Goal: Task Accomplishment & Management: Use online tool/utility

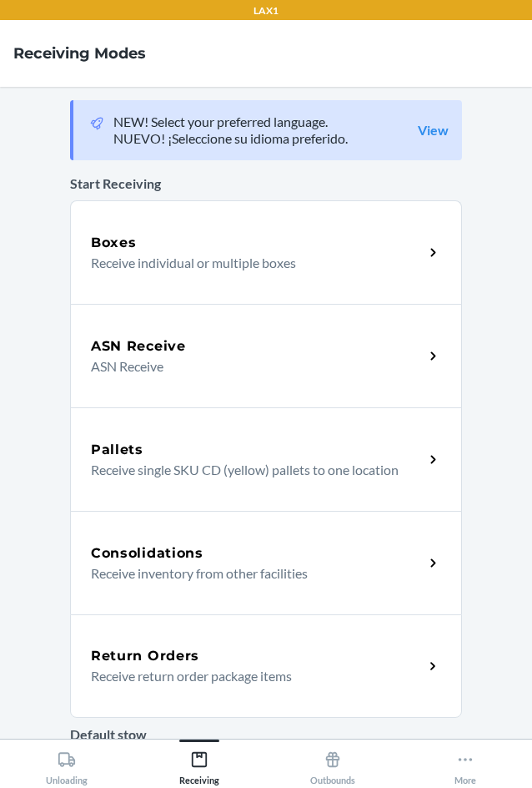
click at [236, 644] on div "Return Orders Receive return order package items" at bounding box center [266, 665] width 392 height 103
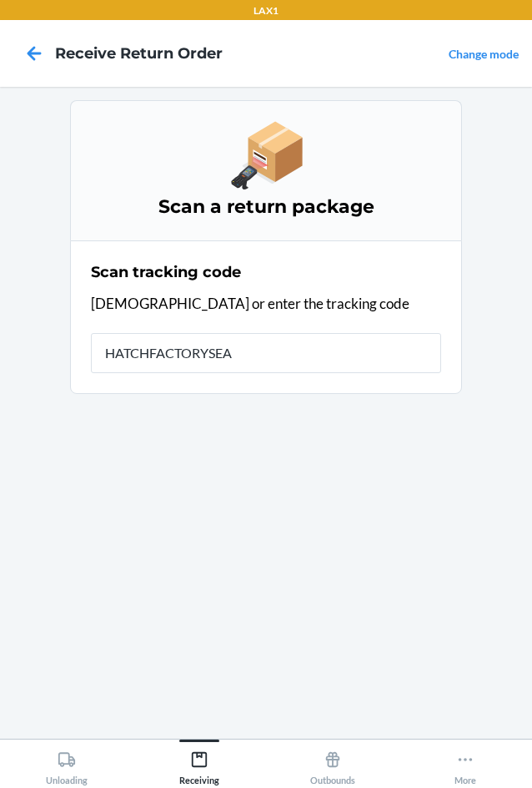
type input "HATCHFACTORYSEAL"
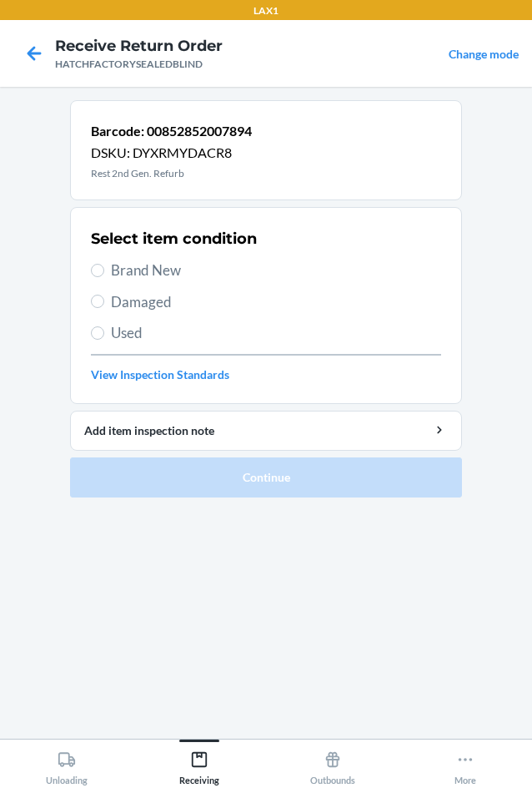
click at [158, 309] on span "Damaged" at bounding box center [276, 302] width 330 height 22
click at [104, 308] on input "Damaged" at bounding box center [97, 301] width 13 height 13
radio input "true"
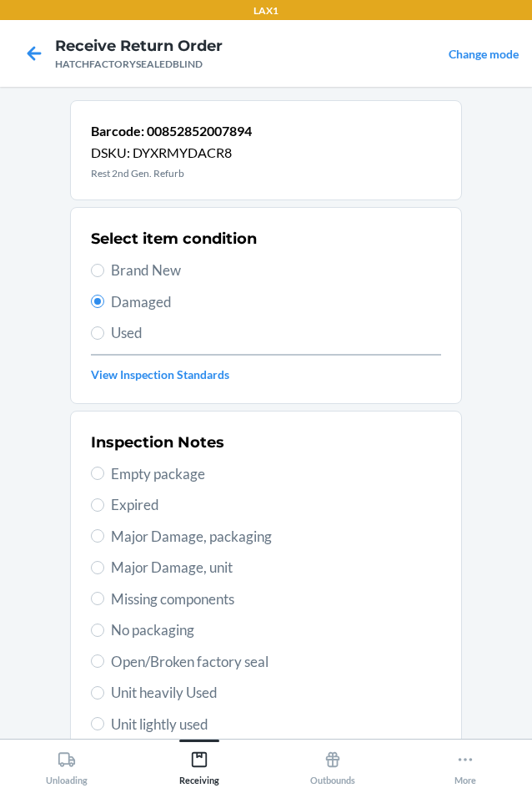
click at [133, 573] on span "Major Damage, unit" at bounding box center [276, 568] width 330 height 22
click at [104, 573] on input "Major Damage, unit" at bounding box center [97, 567] width 13 height 13
radio input "true"
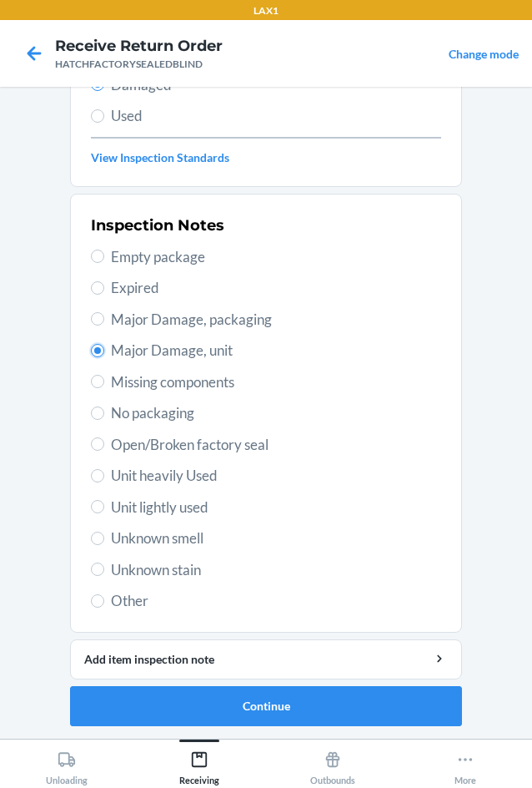
scroll to position [218, 0]
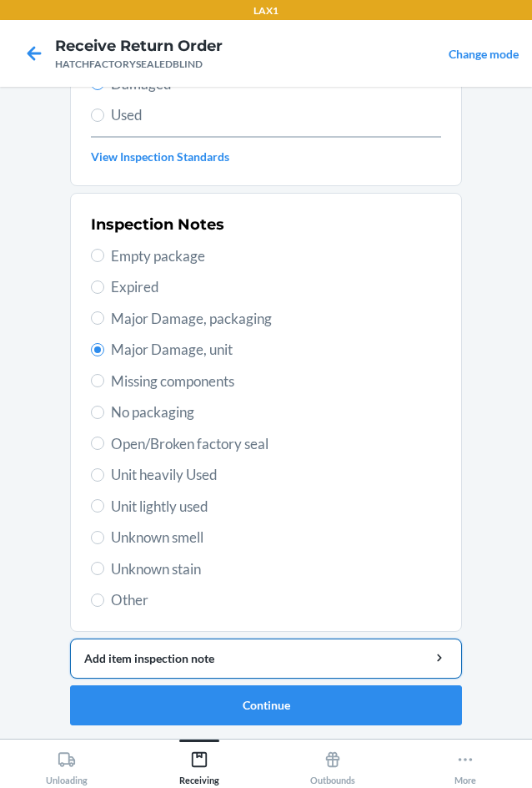
click at [361, 665] on div "Add item inspection note" at bounding box center [266, 658] width 364 height 18
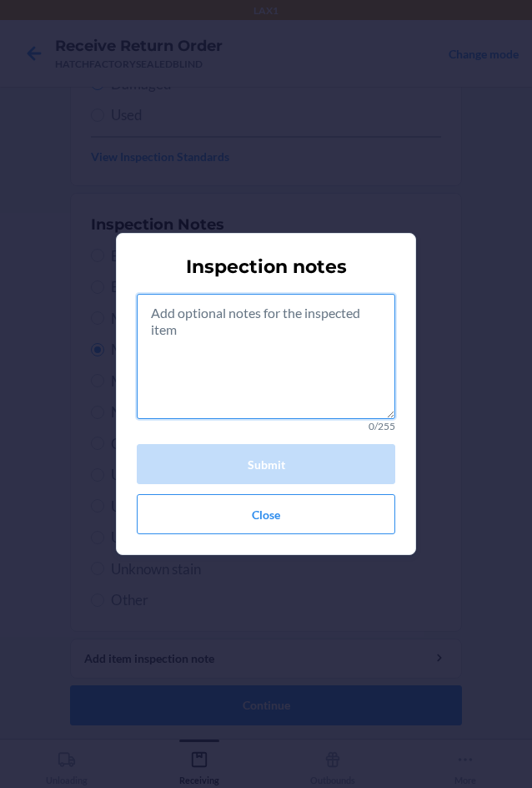
click at [256, 368] on textarea at bounding box center [266, 356] width 259 height 125
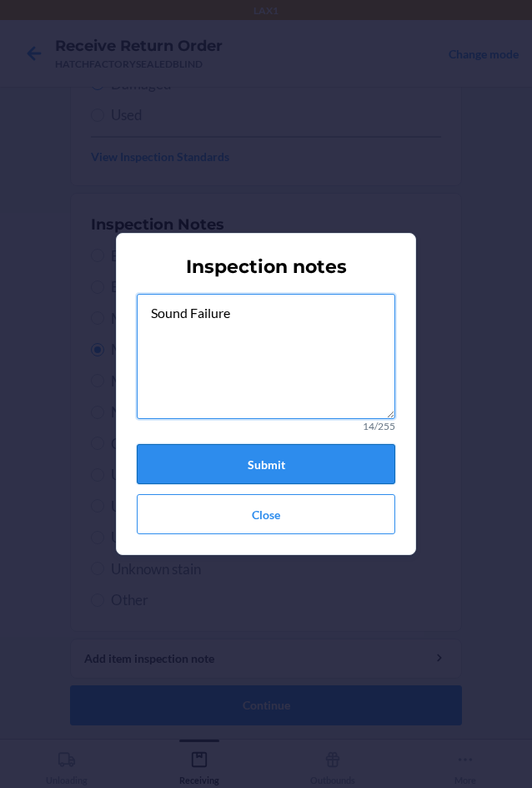
type textarea "Sound Failure"
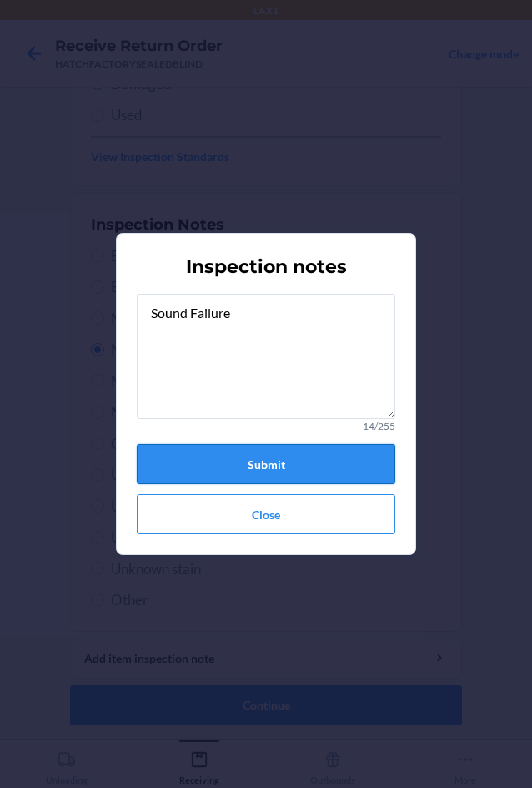
click at [325, 462] on button "Submit" at bounding box center [266, 464] width 259 height 40
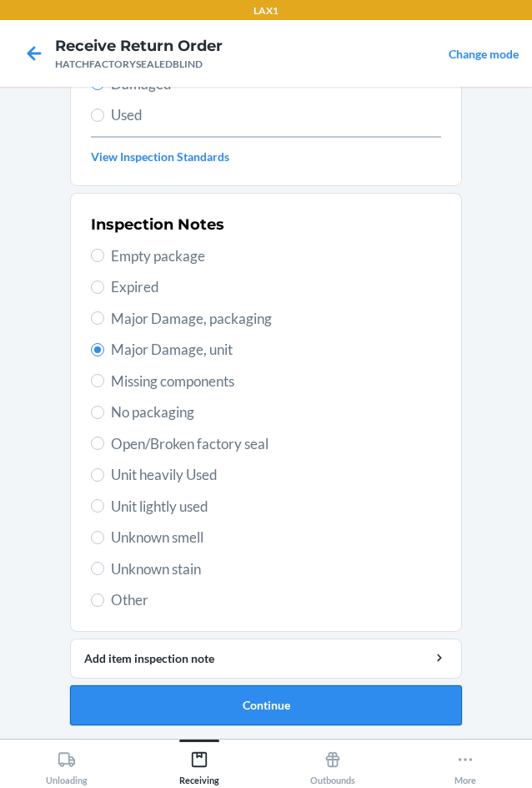
click at [370, 698] on button "Continue" at bounding box center [266, 705] width 392 height 40
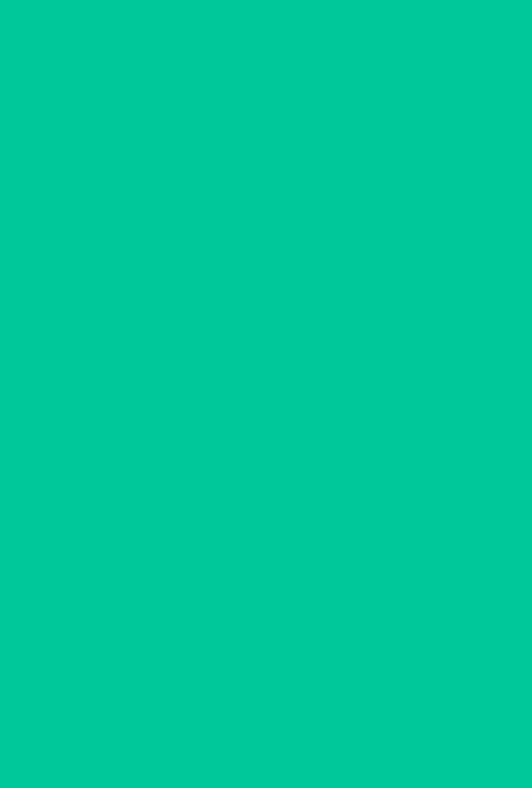
scroll to position [80, 0]
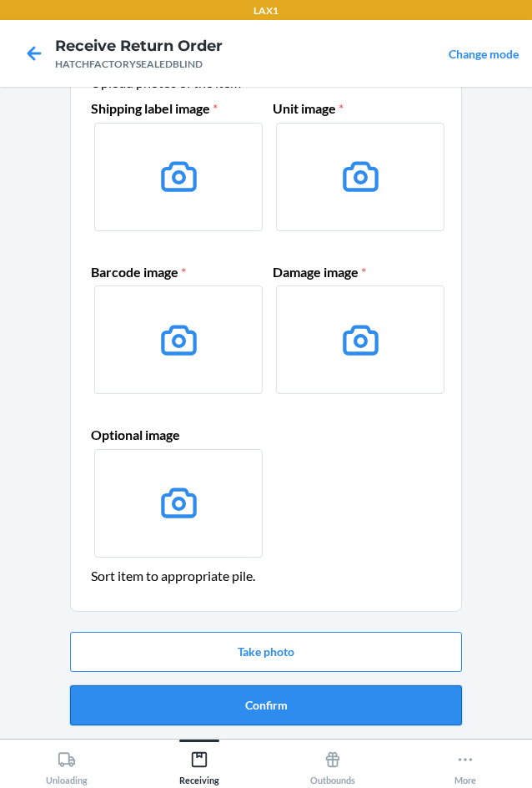
click at [379, 701] on button "Confirm" at bounding box center [266, 705] width 392 height 40
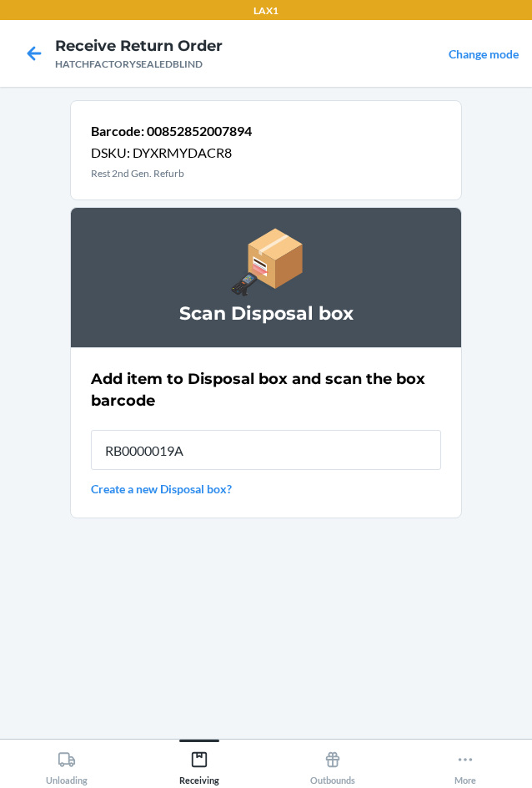
type input "RB0000019A4"
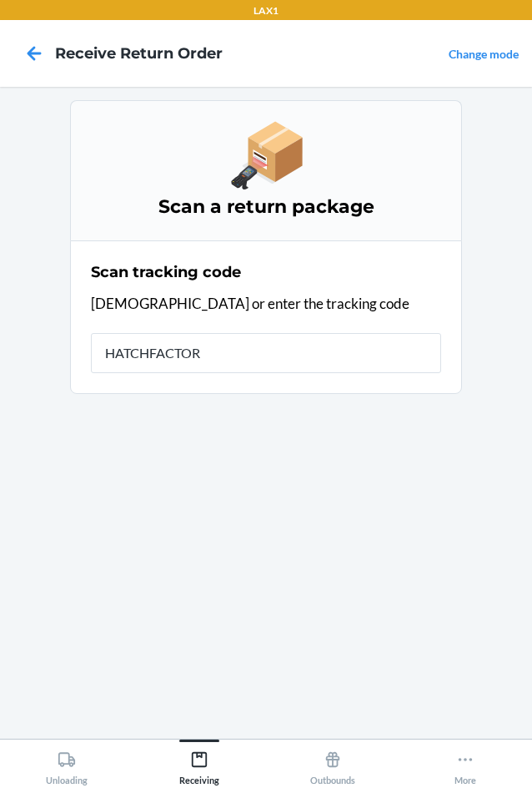
type input "HATCHFACTORY"
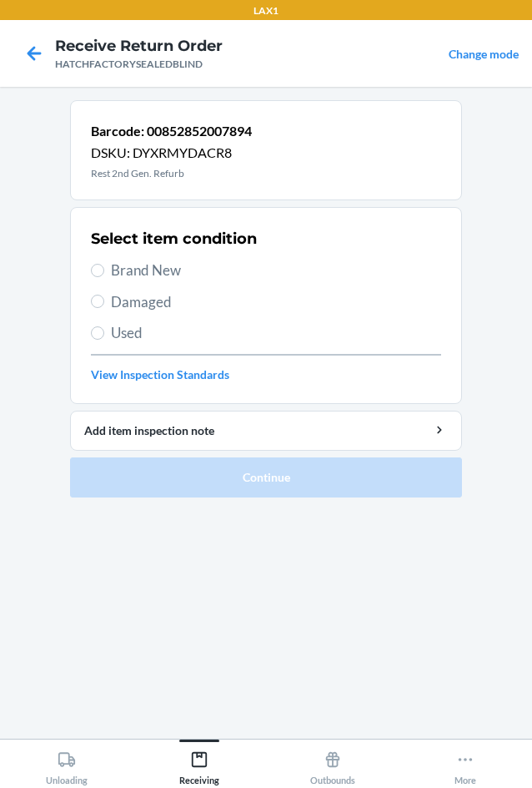
click at [115, 294] on span "Damaged" at bounding box center [276, 302] width 330 height 22
click at [104, 295] on input "Damaged" at bounding box center [97, 301] width 13 height 13
radio input "true"
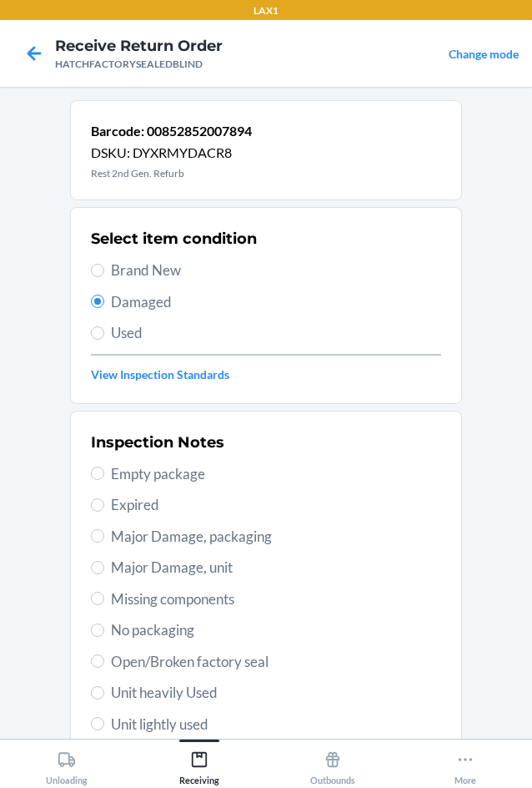
click at [94, 558] on label "Major Damage, unit" at bounding box center [266, 568] width 350 height 22
click at [94, 561] on input "Major Damage, unit" at bounding box center [97, 567] width 13 height 13
radio input "true"
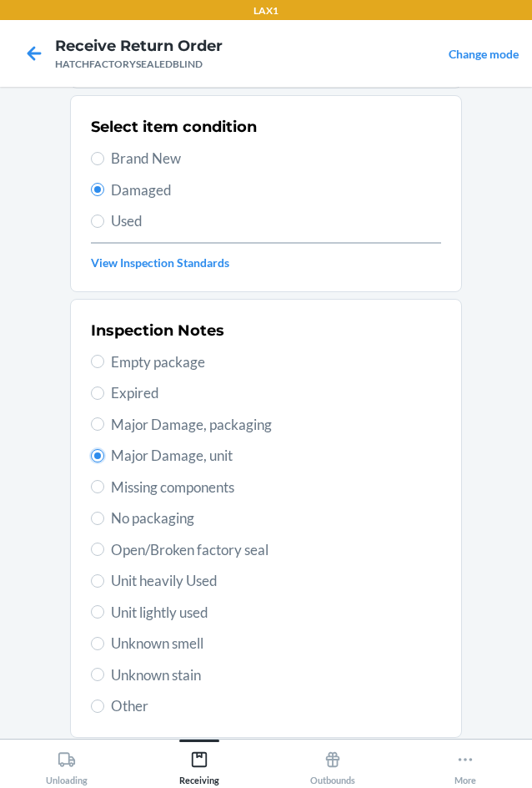
scroll to position [218, 0]
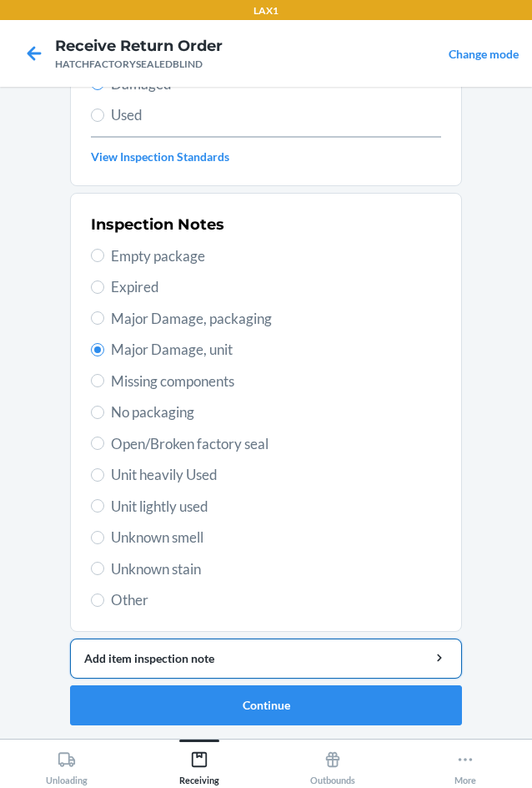
click at [232, 650] on div "Add item inspection note" at bounding box center [266, 658] width 364 height 18
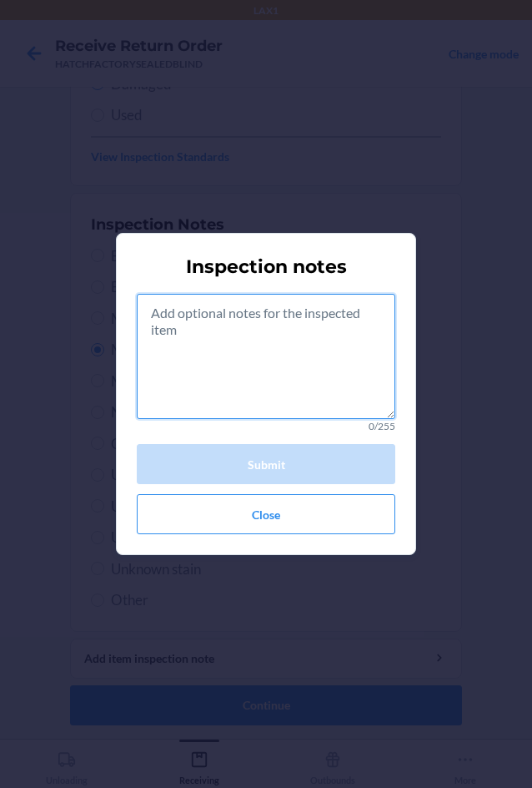
click at [281, 365] on textarea at bounding box center [266, 356] width 259 height 125
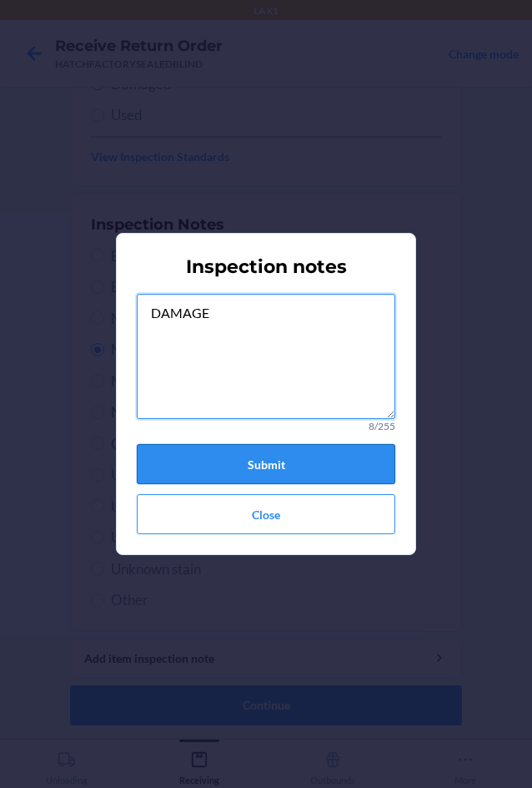
type textarea "DAMAGE"
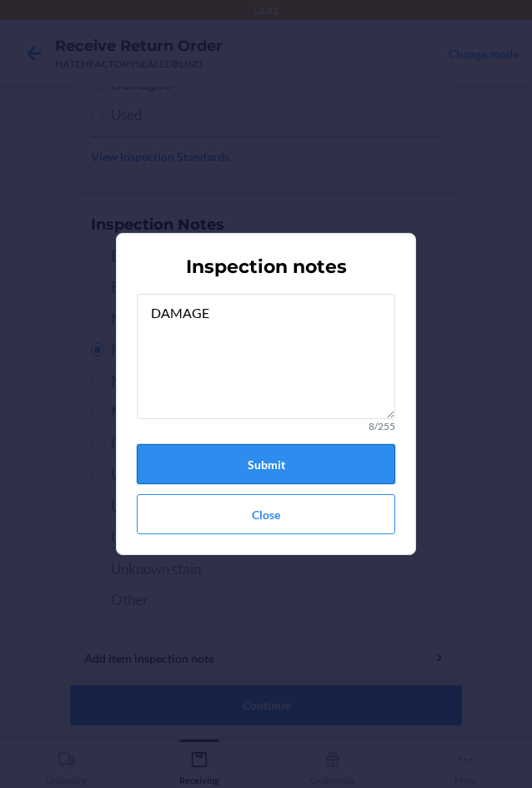
click at [309, 464] on button "Submit" at bounding box center [266, 464] width 259 height 40
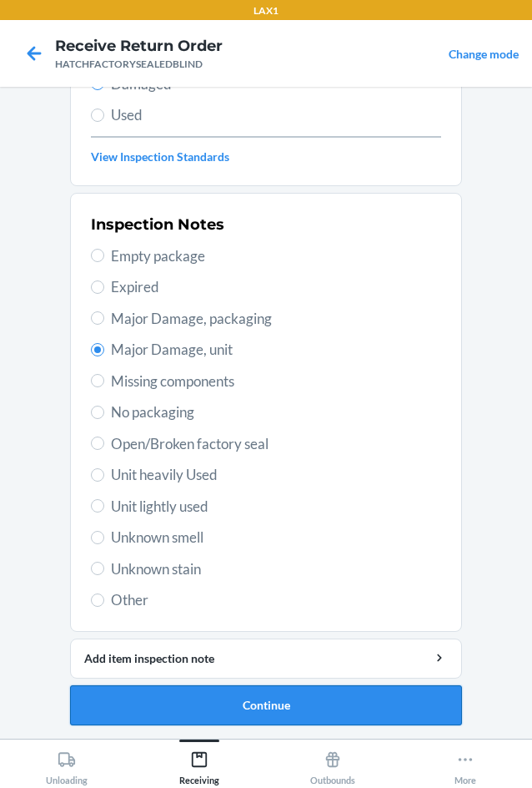
click at [335, 701] on button "Continue" at bounding box center [266, 705] width 392 height 40
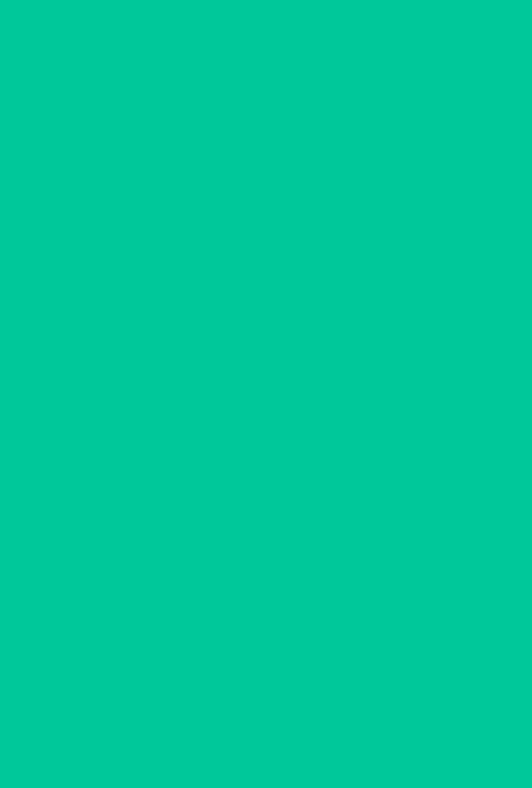
scroll to position [80, 0]
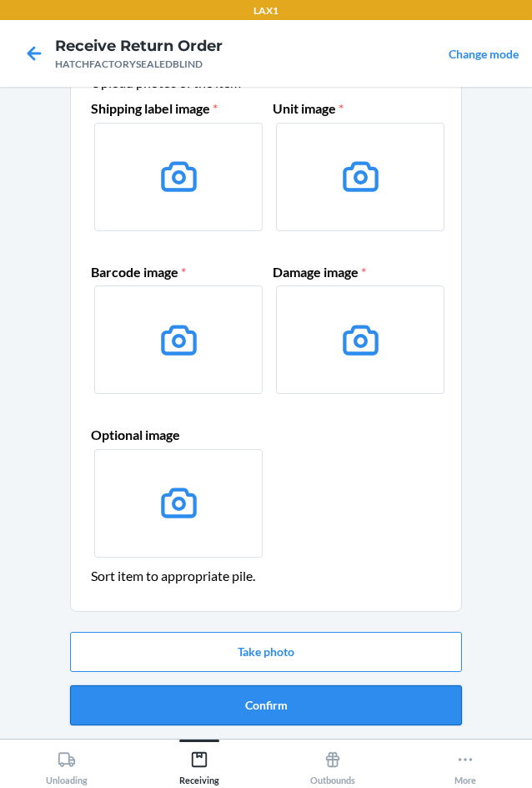
click at [317, 696] on button "Confirm" at bounding box center [266, 705] width 392 height 40
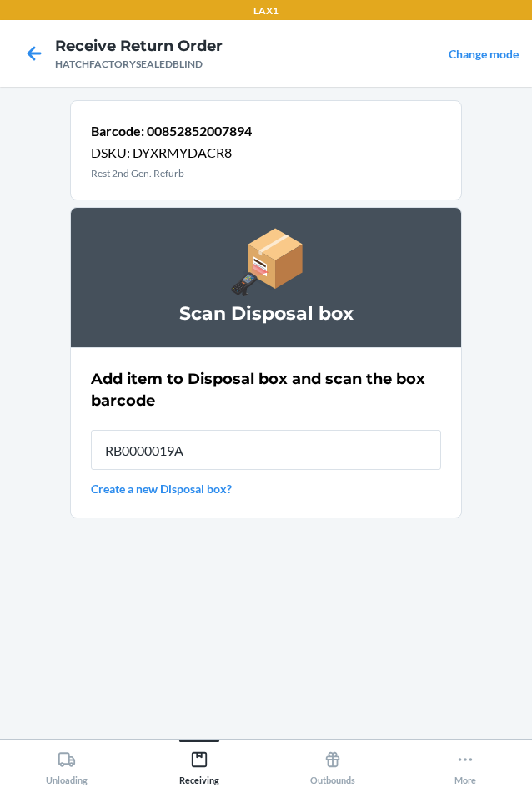
type input "RB0000019A4"
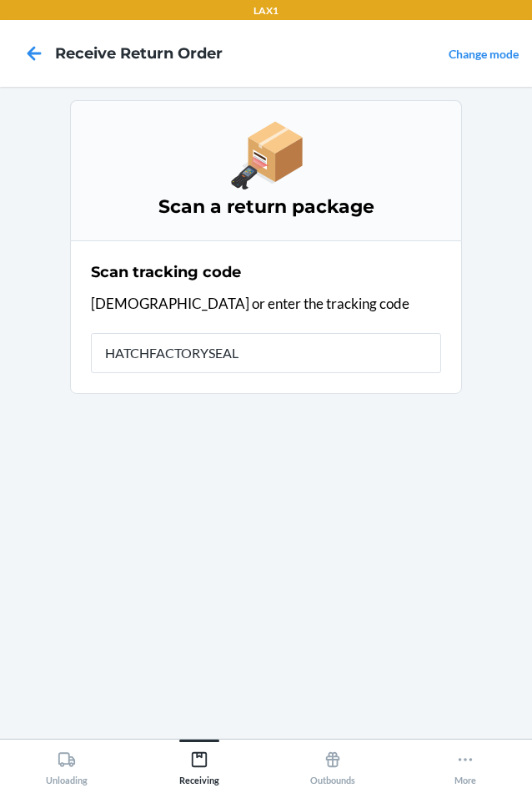
type input "HATCHFACTORYSEALE"
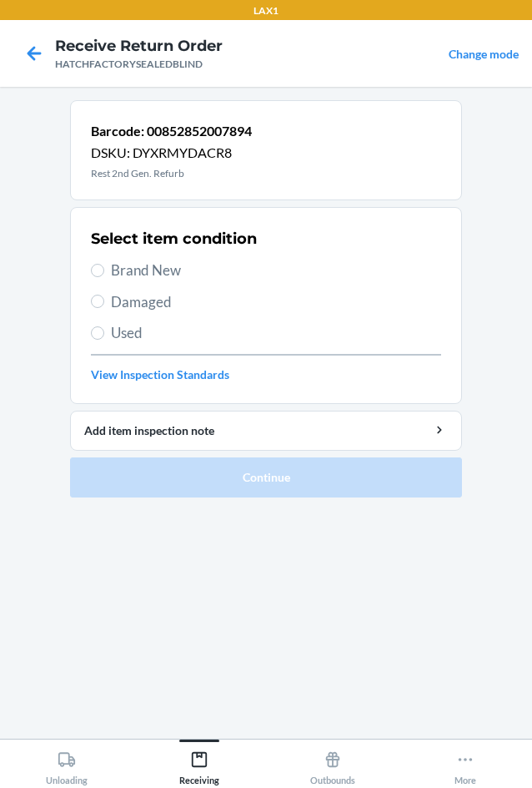
click at [120, 278] on span "Brand New" at bounding box center [276, 271] width 330 height 22
click at [104, 277] on input "Brand New" at bounding box center [97, 270] width 13 height 13
radio input "true"
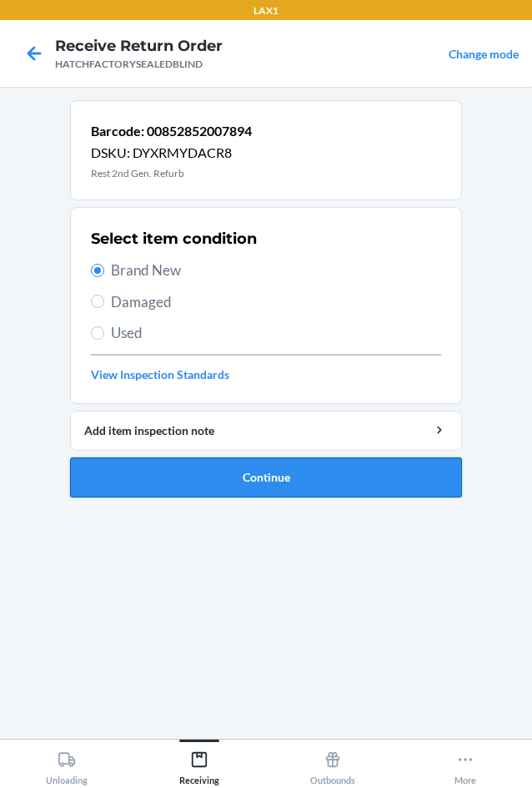
drag, startPoint x: 248, startPoint y: 483, endPoint x: 255, endPoint y: 477, distance: 8.9
click at [255, 477] on button "Continue" at bounding box center [266, 477] width 392 height 40
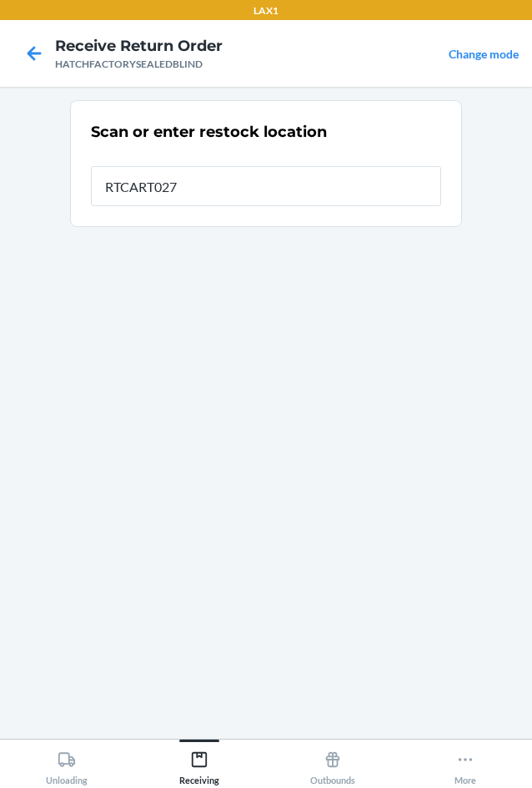
type input "RTCART027"
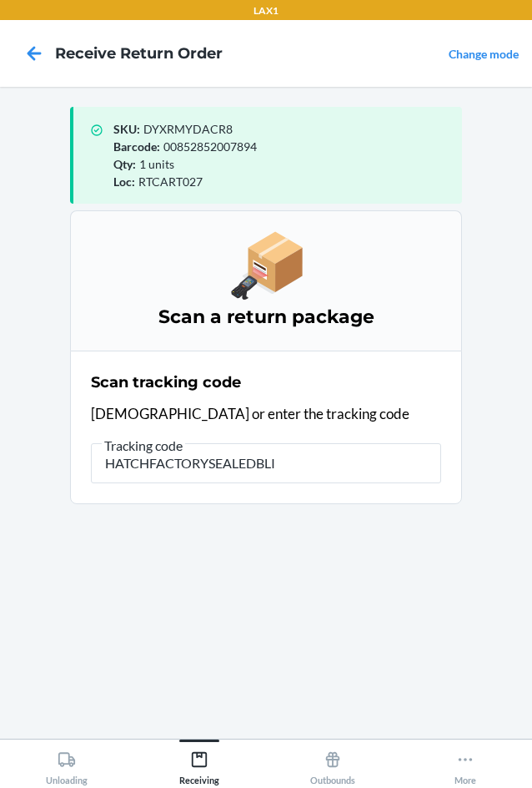
type input "HATCHFACTORYSEALEDBLIN"
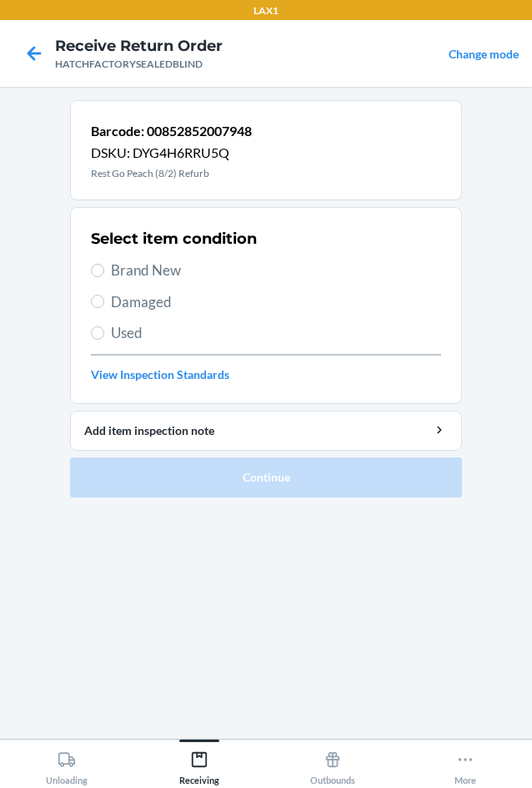
click at [135, 307] on span "Damaged" at bounding box center [276, 302] width 330 height 22
click at [104, 307] on input "Damaged" at bounding box center [97, 301] width 13 height 13
radio input "true"
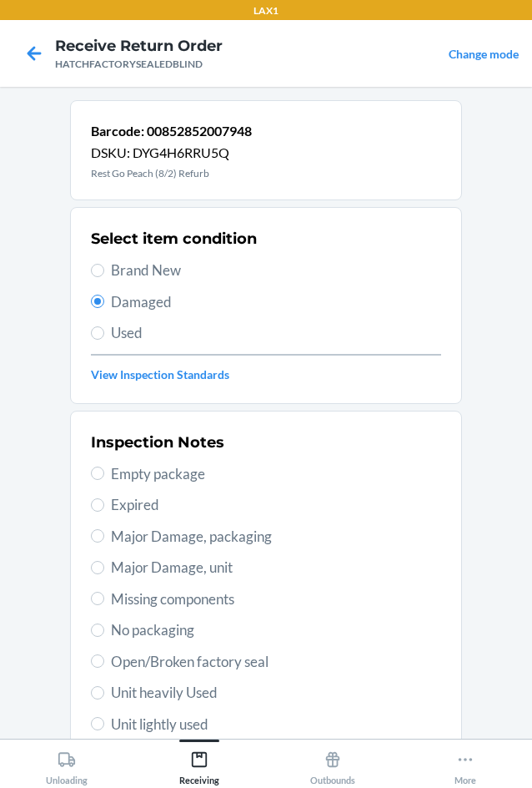
click at [115, 664] on span "Open/Broken factory seal" at bounding box center [276, 662] width 330 height 22
click at [104, 664] on input "Open/Broken factory seal" at bounding box center [97, 660] width 13 height 13
radio input "true"
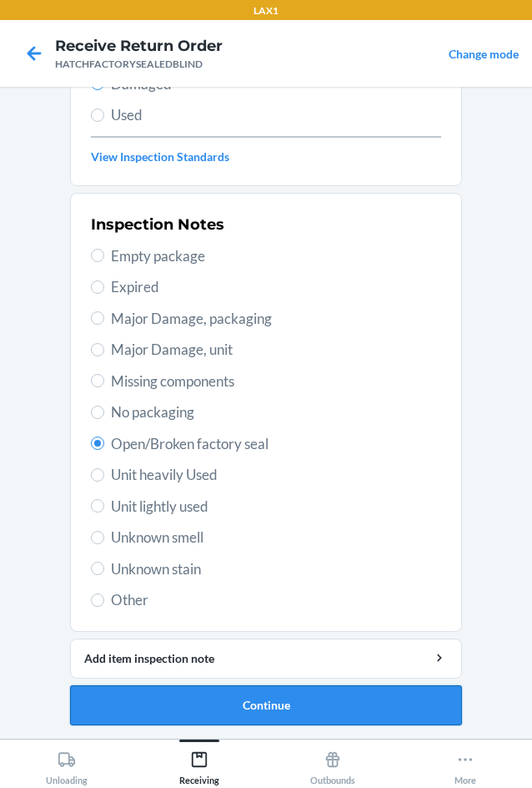
click at [318, 704] on button "Continue" at bounding box center [266, 705] width 392 height 40
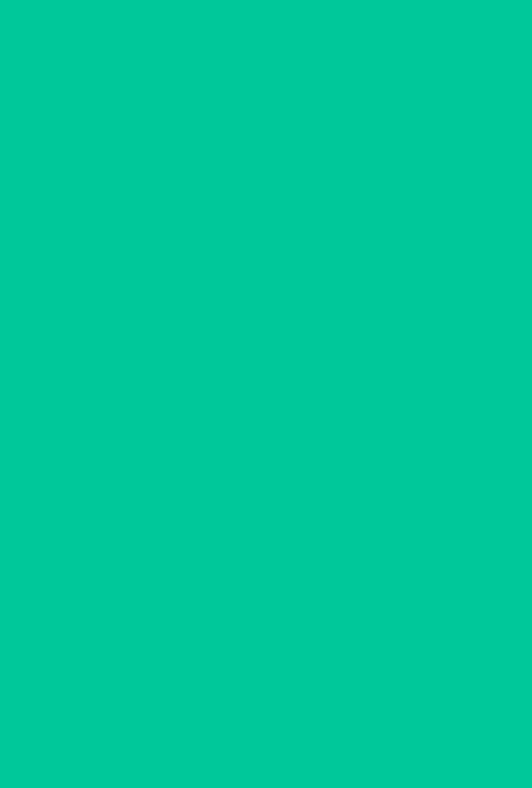
scroll to position [80, 0]
click at [324, 710] on button "Confirm" at bounding box center [266, 705] width 392 height 40
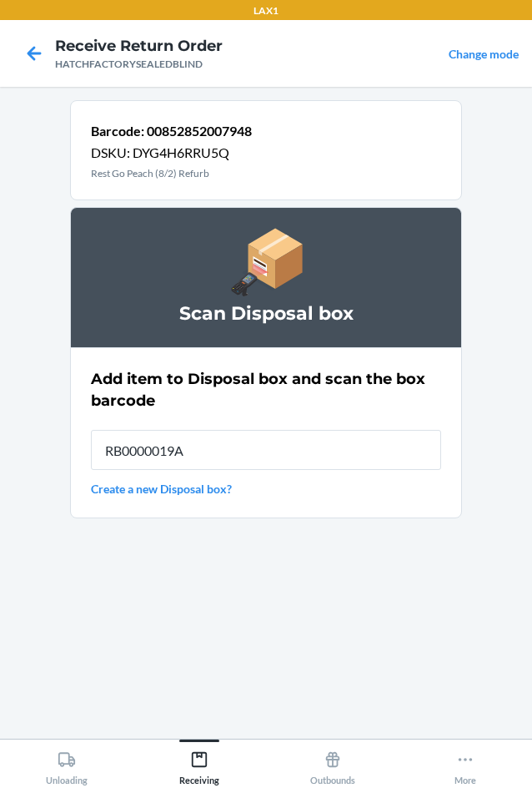
type input "RB0000019A4"
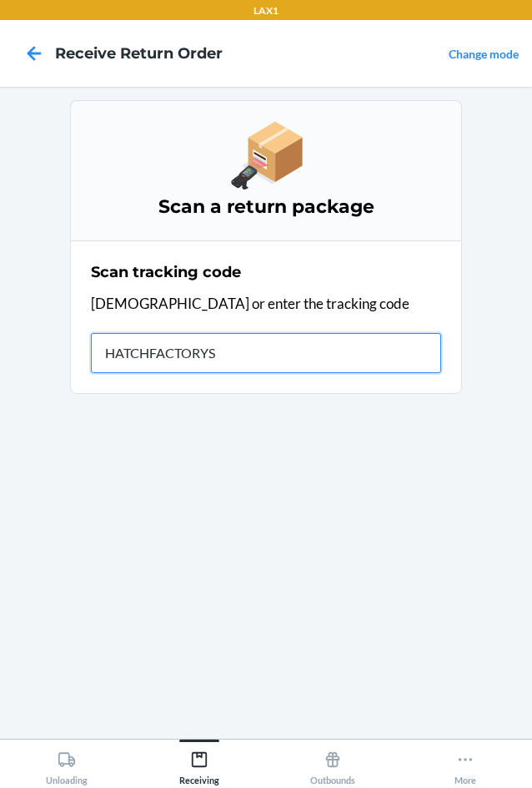
type input "HATCHFACTORYSE"
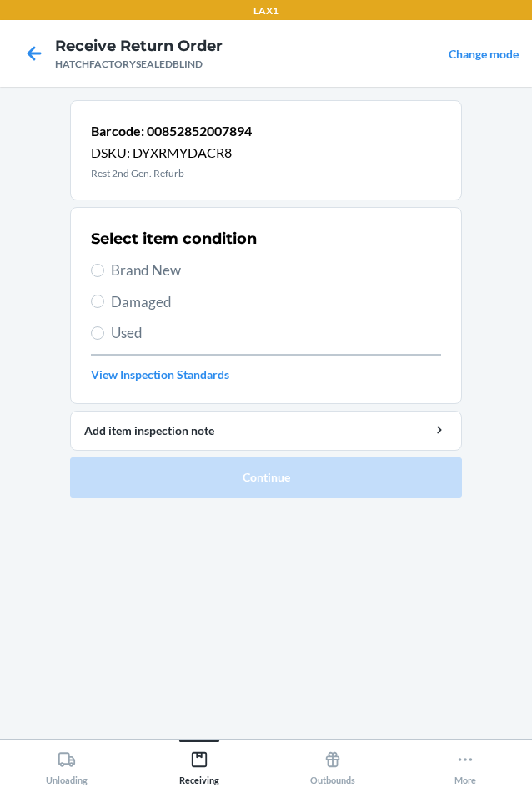
click at [116, 302] on span "Damaged" at bounding box center [276, 302] width 330 height 22
click at [104, 302] on input "Damaged" at bounding box center [97, 301] width 13 height 13
radio input "true"
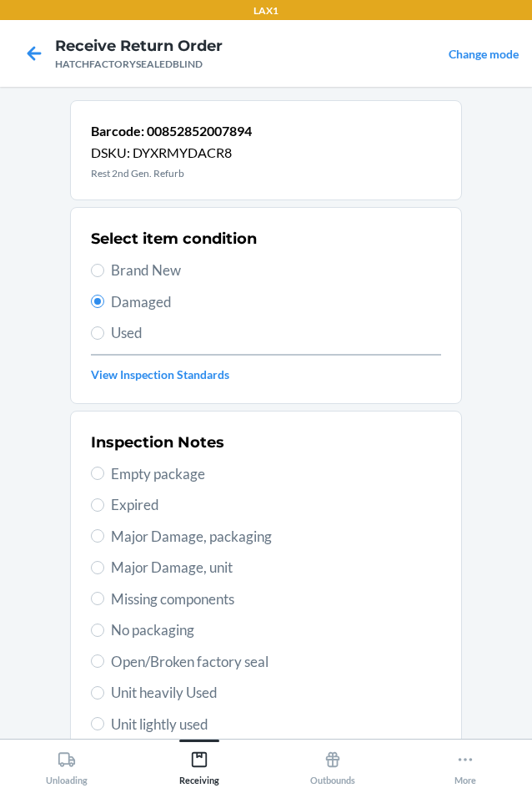
drag, startPoint x: 114, startPoint y: 562, endPoint x: 147, endPoint y: 554, distance: 33.6
click at [119, 562] on span "Major Damage, unit" at bounding box center [276, 568] width 330 height 22
click at [104, 562] on input "Major Damage, unit" at bounding box center [97, 567] width 13 height 13
radio input "true"
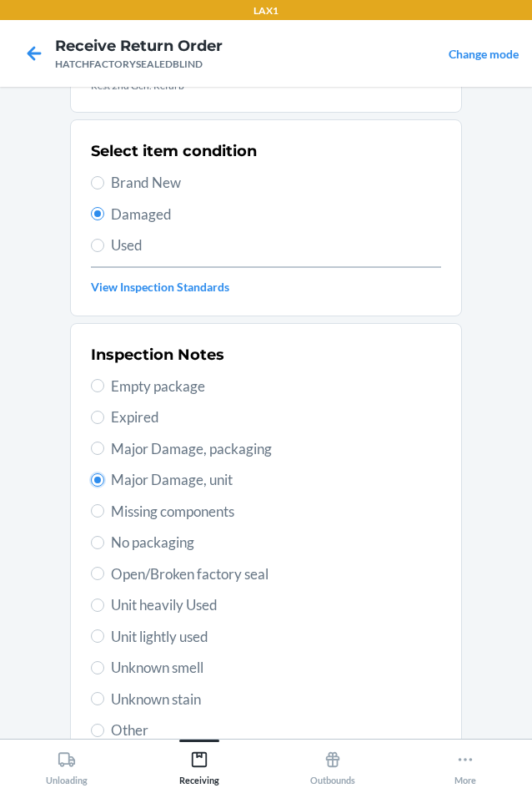
scroll to position [218, 0]
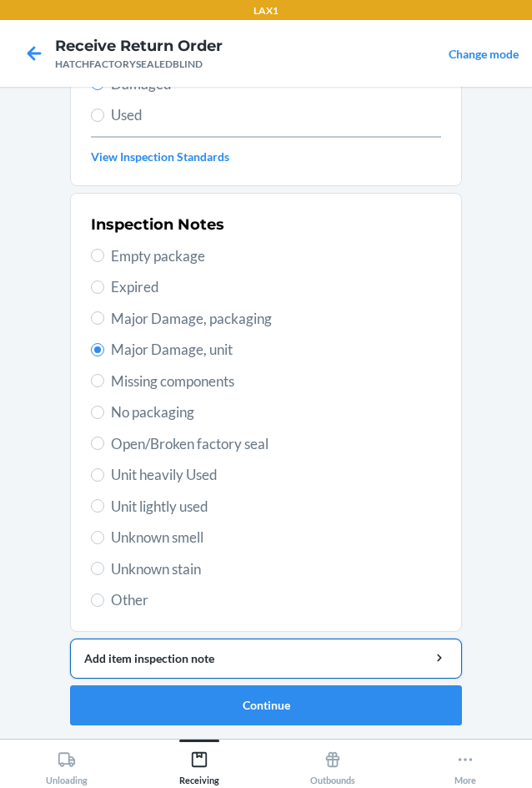
click at [182, 654] on div "Add item inspection note" at bounding box center [266, 658] width 364 height 18
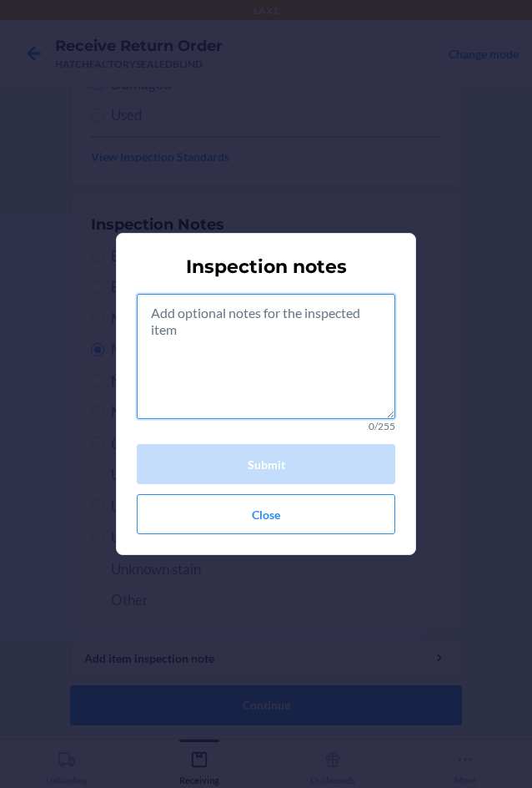
click at [304, 359] on textarea at bounding box center [266, 356] width 259 height 125
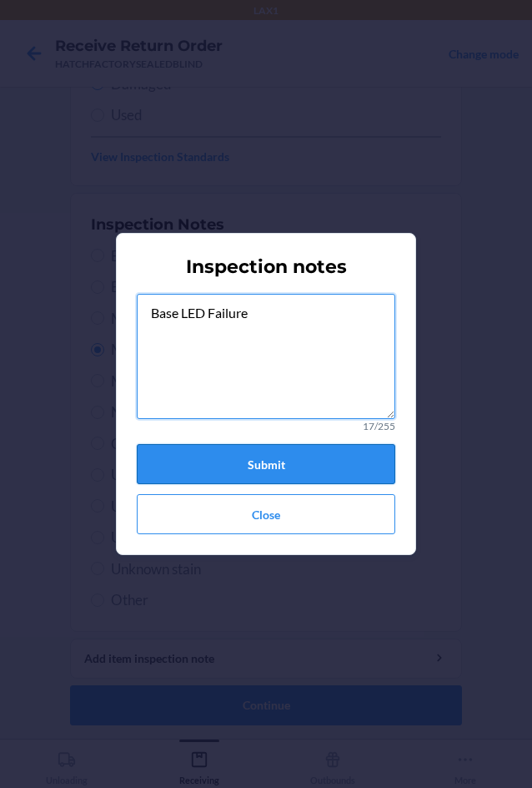
type textarea "Base LED Failure"
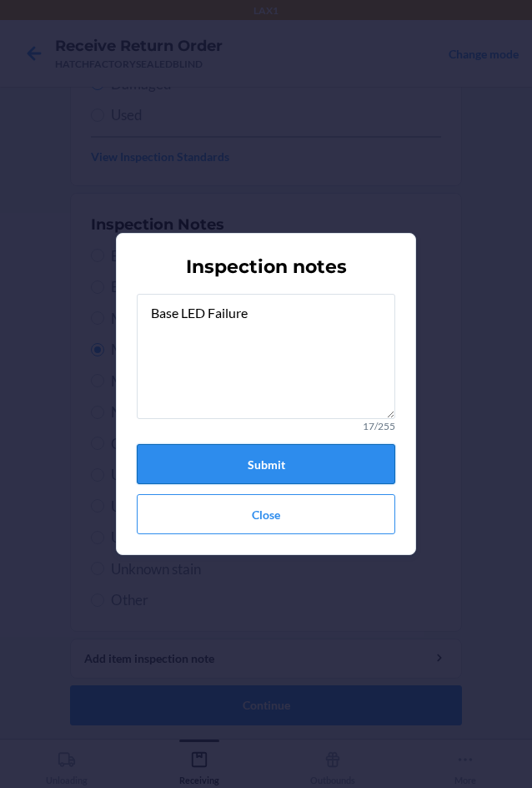
click at [369, 462] on button "Submit" at bounding box center [266, 464] width 259 height 40
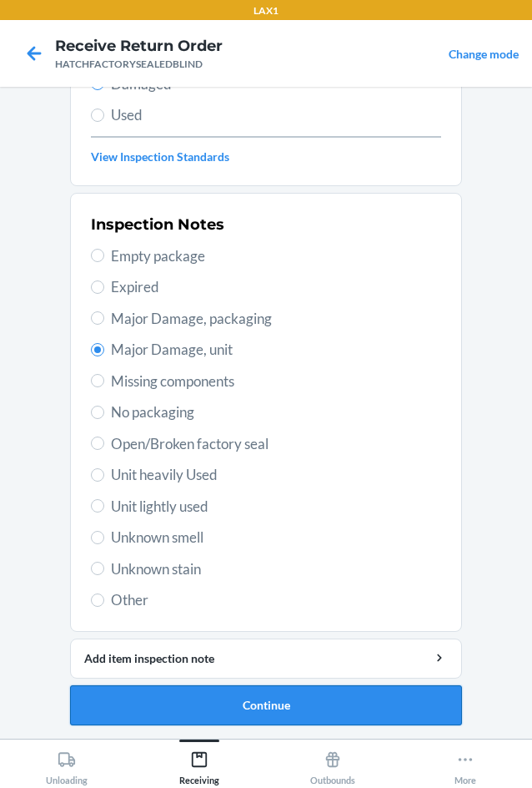
click at [264, 709] on button "Continue" at bounding box center [266, 705] width 392 height 40
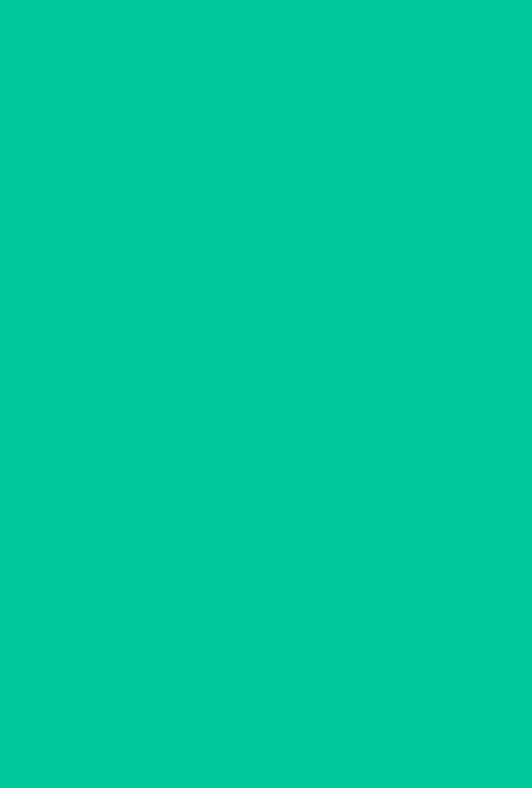
click at [264, 709] on button "Confirm" at bounding box center [266, 705] width 392 height 40
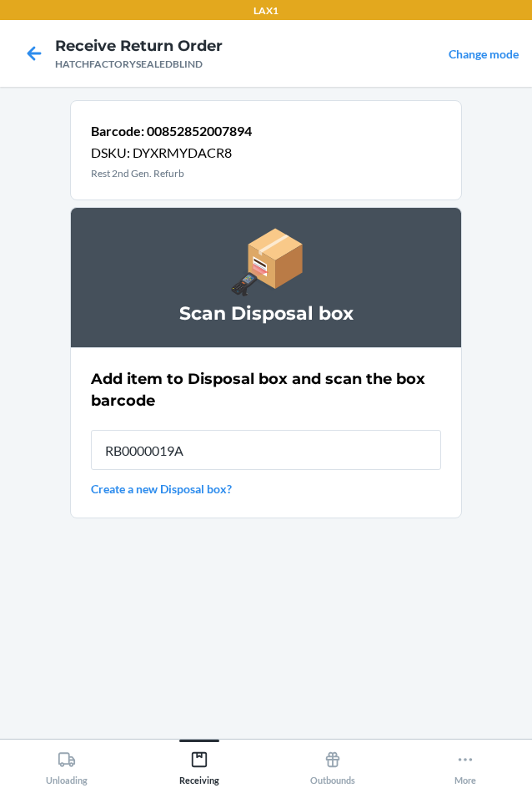
type input "RB0000019A4"
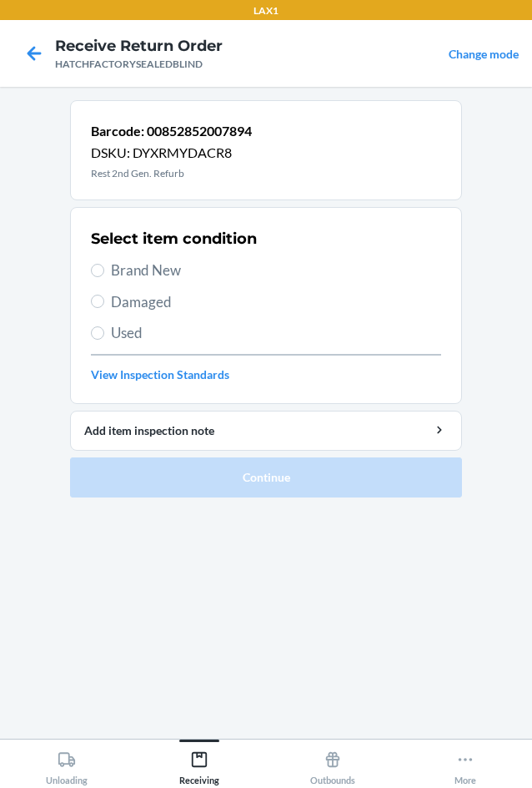
click at [122, 298] on span "Damaged" at bounding box center [276, 302] width 330 height 22
click at [104, 298] on input "Damaged" at bounding box center [97, 301] width 13 height 13
radio input "true"
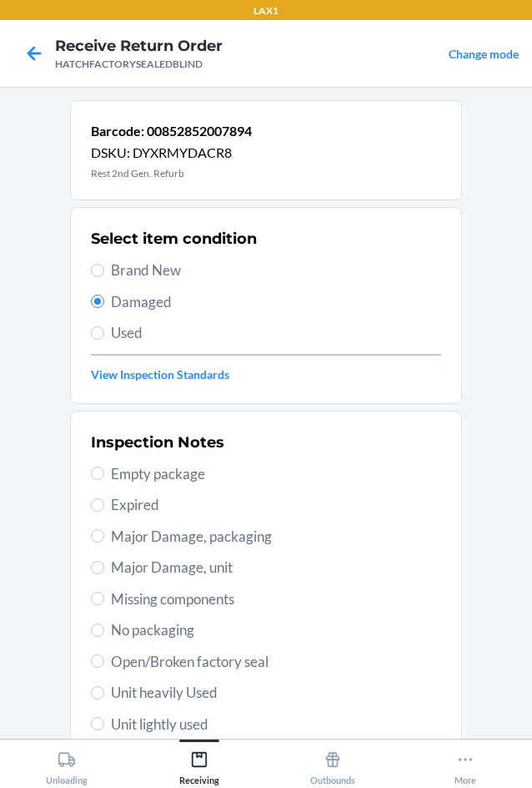
drag, startPoint x: 119, startPoint y: 561, endPoint x: 124, endPoint y: 523, distance: 37.9
click at [118, 560] on span "Major Damage, unit" at bounding box center [276, 568] width 330 height 22
click at [104, 561] on input "Major Damage, unit" at bounding box center [97, 567] width 13 height 13
radio input "true"
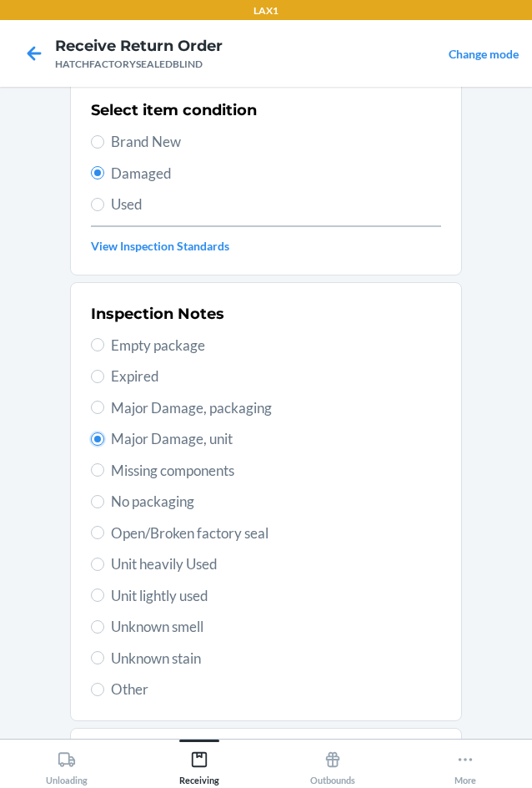
scroll to position [218, 0]
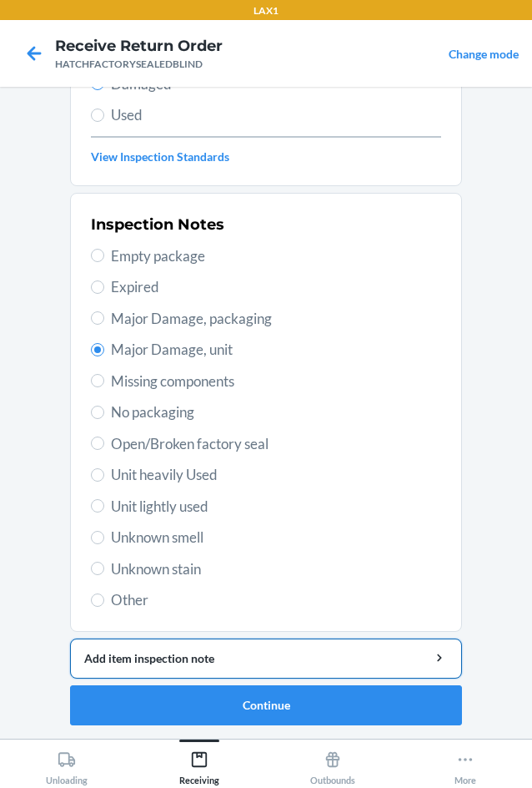
drag, startPoint x: 173, startPoint y: 664, endPoint x: 171, endPoint y: 646, distance: 18.4
click at [174, 659] on div "Add item inspection note" at bounding box center [266, 658] width 364 height 18
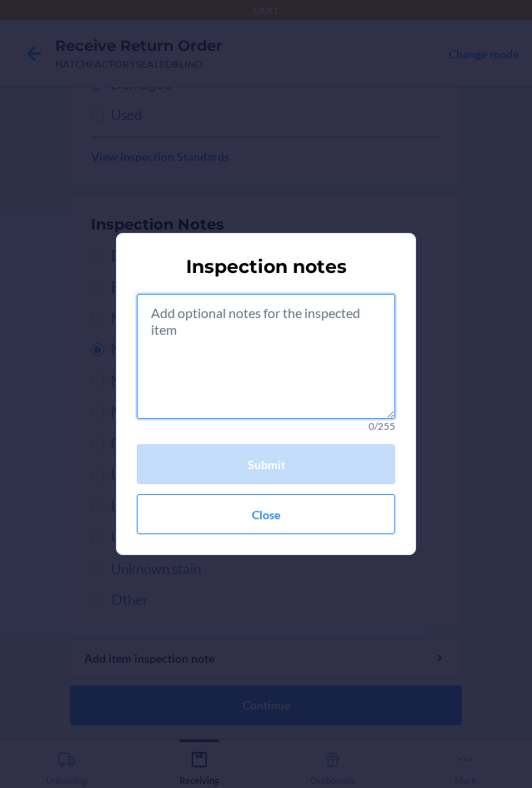
click at [204, 382] on textarea at bounding box center [266, 356] width 259 height 125
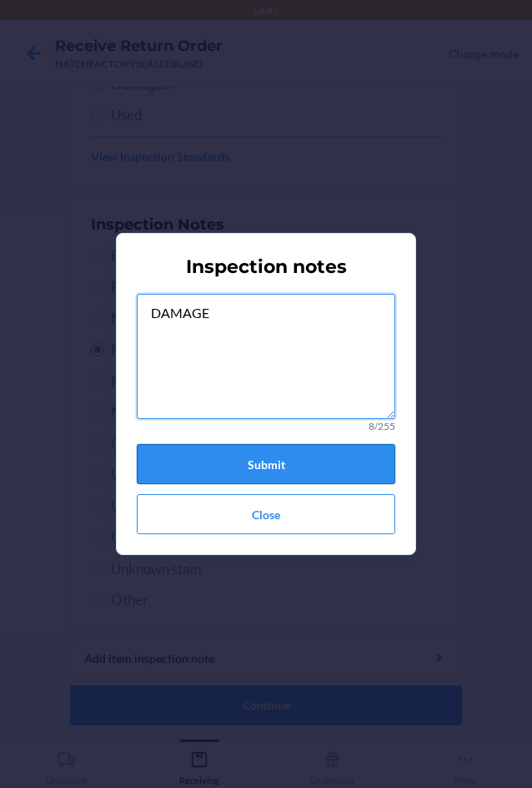
type textarea "DAMAGE"
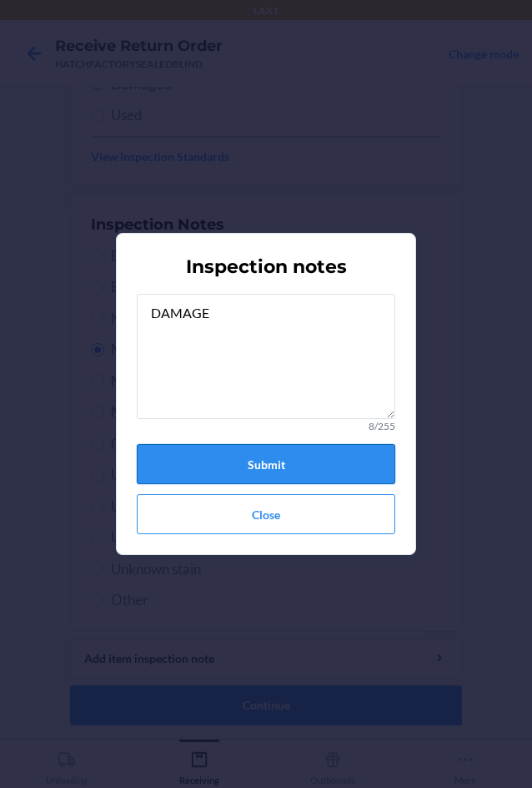
click at [313, 460] on button "Submit" at bounding box center [266, 464] width 259 height 40
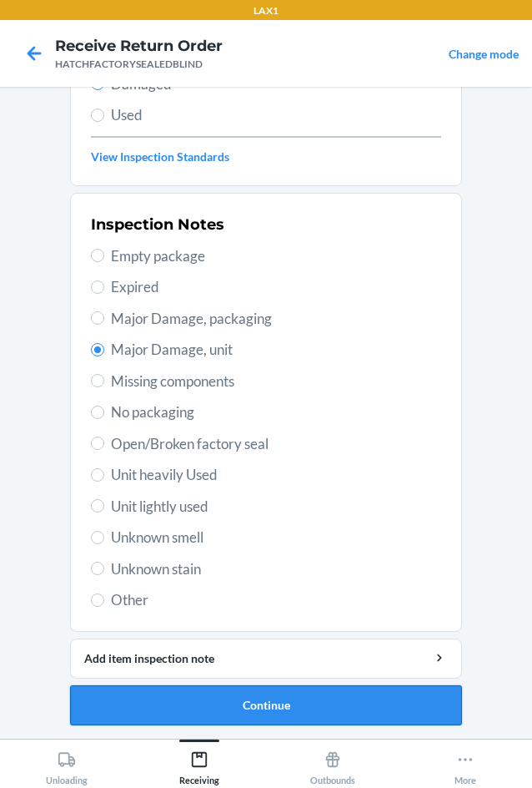
click at [285, 711] on button "Continue" at bounding box center [266, 705] width 392 height 40
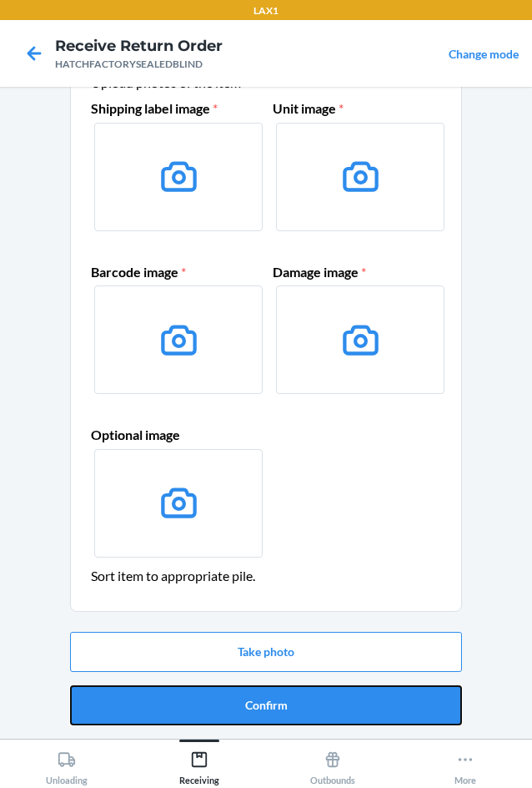
click at [285, 711] on button "Confirm" at bounding box center [266, 705] width 392 height 40
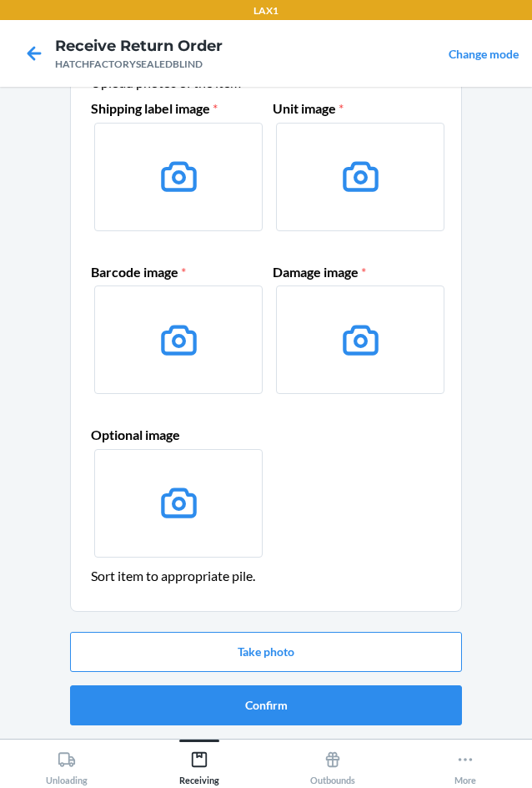
scroll to position [0, 0]
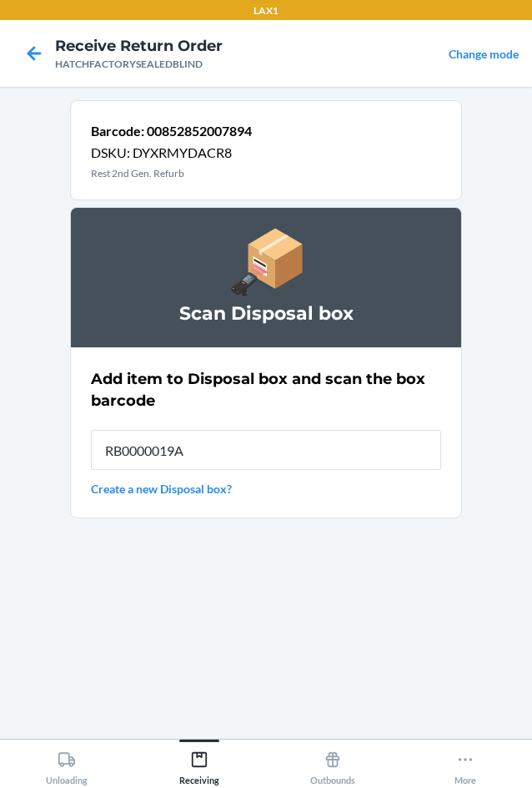
type input "RB0000019A4"
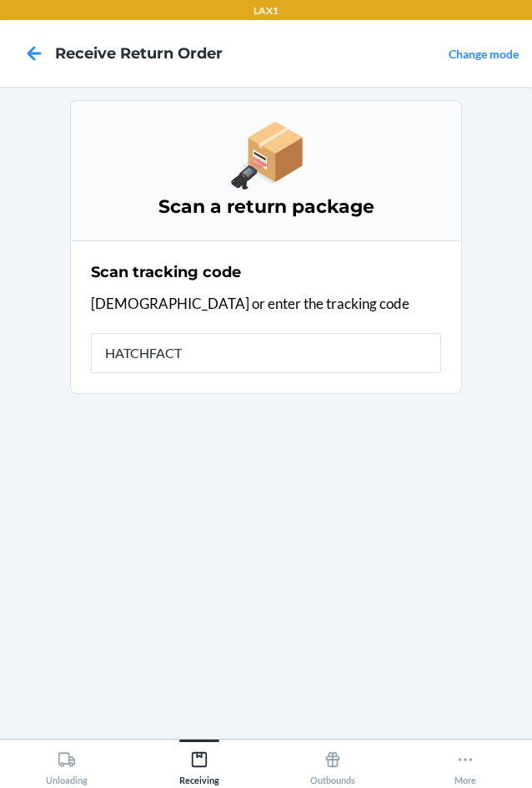
type input "HATCHFACTO"
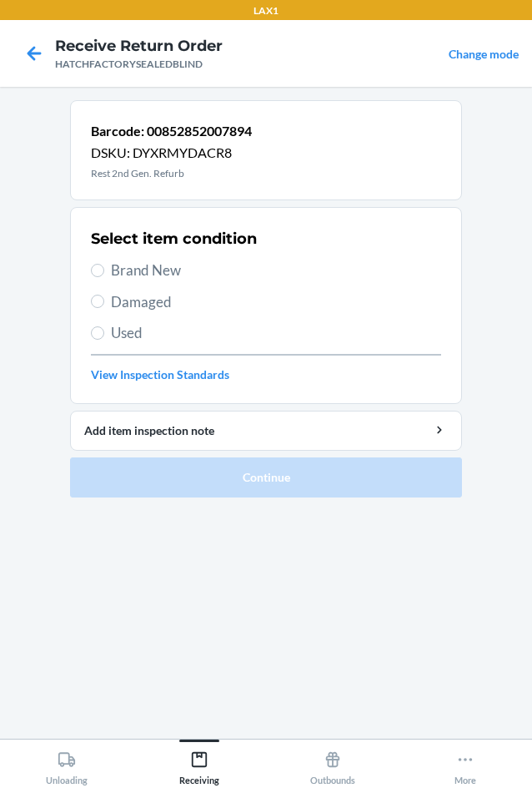
click at [134, 302] on span "Damaged" at bounding box center [276, 302] width 330 height 22
click at [104, 302] on input "Damaged" at bounding box center [97, 301] width 13 height 13
radio input "true"
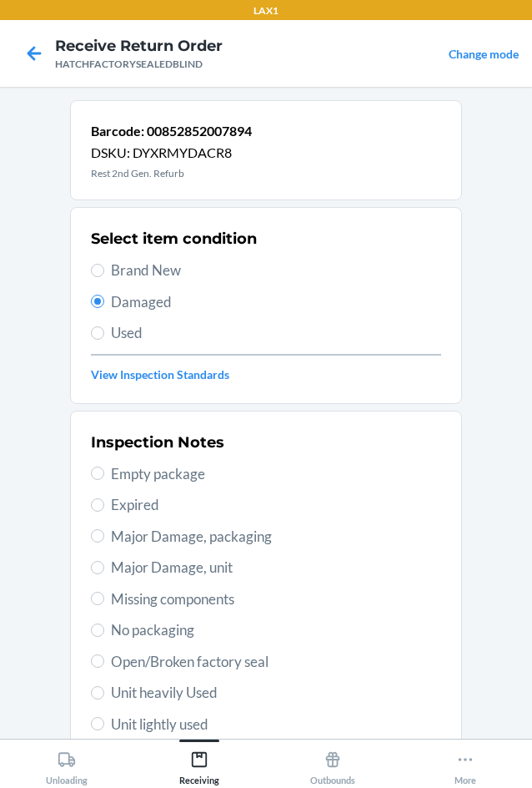
click at [118, 564] on span "Major Damage, unit" at bounding box center [276, 568] width 330 height 22
click at [104, 564] on input "Major Damage, unit" at bounding box center [97, 567] width 13 height 13
radio input "true"
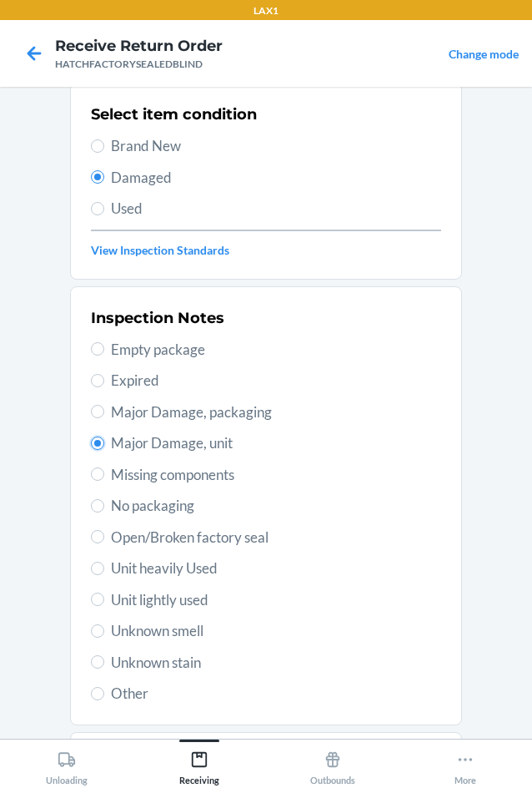
scroll to position [218, 0]
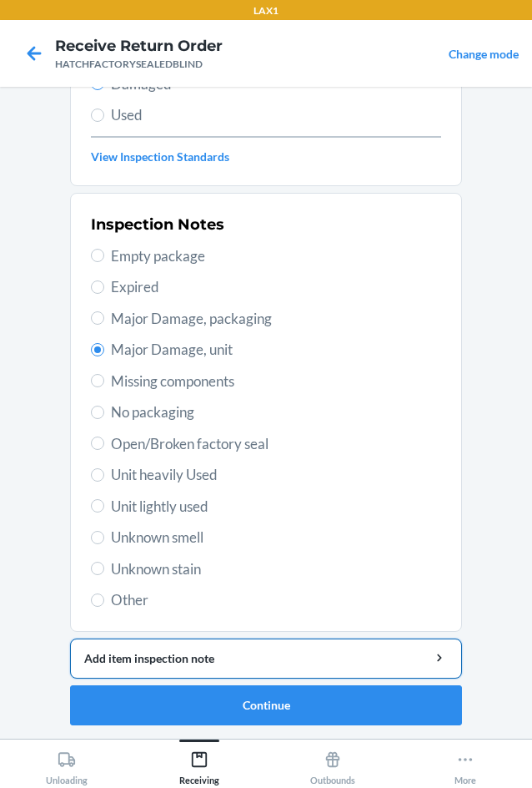
click at [313, 664] on div "Add item inspection note" at bounding box center [266, 658] width 364 height 18
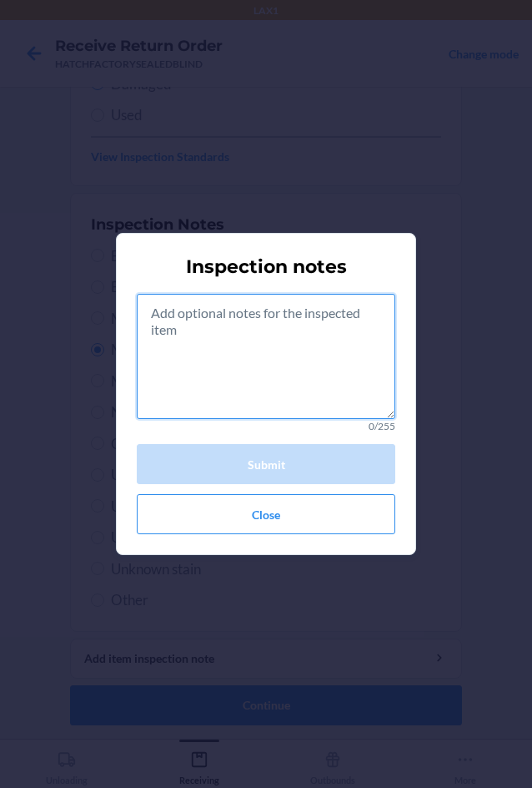
click at [307, 366] on textarea at bounding box center [266, 356] width 259 height 125
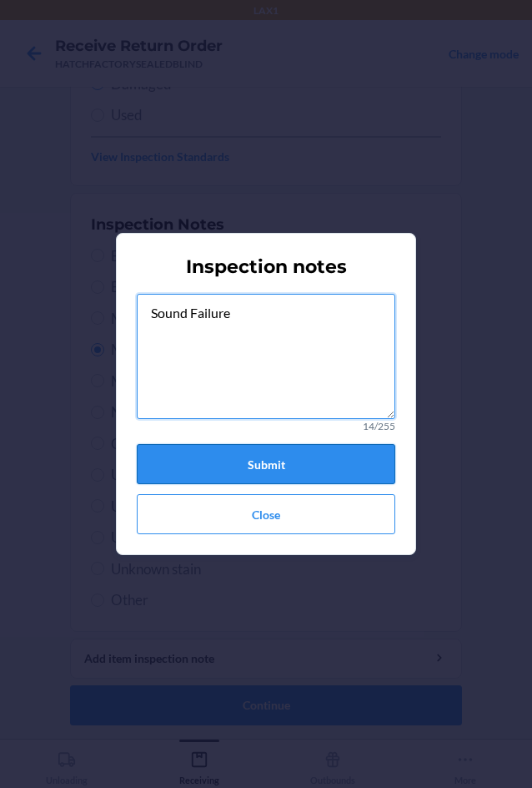
type textarea "Sound Failure"
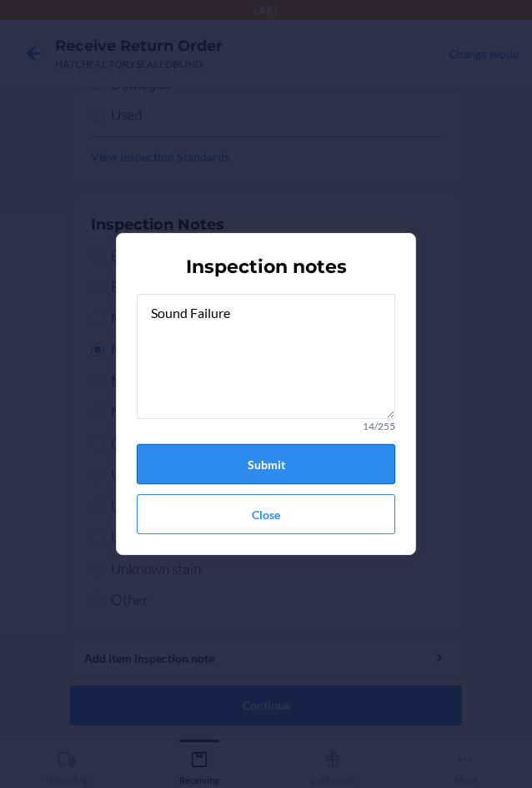
click at [239, 462] on button "Submit" at bounding box center [266, 464] width 259 height 40
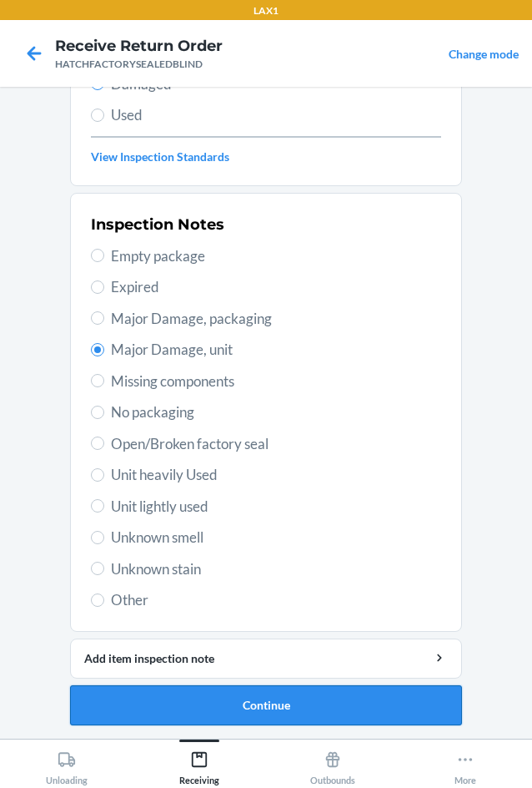
click at [315, 697] on button "Continue" at bounding box center [266, 705] width 392 height 40
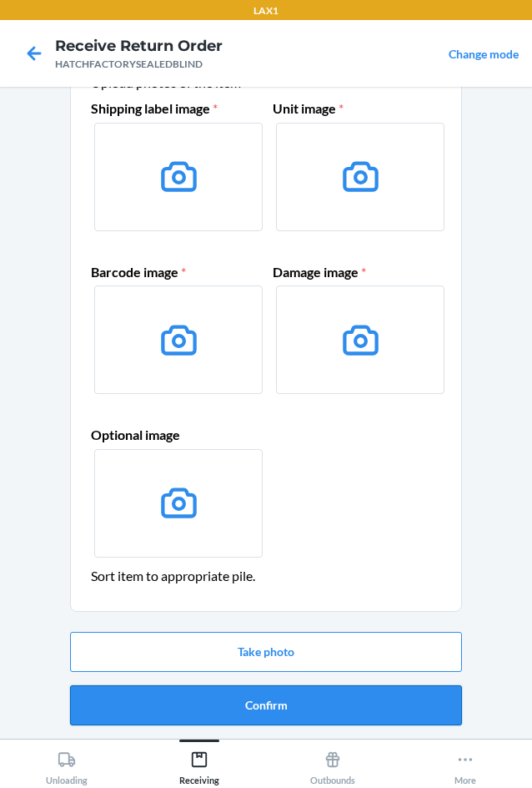
click at [316, 698] on button "Confirm" at bounding box center [266, 705] width 392 height 40
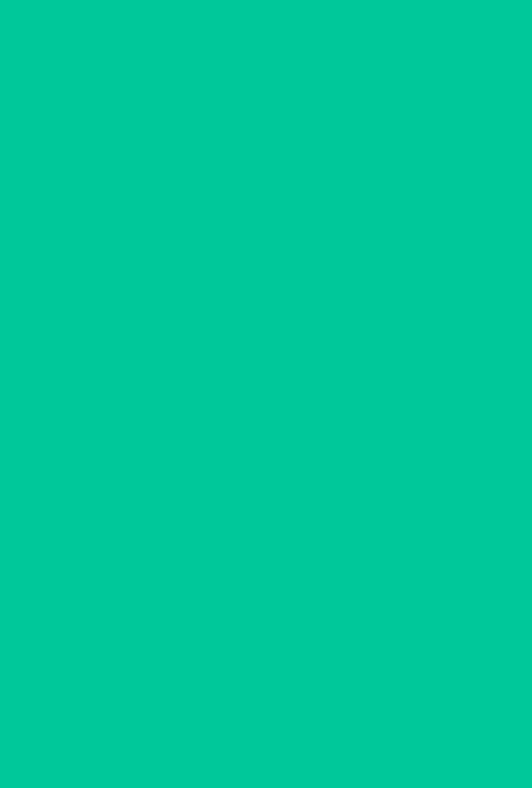
scroll to position [0, 0]
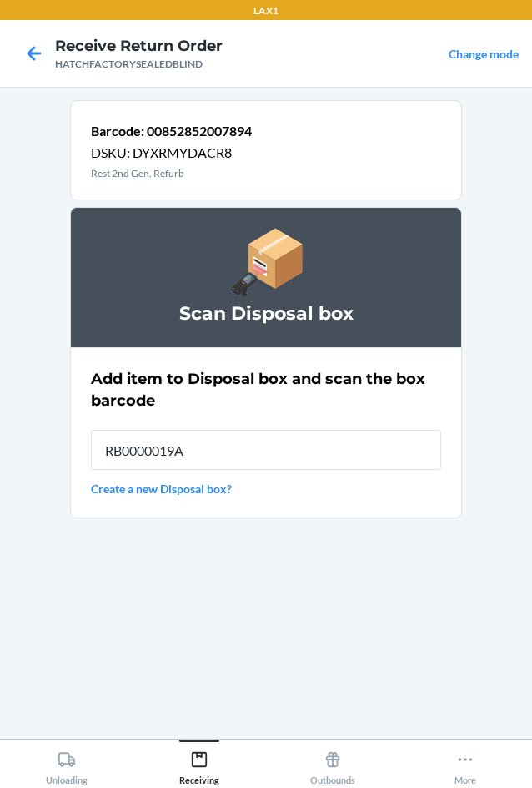
type input "RB0000019A4"
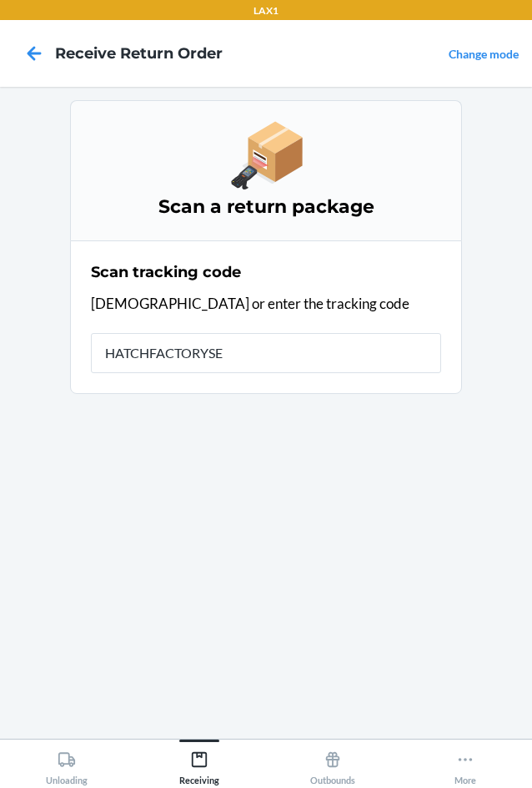
type input "HATCHFACTORYSEA"
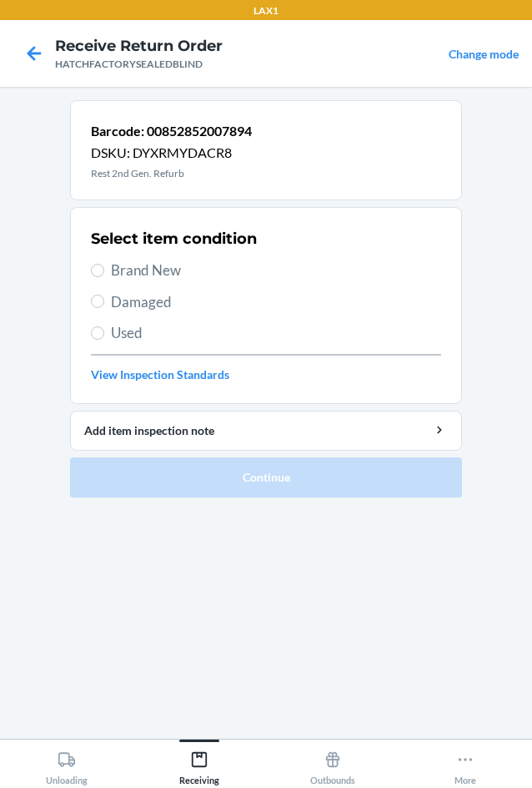
click at [135, 303] on span "Damaged" at bounding box center [276, 302] width 330 height 22
click at [104, 303] on input "Damaged" at bounding box center [97, 301] width 13 height 13
radio input "true"
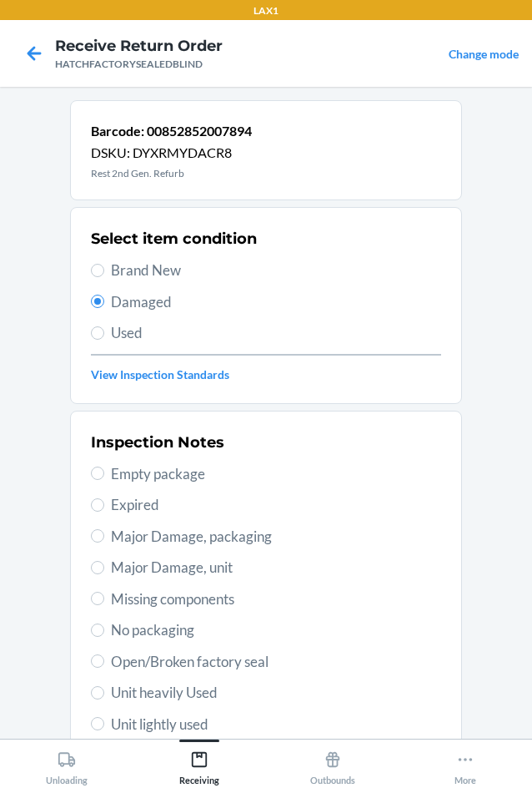
drag, startPoint x: 142, startPoint y: 566, endPoint x: 152, endPoint y: 557, distance: 13.6
click at [147, 564] on span "Major Damage, unit" at bounding box center [276, 568] width 330 height 22
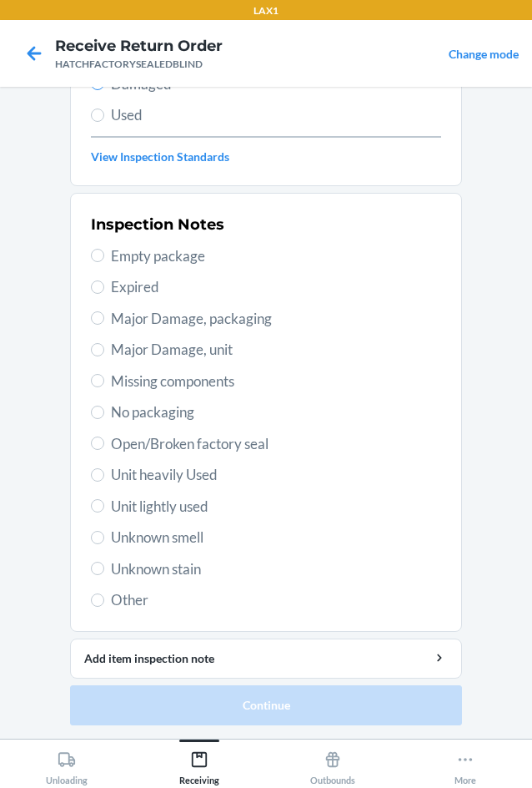
click at [102, 356] on label "Major Damage, unit" at bounding box center [266, 350] width 350 height 22
click at [102, 356] on input "Major Damage, unit" at bounding box center [97, 349] width 13 height 13
radio input "true"
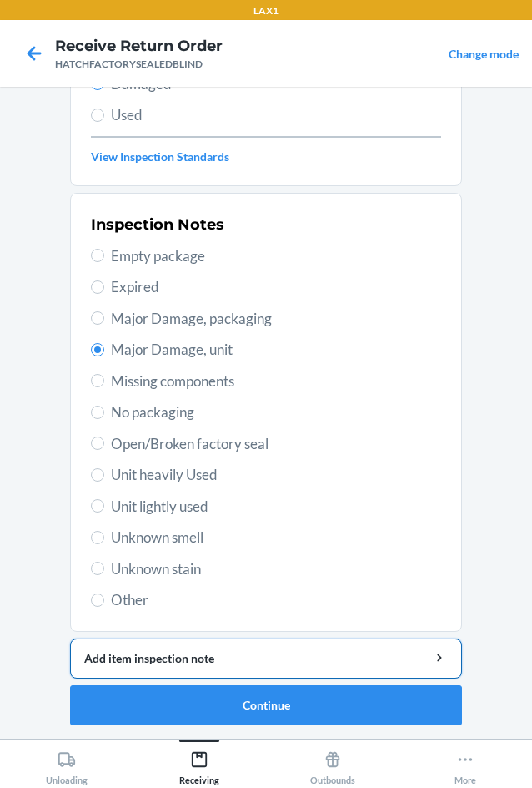
click at [285, 663] on div "Add item inspection note" at bounding box center [266, 658] width 364 height 18
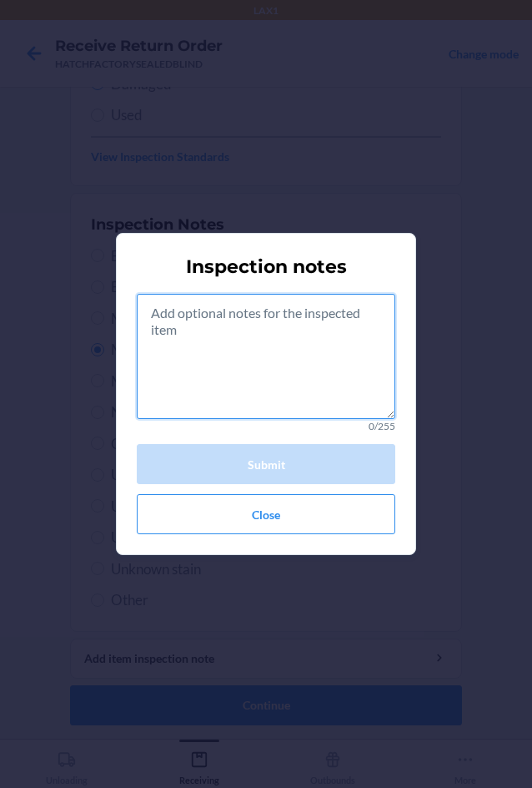
click at [295, 378] on textarea at bounding box center [266, 356] width 259 height 125
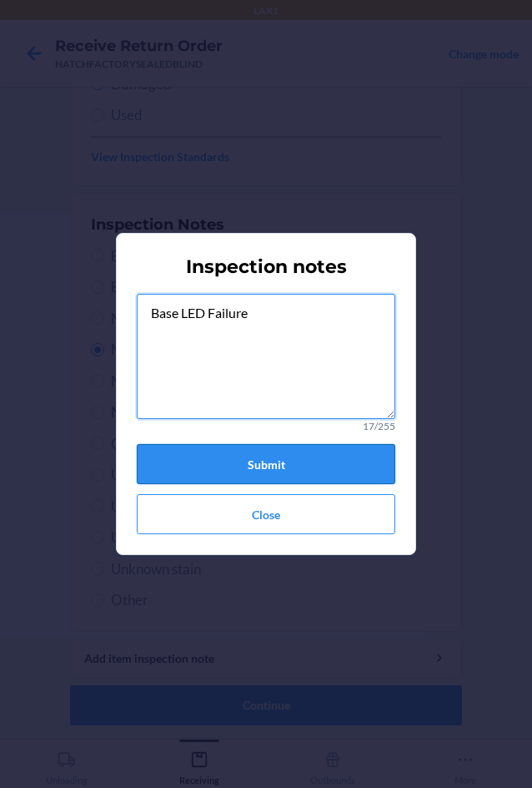
type textarea "Base LED Failure"
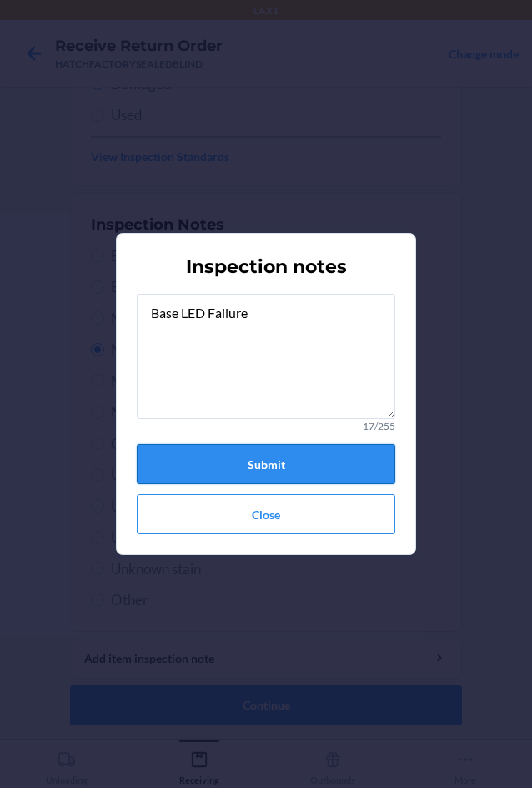
click at [256, 459] on button "Submit" at bounding box center [266, 464] width 259 height 40
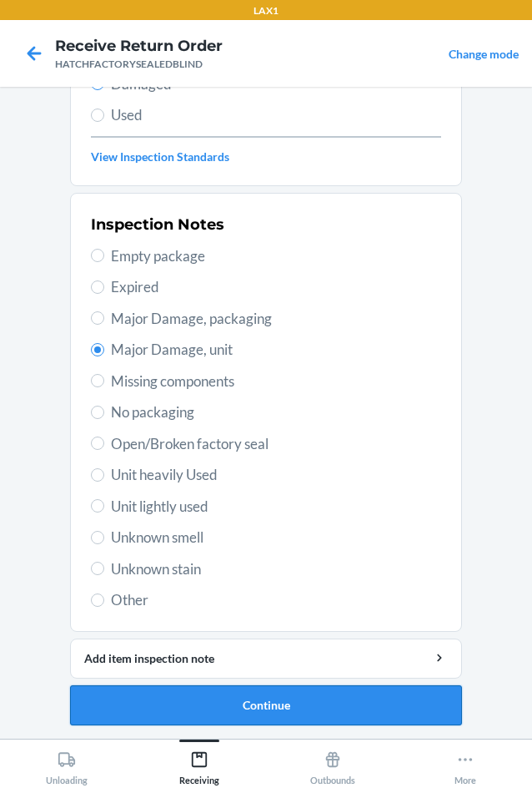
click at [346, 700] on button "Continue" at bounding box center [266, 705] width 392 height 40
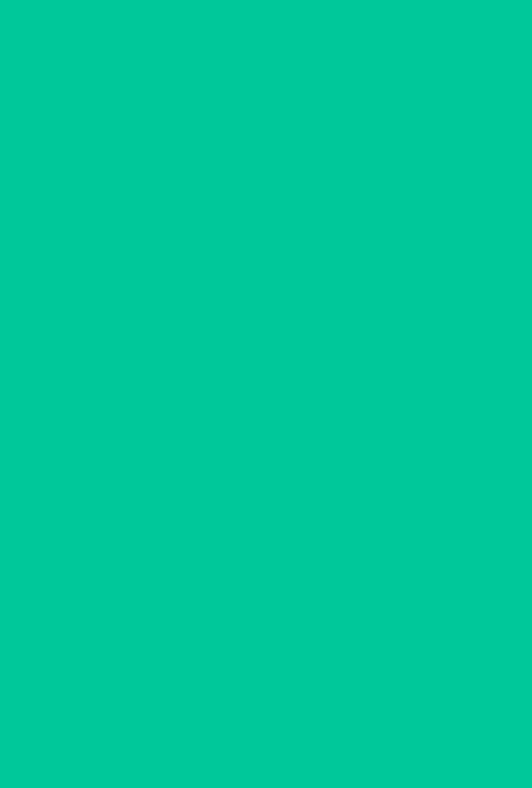
click at [346, 700] on button "Confirm" at bounding box center [266, 705] width 392 height 40
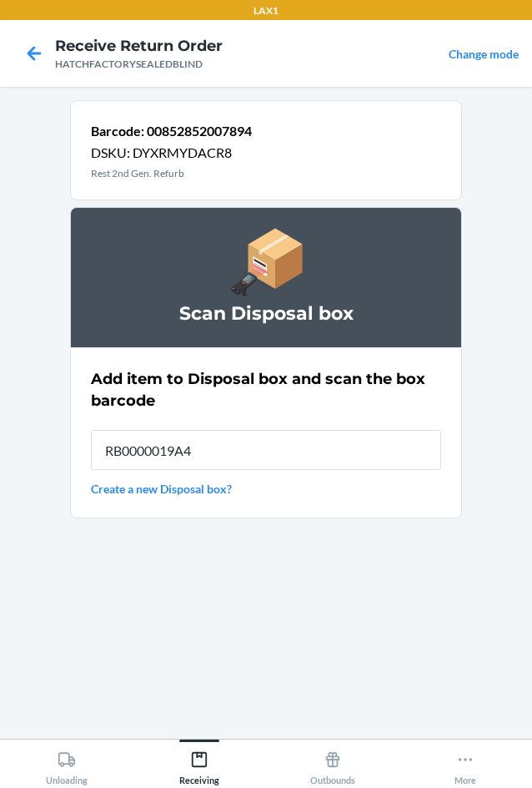
type input "RB0000019A4"
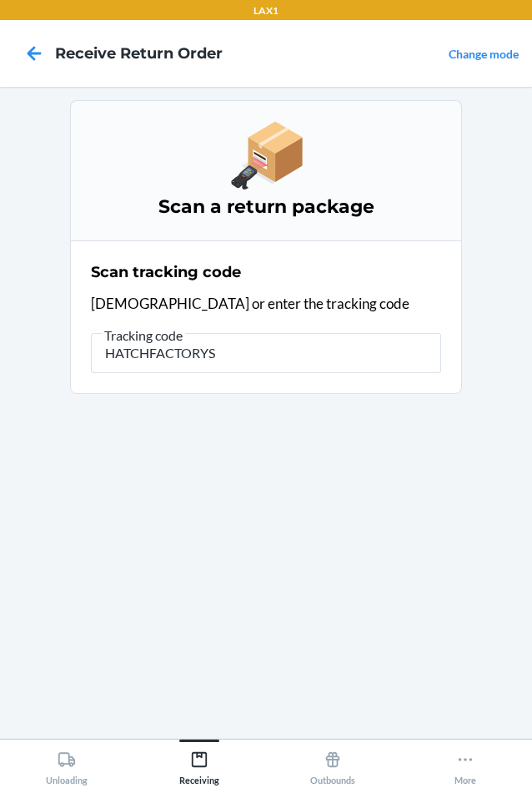
type input "HATCHFACTORYSE"
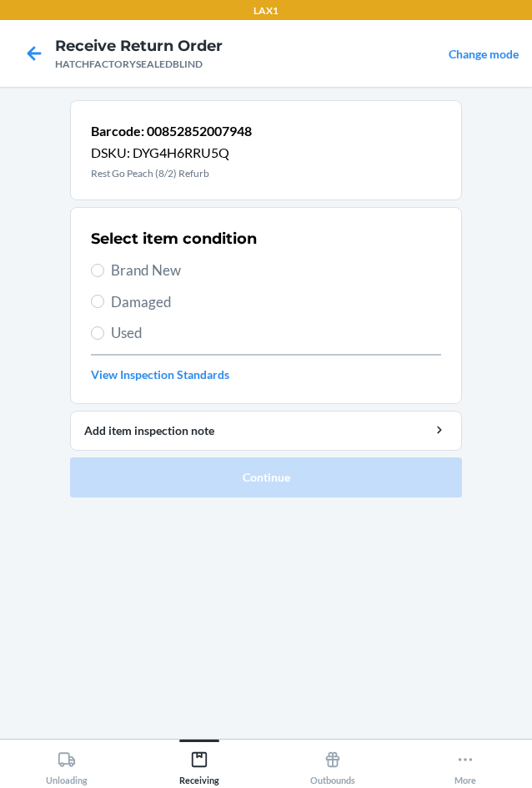
click at [132, 300] on span "Damaged" at bounding box center [276, 302] width 330 height 22
click at [104, 300] on input "Damaged" at bounding box center [97, 301] width 13 height 13
radio input "true"
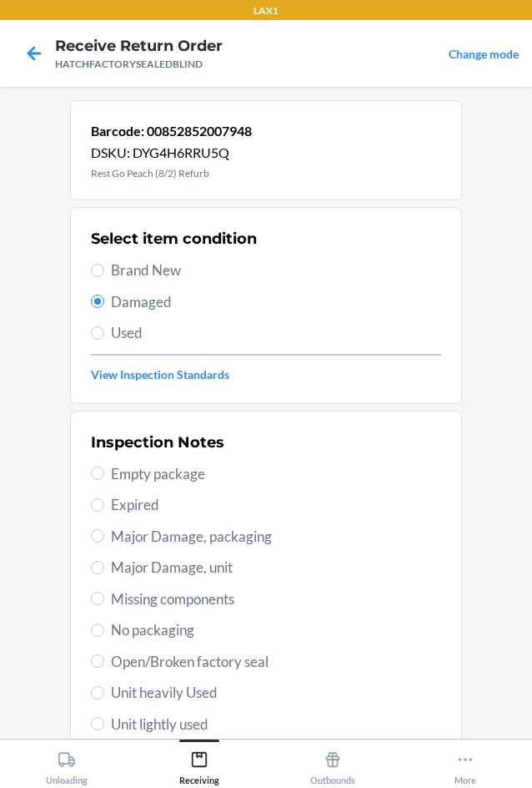
click at [120, 658] on span "Open/Broken factory seal" at bounding box center [276, 662] width 330 height 22
click at [104, 658] on input "Open/Broken factory seal" at bounding box center [97, 660] width 13 height 13
radio input "true"
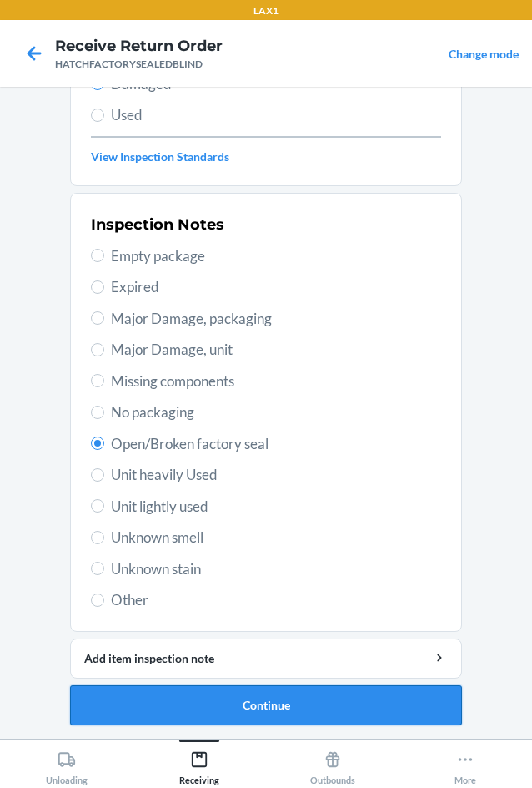
click at [308, 696] on button "Continue" at bounding box center [266, 705] width 392 height 40
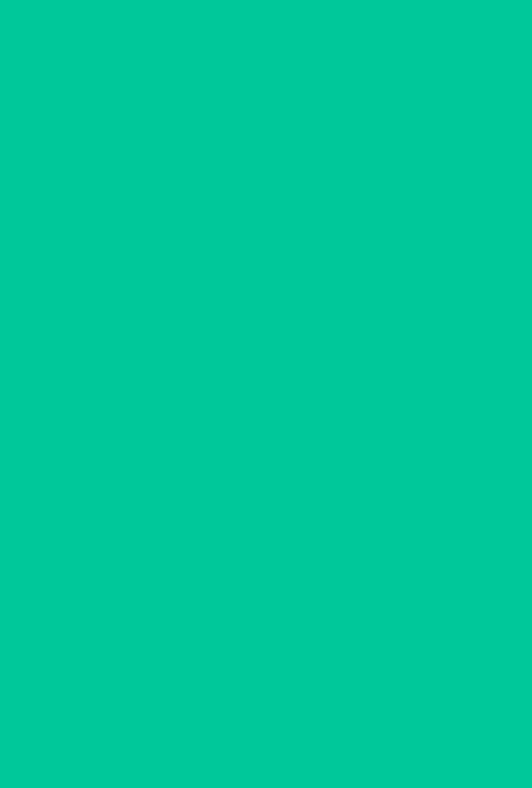
scroll to position [80, 0]
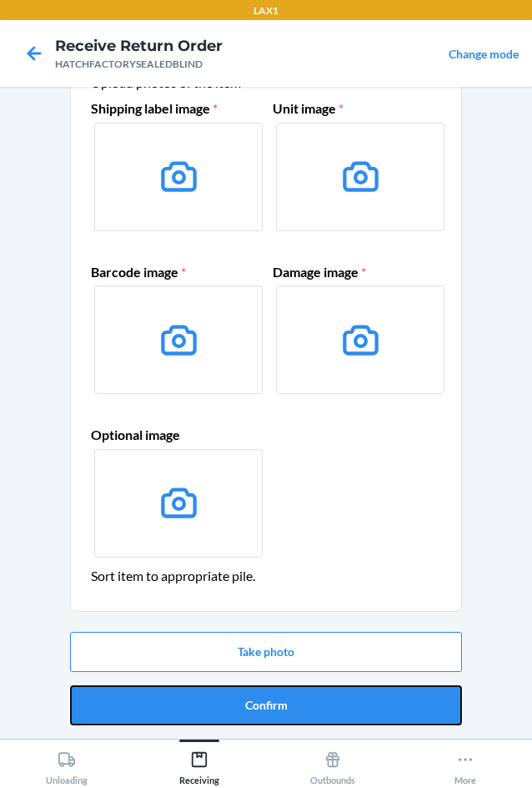
click at [309, 698] on button "Confirm" at bounding box center [266, 705] width 392 height 40
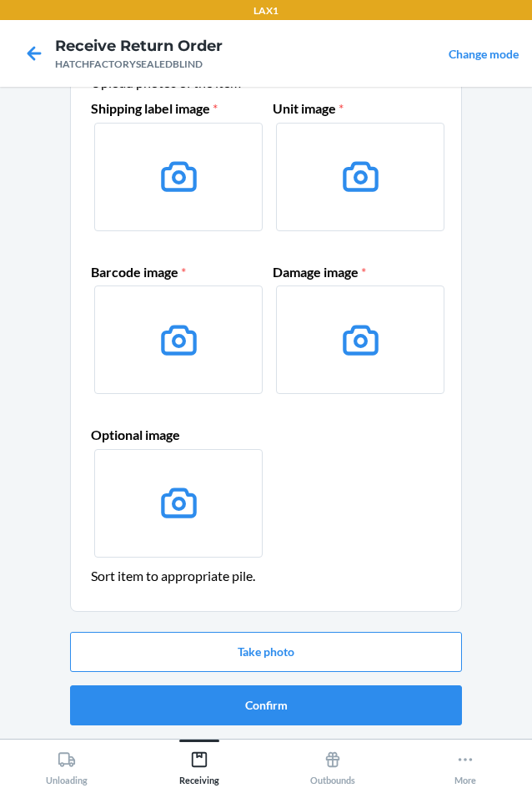
scroll to position [0, 0]
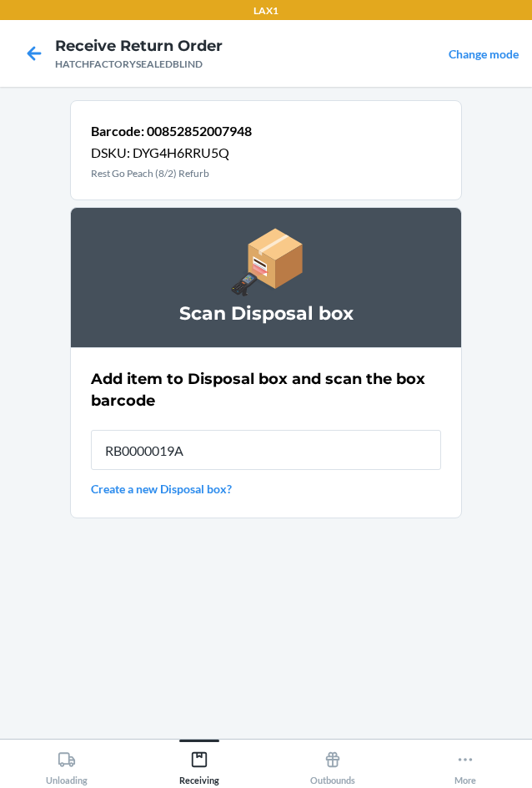
type input "RB0000019A4"
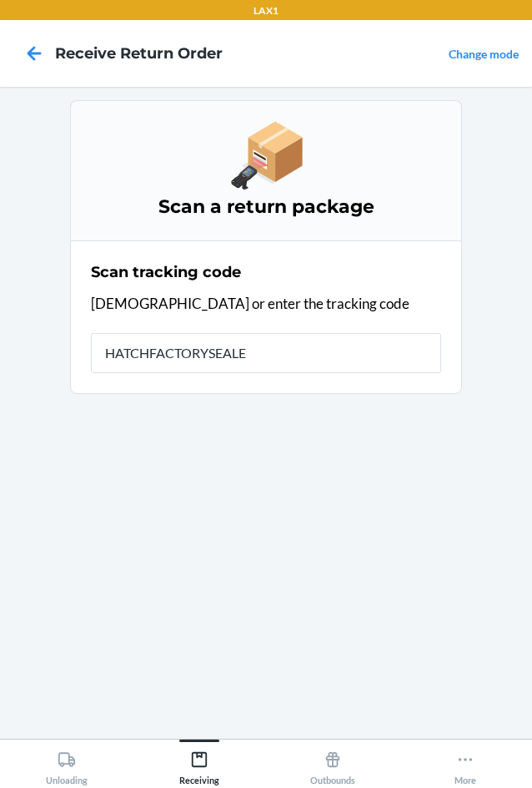
type input "HATCHFACTORYSEALED"
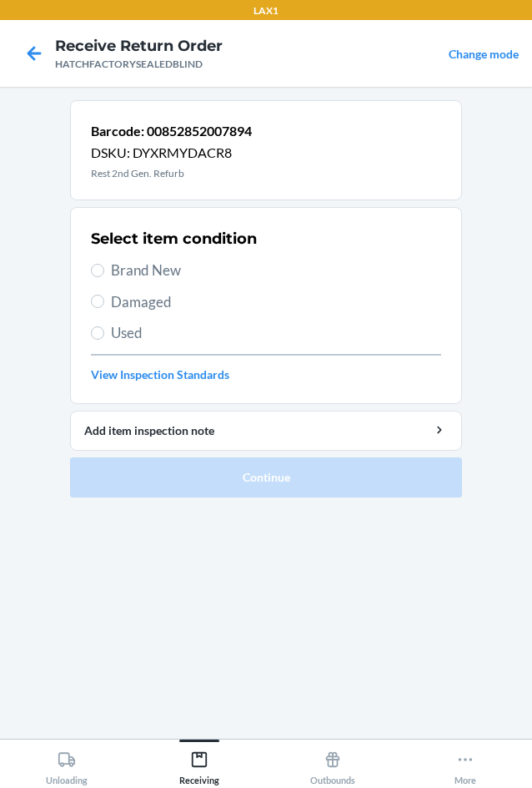
click at [112, 301] on span "Damaged" at bounding box center [276, 302] width 330 height 22
click at [104, 301] on input "Damaged" at bounding box center [97, 301] width 13 height 13
radio input "true"
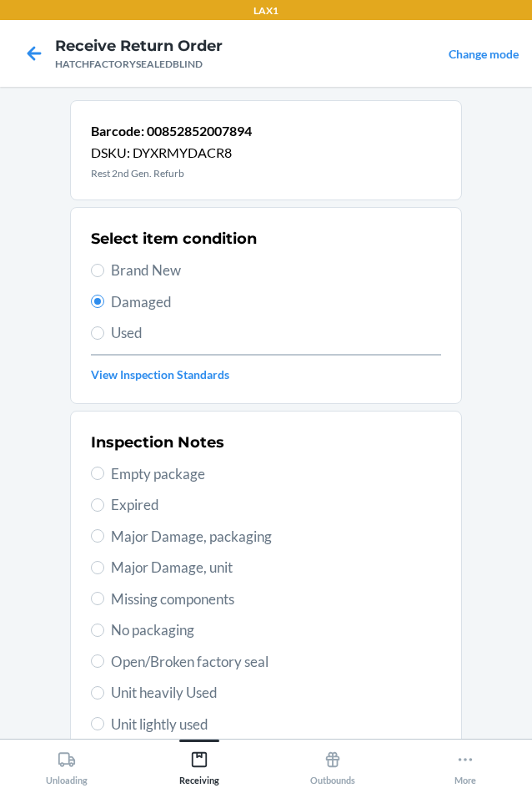
click at [123, 570] on span "Major Damage, unit" at bounding box center [276, 568] width 330 height 22
click at [104, 570] on input "Major Damage, unit" at bounding box center [97, 567] width 13 height 13
radio input "true"
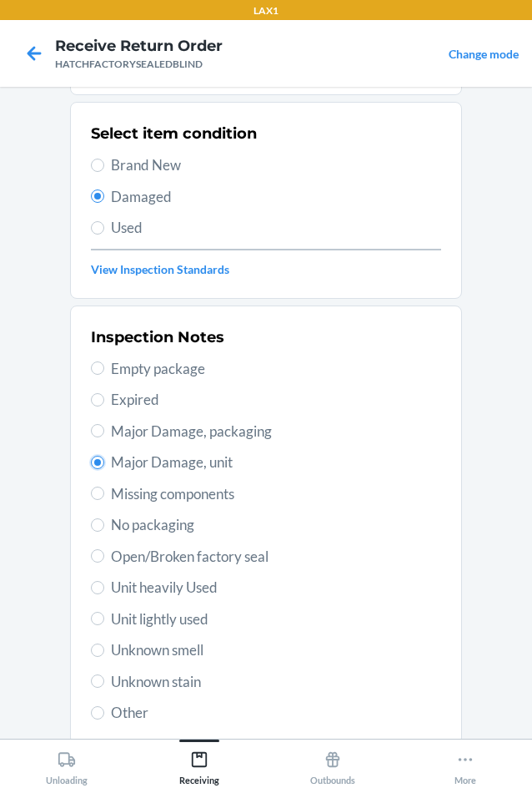
scroll to position [218, 0]
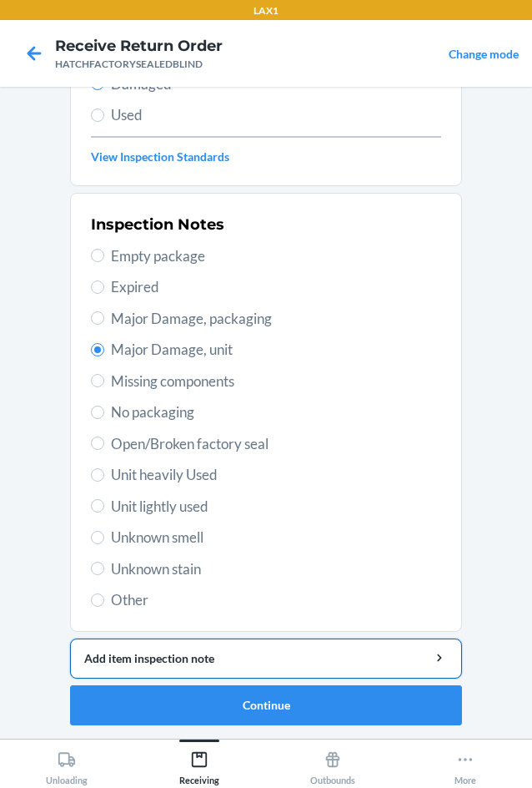
click at [210, 662] on div "Add item inspection note" at bounding box center [266, 658] width 364 height 18
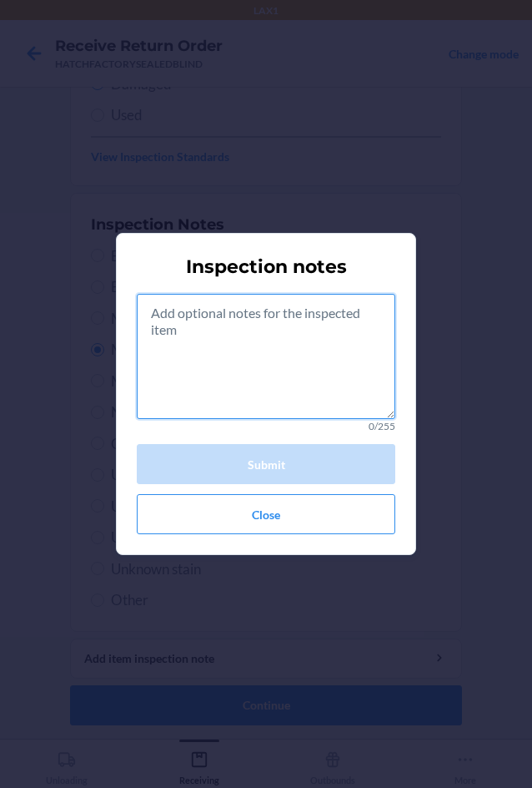
click at [193, 368] on textarea at bounding box center [266, 356] width 259 height 125
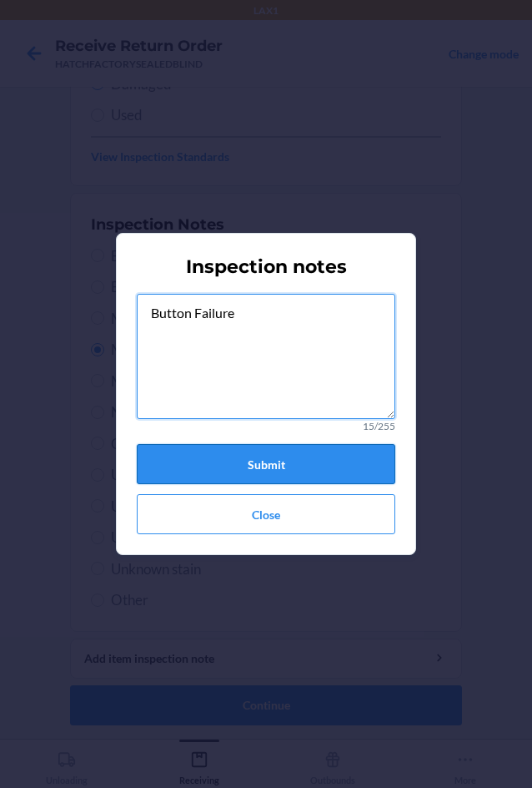
type textarea "Button Failure"
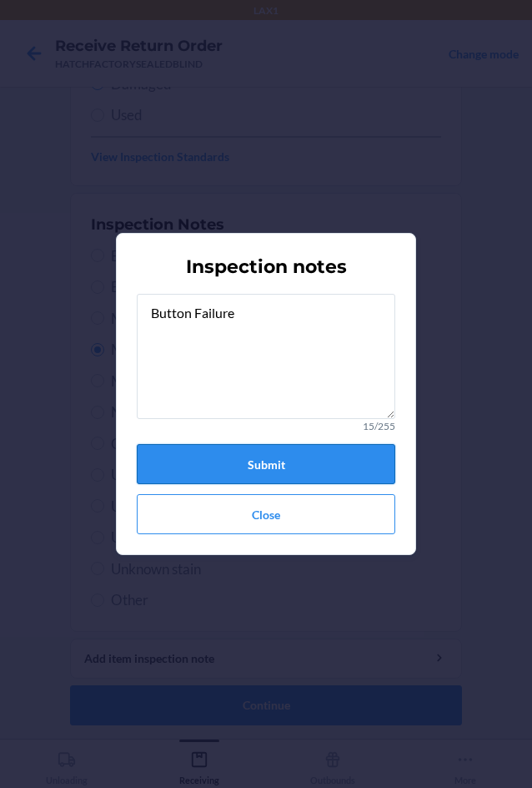
click at [220, 463] on button "Submit" at bounding box center [266, 464] width 259 height 40
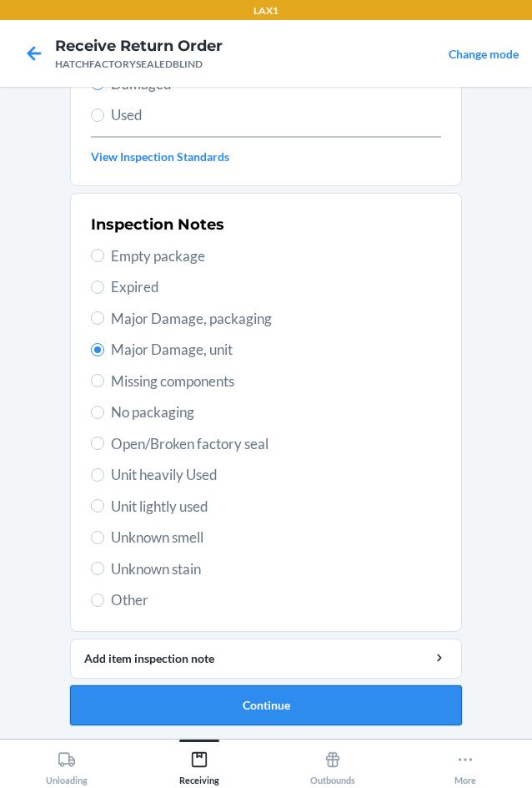
click at [273, 704] on button "Continue" at bounding box center [266, 705] width 392 height 40
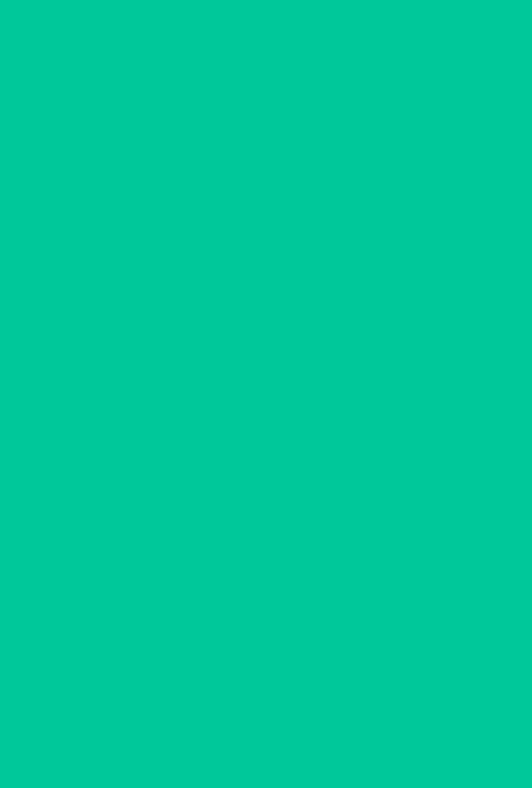
scroll to position [80, 0]
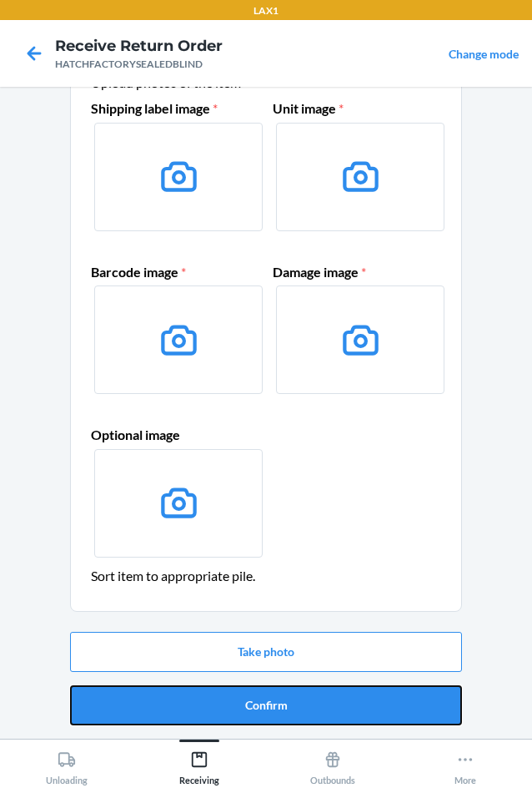
click at [273, 704] on button "Confirm" at bounding box center [266, 705] width 392 height 40
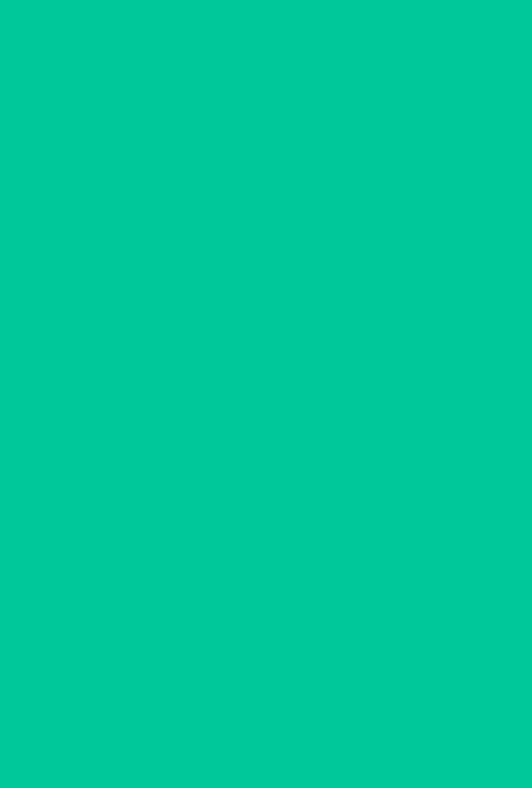
scroll to position [0, 0]
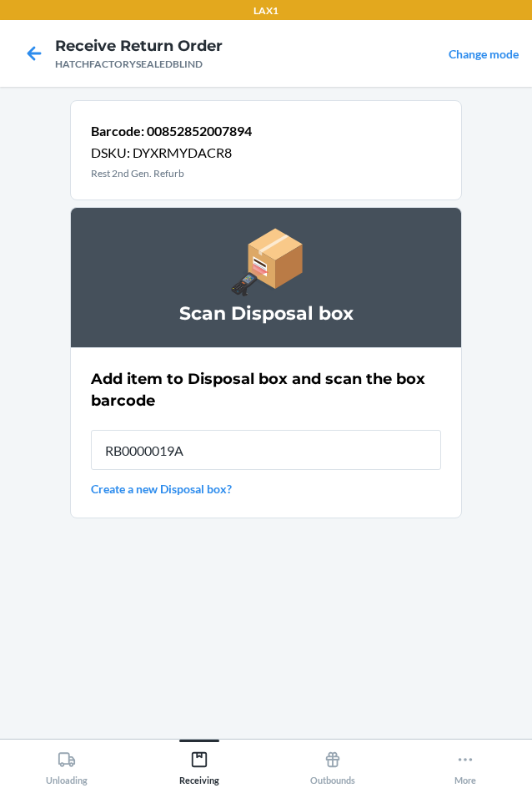
type input "RB0000019A4"
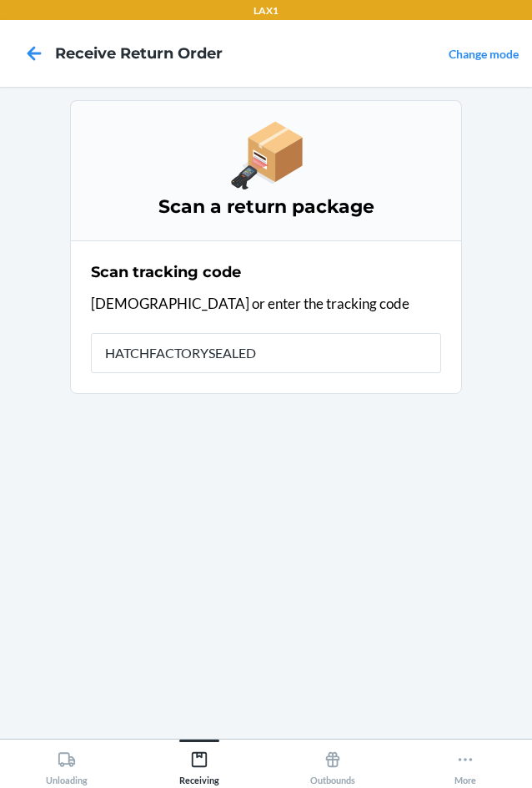
type input "HATCHFACTORYSEALEDB"
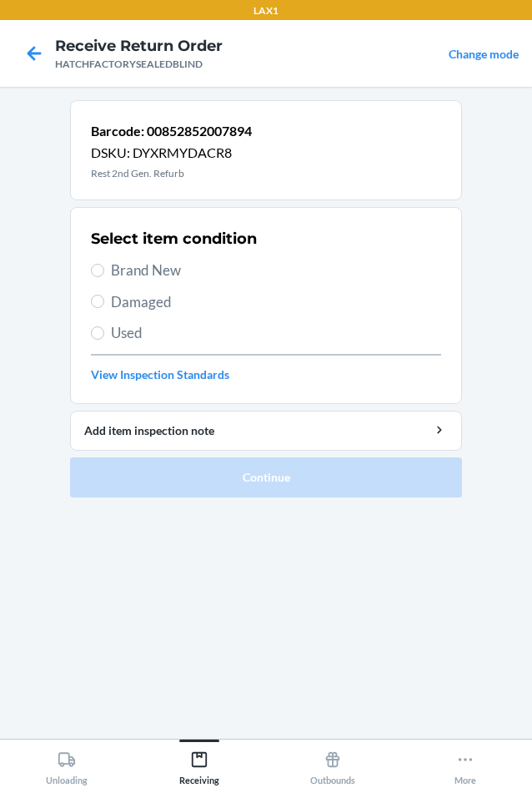
drag, startPoint x: 162, startPoint y: 304, endPoint x: 171, endPoint y: 360, distance: 57.5
click at [164, 315] on div "Select item condition Brand New Damaged Used View Inspection Standards" at bounding box center [266, 305] width 350 height 165
click at [126, 300] on span "Damaged" at bounding box center [276, 302] width 330 height 22
click at [104, 300] on input "Damaged" at bounding box center [97, 301] width 13 height 13
radio input "true"
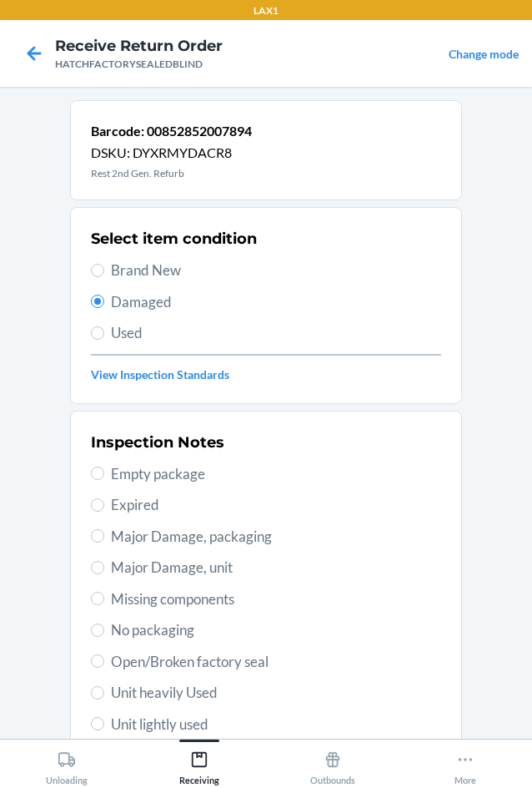
click at [122, 557] on span "Major Damage, unit" at bounding box center [276, 568] width 330 height 22
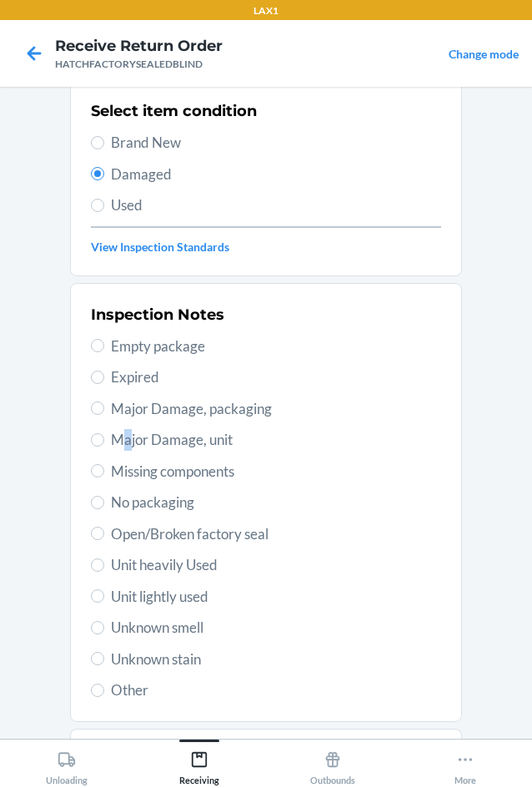
scroll to position [218, 0]
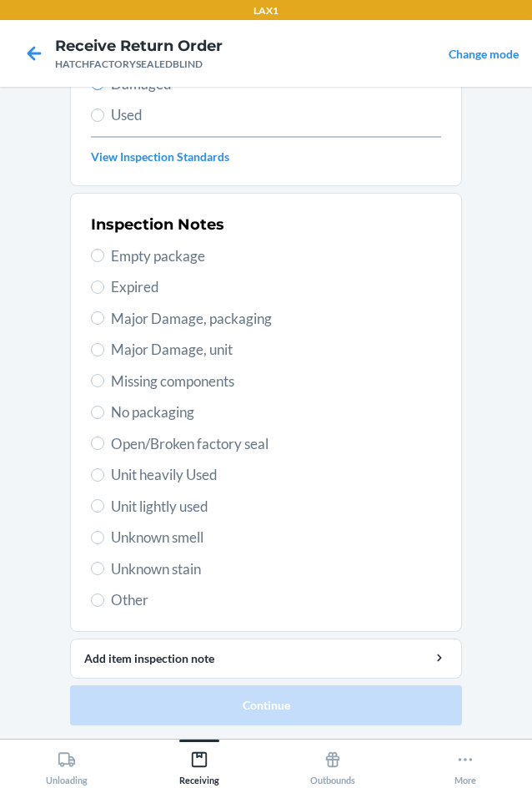
click at [111, 347] on span "Major Damage, unit" at bounding box center [276, 350] width 330 height 22
click at [104, 347] on input "Major Damage, unit" at bounding box center [97, 349] width 13 height 13
radio input "true"
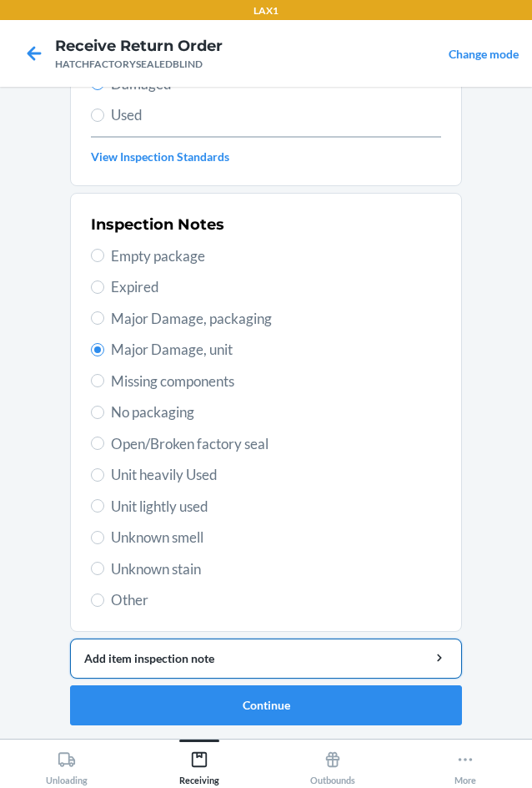
click at [262, 658] on div "Add item inspection note" at bounding box center [266, 658] width 364 height 18
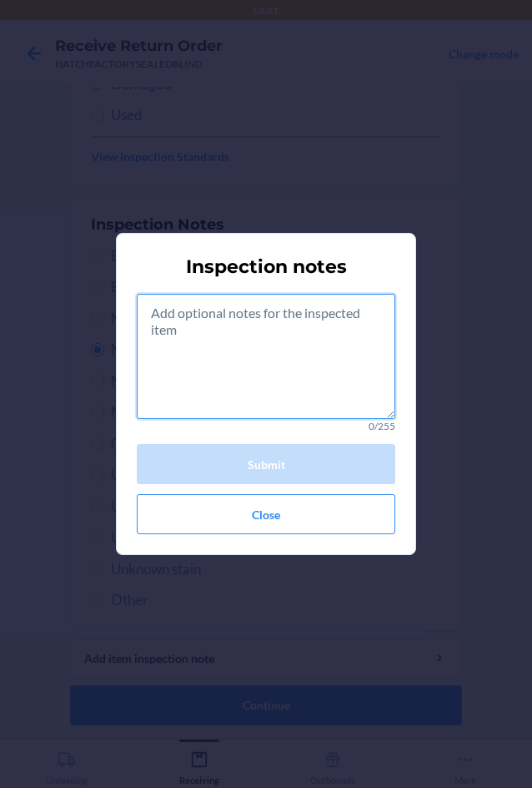
click at [255, 368] on textarea at bounding box center [266, 356] width 259 height 125
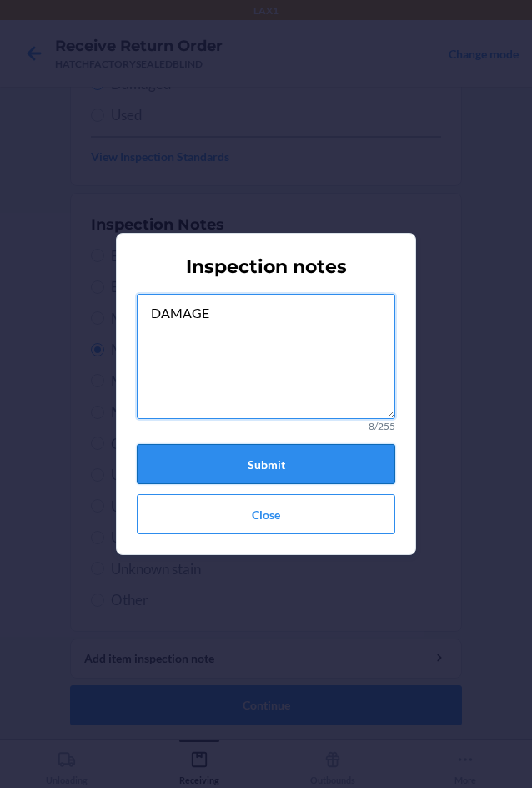
type textarea "DAMAGE"
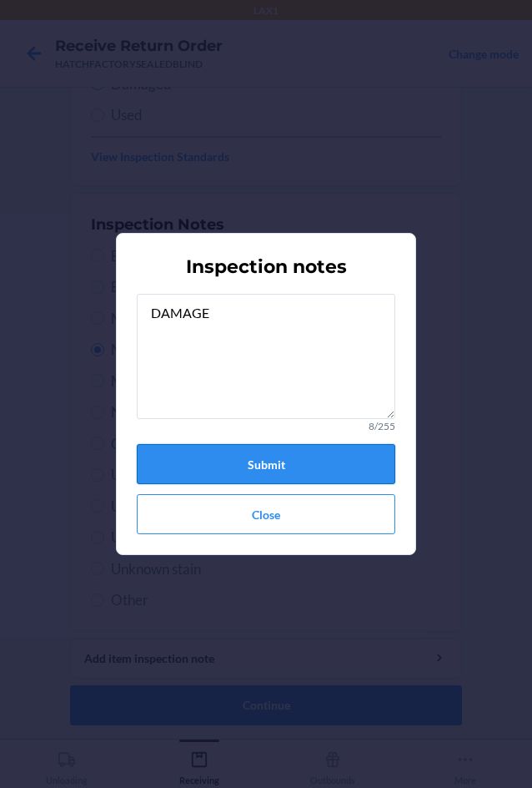
click at [294, 459] on button "Submit" at bounding box center [266, 464] width 259 height 40
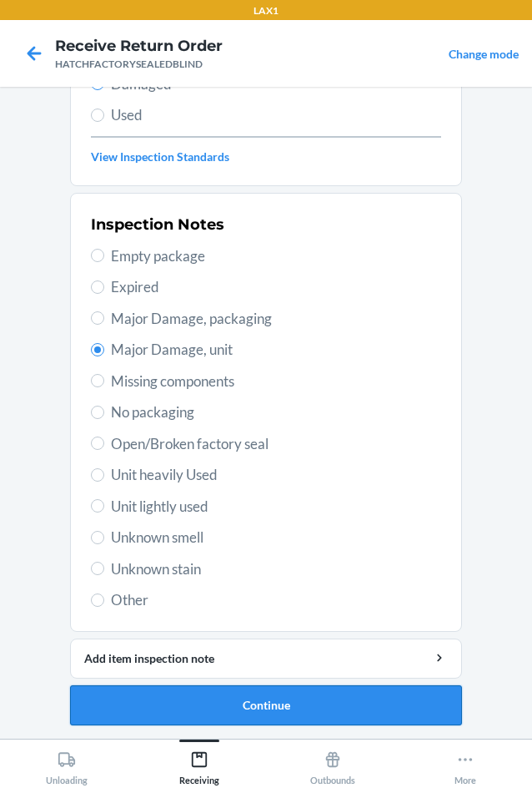
click at [248, 698] on button "Continue" at bounding box center [266, 705] width 392 height 40
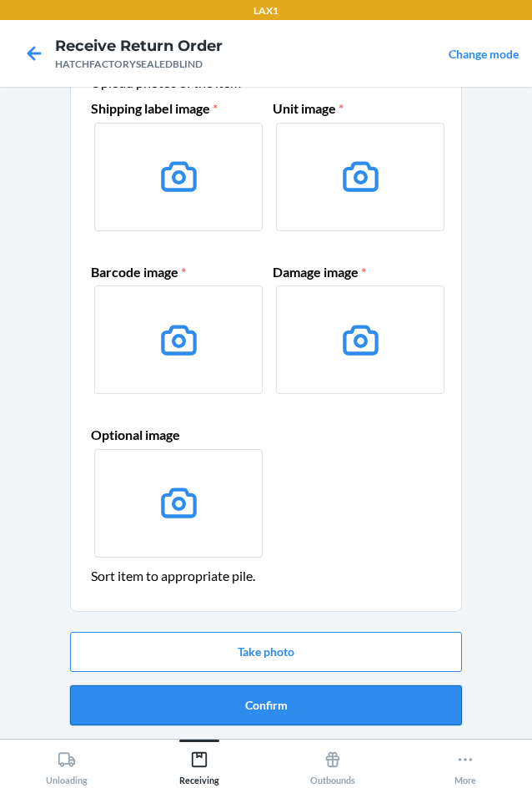
click at [244, 705] on button "Confirm" at bounding box center [266, 705] width 392 height 40
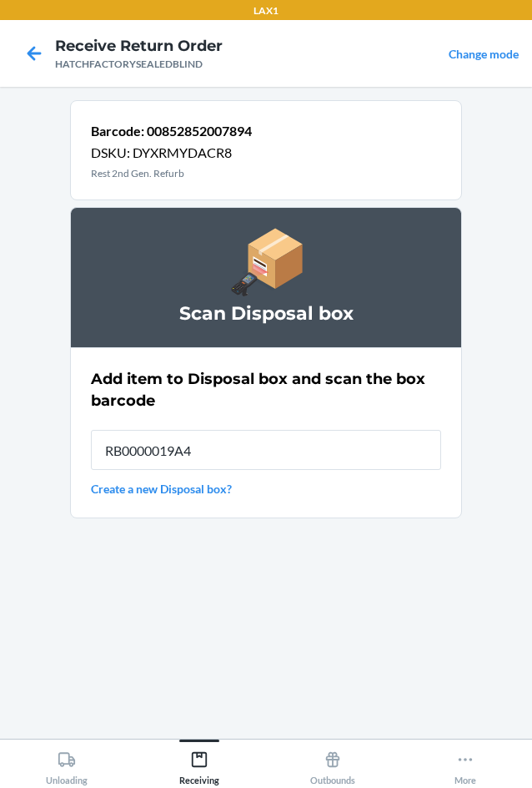
type input "RB0000019A4"
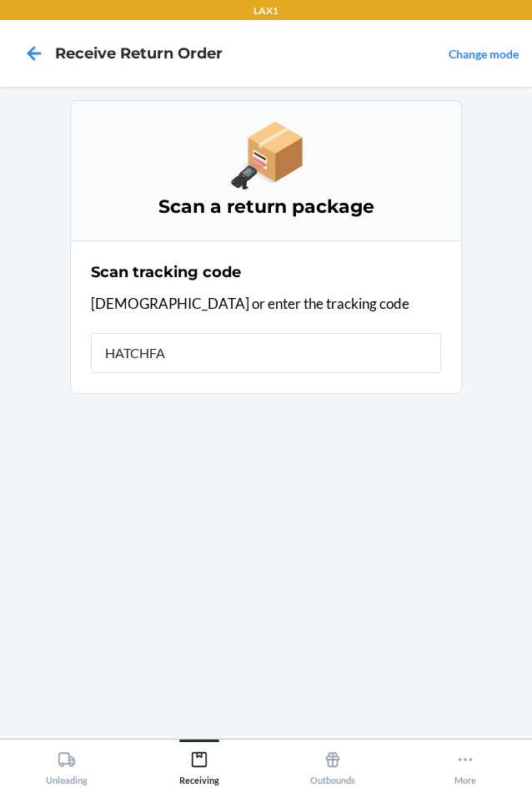
type input "HATCHFAC"
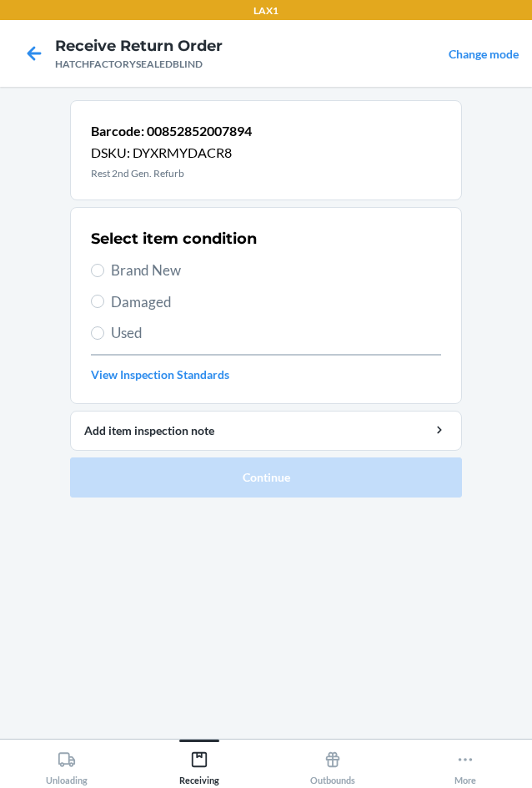
click at [120, 289] on div "Select item condition Brand New Damaged Used View Inspection Standards" at bounding box center [266, 305] width 350 height 165
click at [132, 311] on span "Damaged" at bounding box center [276, 302] width 330 height 22
click at [104, 308] on input "Damaged" at bounding box center [97, 301] width 13 height 13
radio input "true"
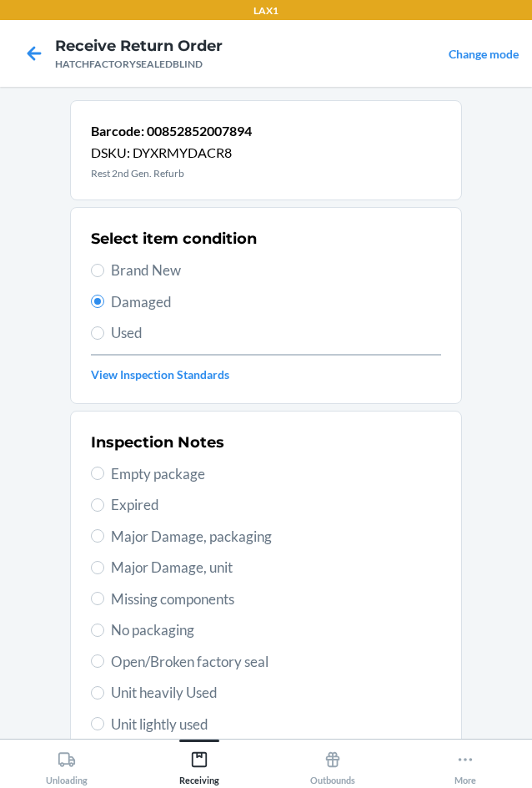
click at [121, 563] on span "Major Damage, unit" at bounding box center [276, 568] width 330 height 22
click at [104, 563] on input "Major Damage, unit" at bounding box center [97, 567] width 13 height 13
radio input "true"
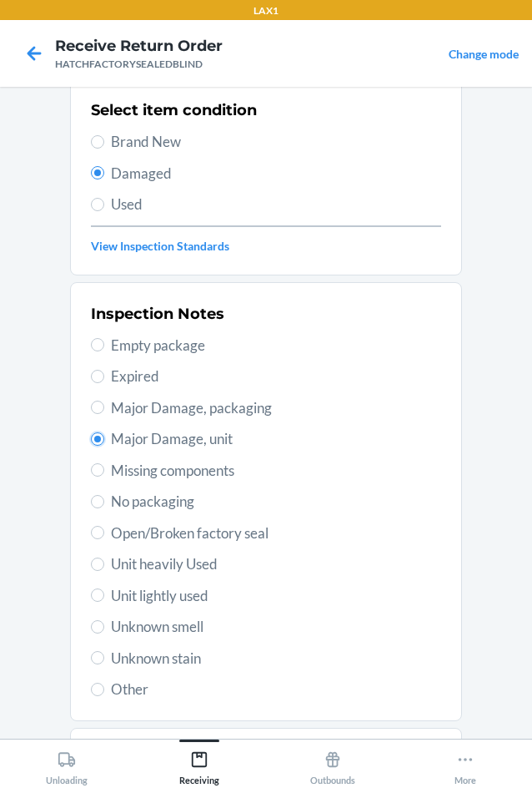
scroll to position [218, 0]
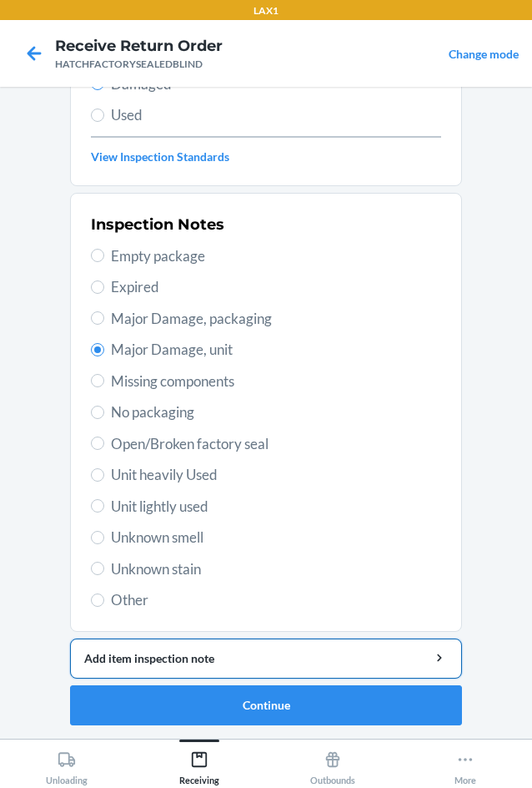
click at [181, 653] on div "Add item inspection note" at bounding box center [266, 658] width 364 height 18
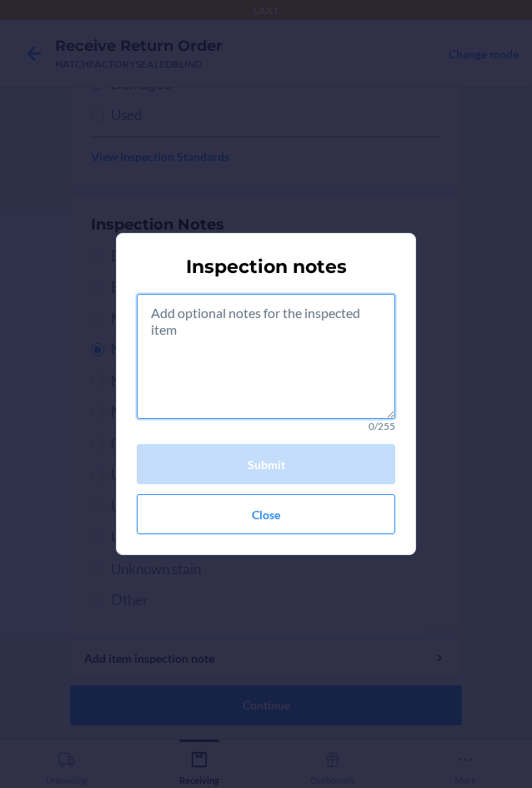
click at [219, 360] on textarea at bounding box center [266, 356] width 259 height 125
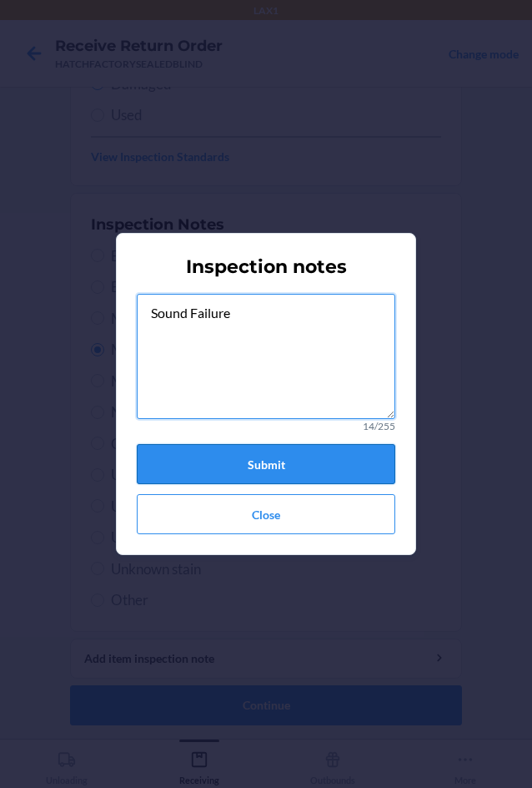
type textarea "Sound Failure"
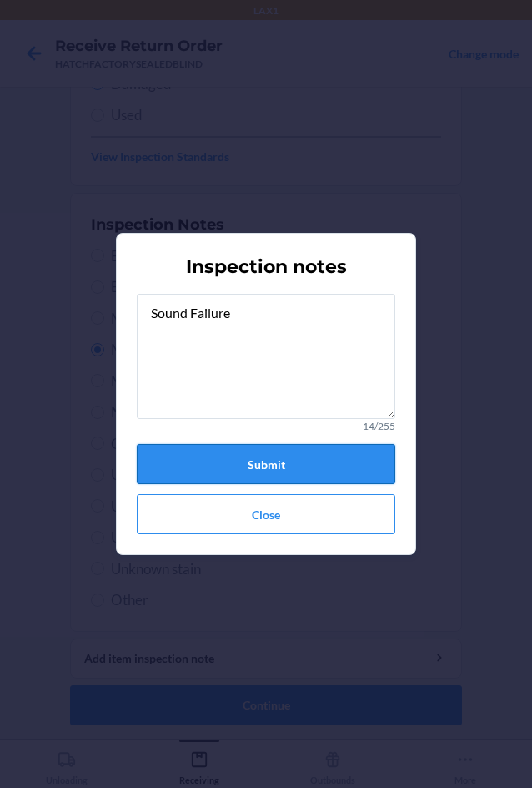
click at [215, 464] on button "Submit" at bounding box center [266, 464] width 259 height 40
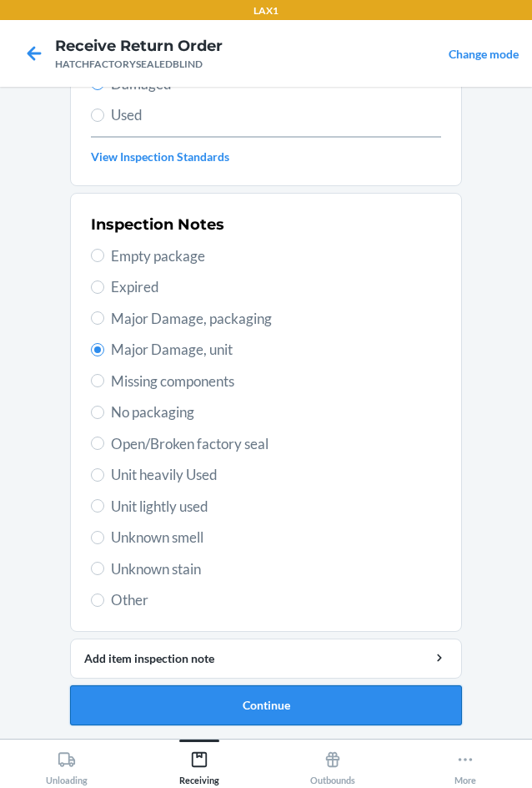
click at [209, 704] on button "Continue" at bounding box center [266, 705] width 392 height 40
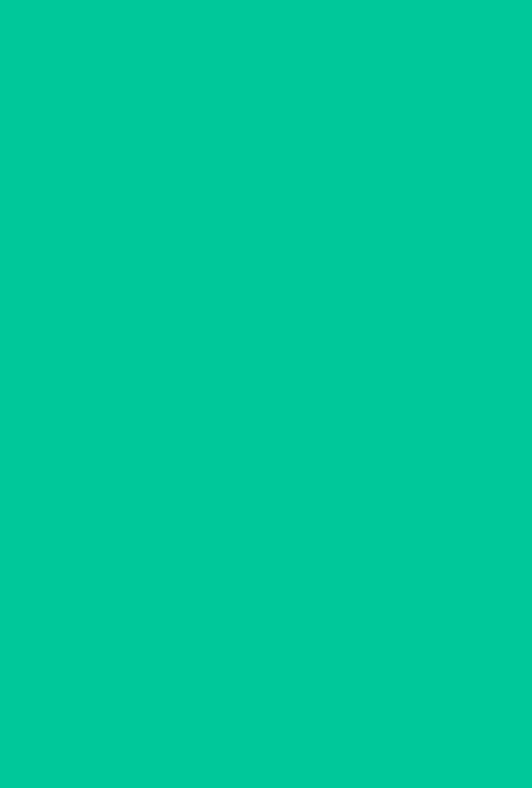
scroll to position [80, 0]
click at [209, 704] on button "Confirm" at bounding box center [266, 705] width 392 height 40
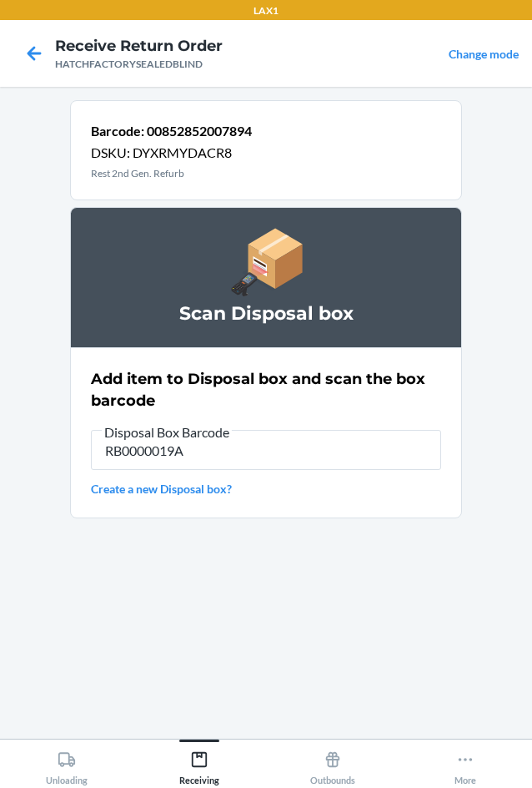
type input "RB0000019A4"
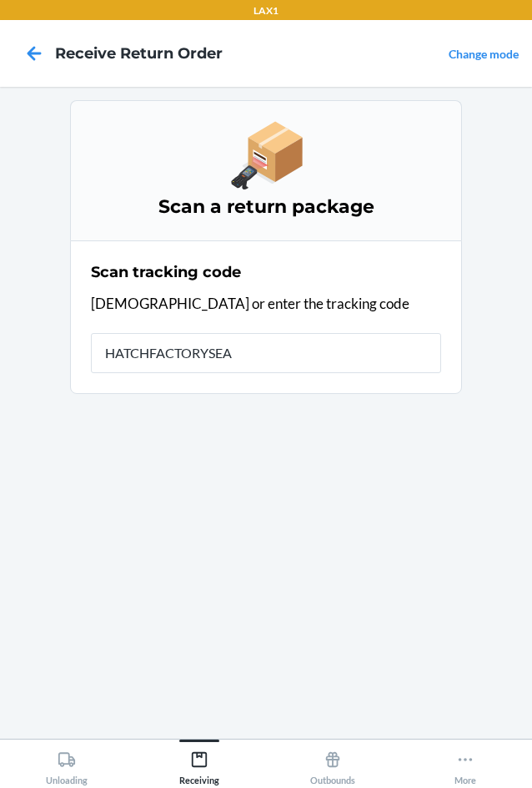
type input "HATCHFACTORYSEAL"
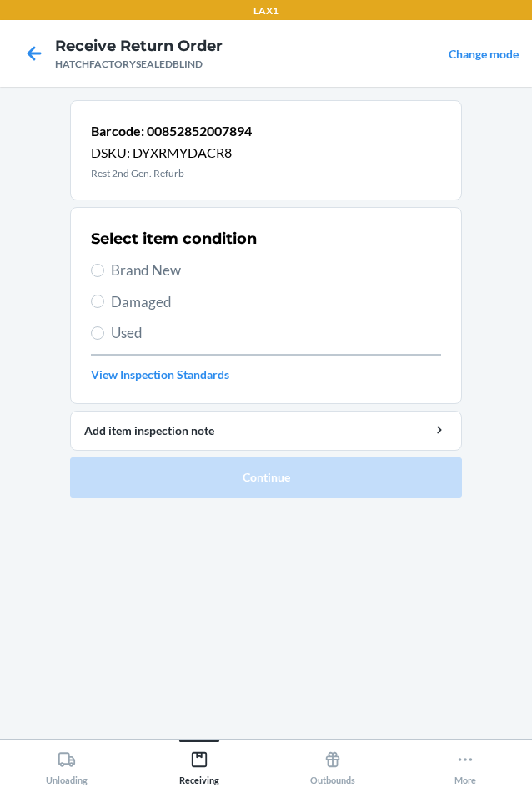
click at [109, 304] on label "Damaged" at bounding box center [266, 302] width 350 height 22
click at [104, 304] on input "Damaged" at bounding box center [97, 301] width 13 height 13
radio input "true"
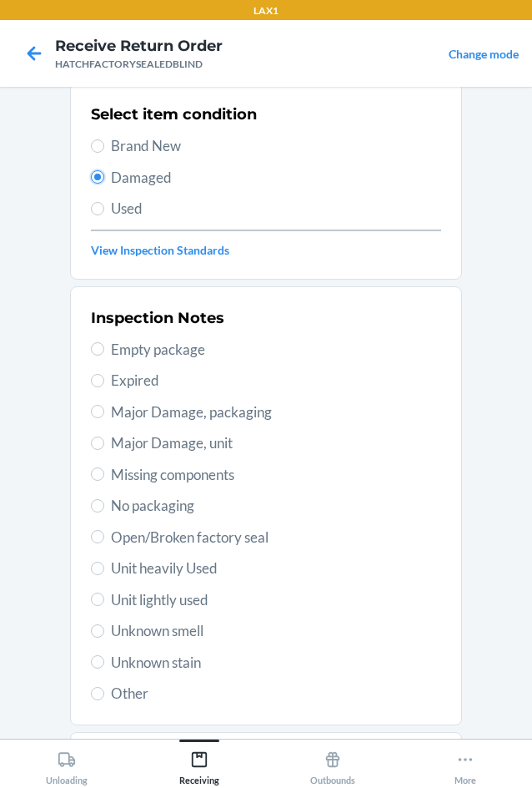
scroll to position [218, 0]
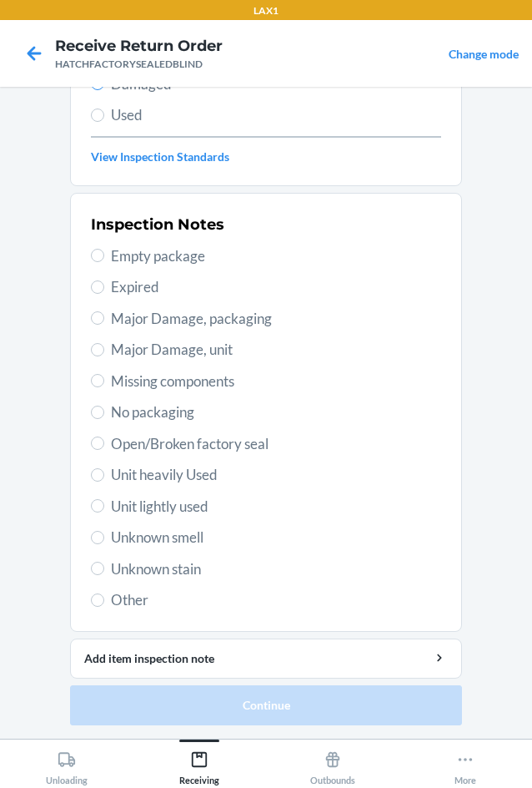
click at [127, 357] on span "Major Damage, unit" at bounding box center [276, 350] width 330 height 22
click at [104, 356] on input "Major Damage, unit" at bounding box center [97, 349] width 13 height 13
radio input "true"
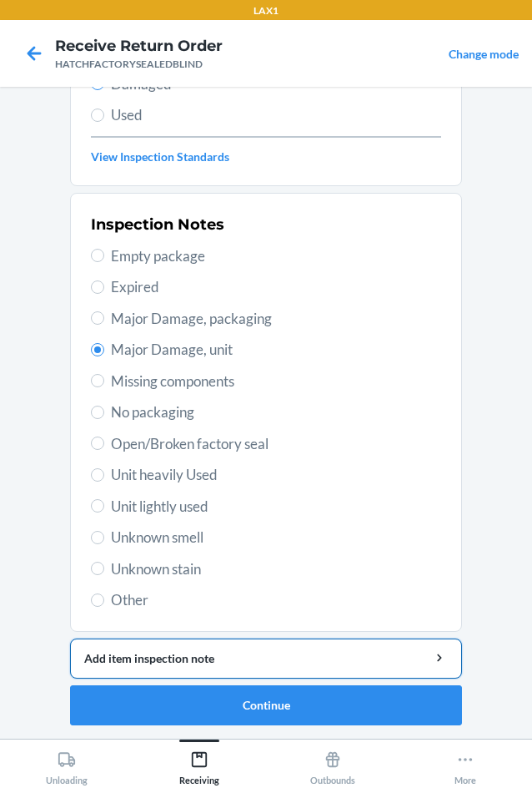
click at [203, 657] on div "Add item inspection note" at bounding box center [266, 658] width 364 height 18
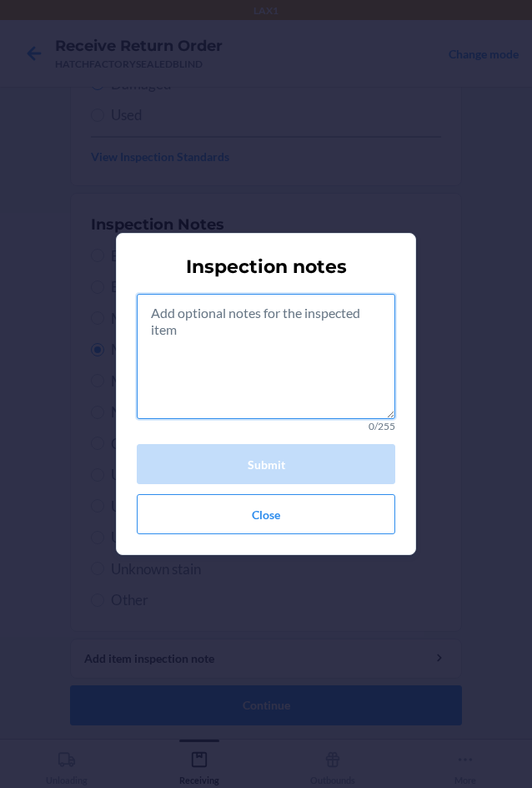
click at [271, 371] on textarea at bounding box center [266, 356] width 259 height 125
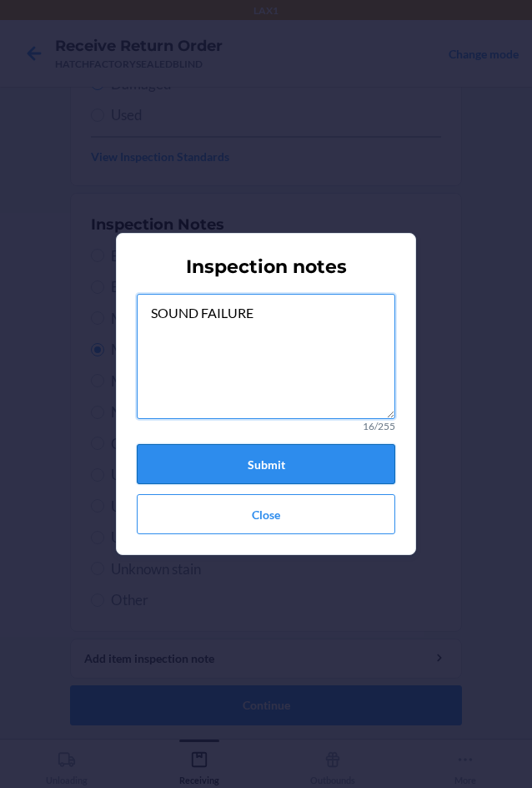
type textarea "SOUND FAILURE"
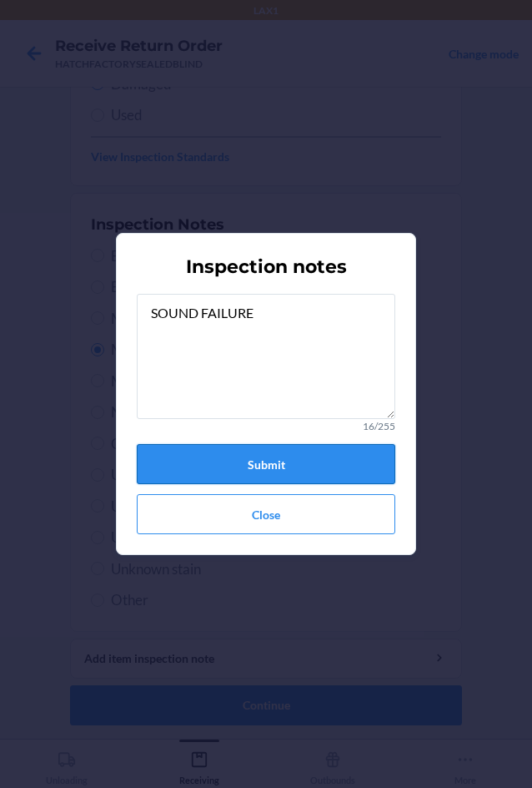
click at [228, 461] on button "Submit" at bounding box center [266, 464] width 259 height 40
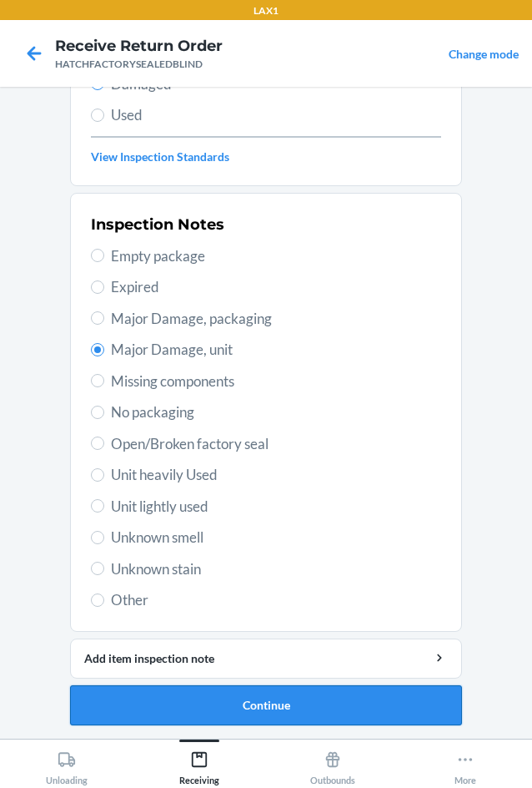
click at [250, 702] on button "Continue" at bounding box center [266, 705] width 392 height 40
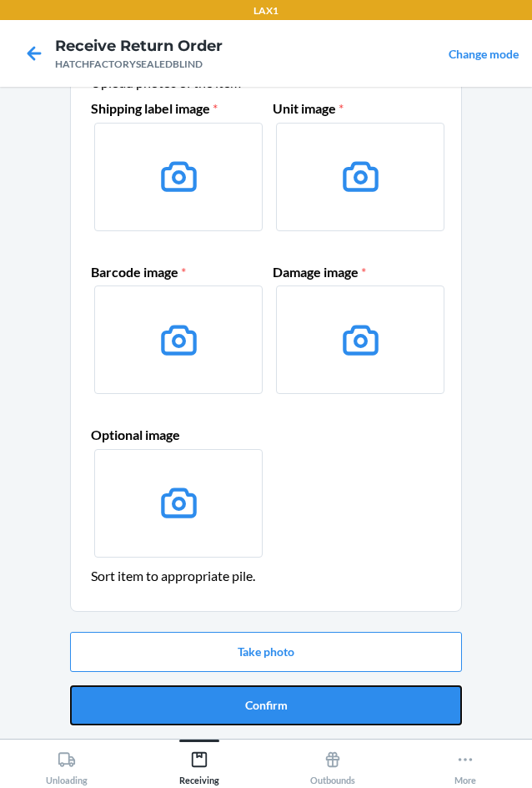
click at [250, 702] on button "Confirm" at bounding box center [266, 705] width 392 height 40
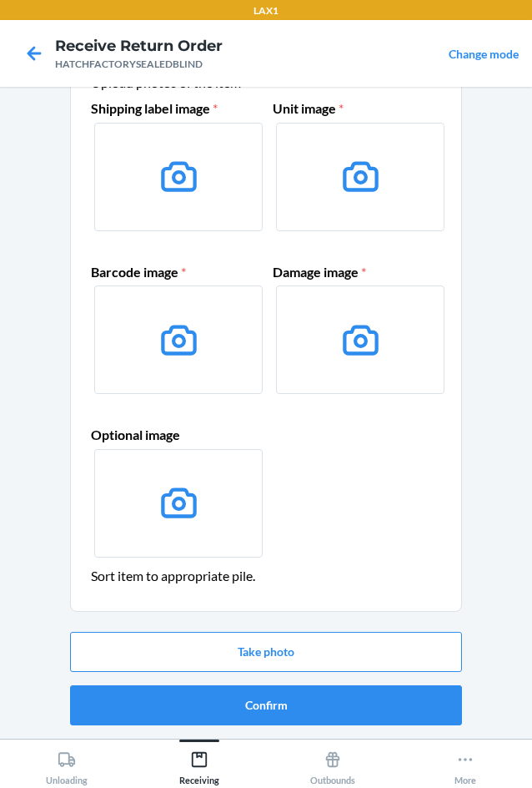
scroll to position [0, 0]
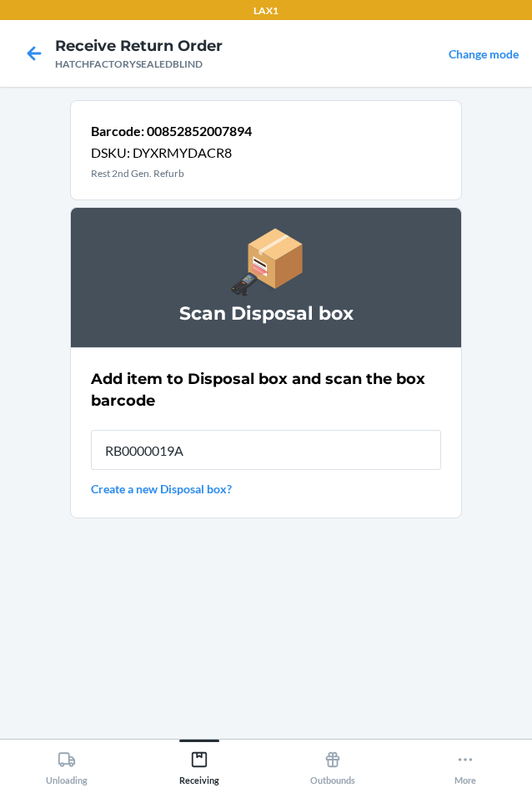
type input "RB0000019A4"
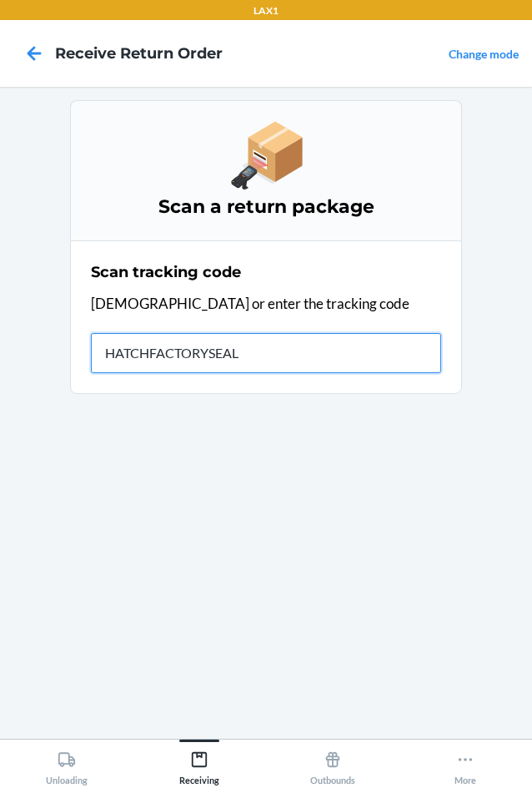
type input "HATCHFACTORYSEALE"
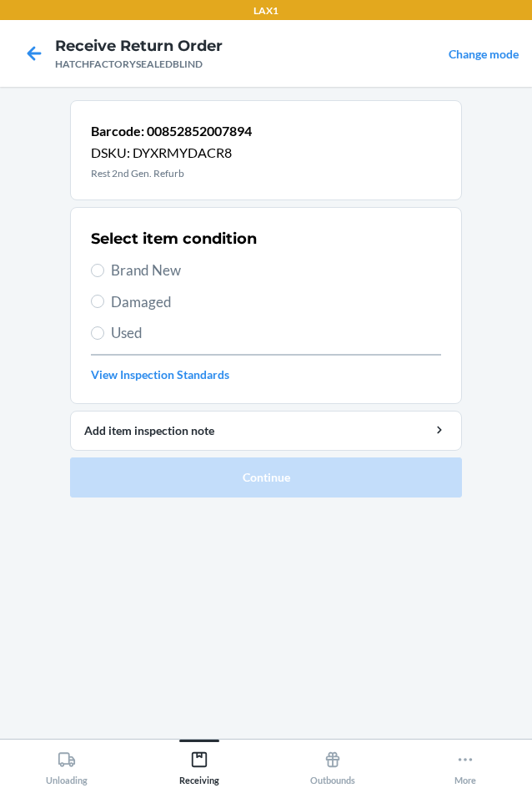
drag, startPoint x: 143, startPoint y: 305, endPoint x: 194, endPoint y: 367, distance: 80.0
click at [148, 305] on span "Damaged" at bounding box center [276, 302] width 330 height 22
drag, startPoint x: 114, startPoint y: 301, endPoint x: 122, endPoint y: 331, distance: 31.0
click at [117, 305] on span "Damaged" at bounding box center [276, 302] width 330 height 22
click at [94, 306] on input "Damaged" at bounding box center [97, 301] width 13 height 13
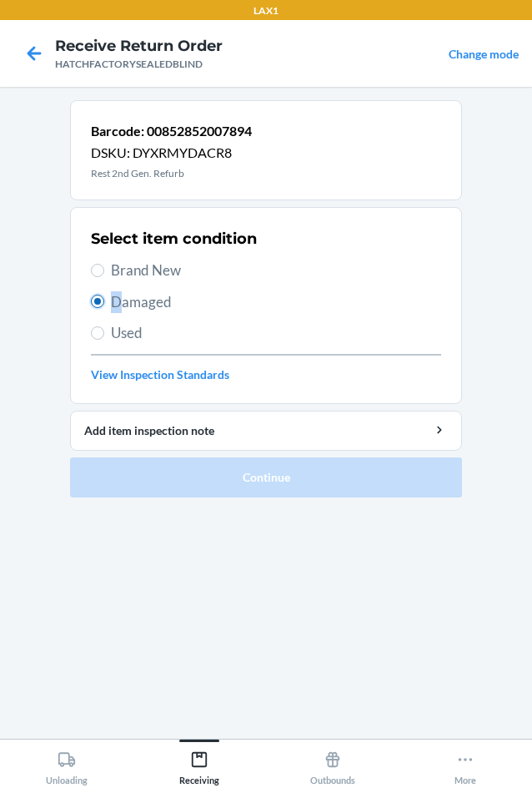
radio input "true"
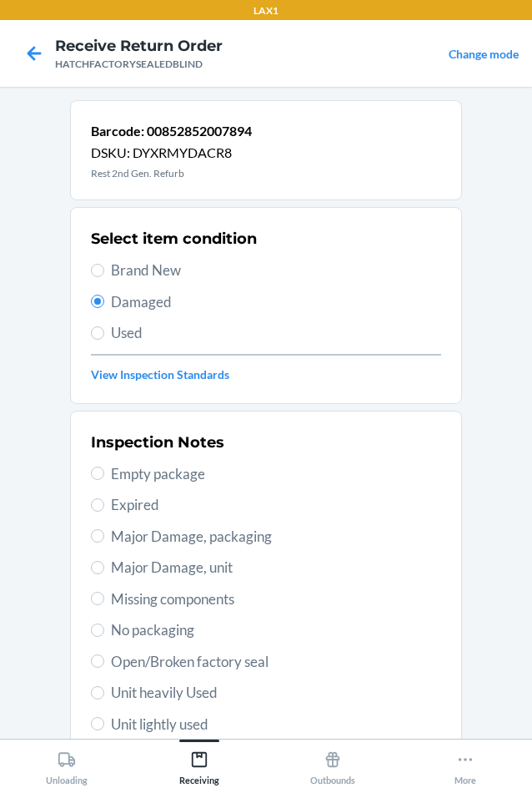
click at [122, 573] on span "Major Damage, unit" at bounding box center [276, 568] width 330 height 22
click at [104, 573] on input "Major Damage, unit" at bounding box center [97, 567] width 13 height 13
radio input "true"
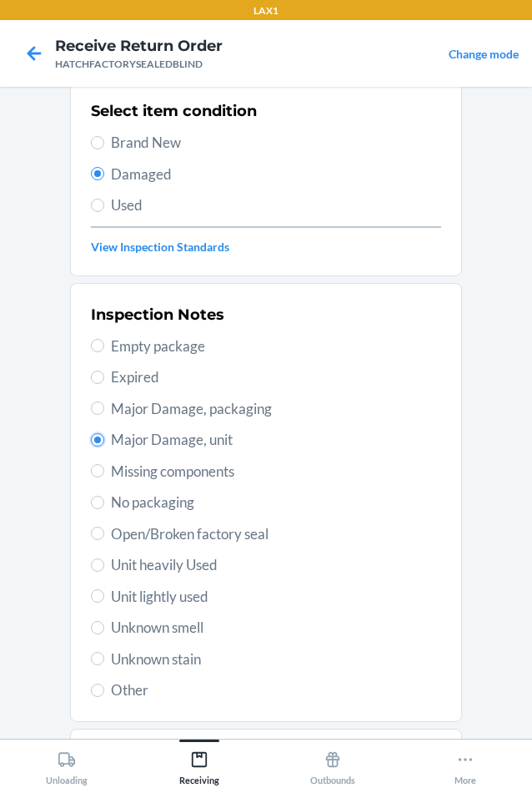
scroll to position [218, 0]
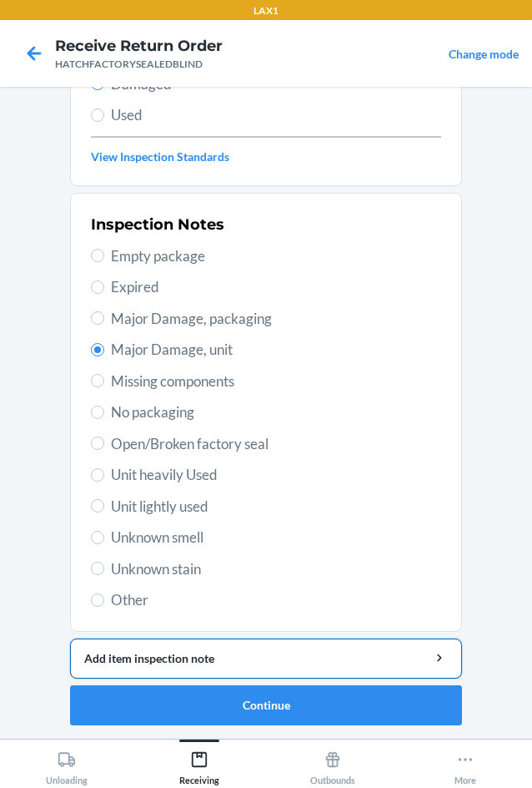
click at [176, 663] on div "Add item inspection note" at bounding box center [266, 658] width 364 height 18
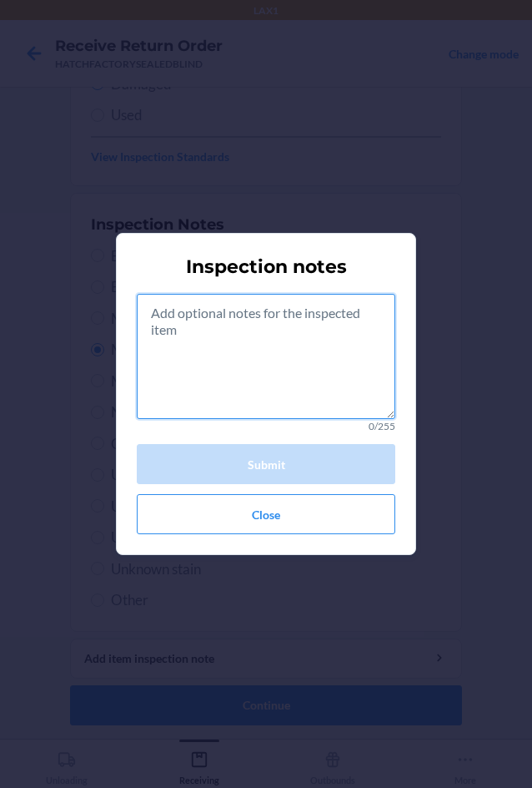
click at [344, 359] on textarea at bounding box center [266, 356] width 259 height 125
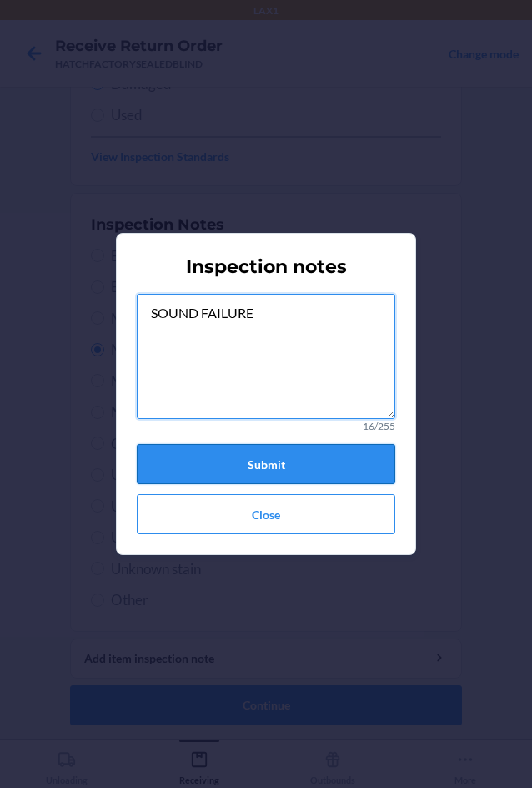
type textarea "SOUND FAILURE"
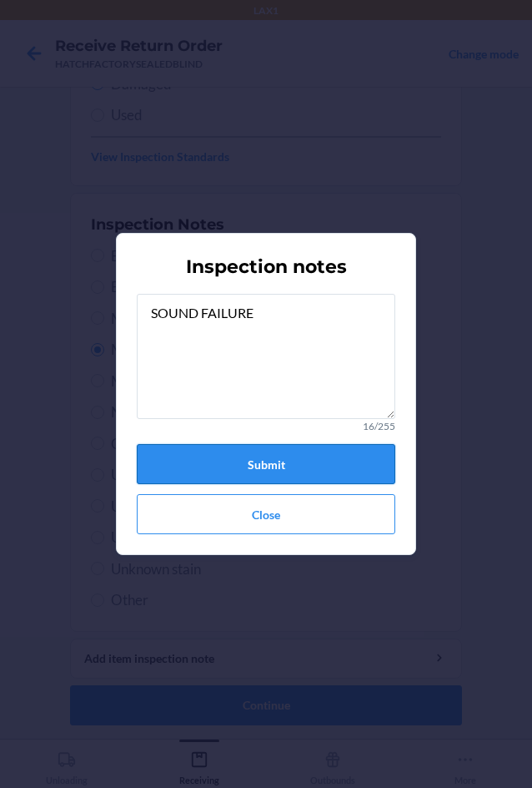
click at [262, 455] on button "Submit" at bounding box center [266, 464] width 259 height 40
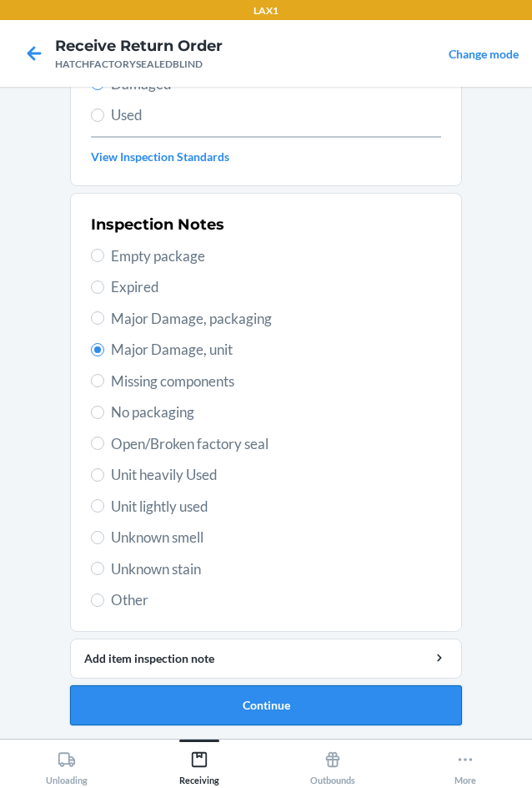
click at [315, 698] on button "Continue" at bounding box center [266, 705] width 392 height 40
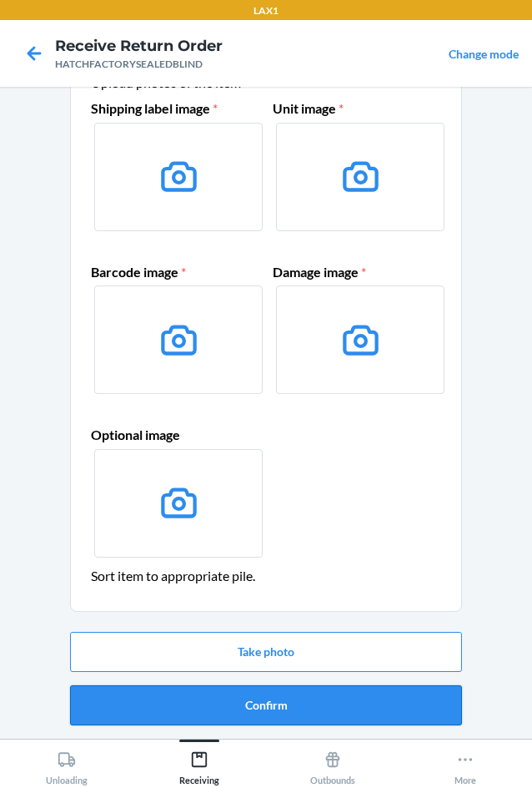
click at [312, 705] on button "Confirm" at bounding box center [266, 705] width 392 height 40
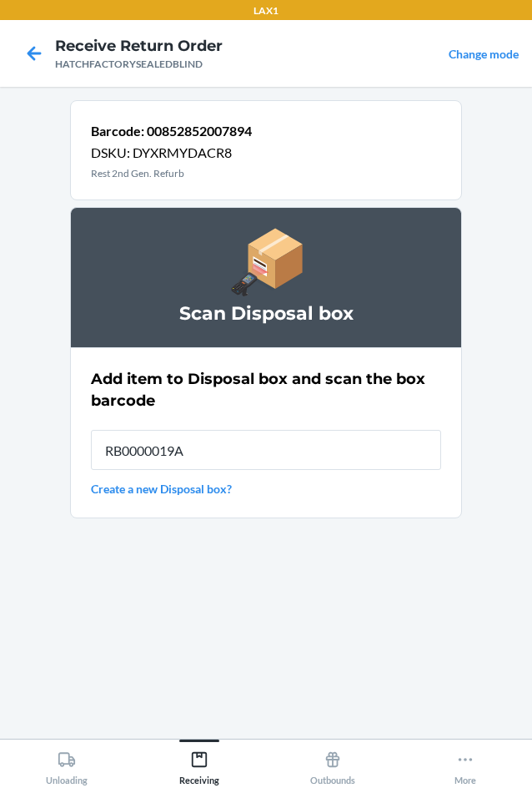
type input "RB0000019A4"
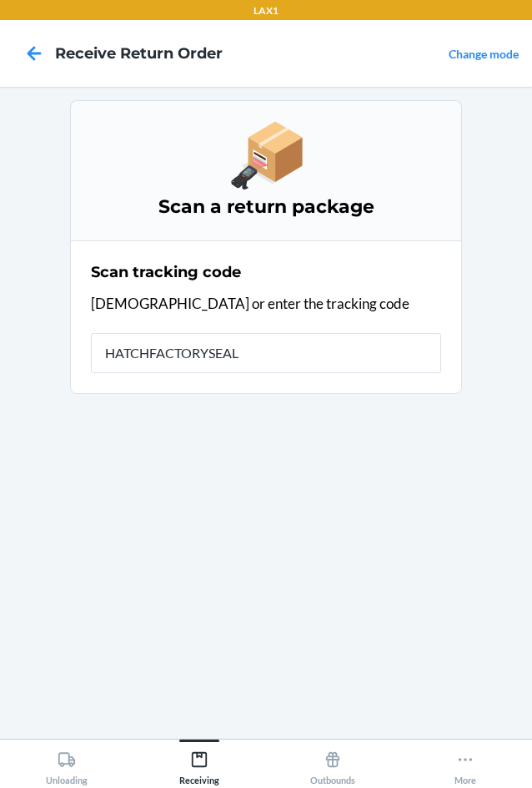
type input "HATCHFACTORYSEALE"
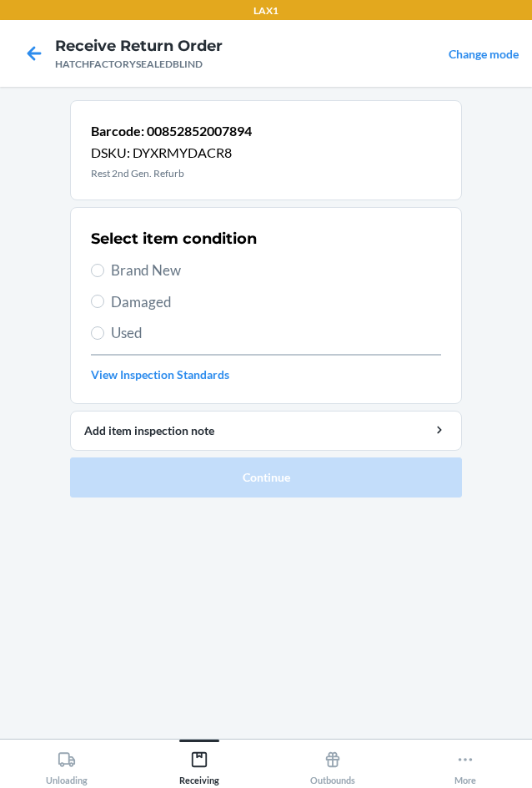
click at [139, 302] on span "Damaged" at bounding box center [276, 302] width 330 height 22
click at [104, 302] on input "Damaged" at bounding box center [97, 301] width 13 height 13
radio input "true"
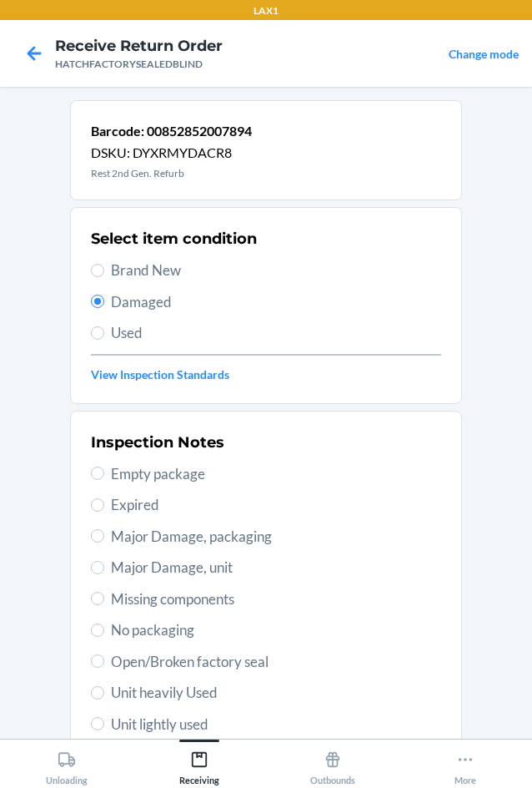
click at [149, 569] on span "Major Damage, unit" at bounding box center [276, 568] width 330 height 22
click at [104, 569] on input "Major Damage, unit" at bounding box center [97, 567] width 13 height 13
radio input "true"
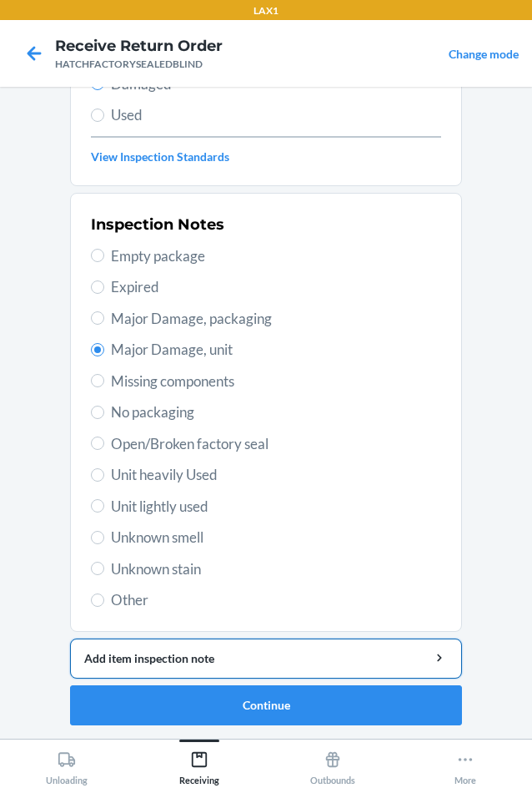
click at [359, 669] on button "Add item inspection note" at bounding box center [266, 658] width 392 height 40
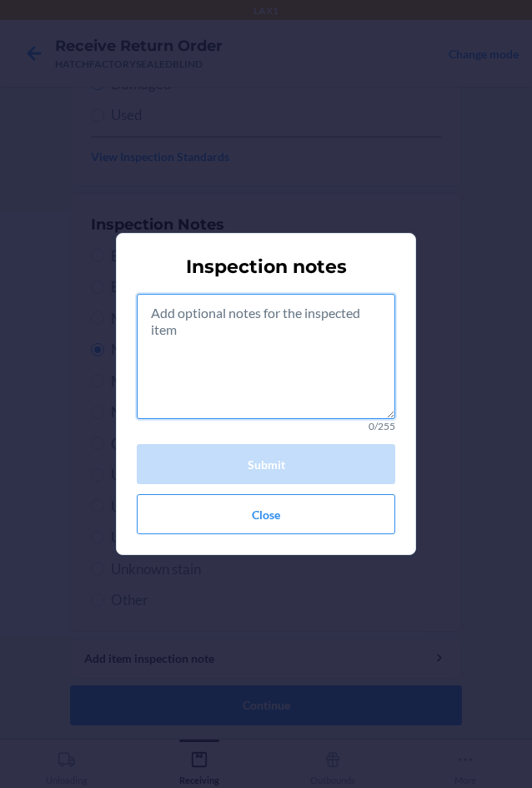
drag, startPoint x: 285, startPoint y: 379, endPoint x: 302, endPoint y: 360, distance: 25.4
click at [290, 373] on textarea at bounding box center [266, 356] width 259 height 125
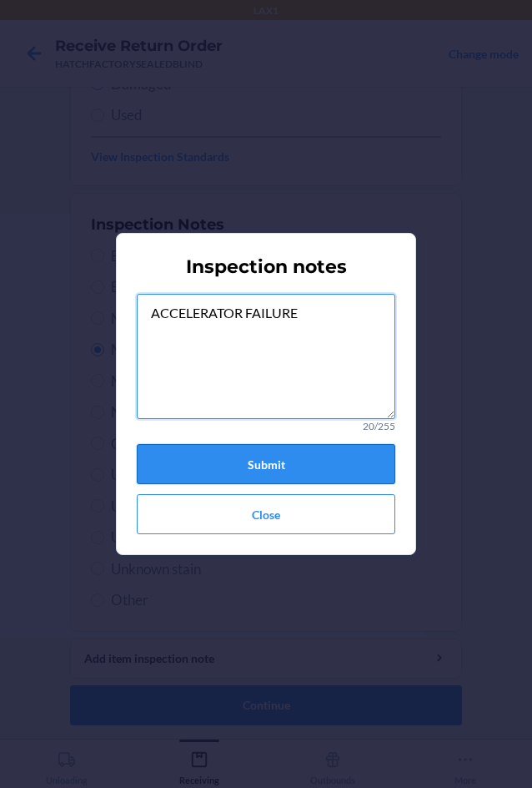
type textarea "ACCELERATOR FAILURE"
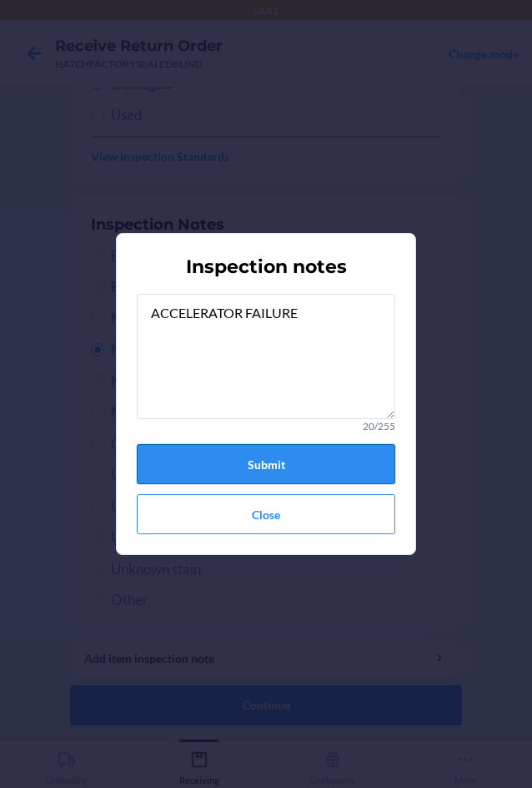
click at [265, 458] on button "Submit" at bounding box center [266, 464] width 259 height 40
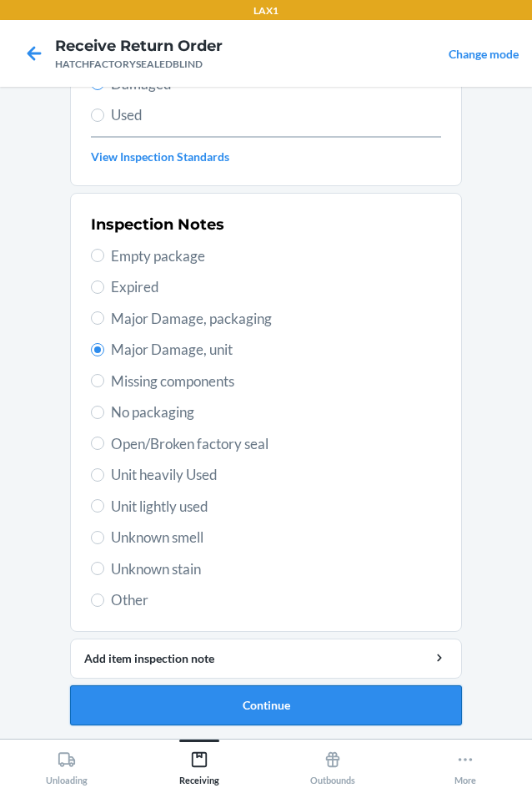
click at [300, 701] on button "Continue" at bounding box center [266, 705] width 392 height 40
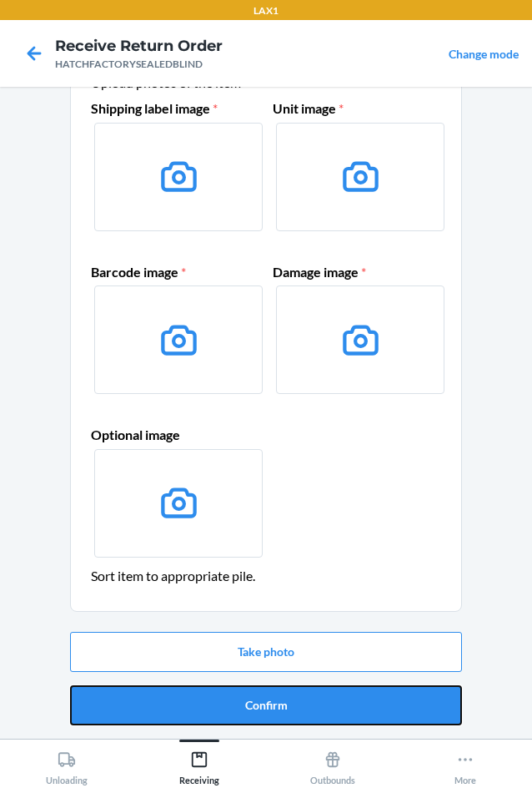
click at [301, 701] on button "Confirm" at bounding box center [266, 705] width 392 height 40
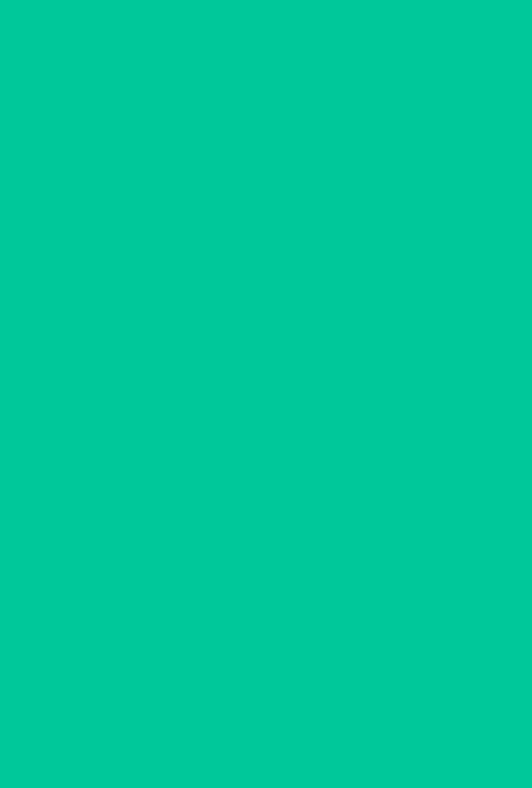
scroll to position [0, 0]
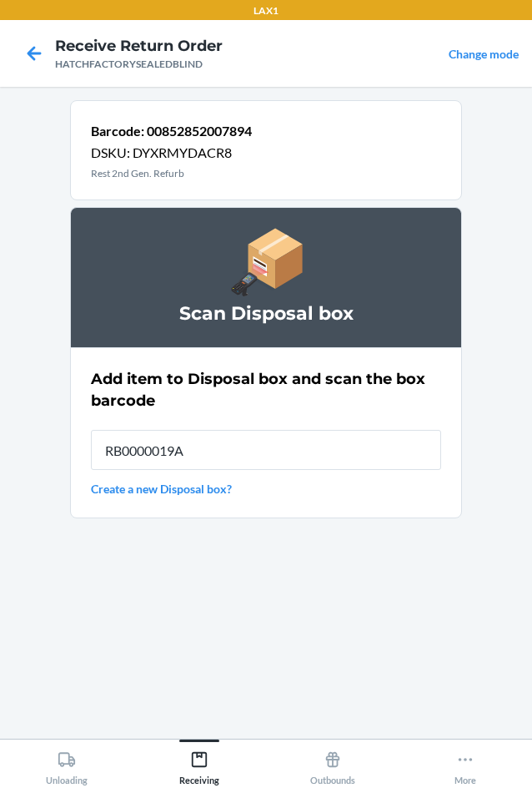
type input "RB0000019A4"
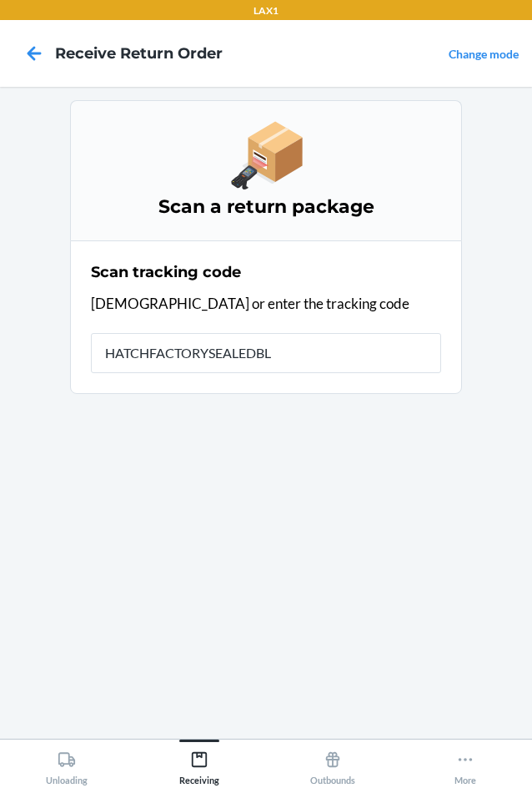
type input "HATCHFACTORYSEALEDBLI"
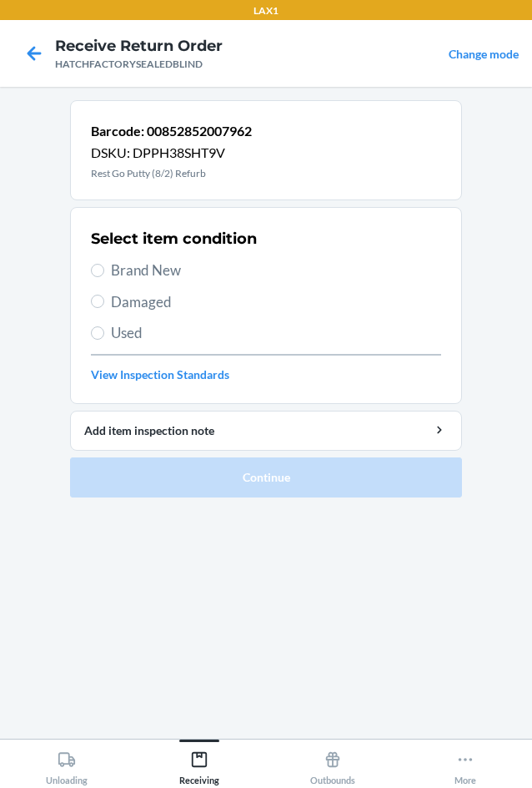
click at [104, 295] on label "Damaged" at bounding box center [266, 302] width 350 height 22
click at [104, 295] on input "Damaged" at bounding box center [97, 301] width 13 height 13
radio input "true"
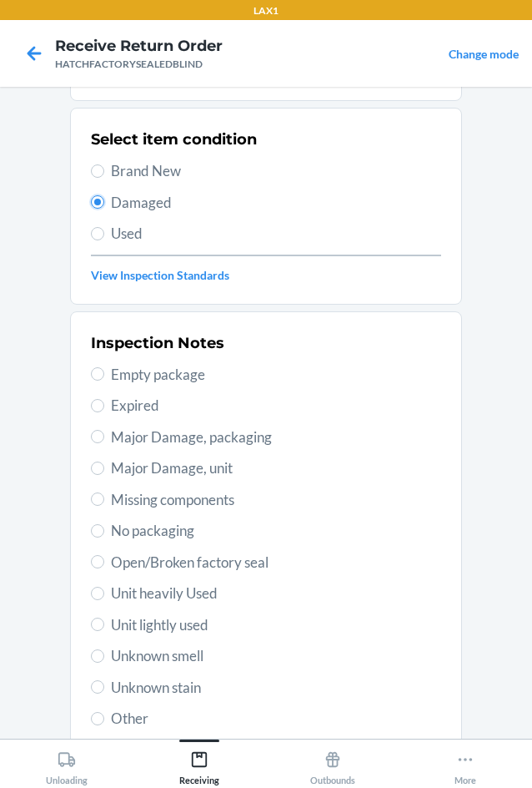
scroll to position [218, 0]
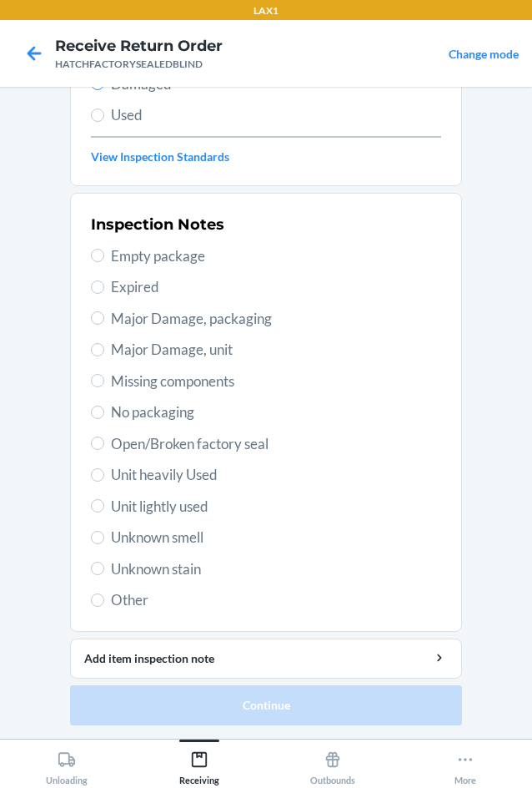
click at [134, 355] on span "Major Damage, unit" at bounding box center [276, 350] width 330 height 22
click at [104, 355] on input "Major Damage, unit" at bounding box center [97, 349] width 13 height 13
radio input "true"
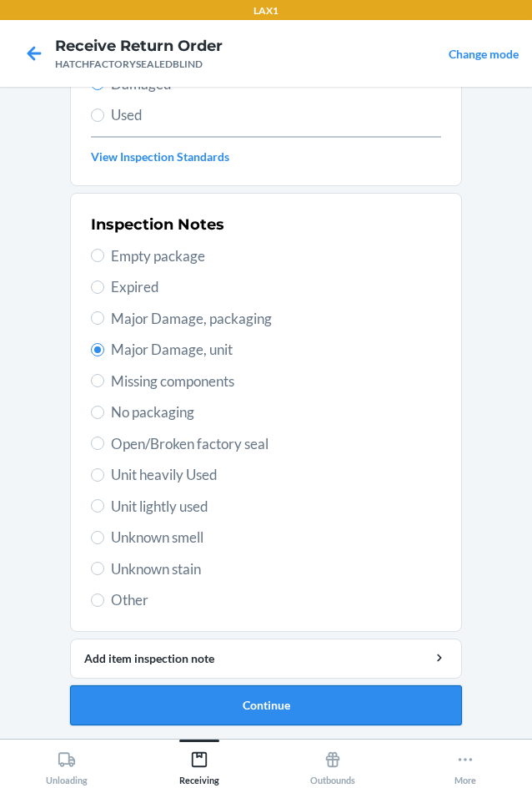
click at [176, 703] on button "Continue" at bounding box center [266, 705] width 392 height 40
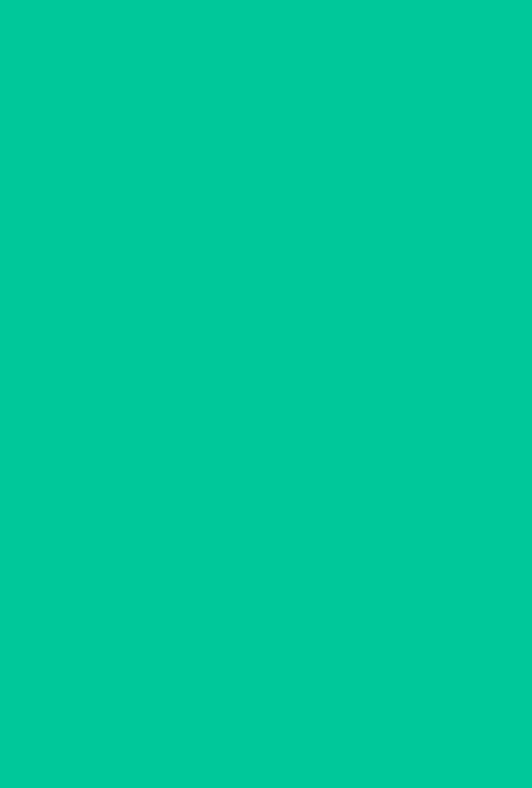
scroll to position [80, 0]
click at [176, 703] on button "Confirm" at bounding box center [266, 705] width 392 height 40
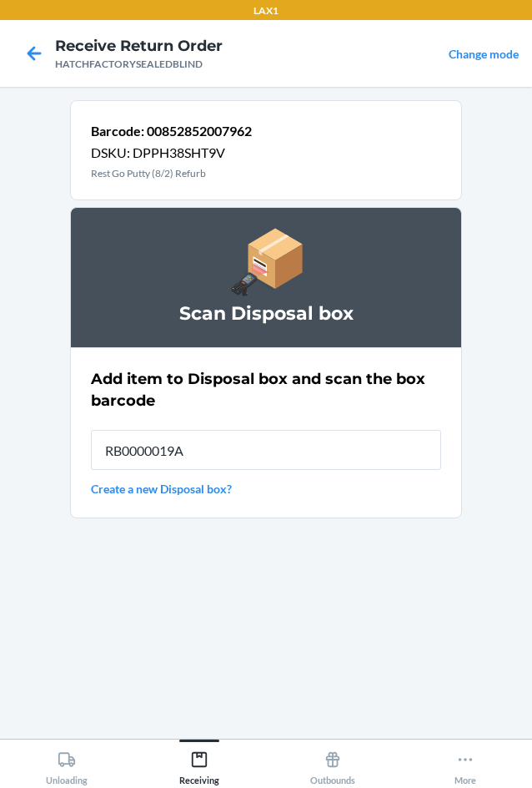
type input "RB0000019A4"
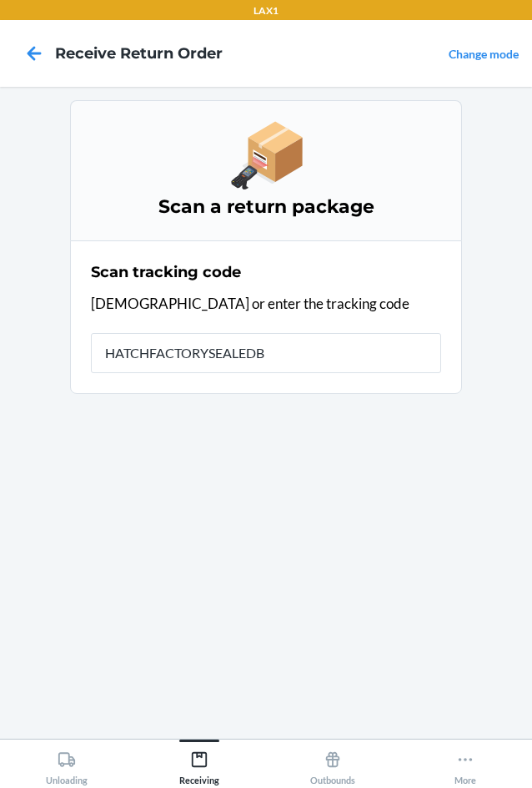
type input "HATCHFACTORYSEALEDBL"
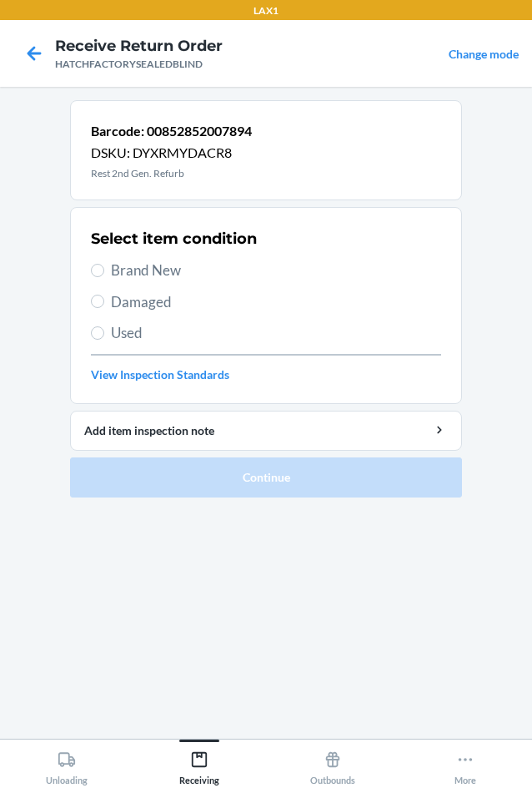
click at [91, 295] on label "Damaged" at bounding box center [266, 302] width 350 height 22
click at [91, 295] on input "Damaged" at bounding box center [97, 301] width 13 height 13
radio input "true"
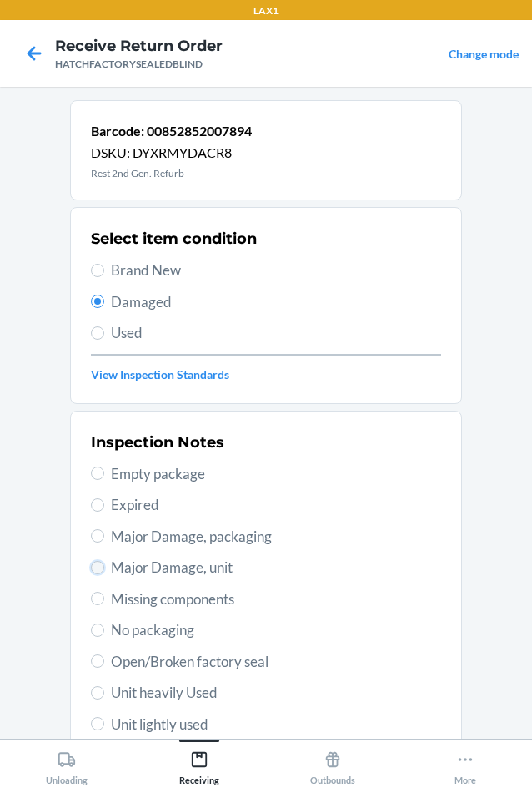
click at [96, 567] on input "Major Damage, unit" at bounding box center [97, 567] width 13 height 13
radio input "true"
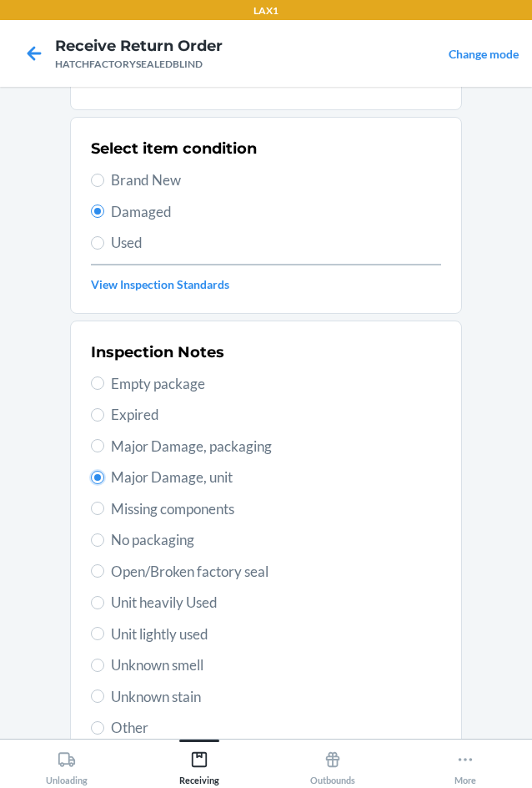
scroll to position [218, 0]
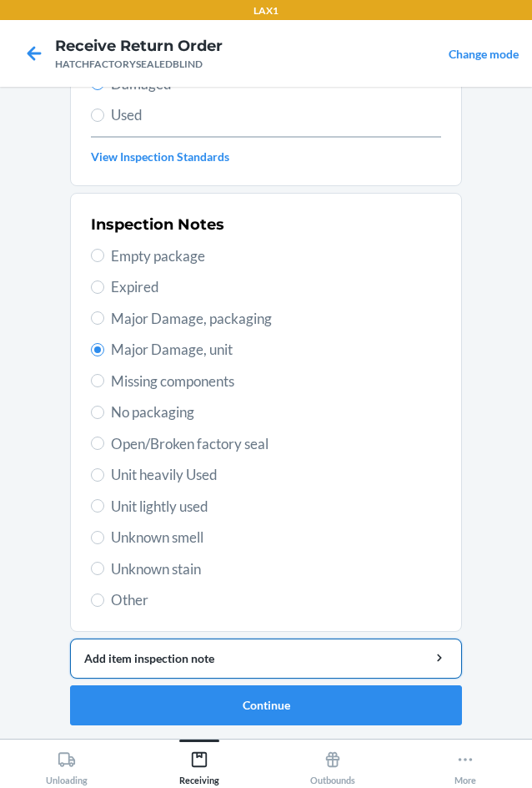
click at [255, 661] on div "Add item inspection note" at bounding box center [266, 658] width 364 height 18
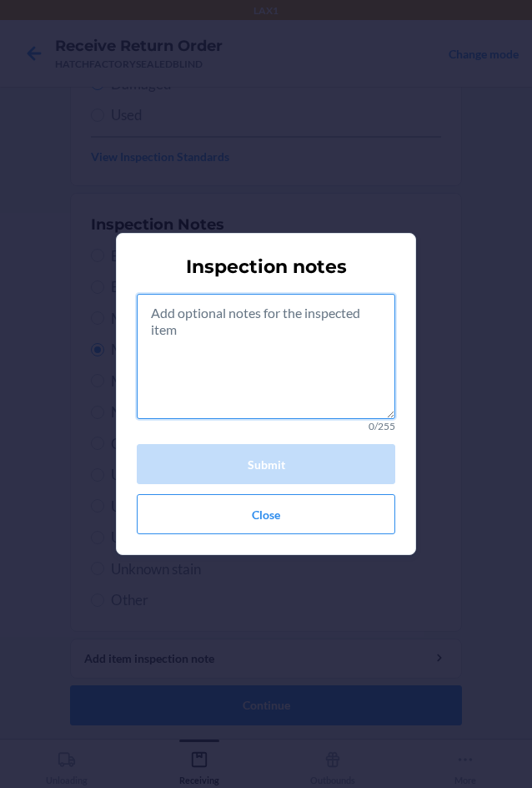
click at [295, 369] on textarea at bounding box center [266, 356] width 259 height 125
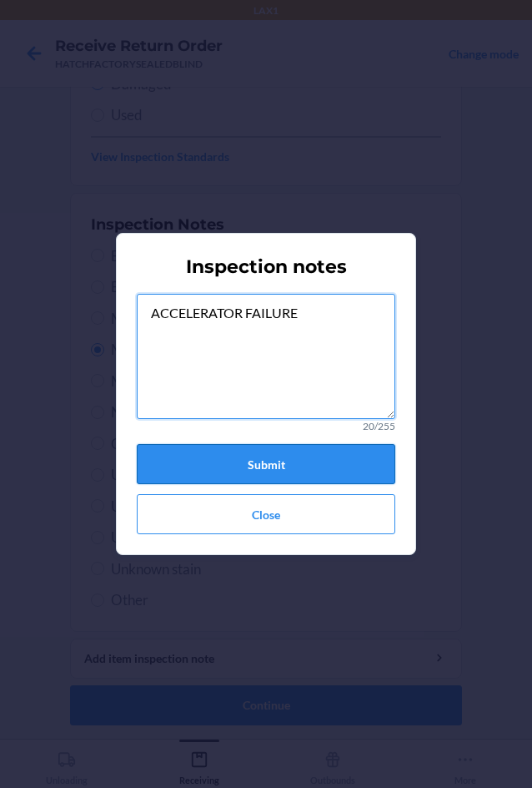
type textarea "ACCELERATOR FAILURE"
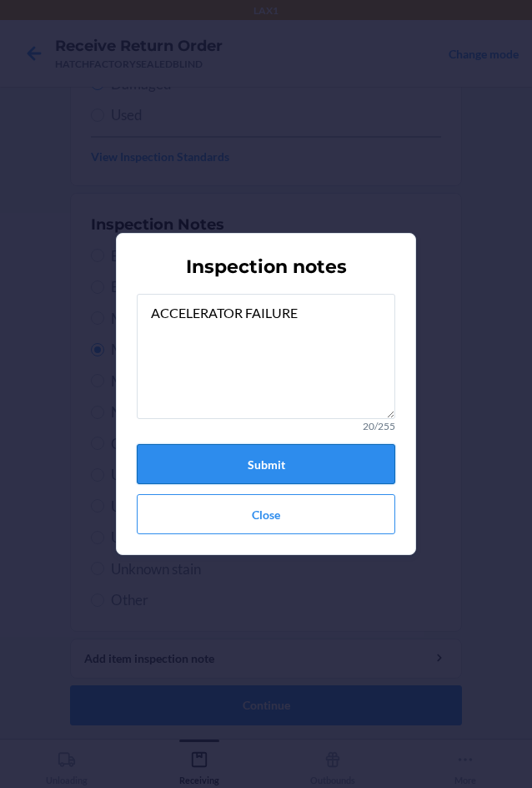
click at [296, 447] on button "Submit" at bounding box center [266, 464] width 259 height 40
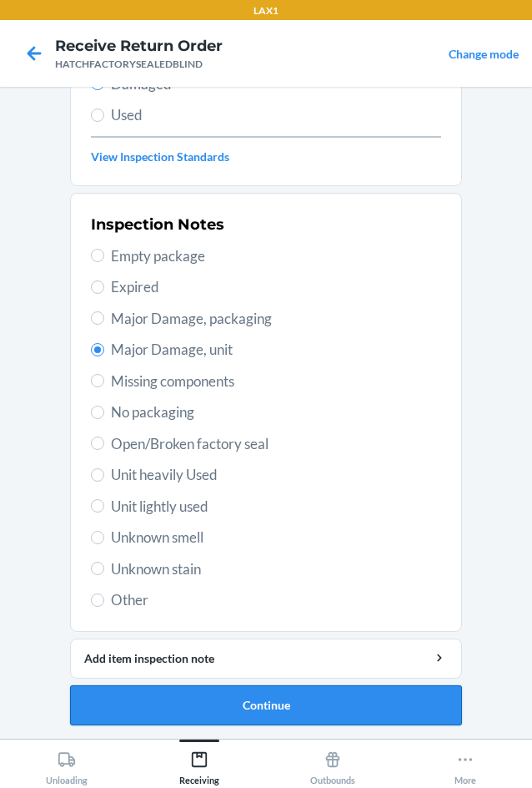
click at [271, 711] on button "Continue" at bounding box center [266, 705] width 392 height 40
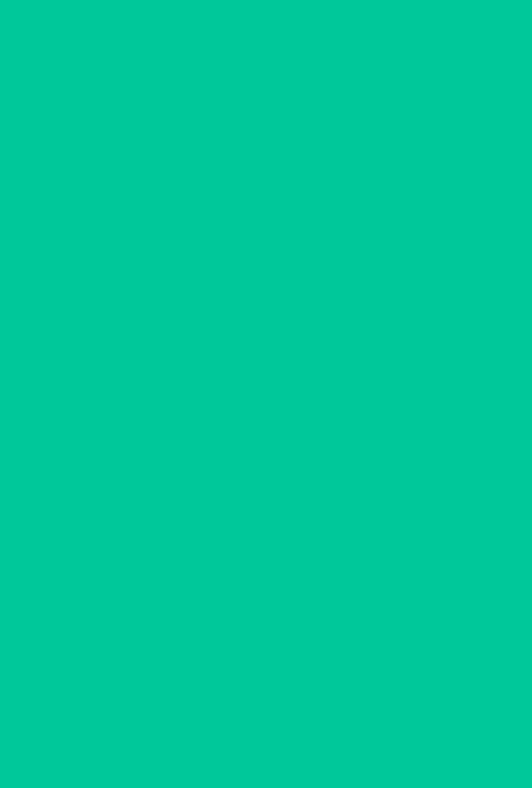
scroll to position [80, 0]
click at [273, 710] on button "Confirm" at bounding box center [266, 705] width 392 height 40
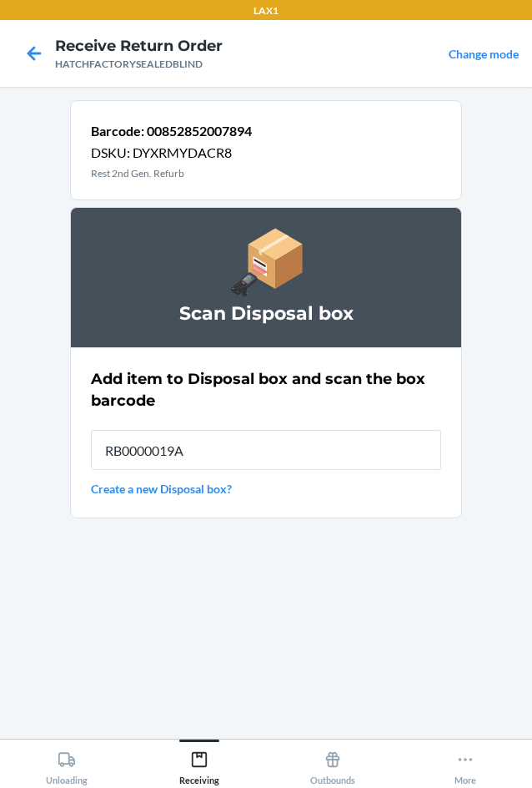
type input "RB0000019A4"
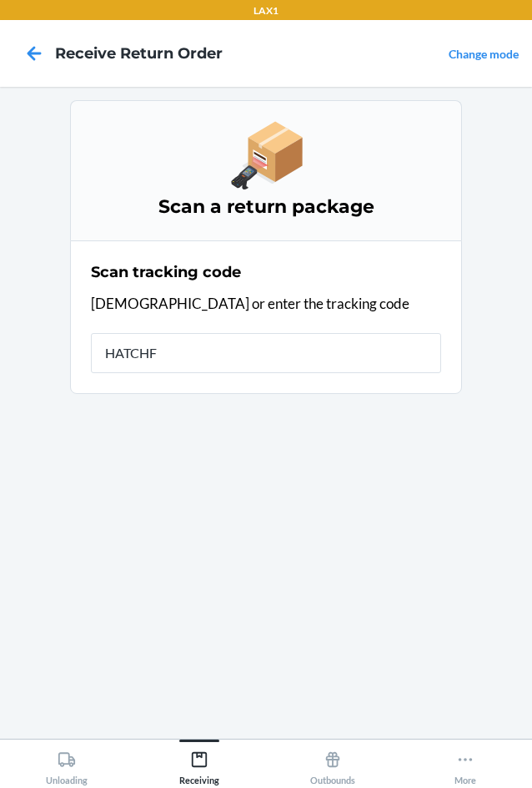
type input "HATCHFA"
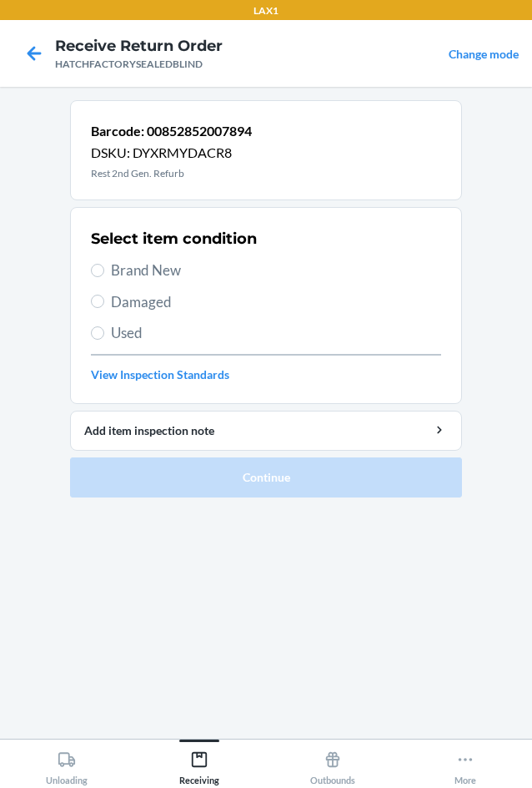
click at [140, 305] on span "Damaged" at bounding box center [276, 302] width 330 height 22
click at [104, 305] on input "Damaged" at bounding box center [97, 301] width 13 height 13
radio input "true"
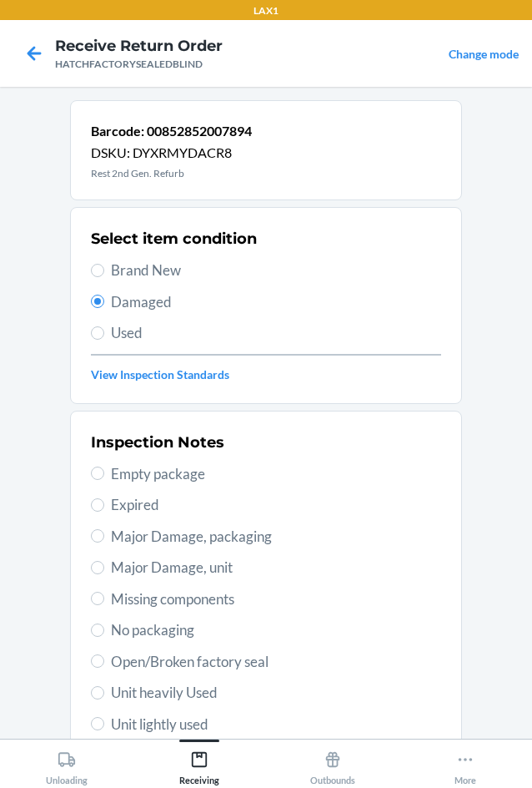
click at [130, 573] on span "Major Damage, unit" at bounding box center [276, 568] width 330 height 22
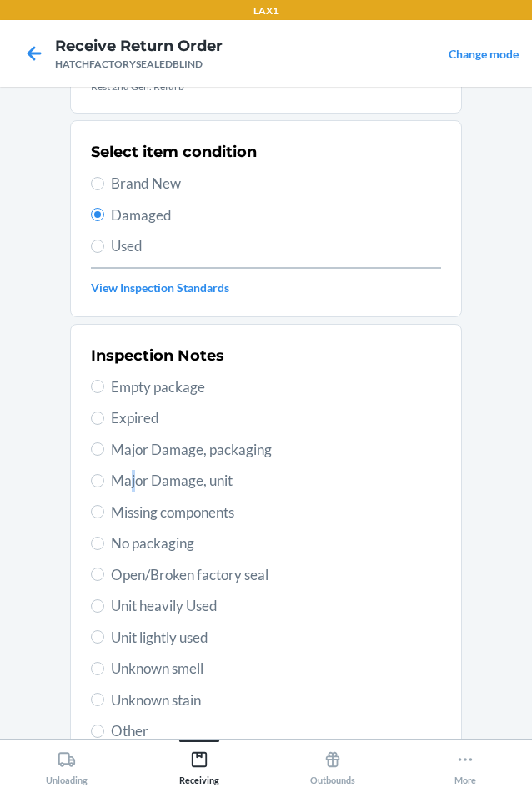
scroll to position [218, 0]
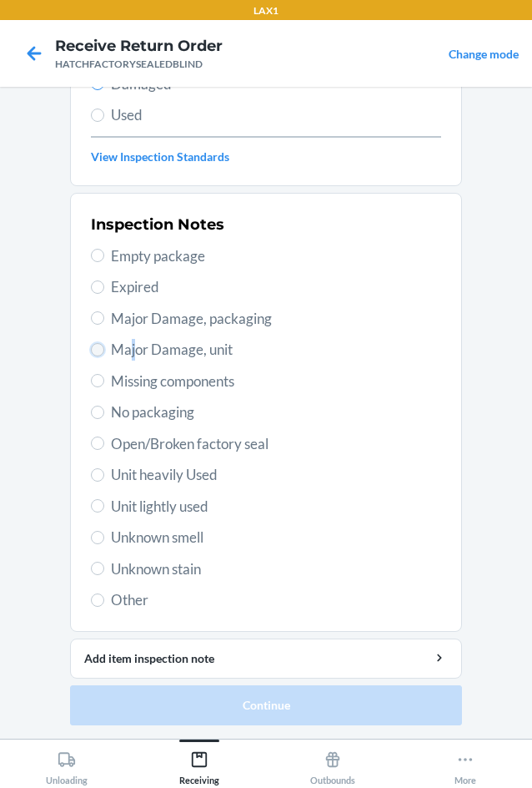
click at [94, 353] on input "Major Damage, unit" at bounding box center [97, 349] width 13 height 13
radio input "true"
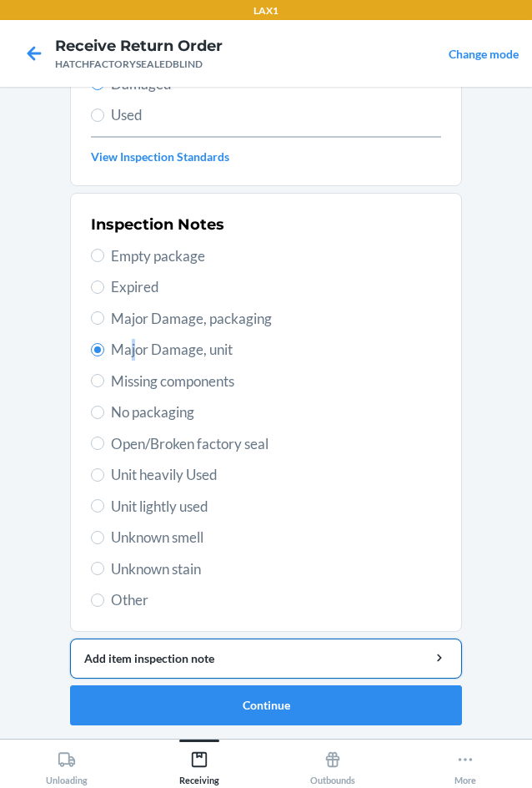
click at [194, 668] on button "Add item inspection note" at bounding box center [266, 658] width 392 height 40
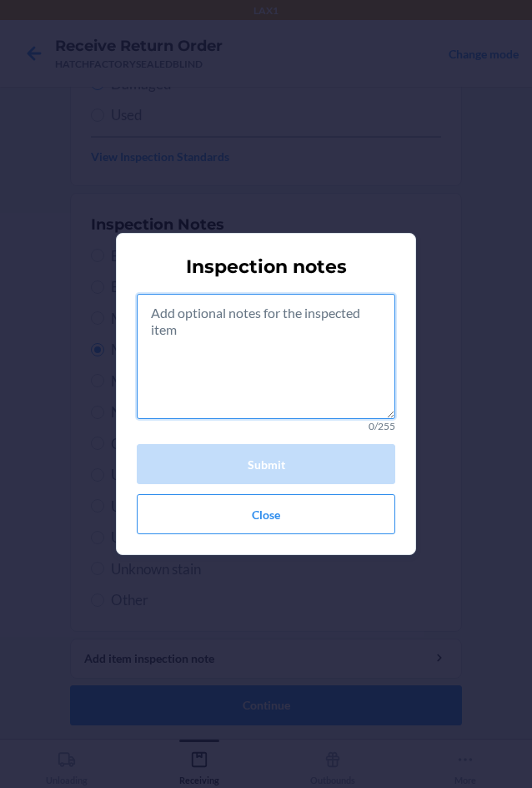
click at [261, 347] on textarea at bounding box center [266, 356] width 259 height 125
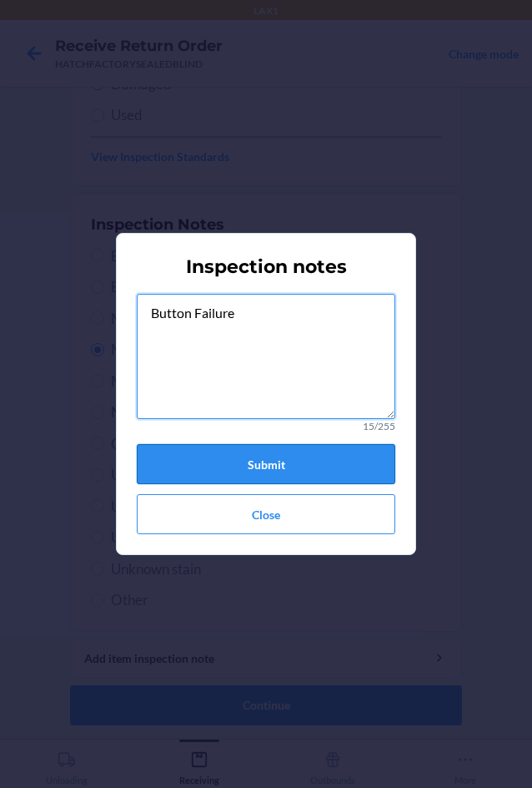
type textarea "Button Failure"
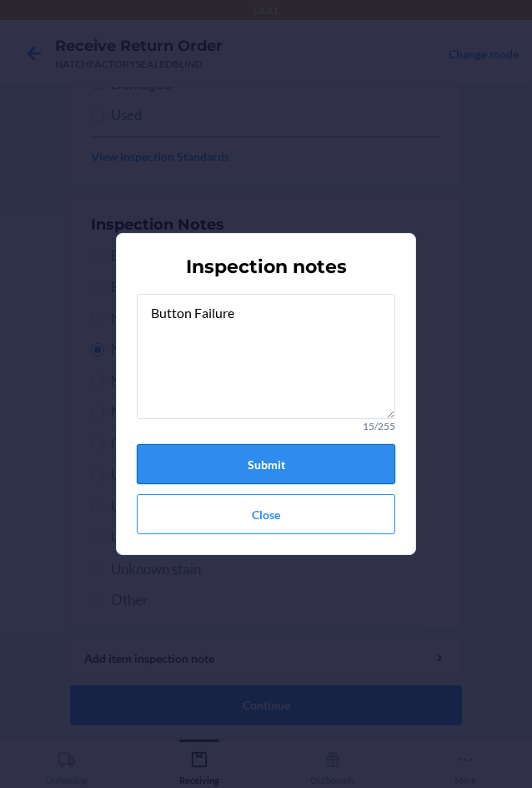
click at [318, 464] on button "Submit" at bounding box center [266, 464] width 259 height 40
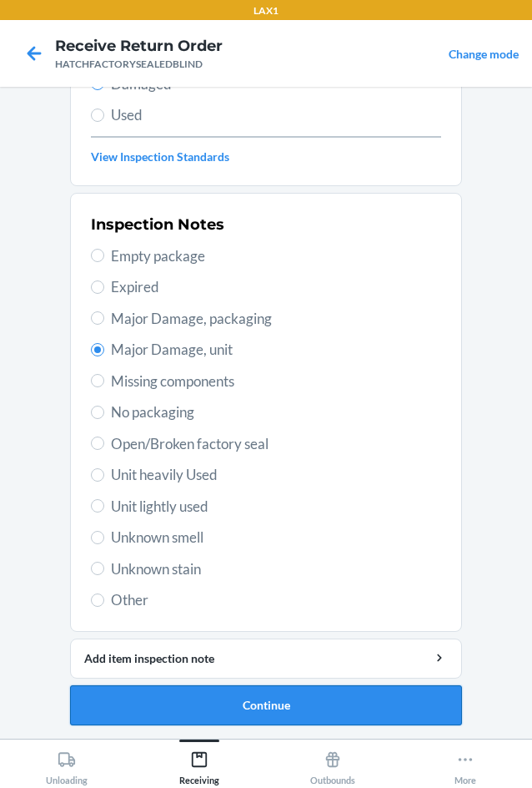
click at [312, 702] on button "Continue" at bounding box center [266, 705] width 392 height 40
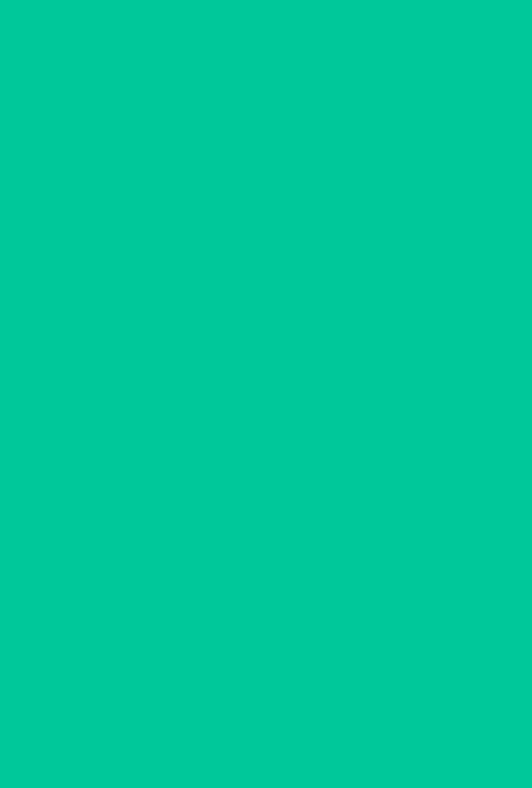
click at [312, 702] on button "Confirm" at bounding box center [266, 705] width 392 height 40
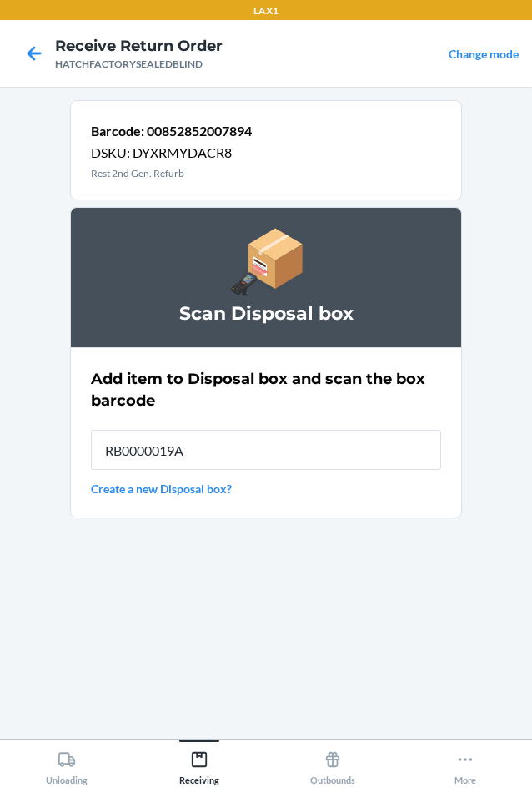
type input "RB0000019A4"
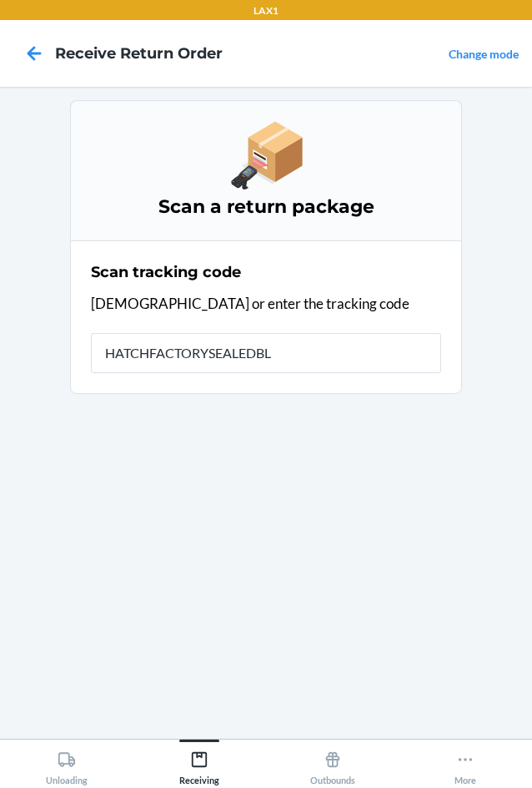
type input "HATCHFACTORYSEALEDBLI"
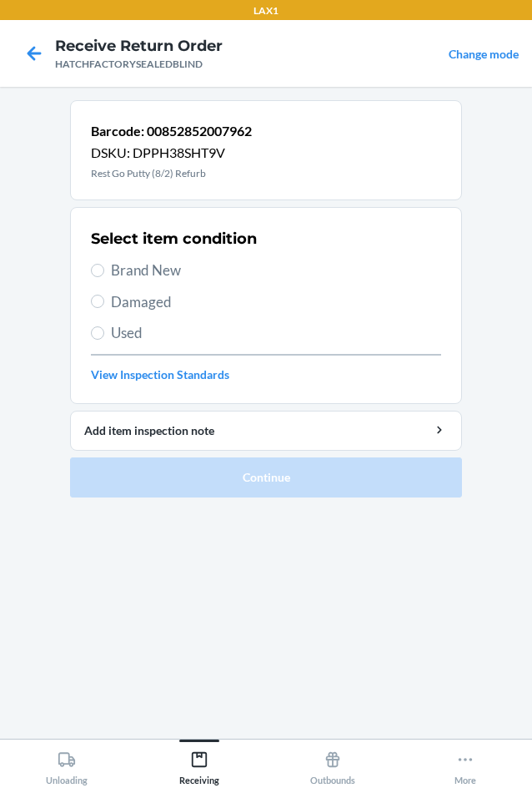
click at [118, 310] on span "Damaged" at bounding box center [276, 302] width 330 height 22
click at [104, 308] on input "Damaged" at bounding box center [97, 301] width 13 height 13
radio input "true"
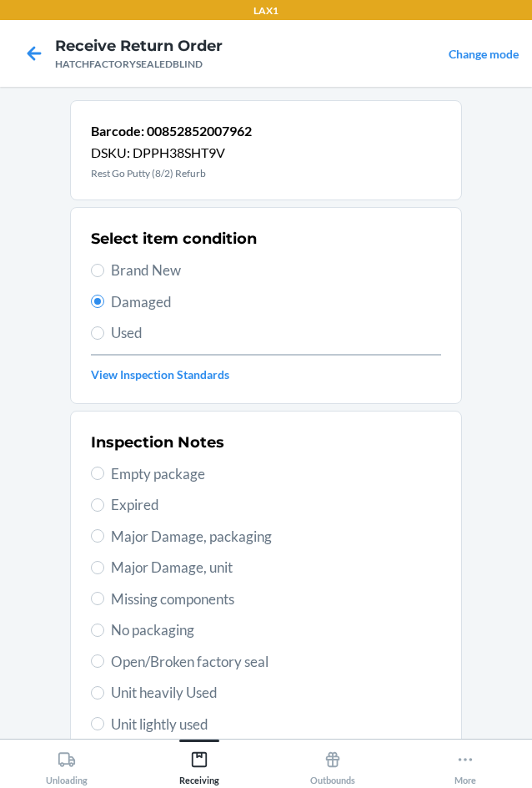
click at [122, 658] on span "Open/Broken factory seal" at bounding box center [276, 662] width 330 height 22
click at [104, 658] on input "Open/Broken factory seal" at bounding box center [97, 660] width 13 height 13
radio input "true"
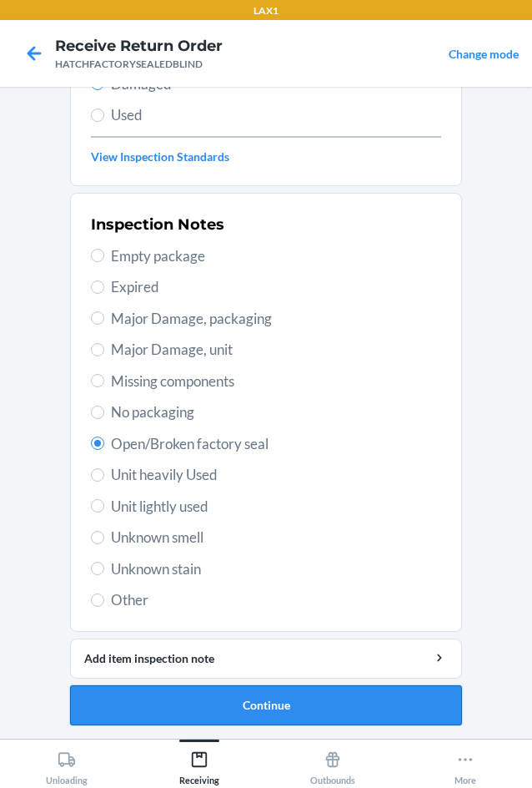
click at [204, 695] on button "Continue" at bounding box center [266, 705] width 392 height 40
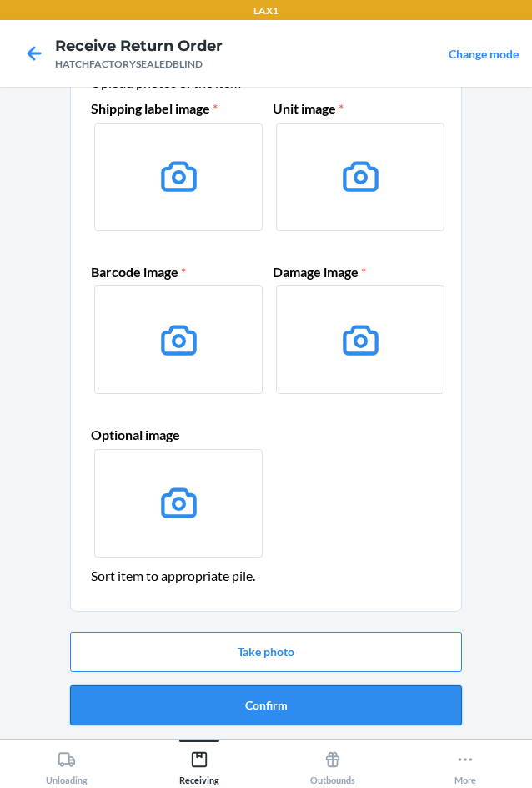
click at [206, 716] on button "Confirm" at bounding box center [266, 705] width 392 height 40
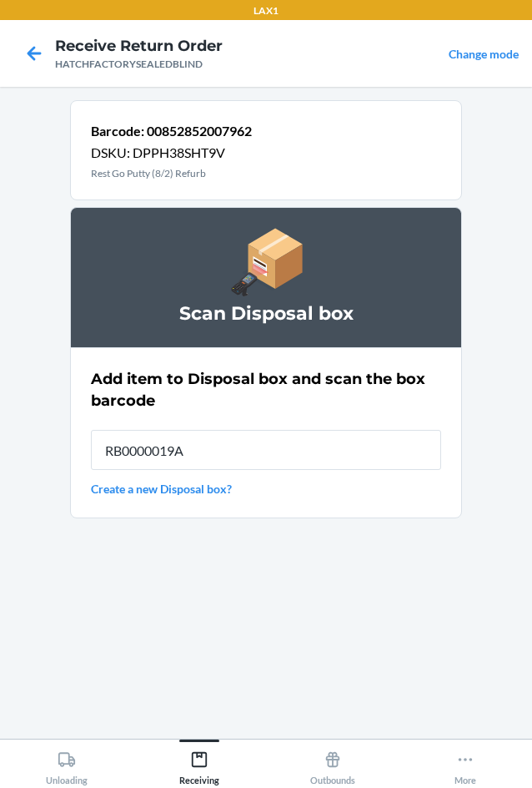
type input "RB0000019A4"
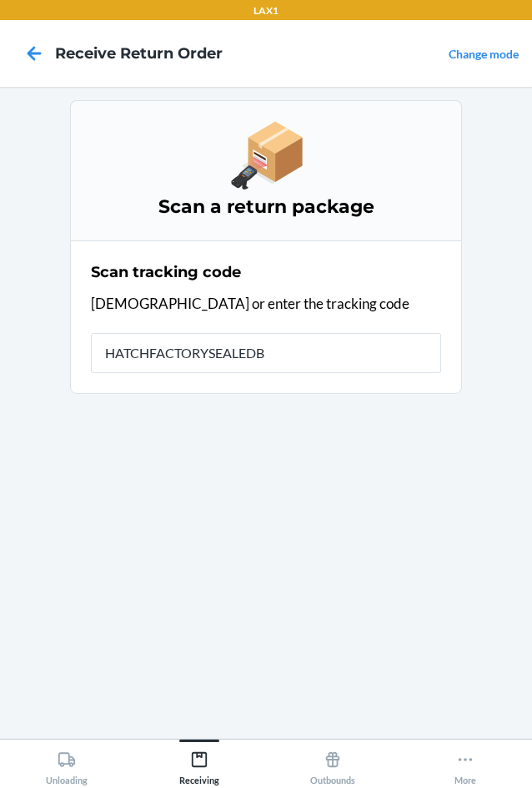
type input "HATCHFACTORYSEALEDBL"
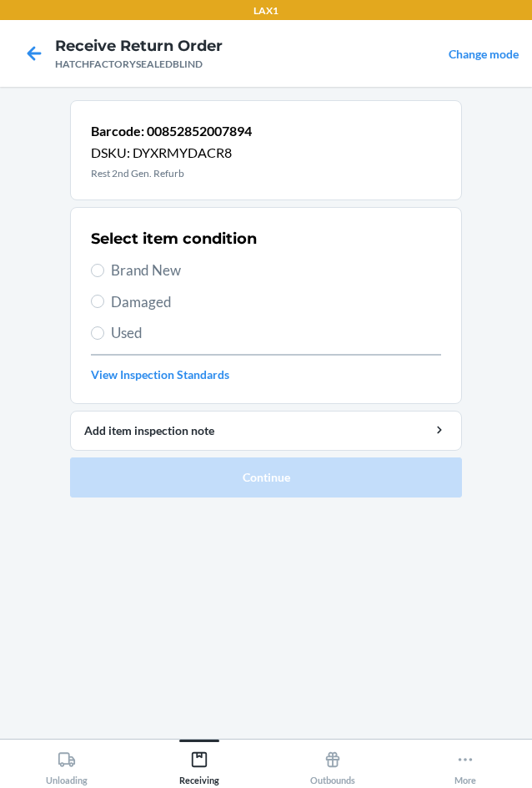
click at [118, 295] on span "Damaged" at bounding box center [276, 302] width 330 height 22
click at [104, 295] on input "Damaged" at bounding box center [97, 301] width 13 height 13
radio input "true"
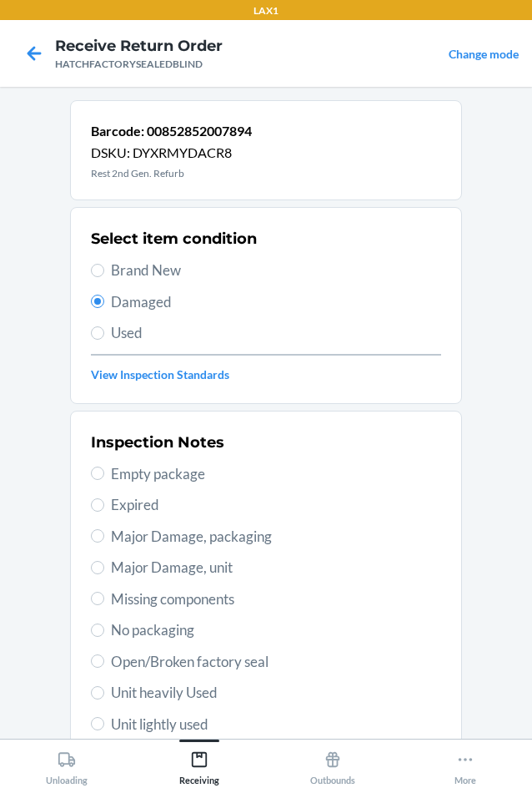
click at [103, 570] on label "Major Damage, unit" at bounding box center [266, 568] width 350 height 22
click at [103, 570] on input "Major Damage, unit" at bounding box center [97, 567] width 13 height 13
radio input "true"
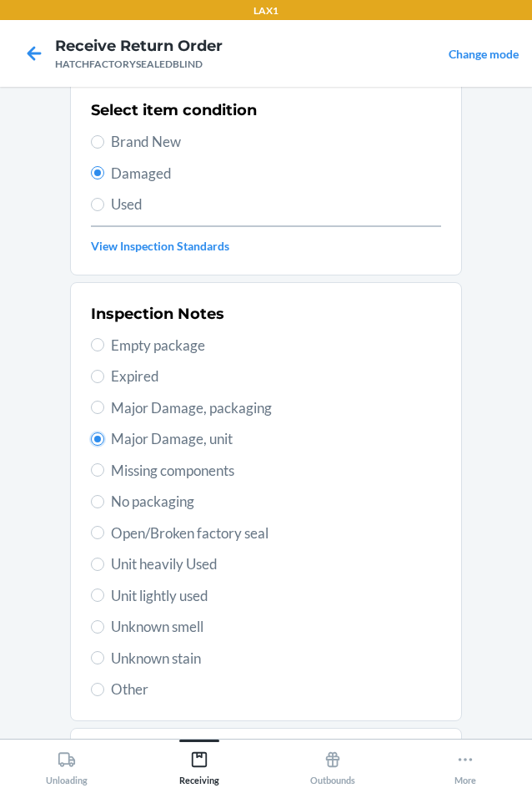
scroll to position [218, 0]
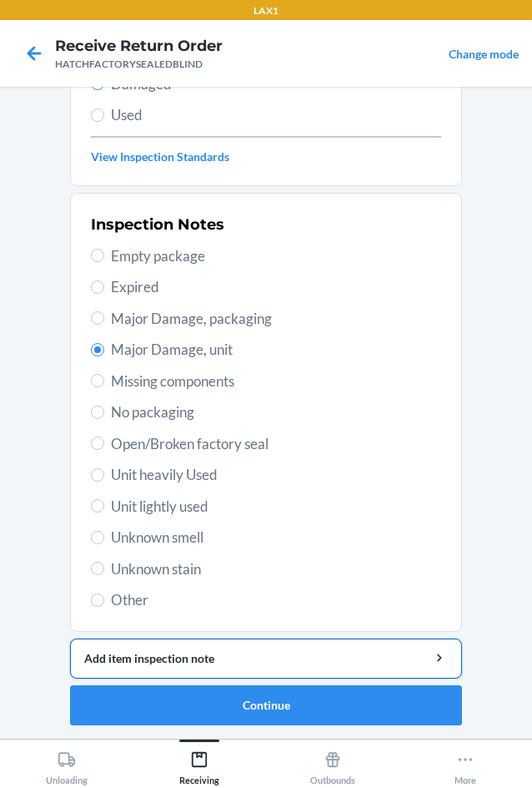
click at [171, 653] on div "Add item inspection note" at bounding box center [266, 658] width 364 height 18
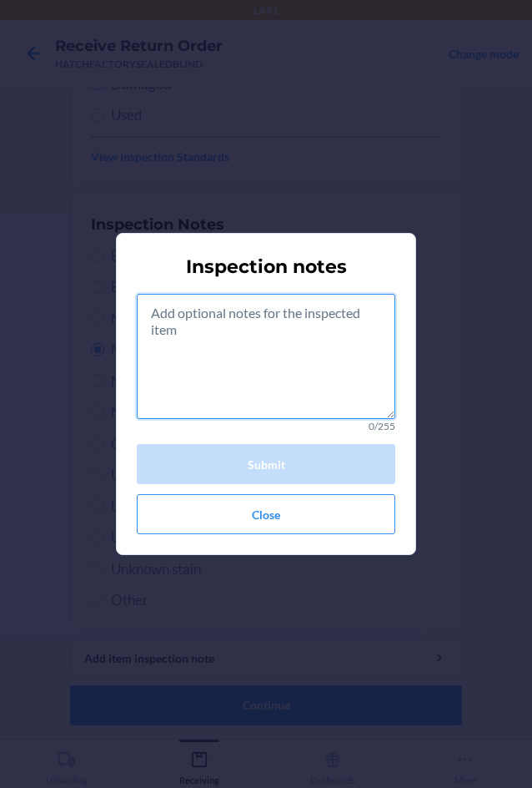
drag, startPoint x: 291, startPoint y: 316, endPoint x: 292, endPoint y: 381, distance: 64.3
click at [291, 317] on textarea at bounding box center [266, 356] width 259 height 125
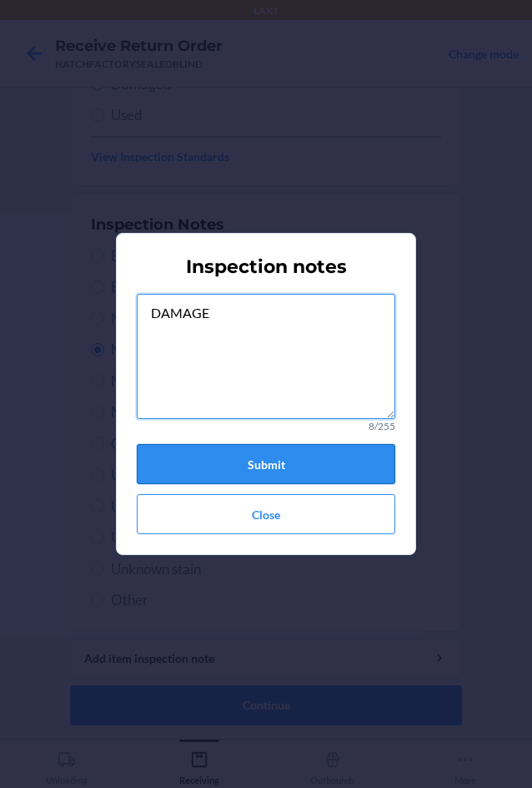
type textarea "DAMAGE"
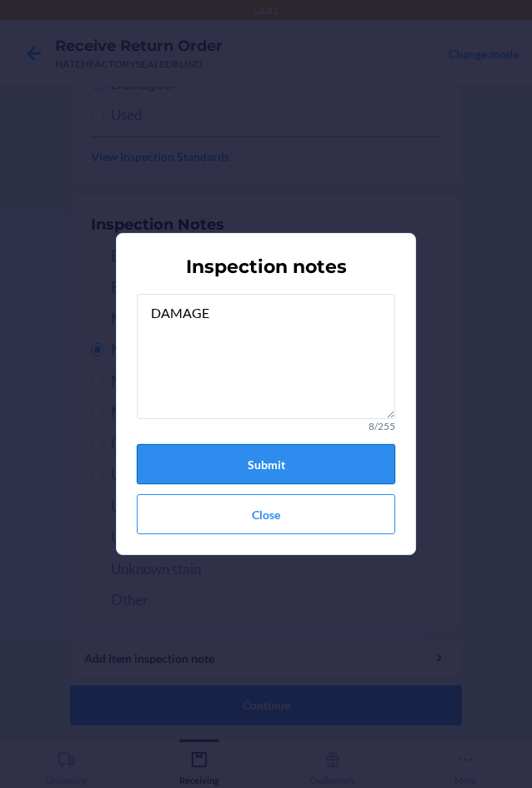
click at [309, 467] on button "Submit" at bounding box center [266, 464] width 259 height 40
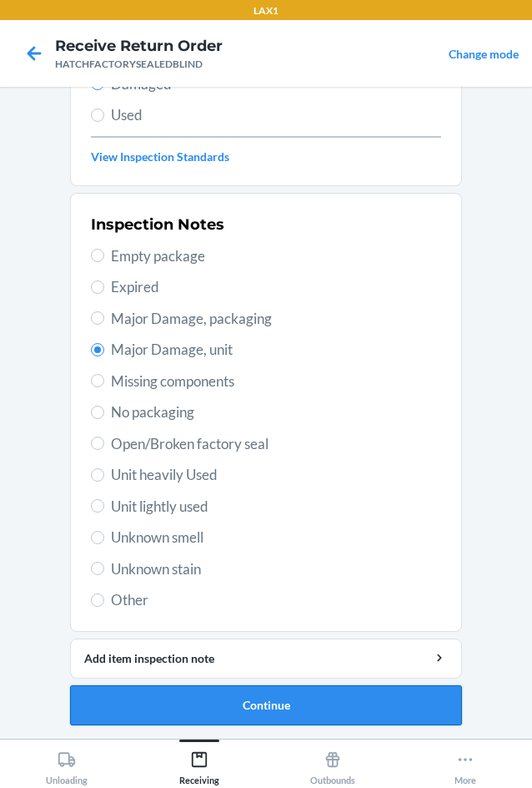
click at [243, 696] on button "Continue" at bounding box center [266, 705] width 392 height 40
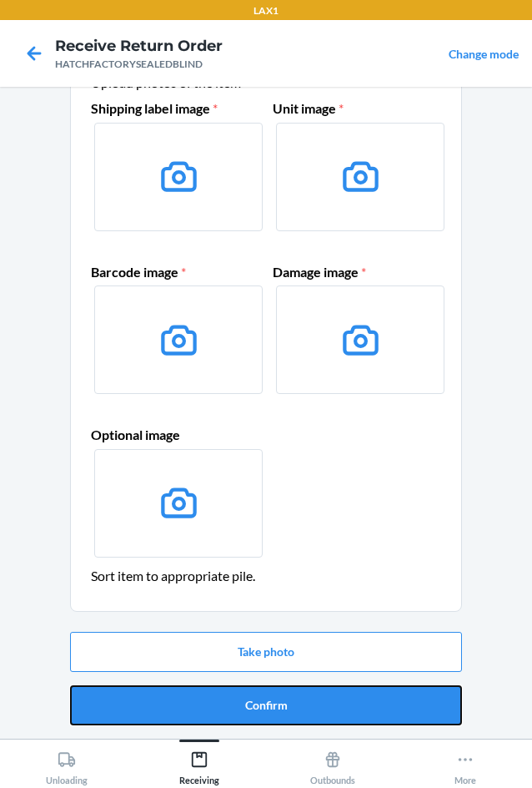
click at [243, 695] on button "Confirm" at bounding box center [266, 705] width 392 height 40
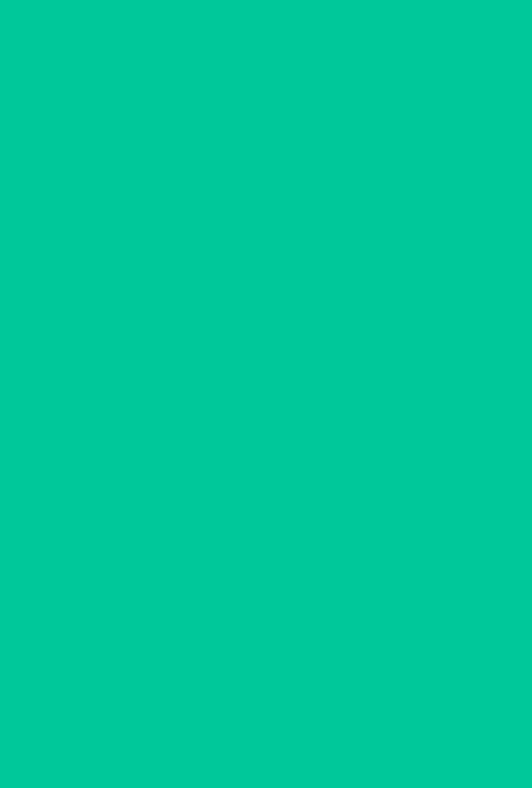
scroll to position [0, 0]
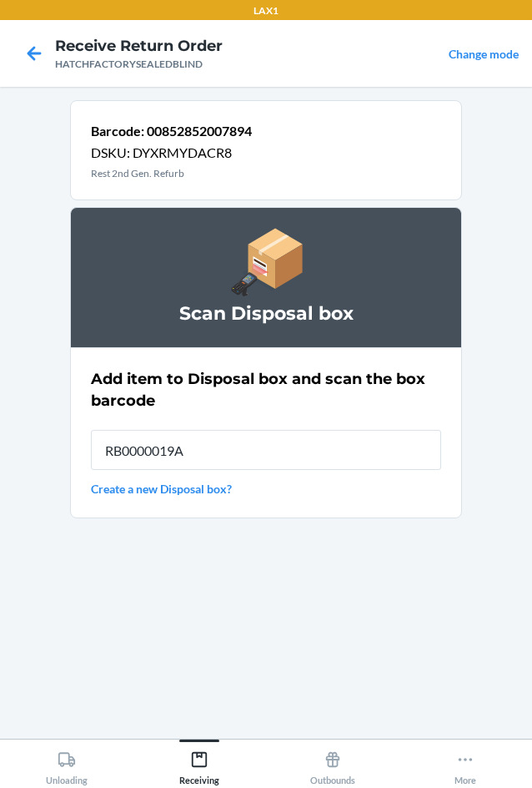
type input "RB0000019A4"
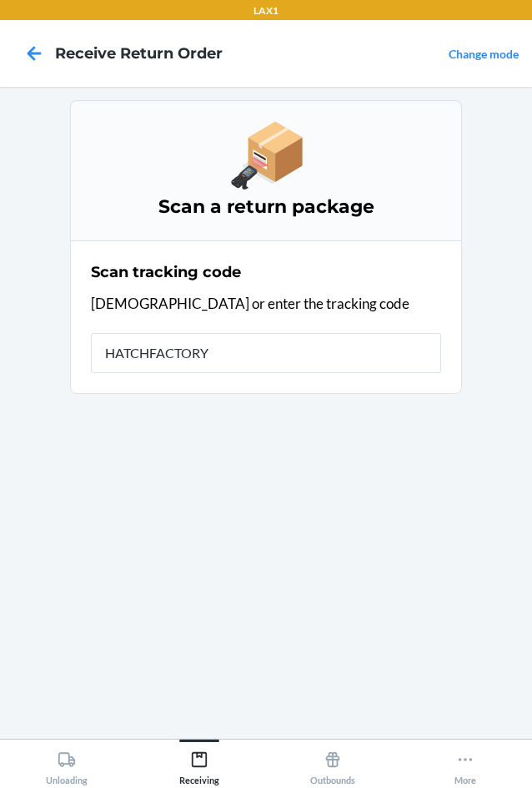
type input "HATCHFACTORYS"
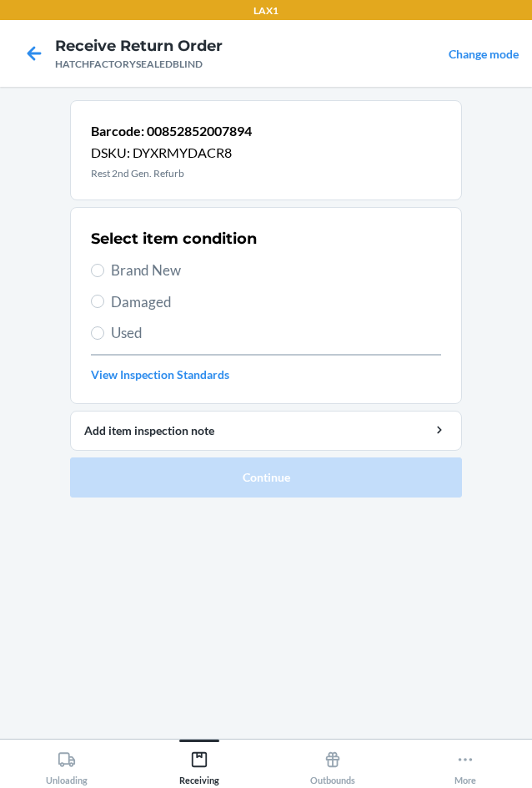
click at [144, 300] on span "Damaged" at bounding box center [276, 302] width 330 height 22
click at [104, 300] on input "Damaged" at bounding box center [97, 301] width 13 height 13
radio input "true"
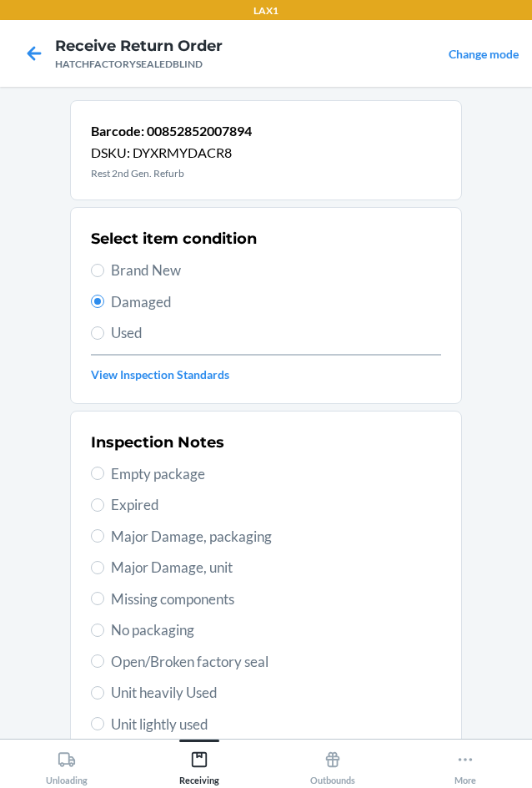
click at [111, 533] on span "Major Damage, packaging" at bounding box center [276, 537] width 330 height 22
click at [104, 533] on input "Major Damage, packaging" at bounding box center [97, 535] width 13 height 13
radio input "true"
click at [113, 567] on span "Major Damage, unit" at bounding box center [276, 568] width 330 height 22
click at [104, 567] on input "Major Damage, unit" at bounding box center [97, 567] width 13 height 13
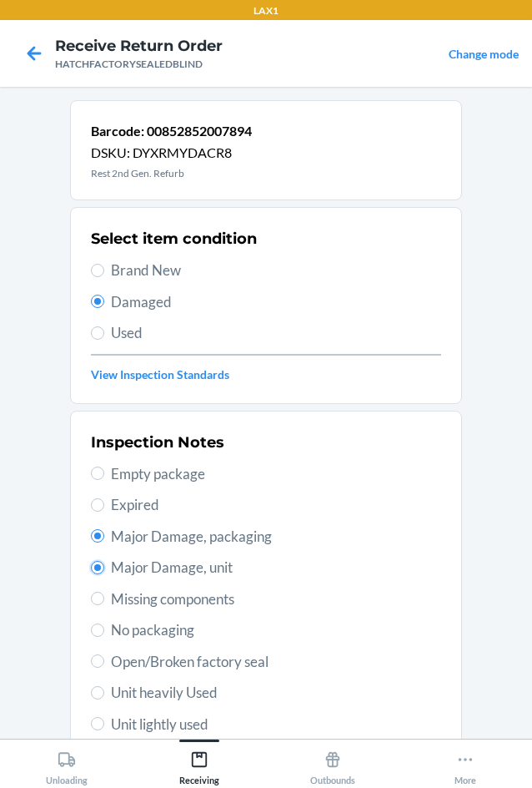
radio input "true"
radio input "false"
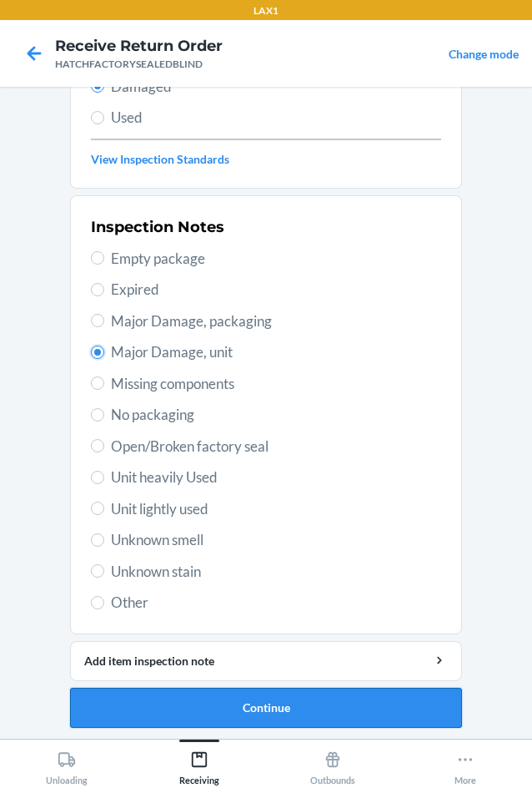
scroll to position [218, 0]
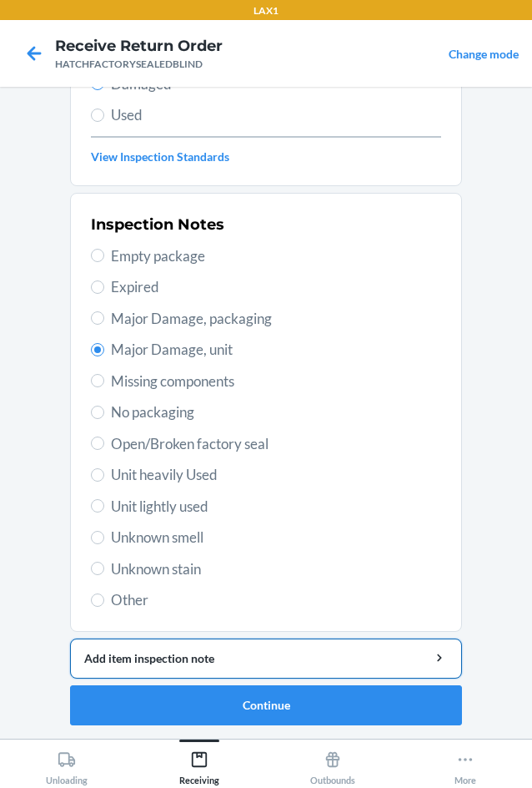
click at [258, 666] on div "Add item inspection note" at bounding box center [266, 658] width 364 height 18
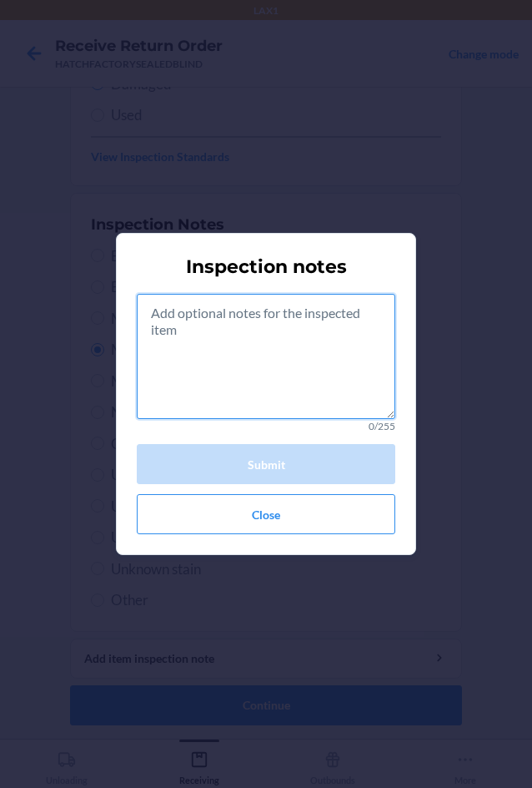
click at [268, 383] on textarea at bounding box center [266, 356] width 259 height 125
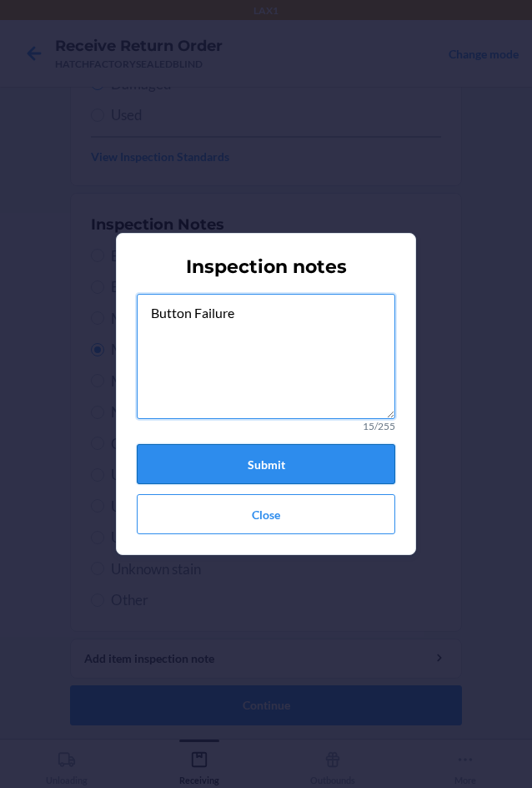
type textarea "Button Failure"
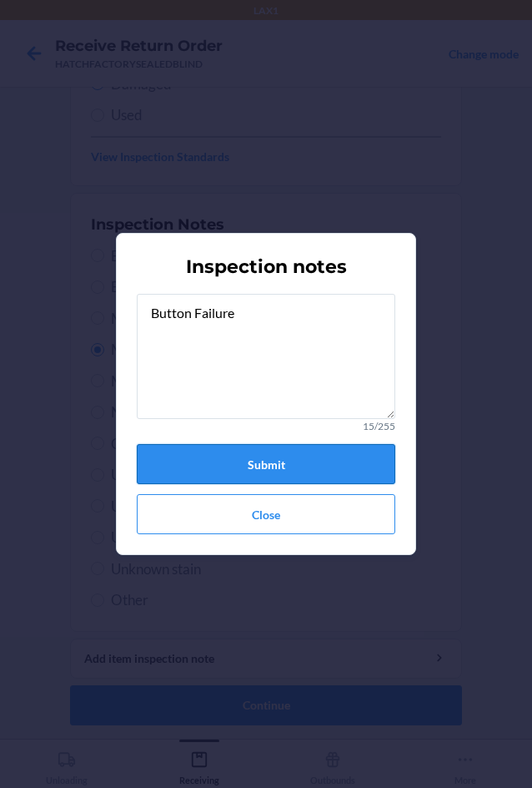
click at [241, 469] on button "Submit" at bounding box center [266, 464] width 259 height 40
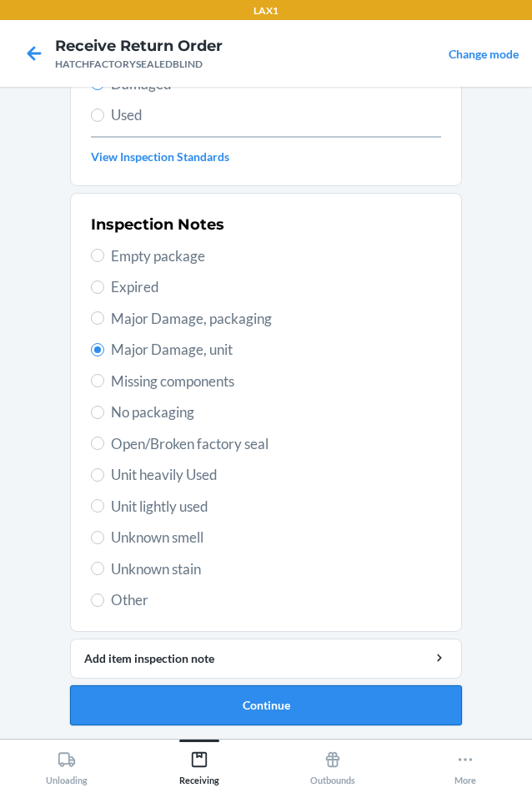
click at [319, 711] on button "Continue" at bounding box center [266, 705] width 392 height 40
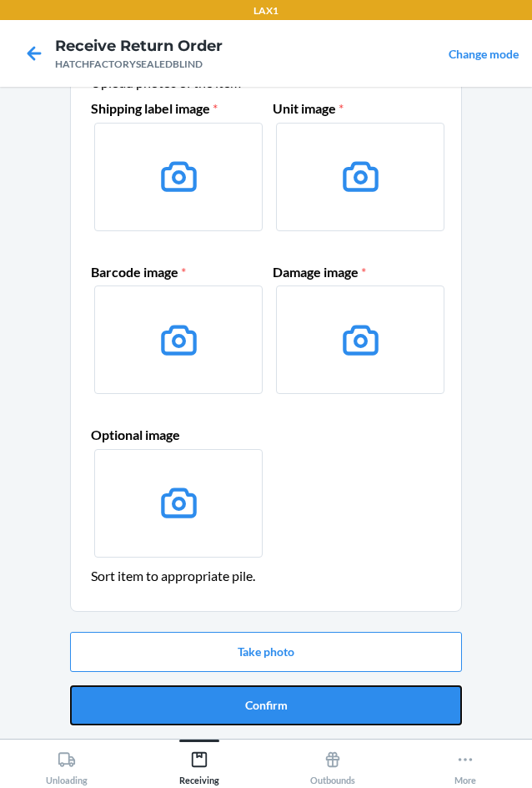
click at [320, 709] on button "Confirm" at bounding box center [266, 705] width 392 height 40
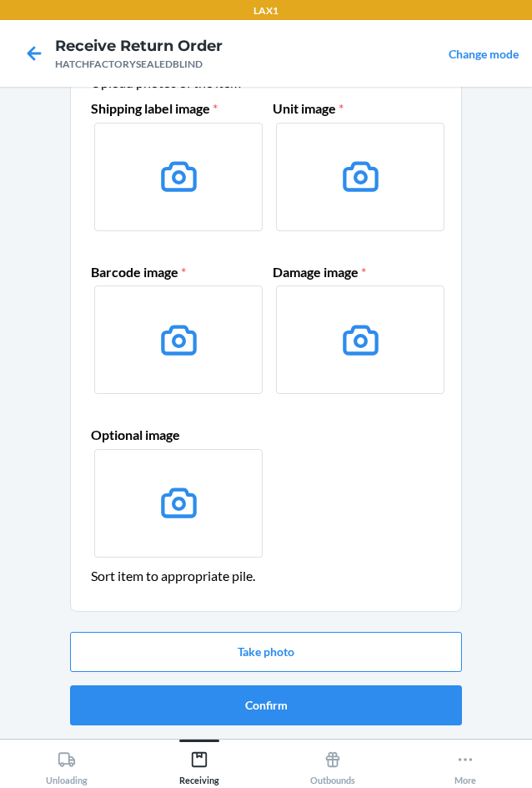
scroll to position [0, 0]
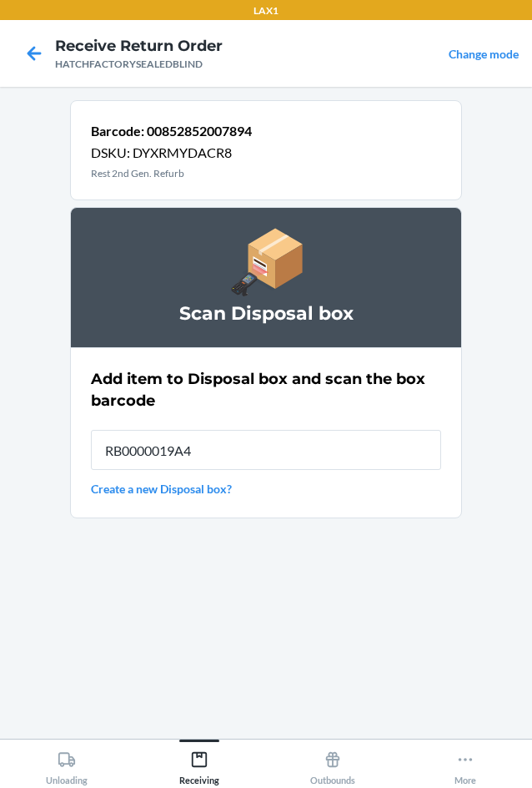
type input "RB0000019A4"
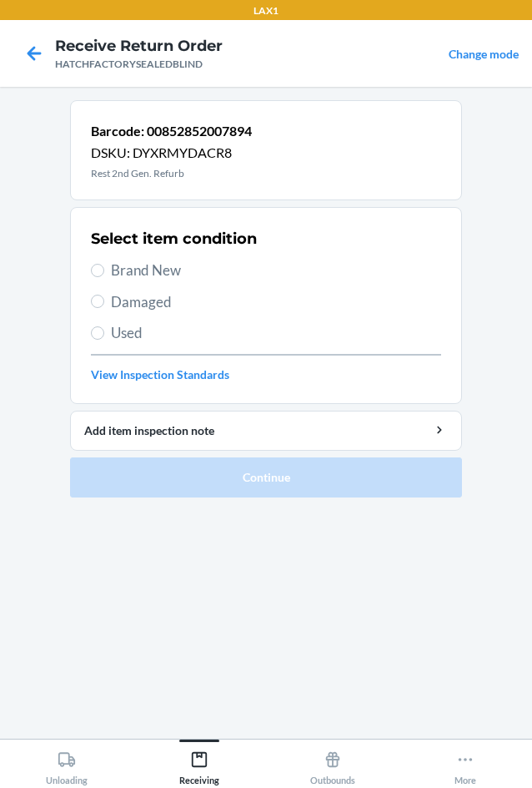
click at [139, 299] on span "Damaged" at bounding box center [276, 302] width 330 height 22
click at [104, 299] on input "Damaged" at bounding box center [97, 301] width 13 height 13
radio input "true"
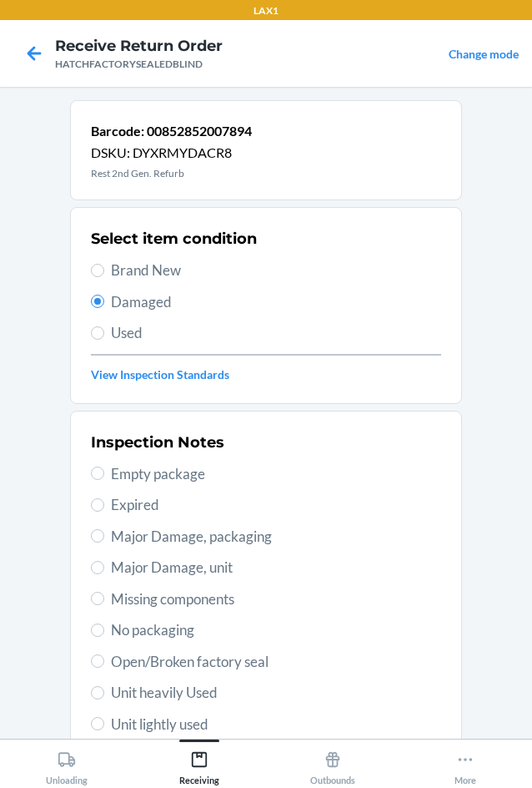
click at [141, 562] on span "Major Damage, unit" at bounding box center [276, 568] width 330 height 22
click at [104, 562] on input "Major Damage, unit" at bounding box center [97, 567] width 13 height 13
radio input "true"
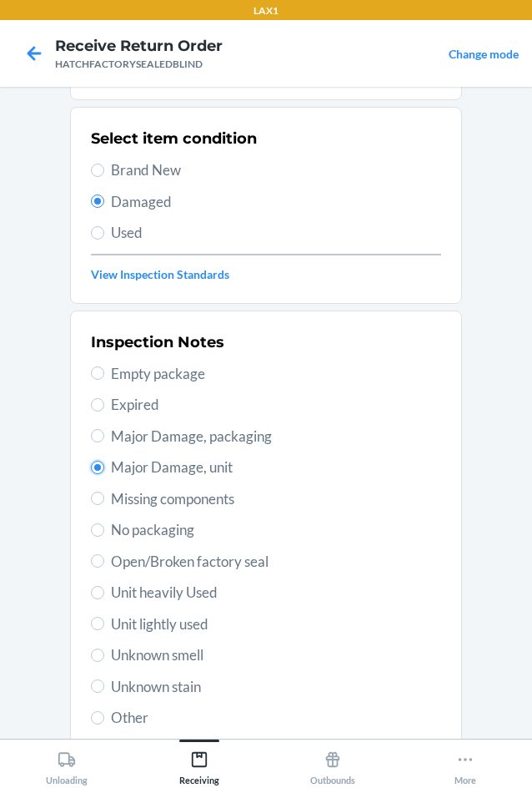
scroll to position [218, 0]
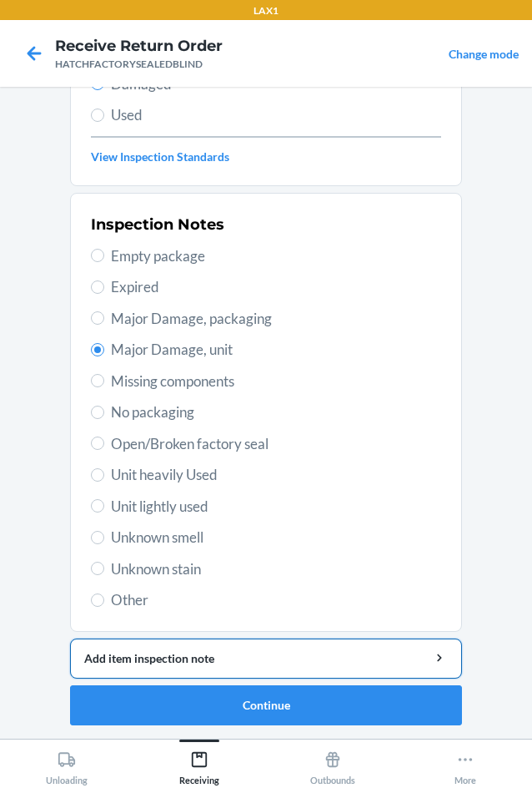
click at [252, 653] on div "Add item inspection note" at bounding box center [266, 658] width 364 height 18
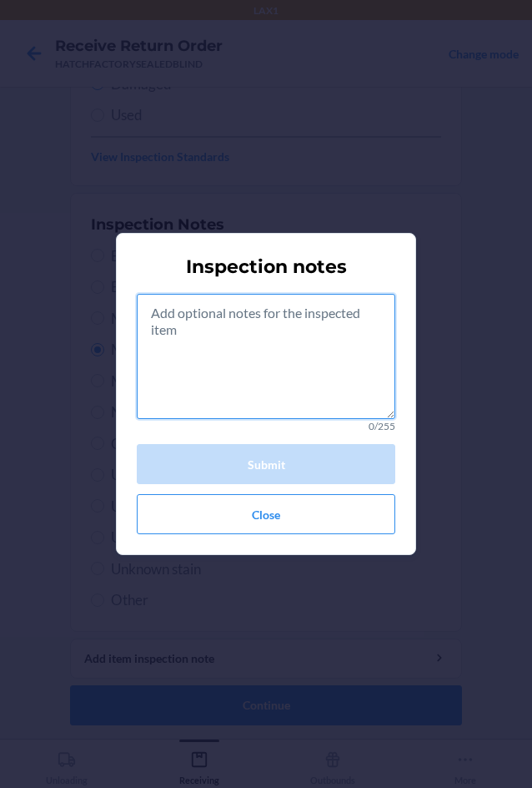
click at [255, 391] on textarea at bounding box center [266, 356] width 259 height 125
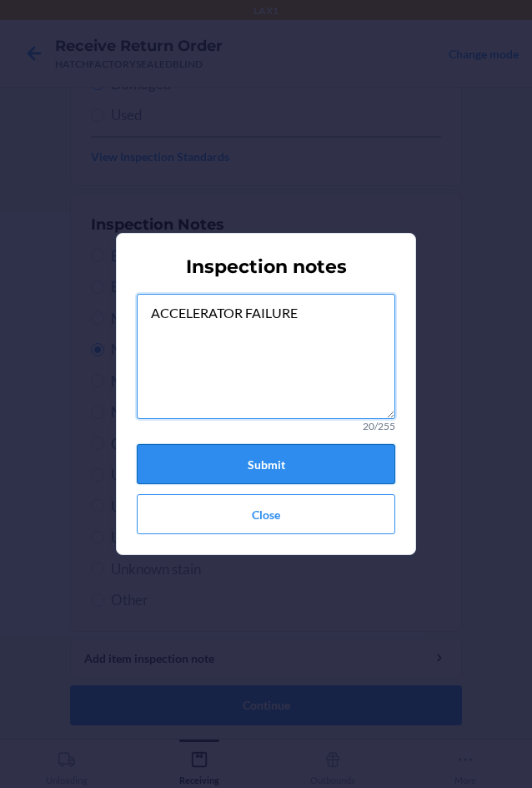
type textarea "ACCELERATOR FAILURE"
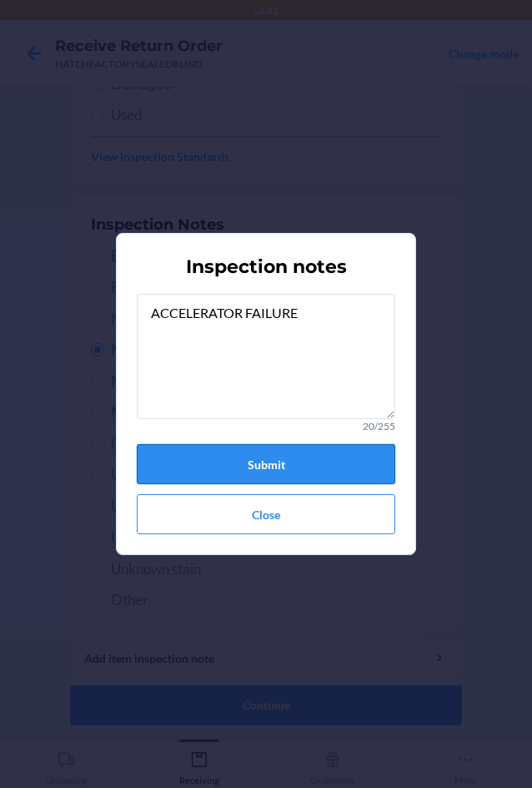
click at [333, 463] on button "Submit" at bounding box center [266, 464] width 259 height 40
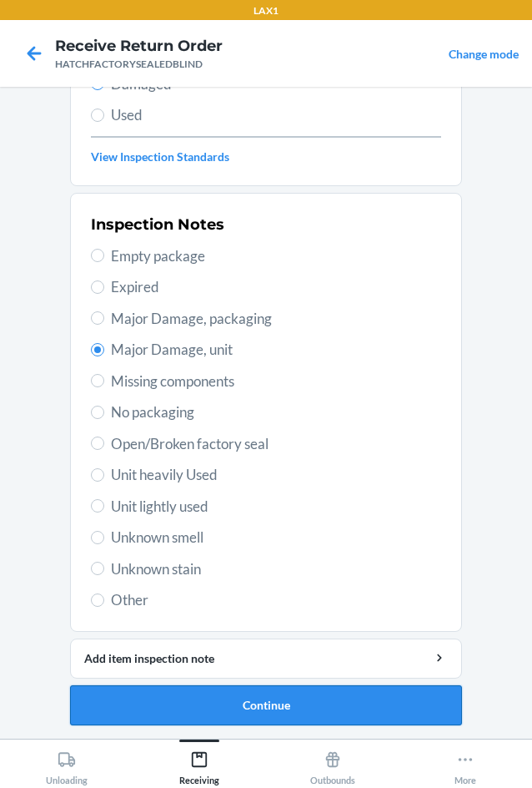
click at [259, 693] on button "Continue" at bounding box center [266, 705] width 392 height 40
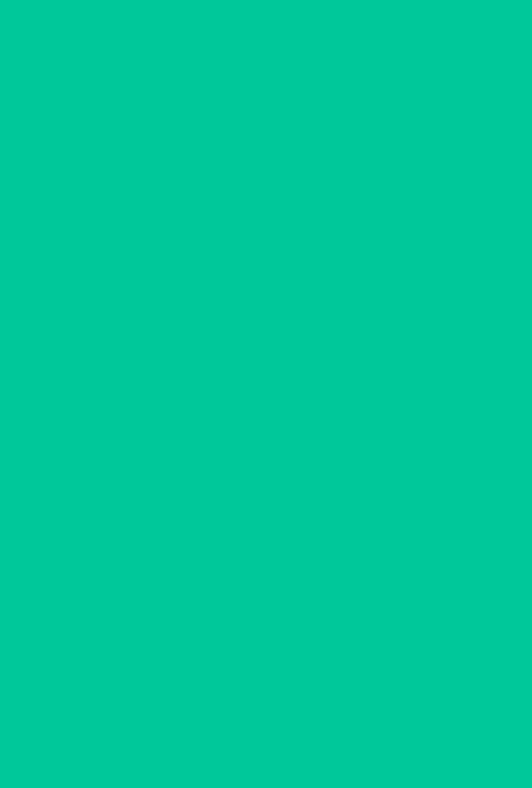
scroll to position [80, 0]
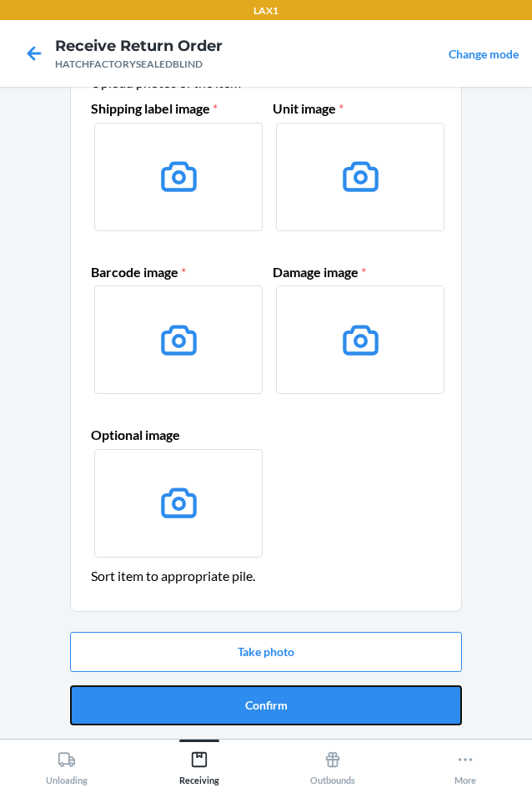
click at [259, 693] on button "Confirm" at bounding box center [266, 705] width 392 height 40
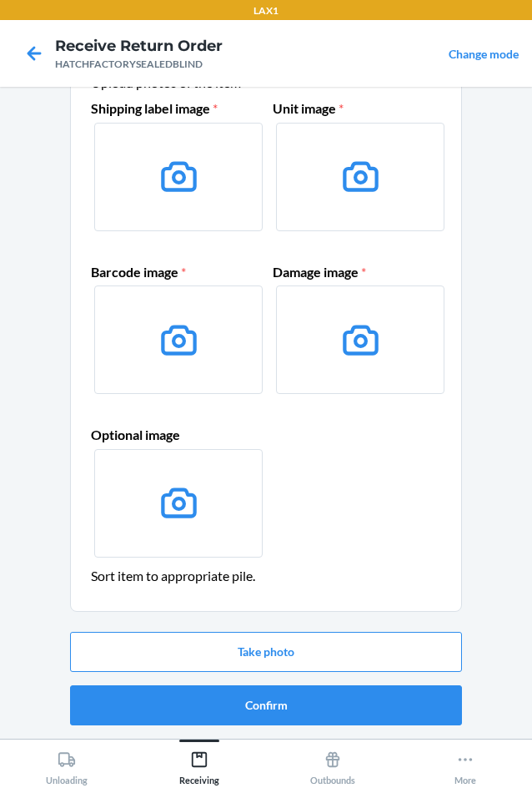
scroll to position [0, 0]
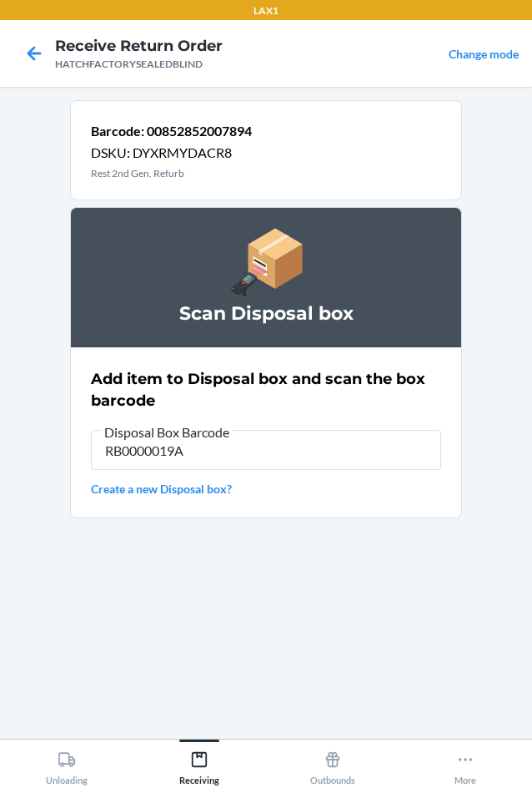
type input "RB0000019A4"
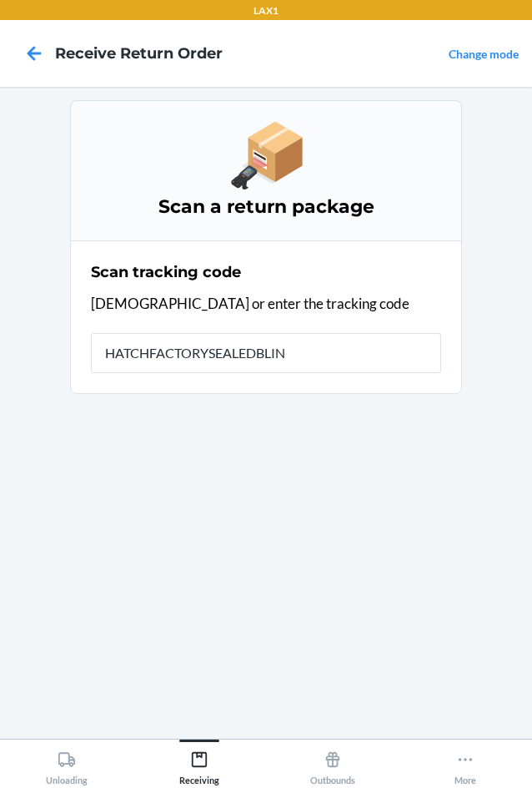
type input "HATCHFACTORYSEALEDBLIND"
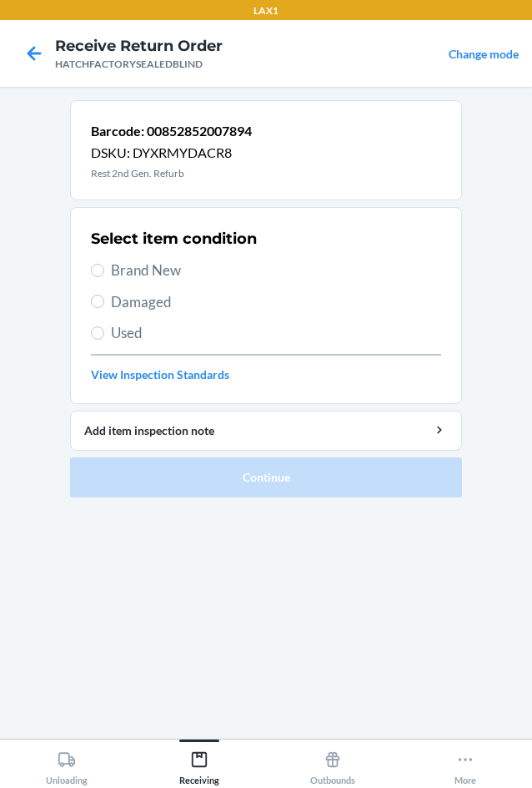
click at [131, 300] on span "Damaged" at bounding box center [276, 302] width 330 height 22
click at [104, 300] on input "Damaged" at bounding box center [97, 301] width 13 height 13
radio input "true"
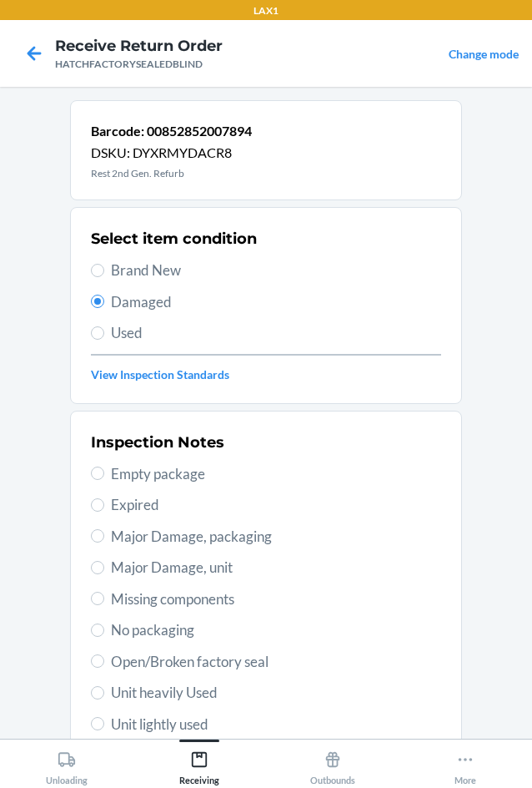
click at [142, 562] on span "Major Damage, unit" at bounding box center [276, 568] width 330 height 22
click at [104, 562] on input "Major Damage, unit" at bounding box center [97, 567] width 13 height 13
radio input "true"
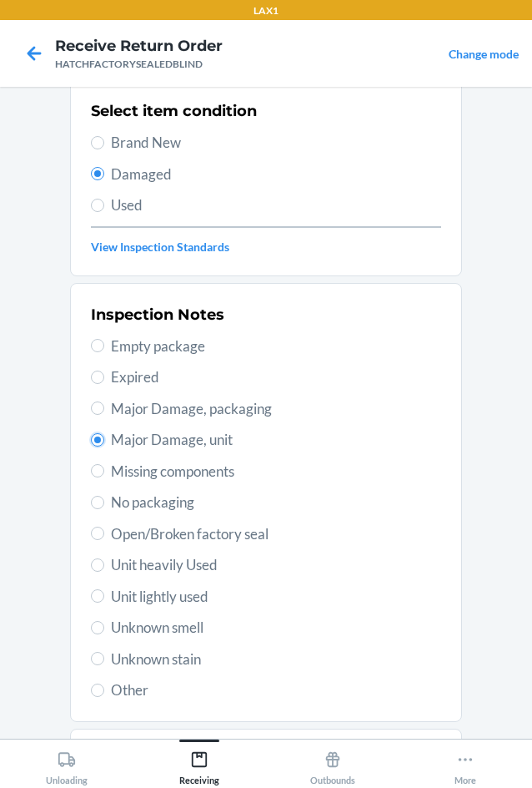
scroll to position [218, 0]
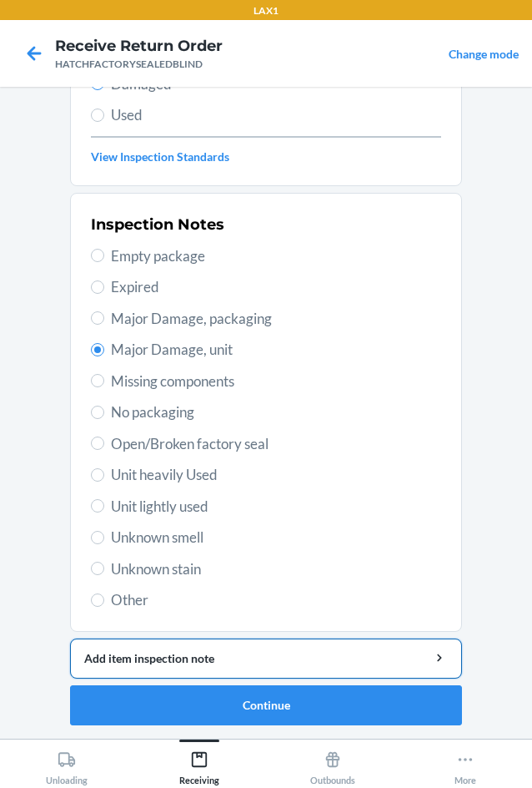
click at [172, 651] on div "Add item inspection note" at bounding box center [266, 658] width 364 height 18
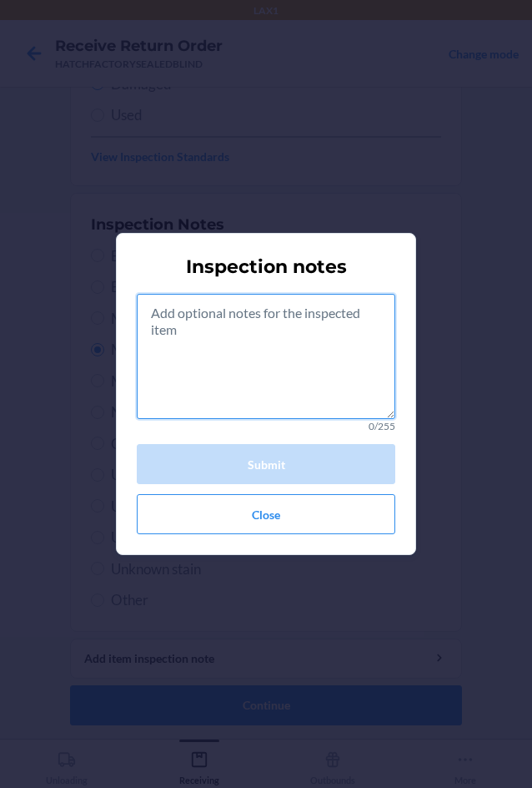
click at [240, 373] on textarea at bounding box center [266, 356] width 259 height 125
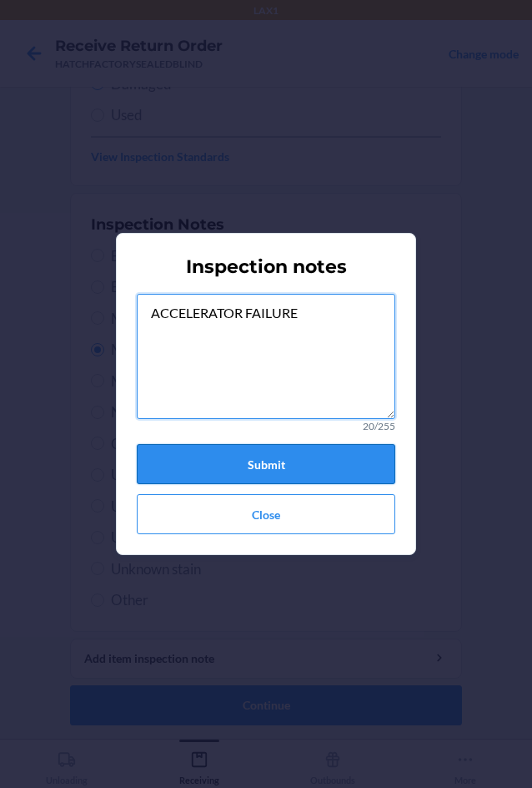
type textarea "ACCELERATOR FAILURE"
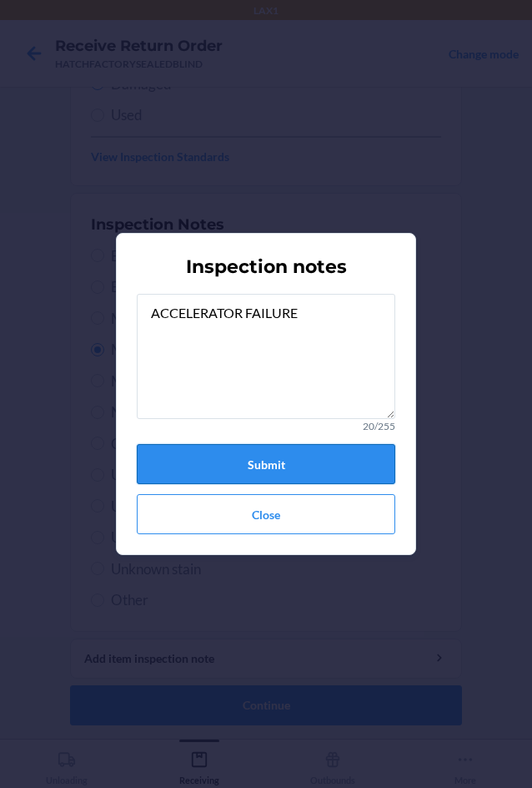
click at [231, 456] on button "Submit" at bounding box center [266, 464] width 259 height 40
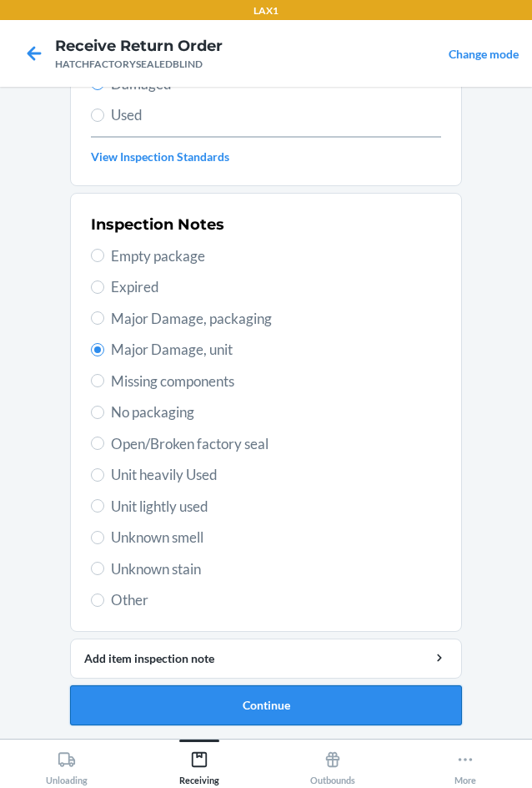
click at [227, 701] on button "Continue" at bounding box center [266, 705] width 392 height 40
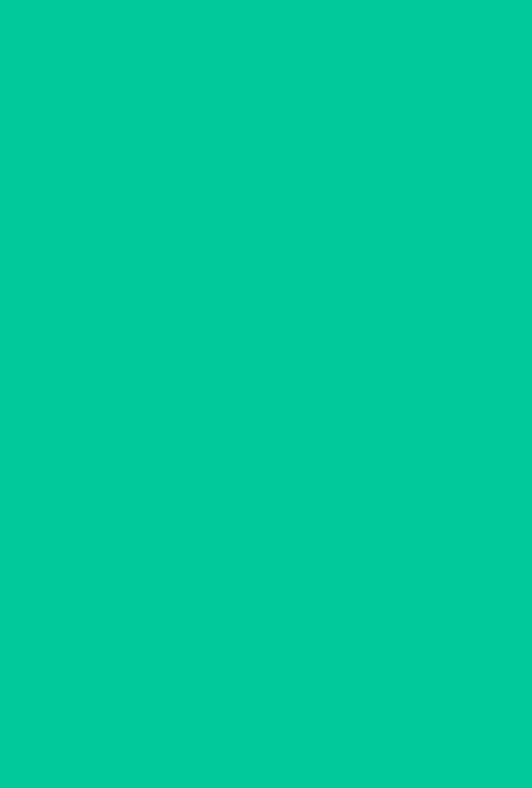
scroll to position [80, 0]
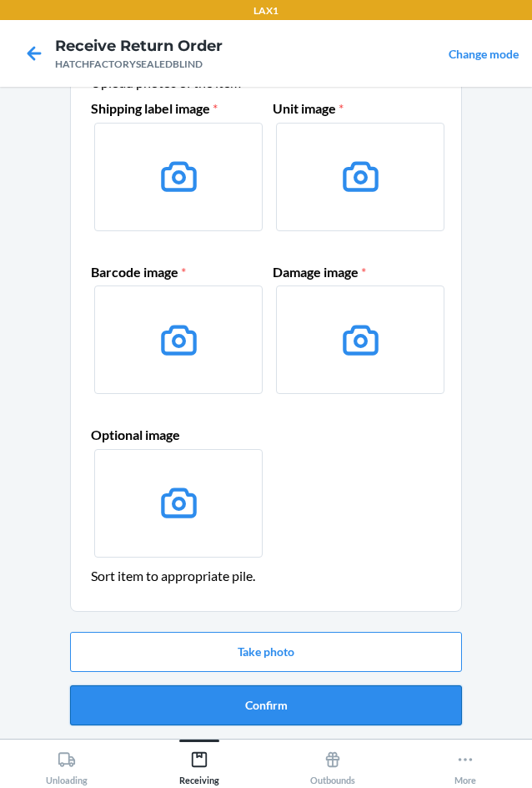
click at [228, 701] on button "Confirm" at bounding box center [266, 705] width 392 height 40
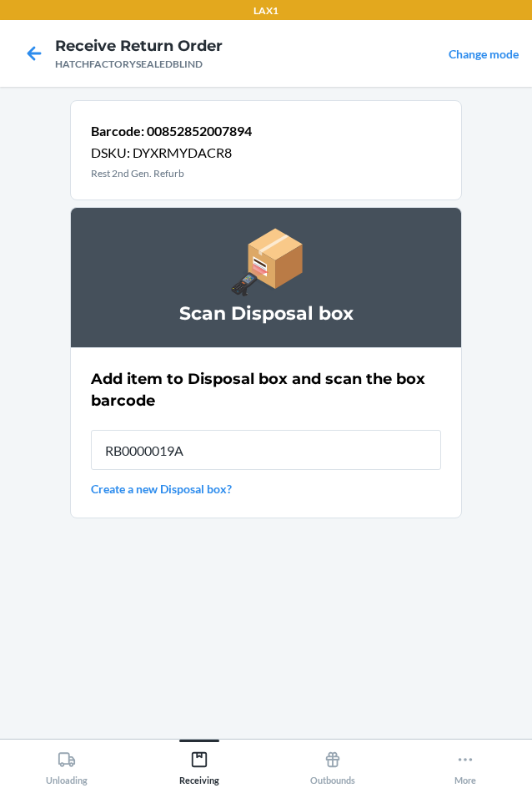
type input "RB0000019A4"
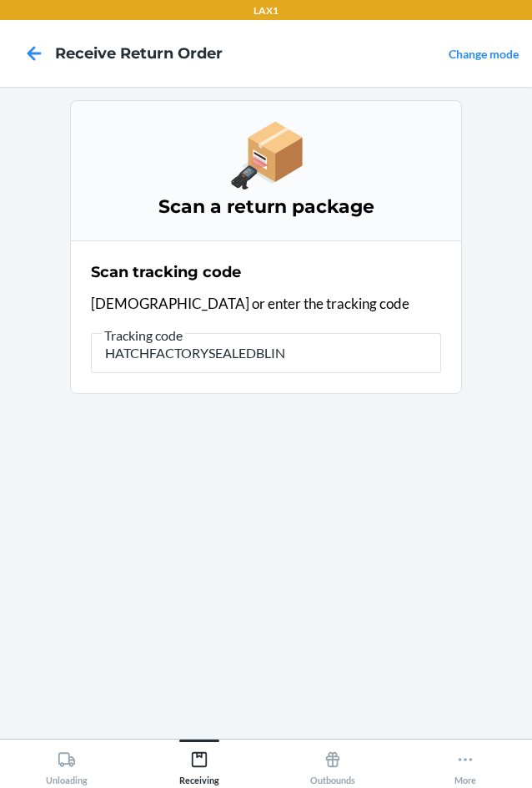
type input "HATCHFACTORYSEALEDBLIND"
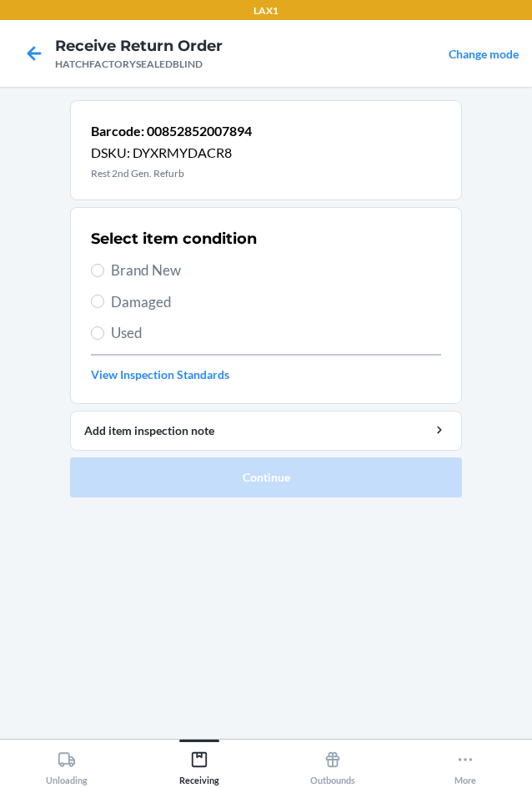
click at [130, 299] on span "Damaged" at bounding box center [276, 302] width 330 height 22
click at [104, 299] on input "Damaged" at bounding box center [97, 301] width 13 height 13
radio input "true"
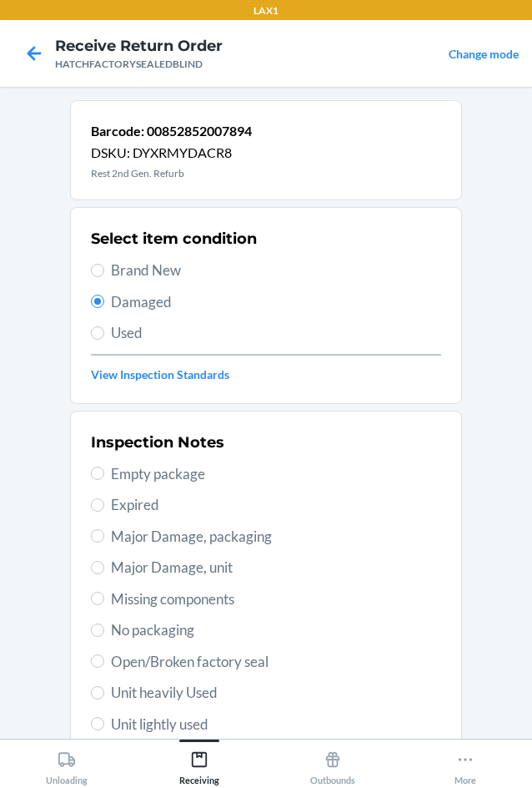
click at [119, 562] on span "Major Damage, unit" at bounding box center [276, 568] width 330 height 22
click at [104, 562] on input "Major Damage, unit" at bounding box center [97, 567] width 13 height 13
radio input "true"
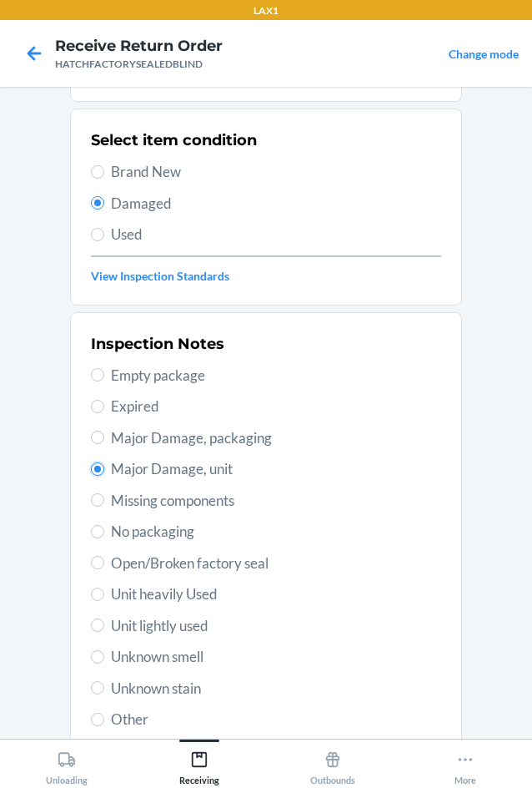
scroll to position [218, 0]
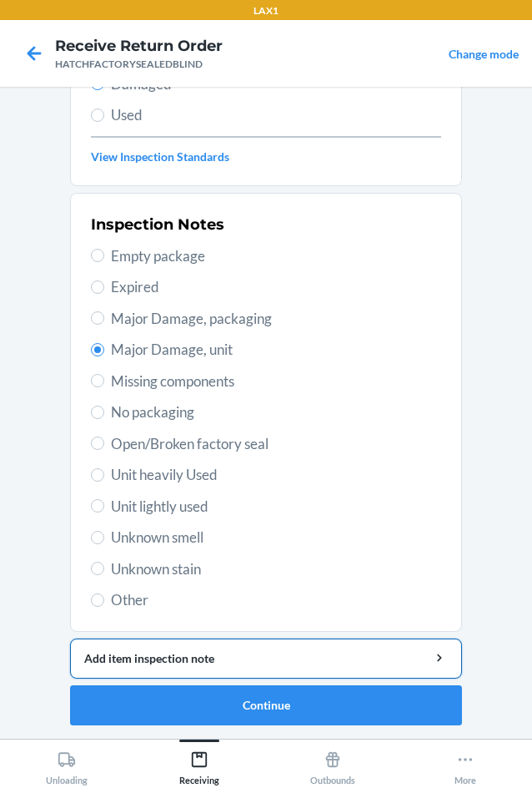
click at [190, 648] on button "Add item inspection note" at bounding box center [266, 658] width 392 height 40
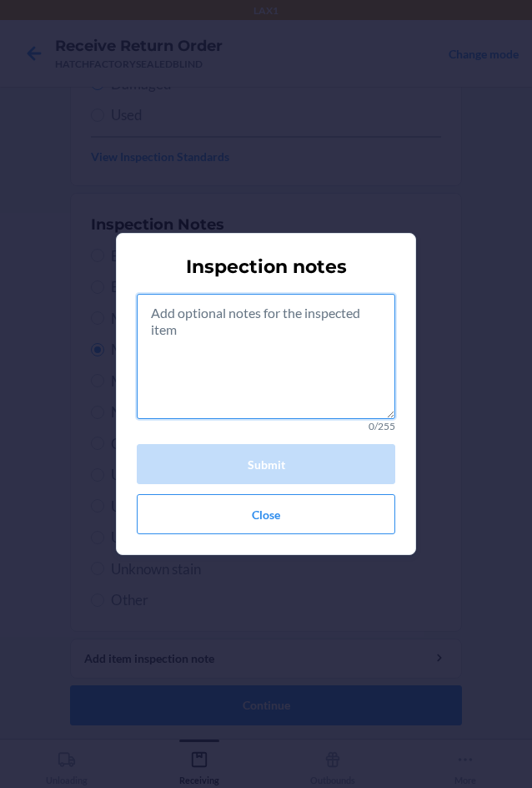
click at [163, 365] on textarea at bounding box center [266, 356] width 259 height 125
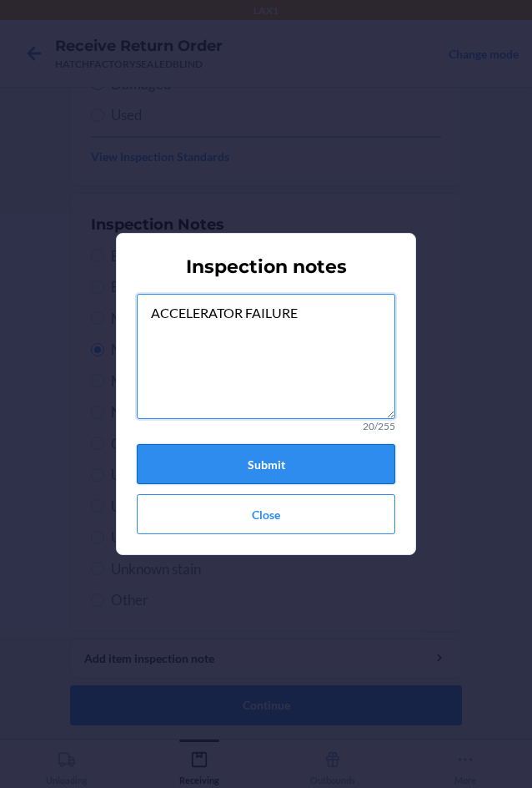
type textarea "ACCELERATOR FAILURE"
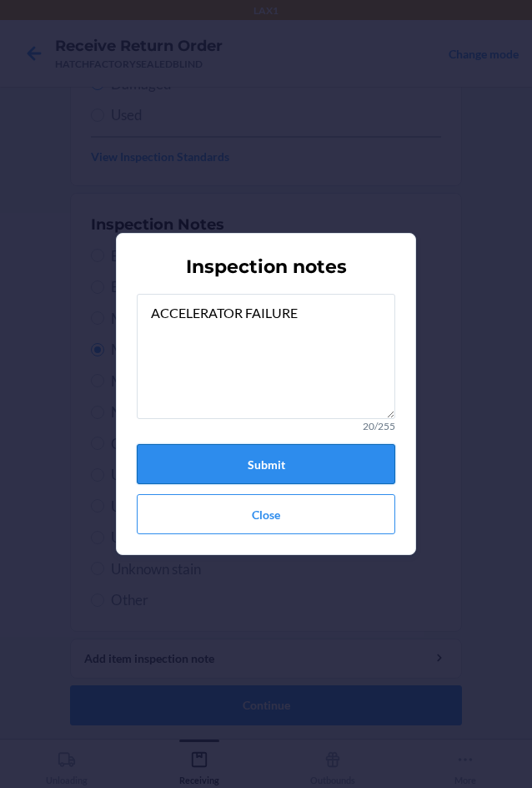
click at [273, 461] on button "Submit" at bounding box center [266, 464] width 259 height 40
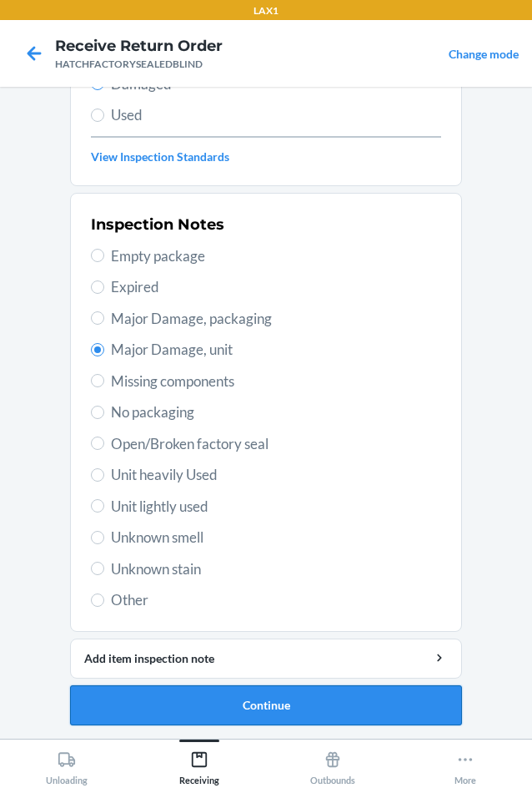
click at [254, 700] on button "Continue" at bounding box center [266, 705] width 392 height 40
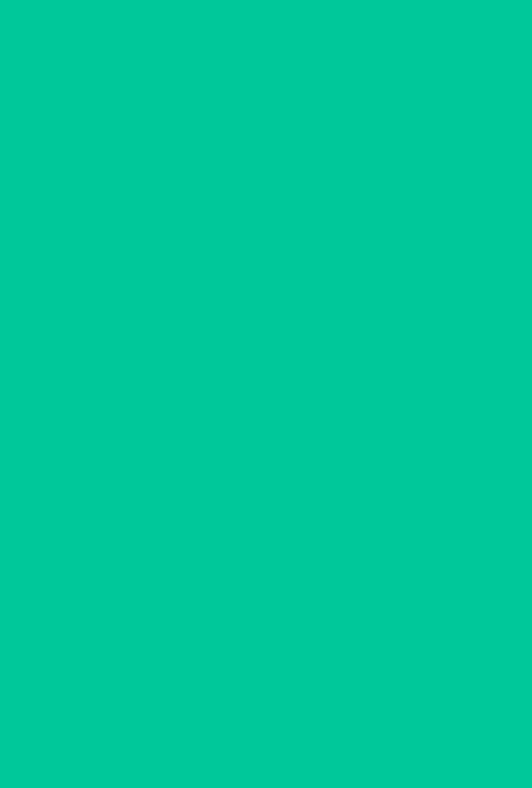
scroll to position [80, 0]
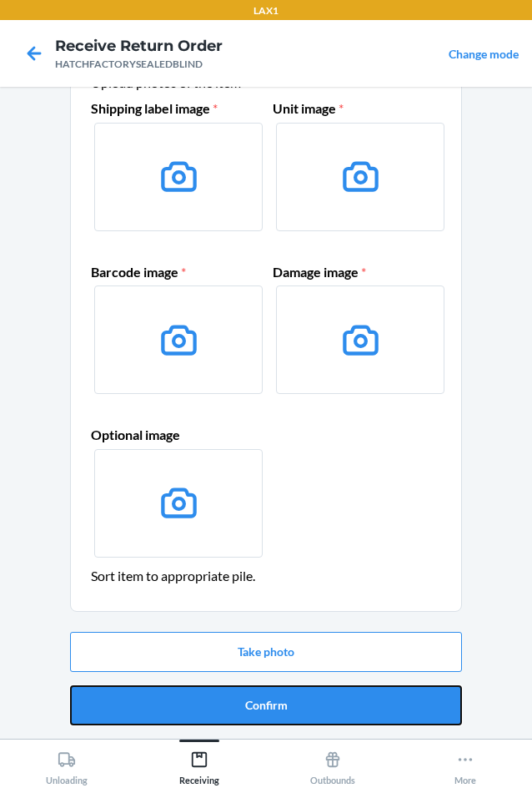
click at [254, 700] on button "Confirm" at bounding box center [266, 705] width 392 height 40
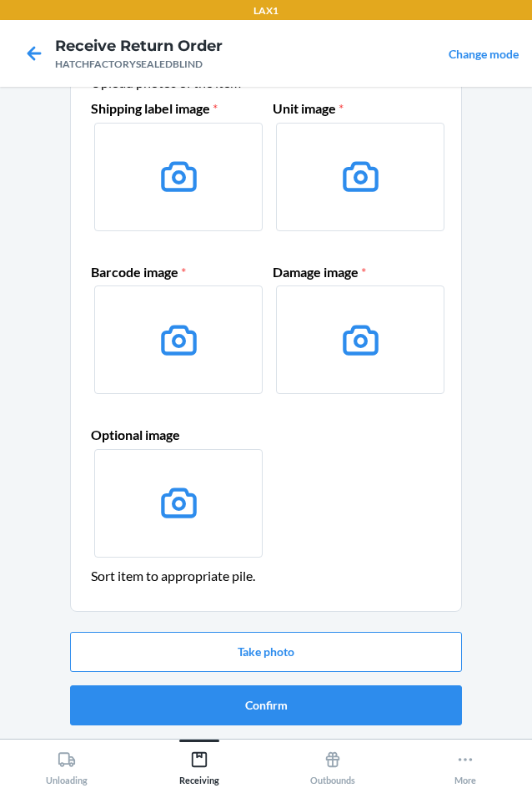
scroll to position [0, 0]
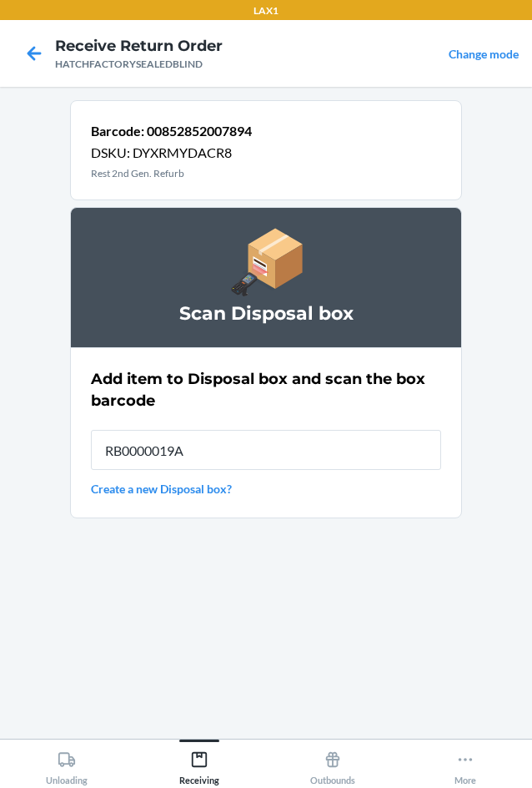
type input "RB0000019A4"
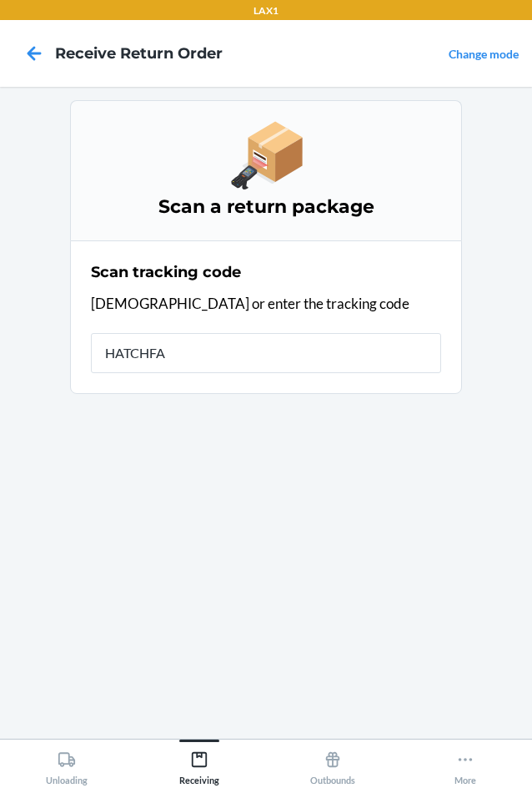
type input "HATCHFAC"
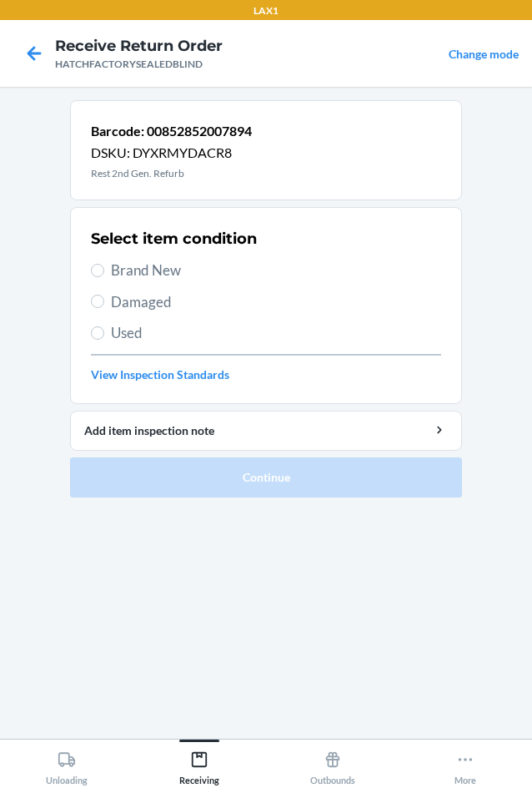
click at [121, 296] on span "Damaged" at bounding box center [276, 302] width 330 height 22
click at [104, 296] on input "Damaged" at bounding box center [97, 301] width 13 height 13
radio input "true"
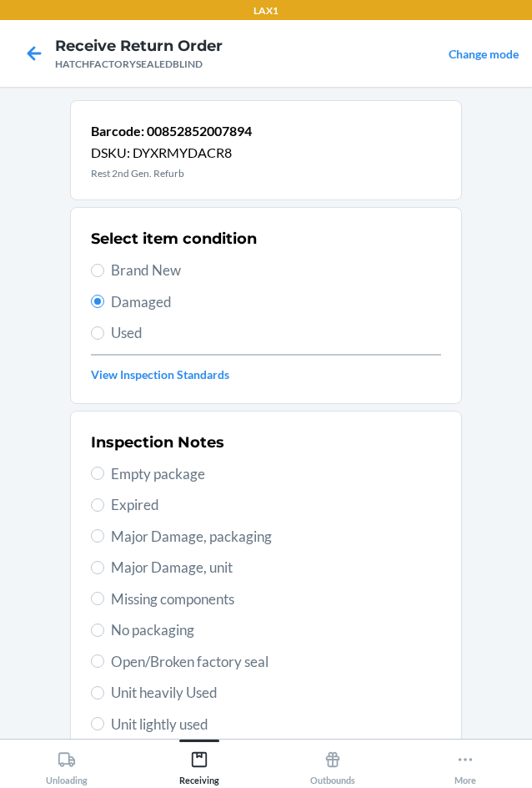
click at [101, 567] on label "Major Damage, unit" at bounding box center [266, 568] width 350 height 22
click at [101, 567] on input "Major Damage, unit" at bounding box center [97, 567] width 13 height 13
radio input "true"
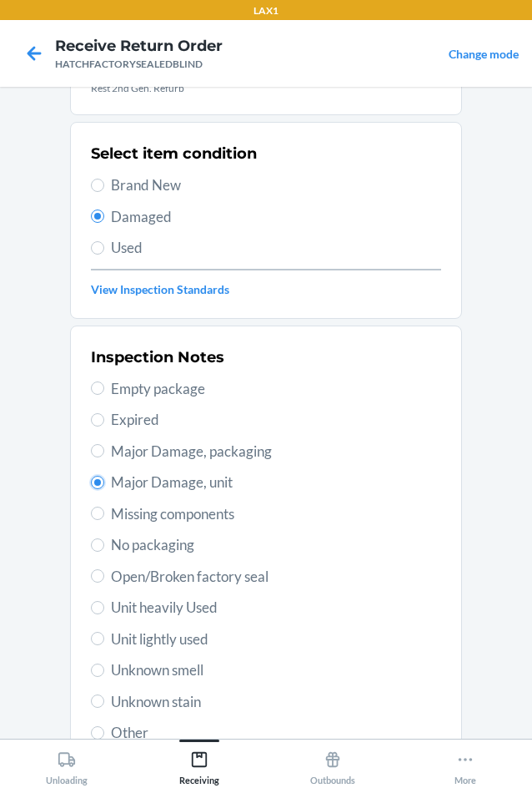
scroll to position [218, 0]
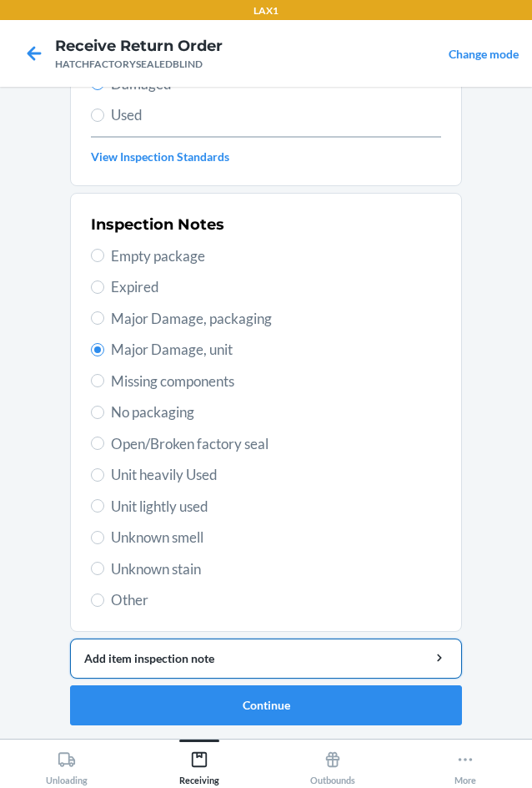
click at [204, 652] on div "Add item inspection note" at bounding box center [266, 658] width 364 height 18
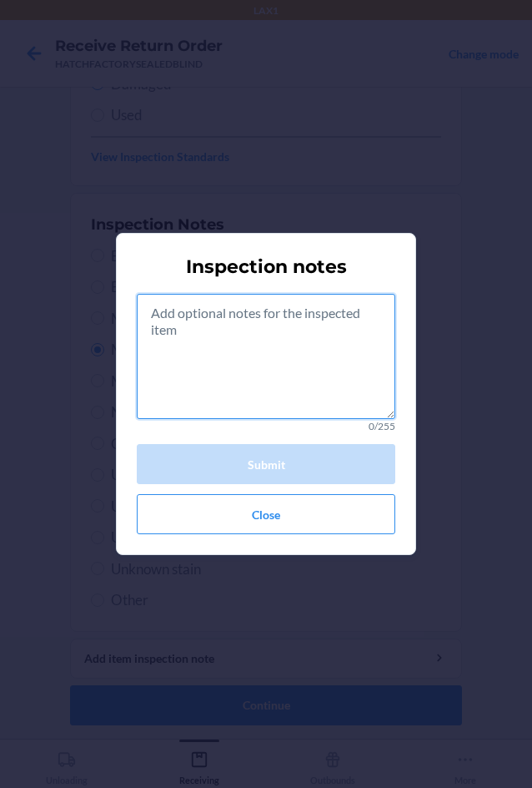
click at [249, 368] on textarea at bounding box center [266, 356] width 259 height 125
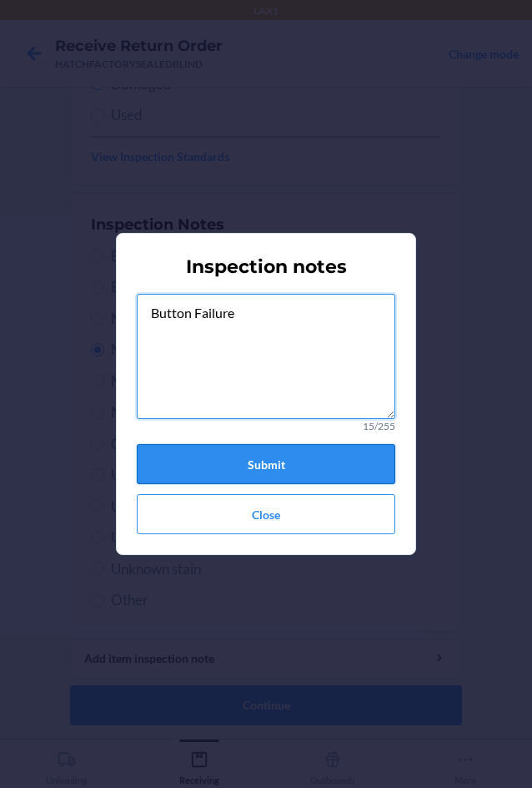
type textarea "Button Failure"
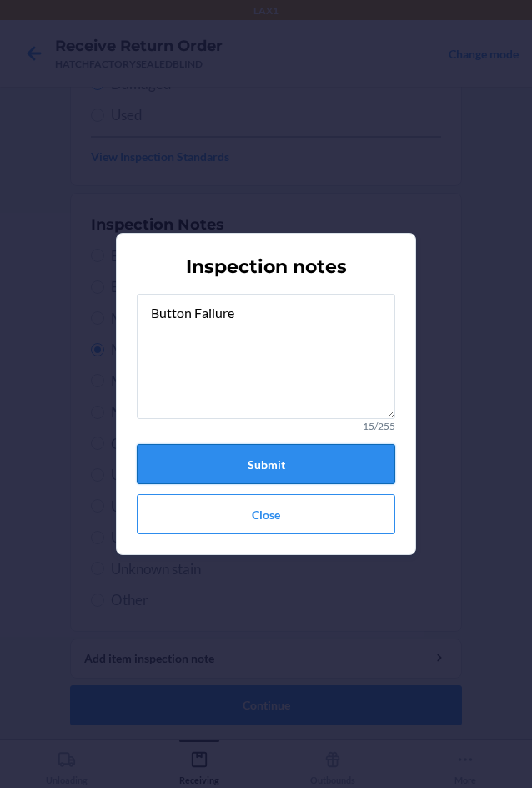
click at [281, 462] on button "Submit" at bounding box center [266, 464] width 259 height 40
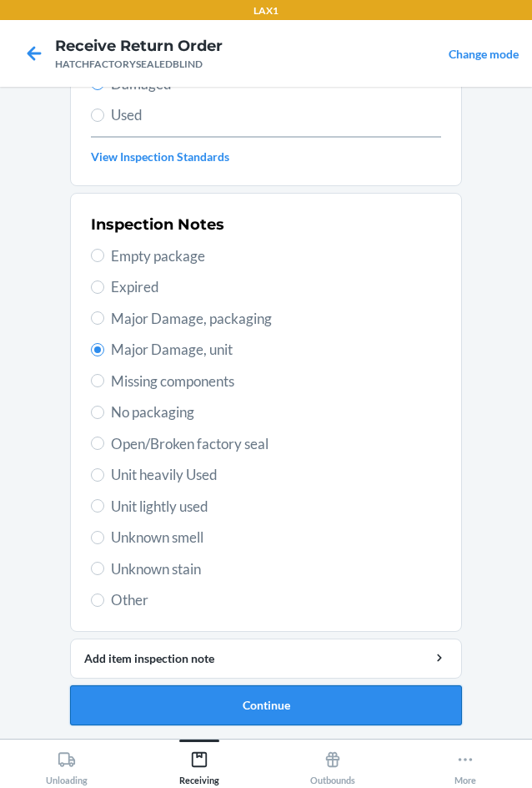
click at [265, 698] on button "Continue" at bounding box center [266, 705] width 392 height 40
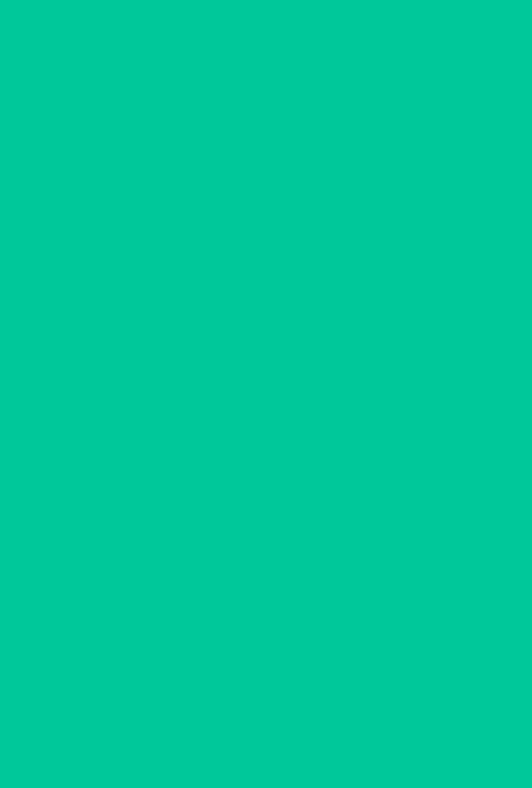
scroll to position [80, 0]
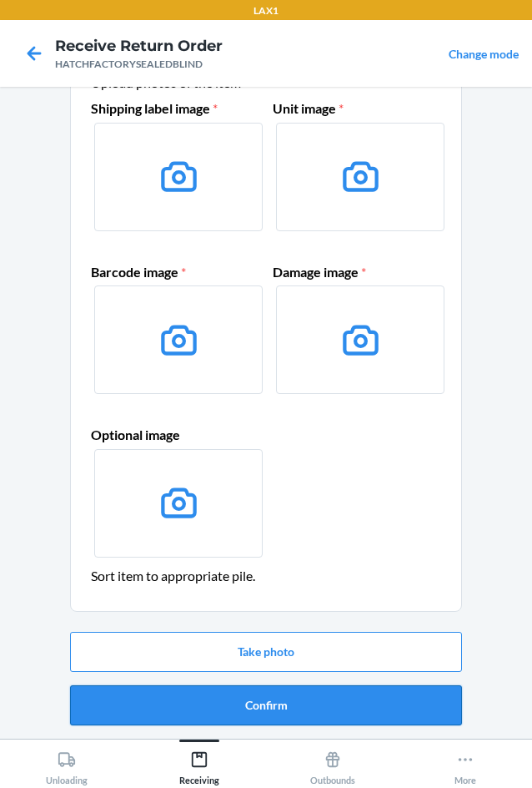
click at [275, 705] on button "Confirm" at bounding box center [266, 705] width 392 height 40
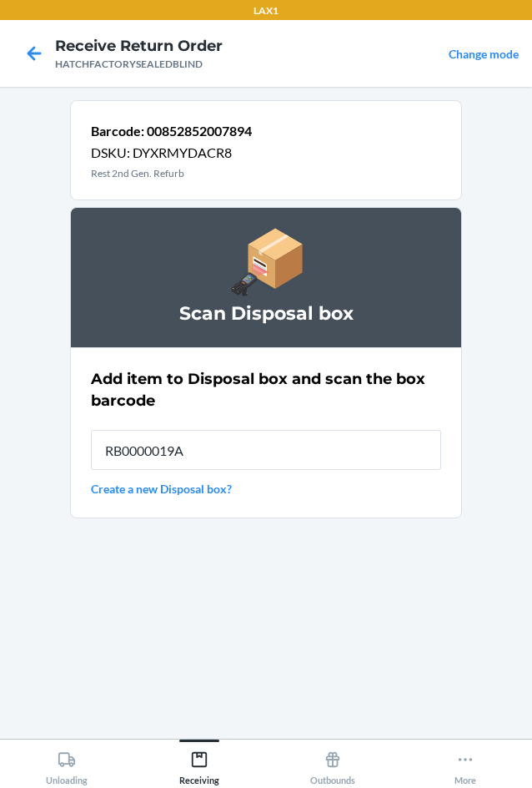
type input "RB0000019A4"
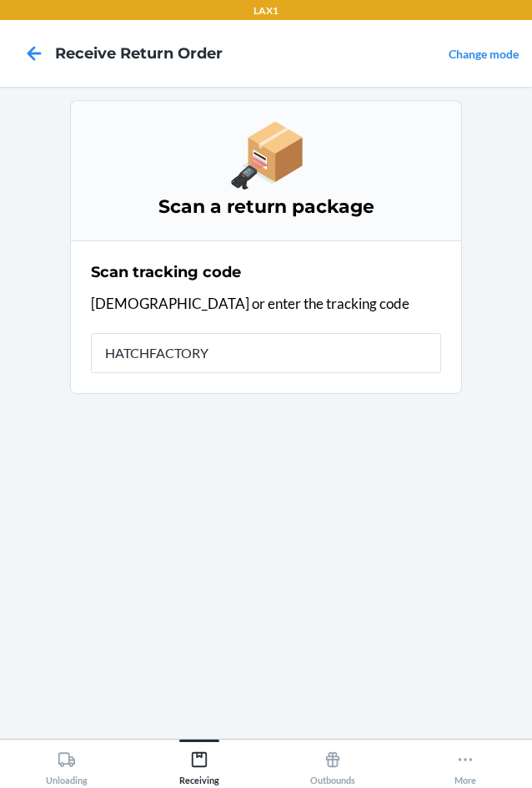
type input "HATCHFACTORYS"
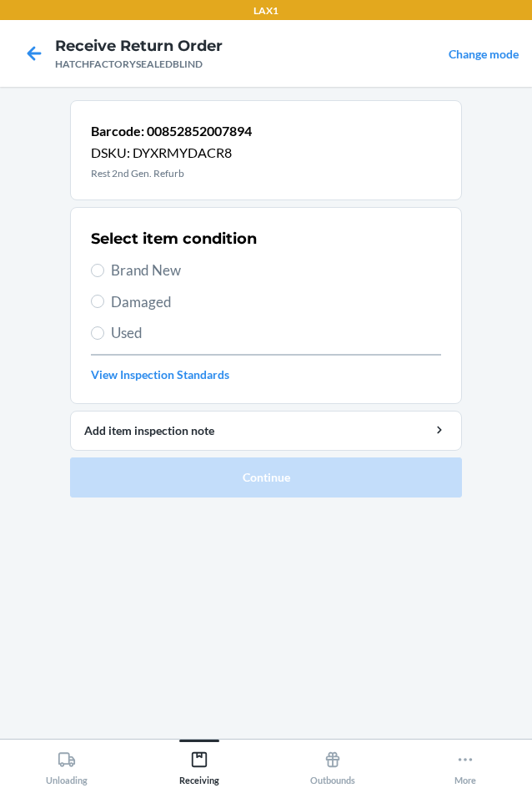
click at [130, 312] on div "Select item condition Brand New Damaged Used View Inspection Standards" at bounding box center [266, 305] width 350 height 165
click at [95, 301] on input "Damaged" at bounding box center [97, 301] width 13 height 13
radio input "true"
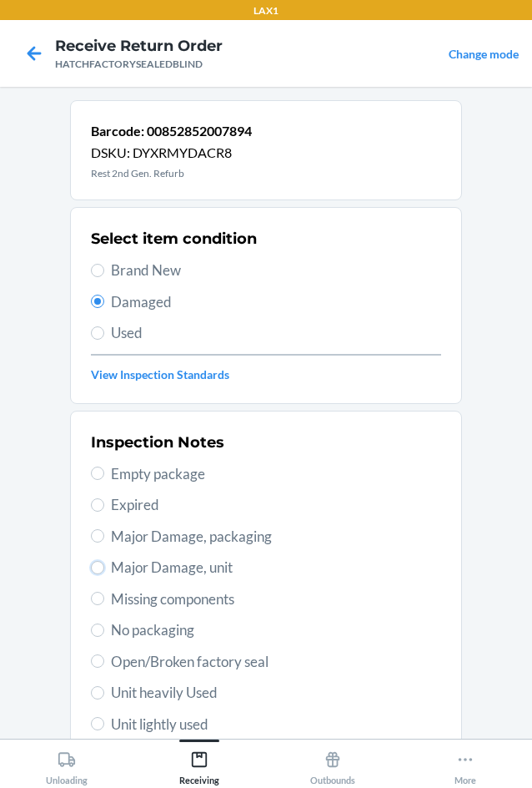
drag, startPoint x: 97, startPoint y: 567, endPoint x: 156, endPoint y: 571, distance: 59.4
click at [118, 572] on label "Major Damage, unit" at bounding box center [266, 568] width 350 height 22
click at [104, 572] on input "Major Damage, unit" at bounding box center [97, 567] width 13 height 13
radio input "true"
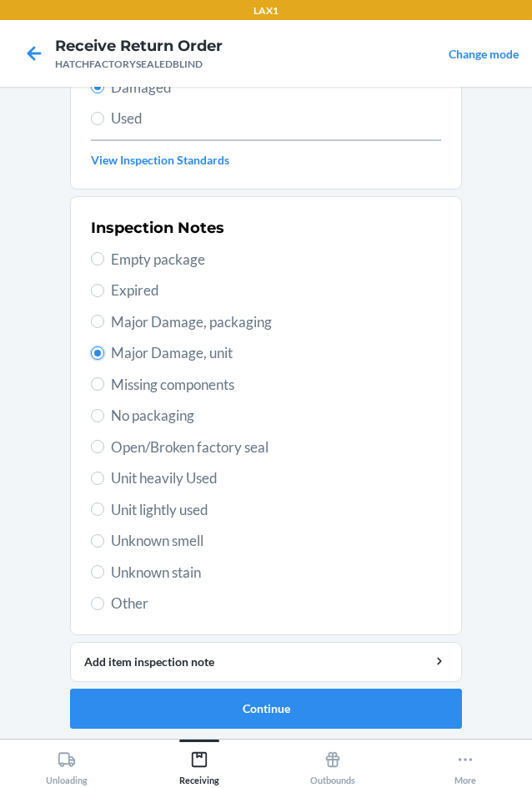
scroll to position [218, 0]
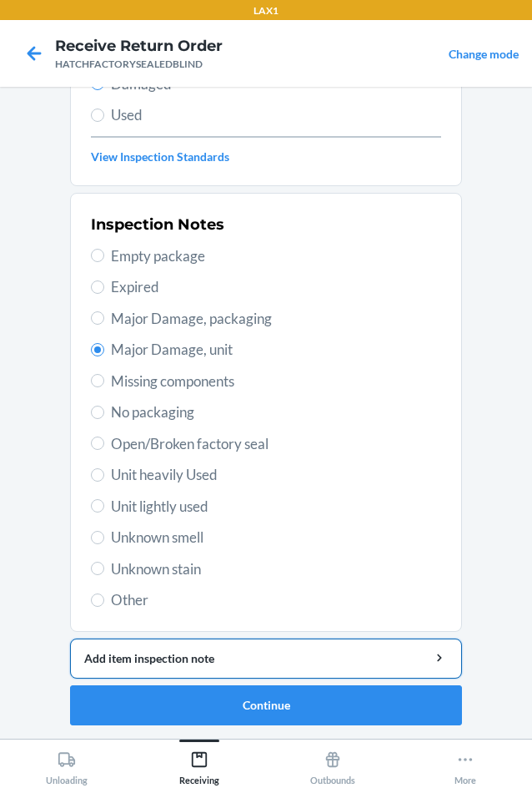
click at [182, 655] on div "Add item inspection note" at bounding box center [266, 658] width 364 height 18
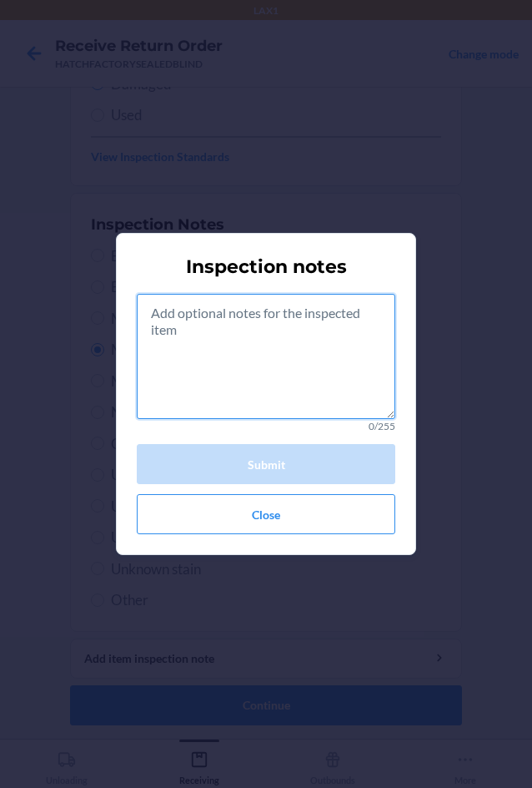
click at [257, 375] on textarea at bounding box center [266, 356] width 259 height 125
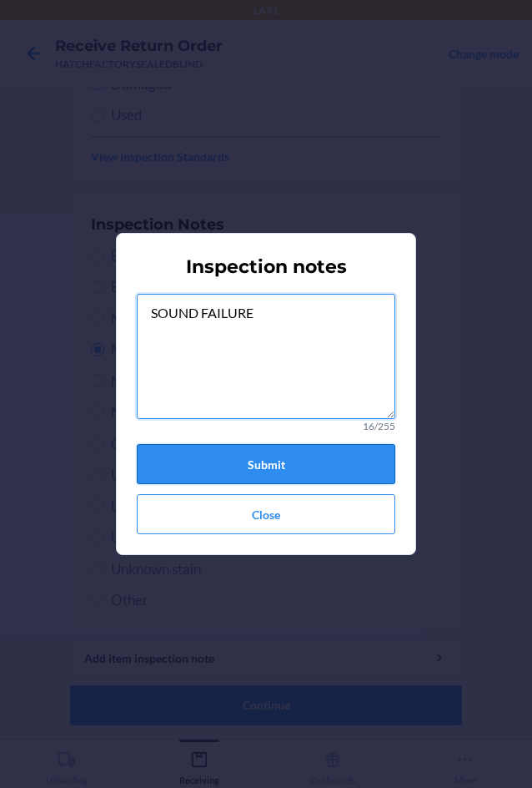
type textarea "SOUND FAILURE"
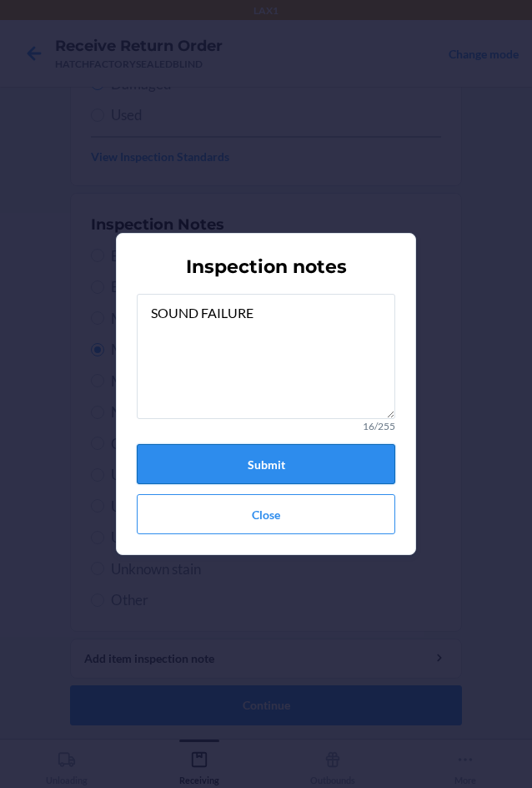
click at [256, 461] on button "Submit" at bounding box center [266, 464] width 259 height 40
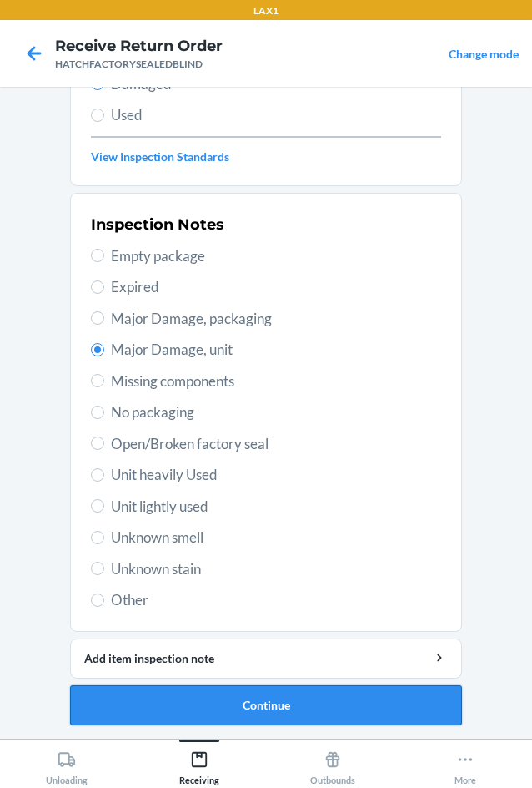
click at [283, 696] on button "Continue" at bounding box center [266, 705] width 392 height 40
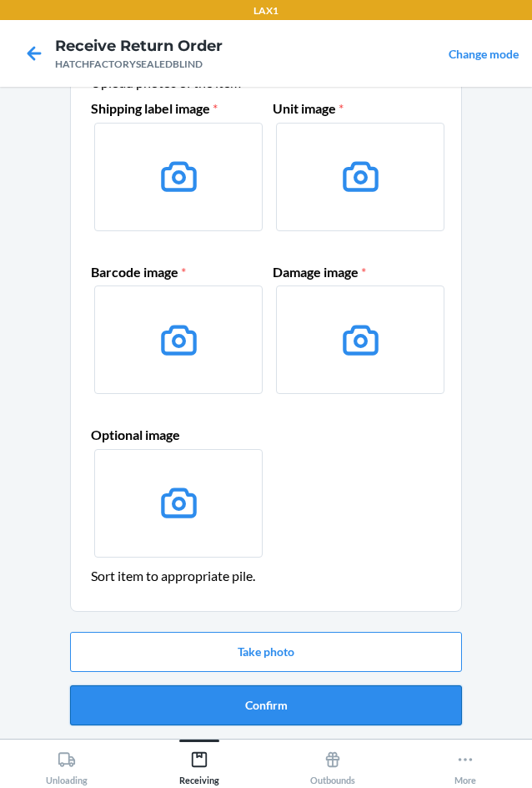
click at [323, 706] on button "Confirm" at bounding box center [266, 705] width 392 height 40
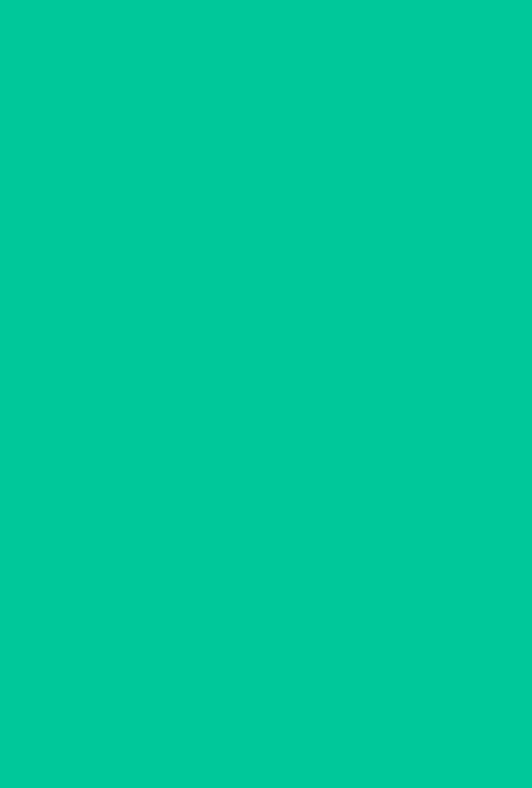
scroll to position [0, 0]
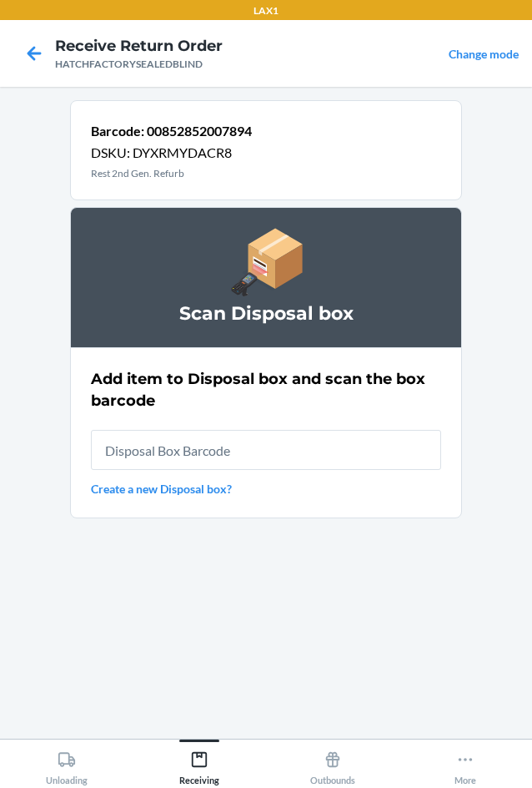
click at [323, 706] on section "Barcode: 00852852007894 DSKU: DYXRMYDACR8 Rest 2nd Gen. Refurb Scan Disposal bo…" at bounding box center [266, 412] width 392 height 625
type input "RB0000019A4"
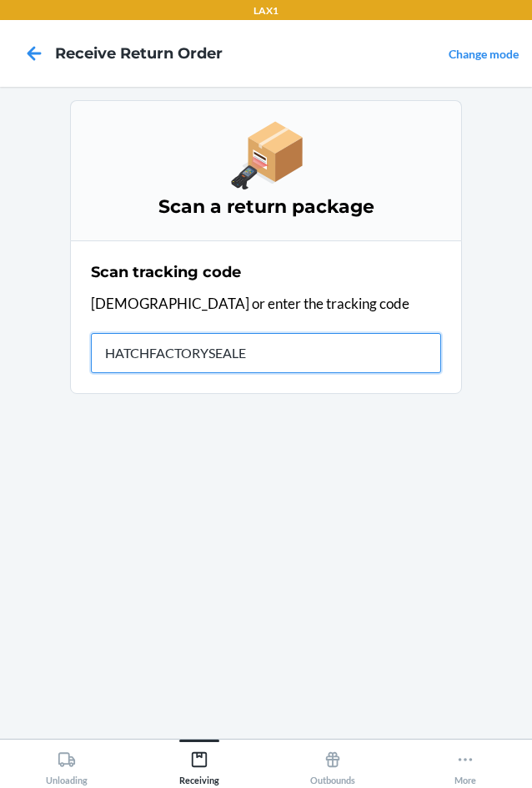
type input "HATCHFACTORYSEALED"
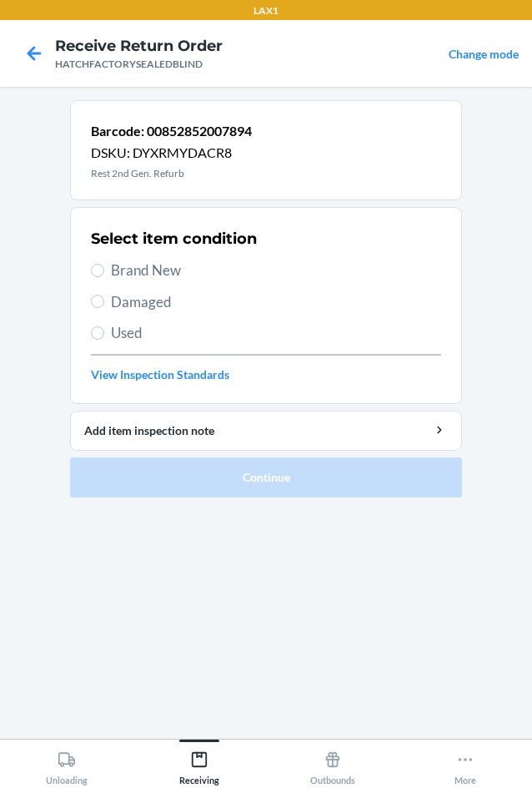
click at [149, 297] on span "Damaged" at bounding box center [276, 302] width 330 height 22
click at [104, 297] on input "Damaged" at bounding box center [97, 301] width 13 height 13
radio input "true"
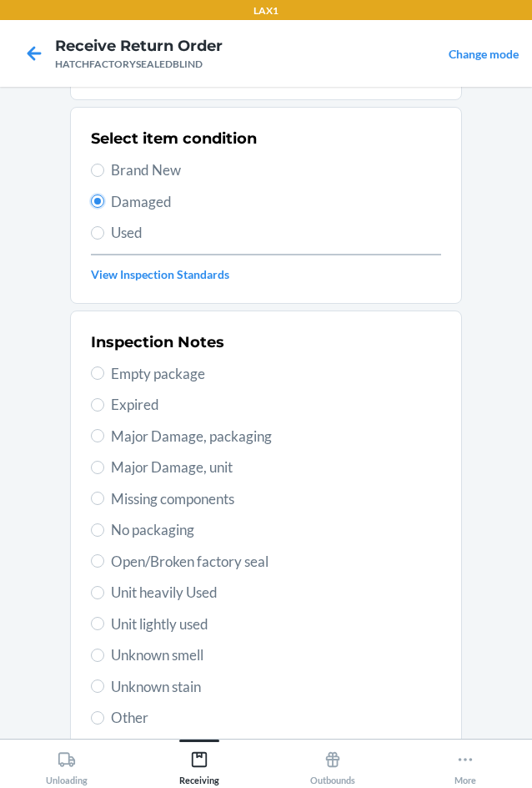
scroll to position [218, 0]
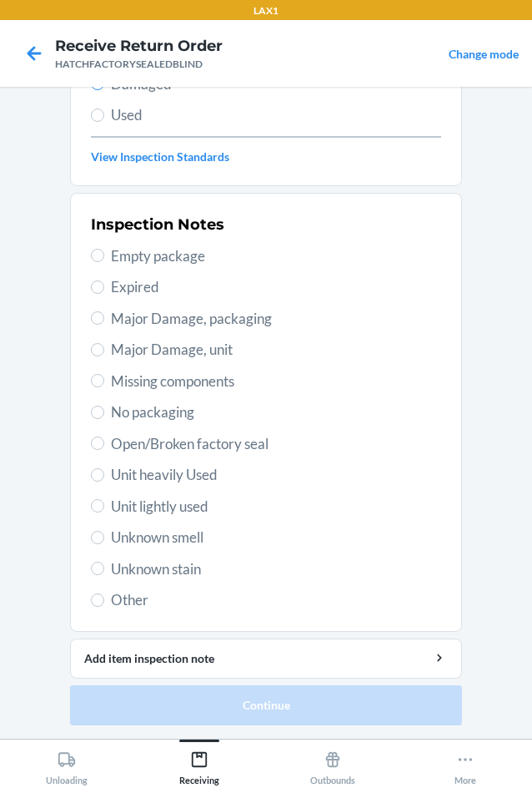
drag, startPoint x: 103, startPoint y: 344, endPoint x: 253, endPoint y: 367, distance: 152.0
click at [108, 345] on label "Major Damage, unit" at bounding box center [266, 350] width 350 height 22
click at [104, 345] on input "Major Damage, unit" at bounding box center [97, 349] width 13 height 13
radio input "true"
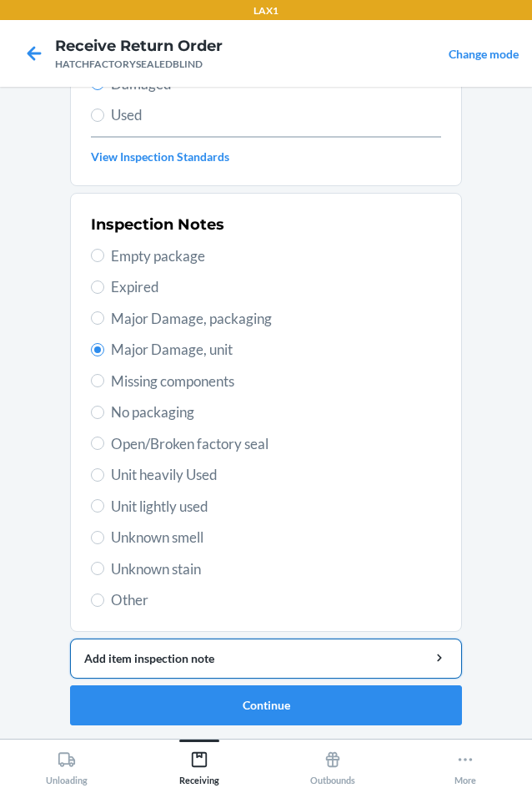
click at [252, 651] on div "Add item inspection note" at bounding box center [266, 658] width 364 height 18
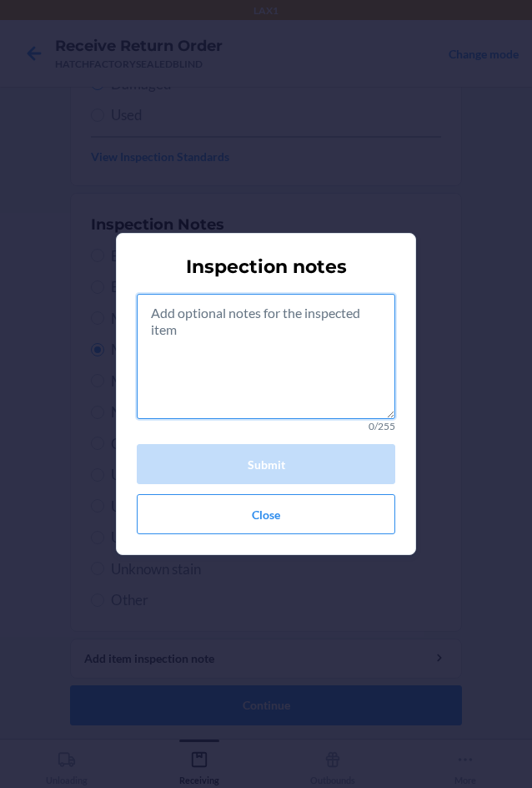
click at [261, 371] on textarea at bounding box center [266, 356] width 259 height 125
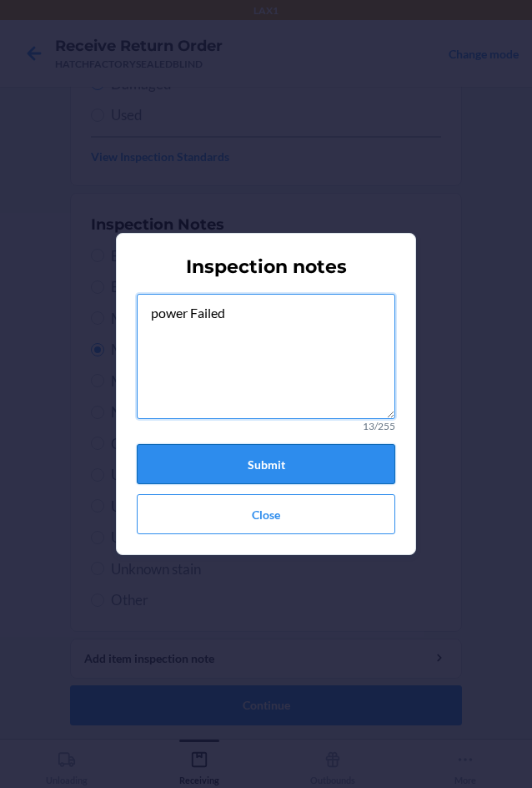
type textarea "power Failed"
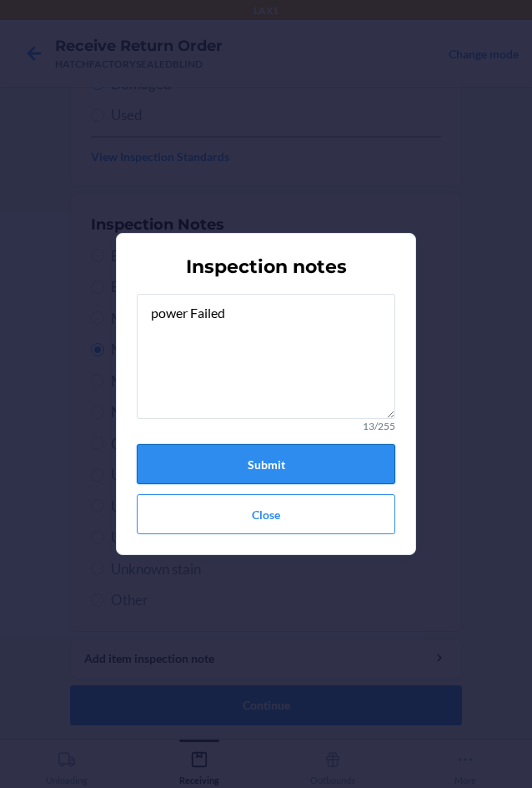
click at [268, 463] on button "Submit" at bounding box center [266, 464] width 259 height 40
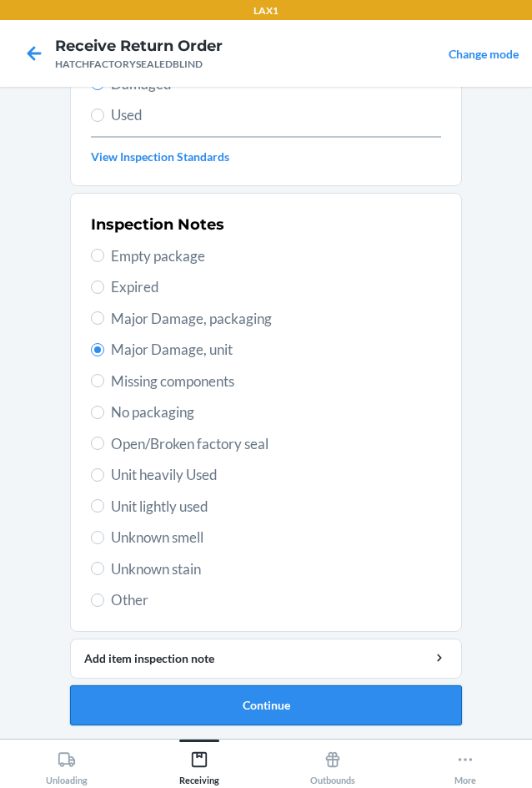
click at [273, 710] on button "Continue" at bounding box center [266, 705] width 392 height 40
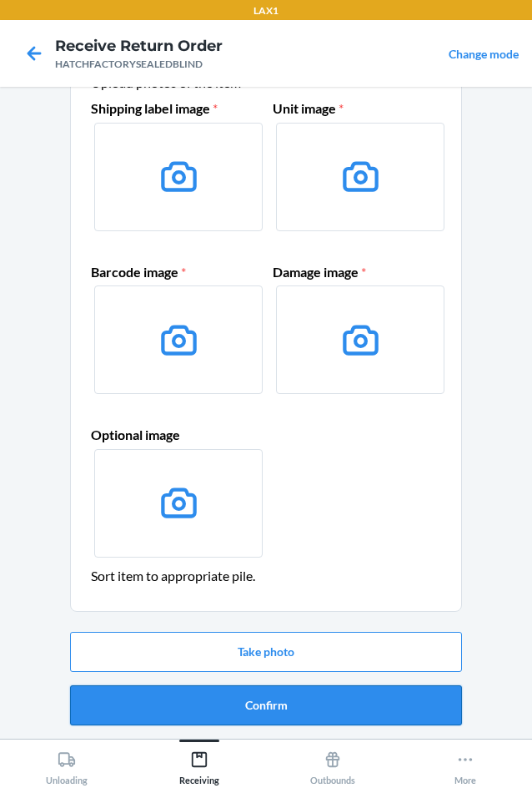
click at [308, 701] on button "Confirm" at bounding box center [266, 705] width 392 height 40
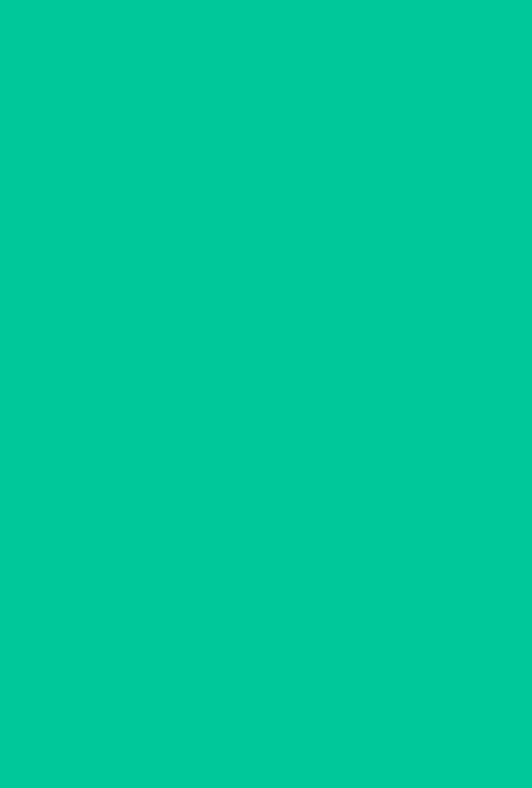
click at [308, 701] on section "Barcode: 00852852007894 DSKU: DYXRMYDACR8 Rest 2nd Gen. Refurb Scan Disposal bo…" at bounding box center [266, 412] width 392 height 625
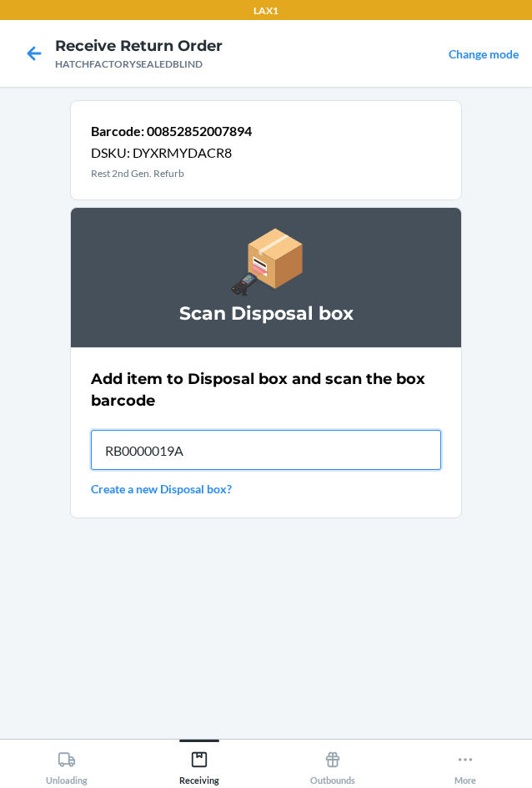
type input "RB0000019A4"
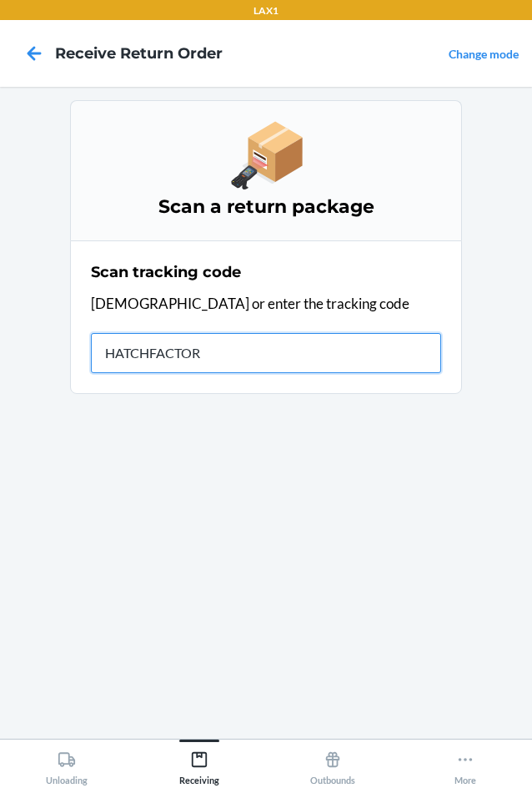
type input "HATCHFACTORY"
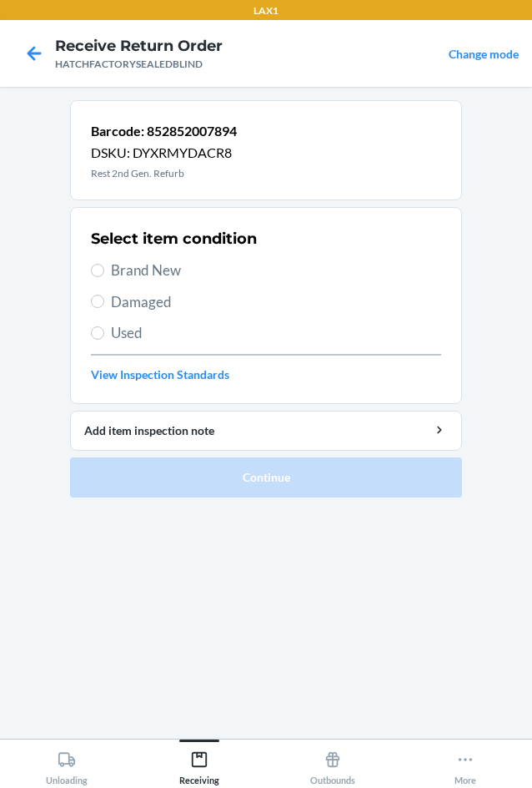
click at [149, 270] on span "Brand New" at bounding box center [276, 271] width 330 height 22
click at [104, 270] on input "Brand New" at bounding box center [97, 270] width 13 height 13
radio input "true"
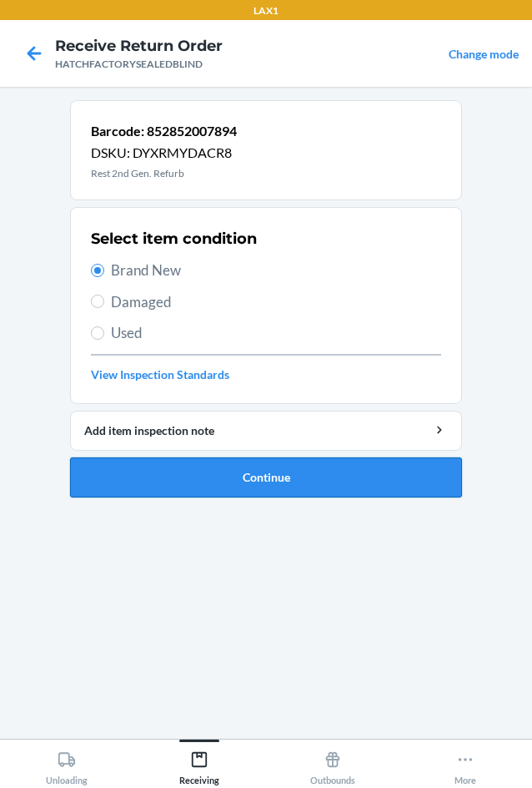
click at [240, 471] on button "Continue" at bounding box center [266, 477] width 392 height 40
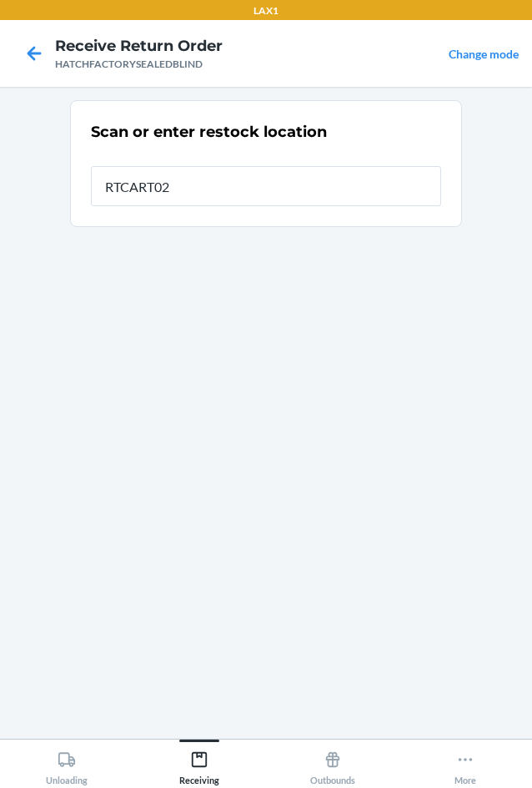
type input "RTCART027"
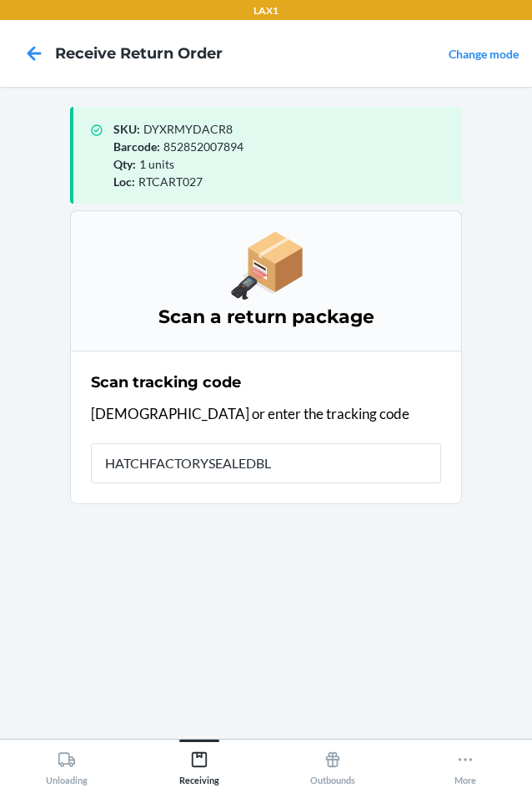
type input "HATCHFACTORYSEALEDBLI"
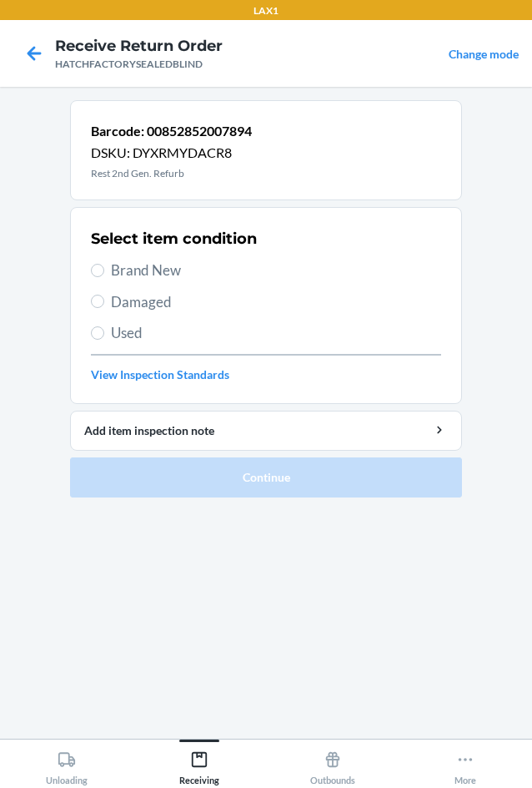
click at [125, 304] on span "Damaged" at bounding box center [276, 302] width 330 height 22
click at [104, 304] on input "Damaged" at bounding box center [97, 301] width 13 height 13
radio input "true"
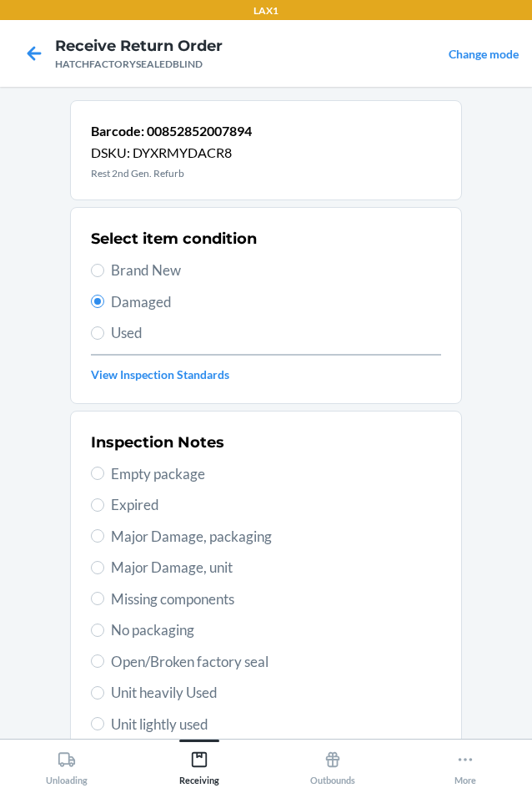
click at [118, 575] on span "Major Damage, unit" at bounding box center [276, 568] width 330 height 22
click at [104, 574] on input "Major Damage, unit" at bounding box center [97, 567] width 13 height 13
radio input "true"
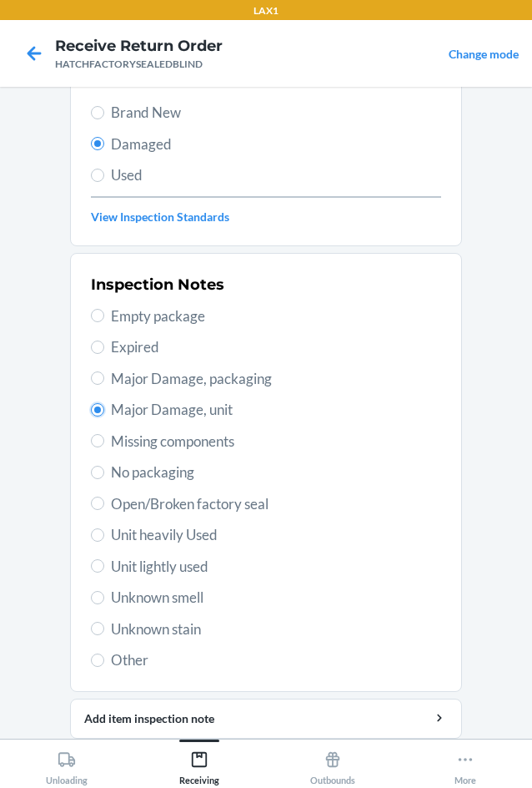
scroll to position [218, 0]
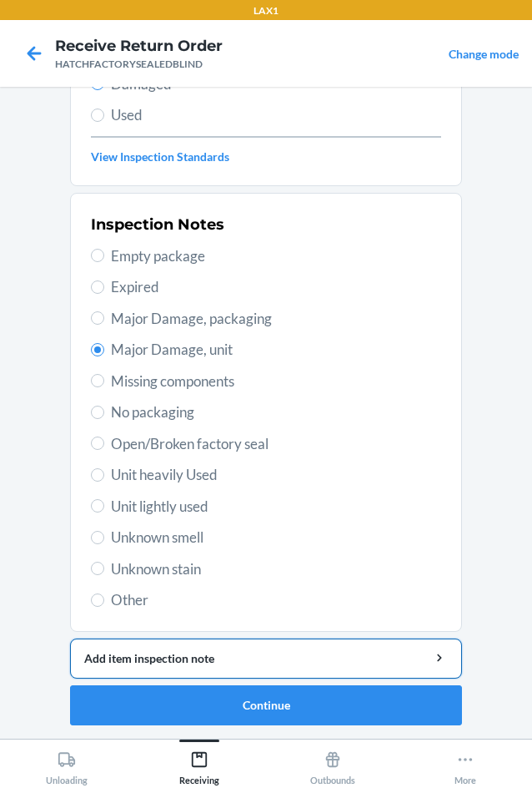
click at [221, 658] on div "Add item inspection note" at bounding box center [266, 658] width 364 height 18
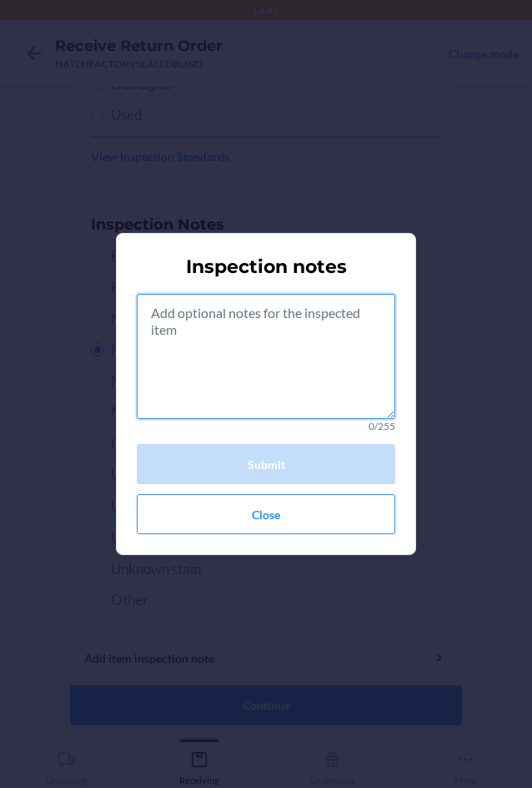
click at [223, 350] on textarea at bounding box center [266, 356] width 259 height 125
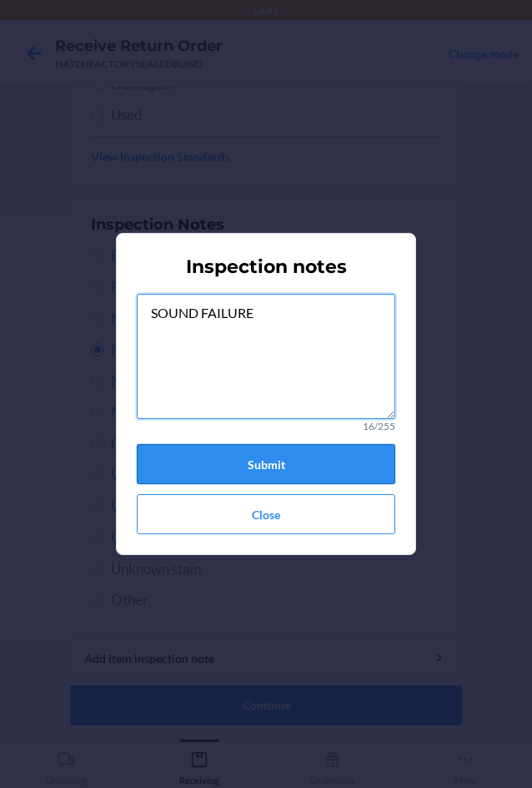
type textarea "SOUND FAILURE"
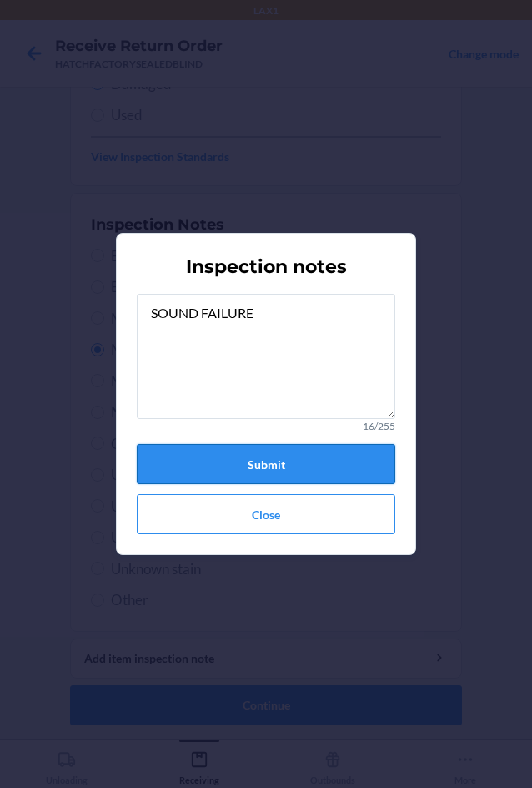
click at [250, 466] on button "Submit" at bounding box center [266, 464] width 259 height 40
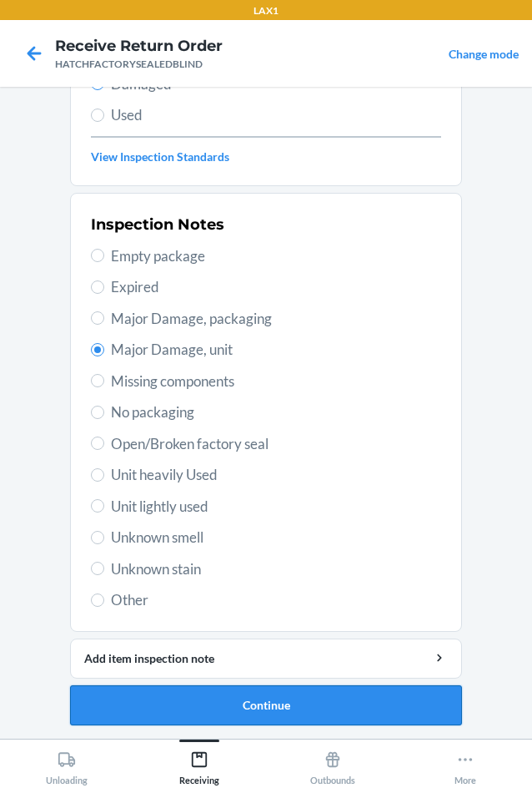
click at [291, 708] on button "Continue" at bounding box center [266, 705] width 392 height 40
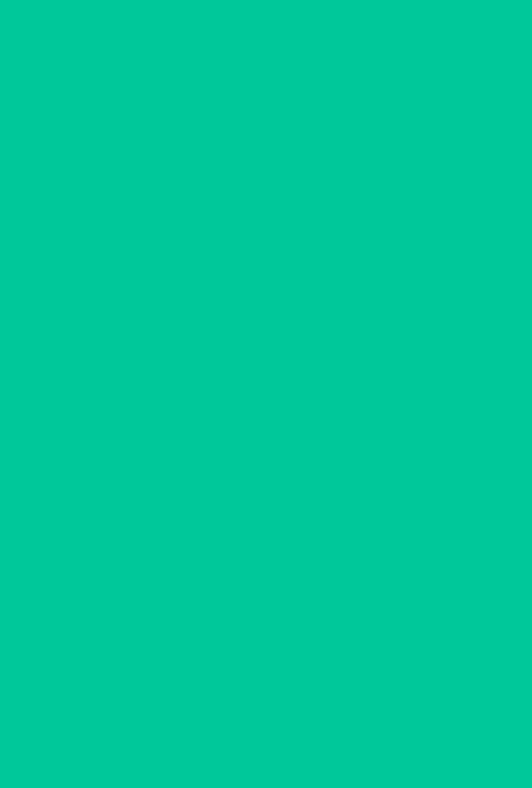
scroll to position [80, 0]
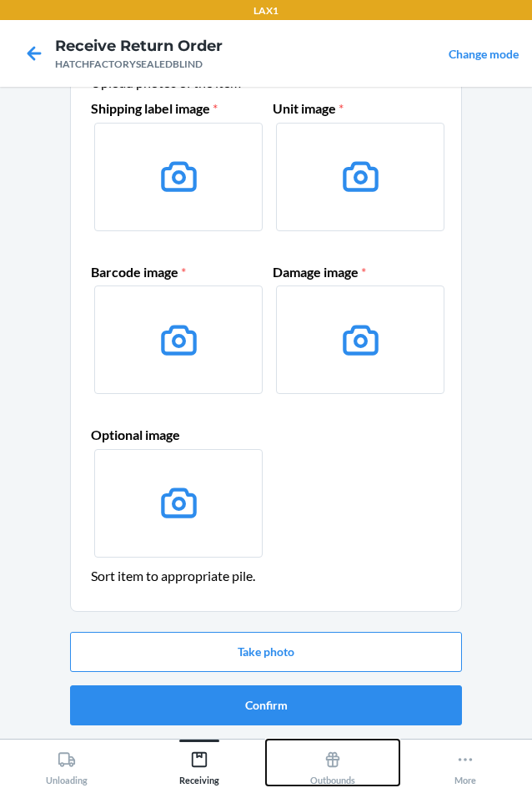
click at [280, 769] on button "Outbounds" at bounding box center [333, 762] width 134 height 46
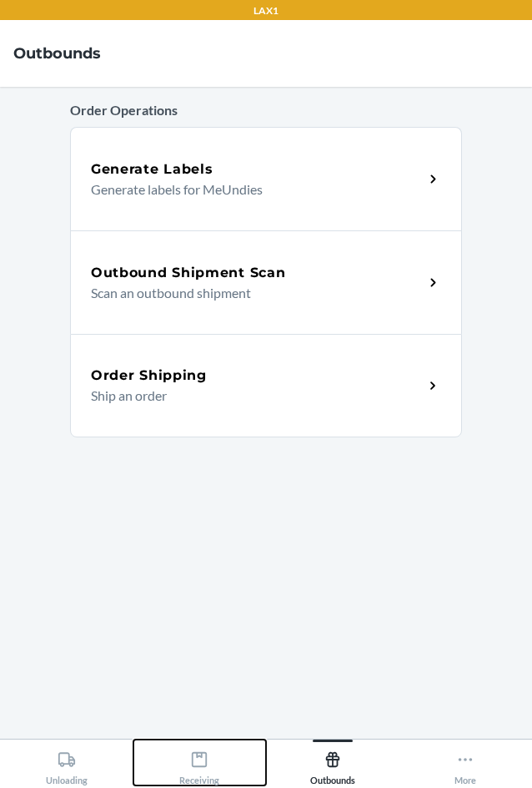
click at [191, 755] on icon at bounding box center [199, 759] width 18 height 18
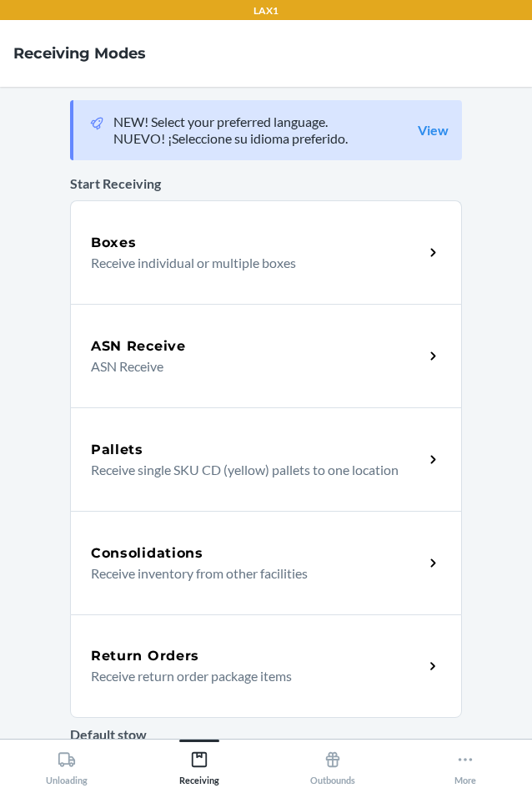
click at [231, 662] on div "Return Orders" at bounding box center [257, 656] width 333 height 20
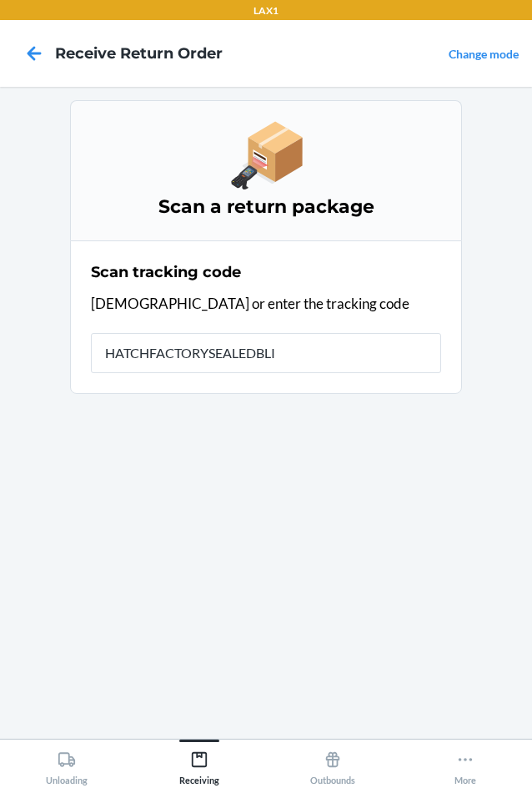
type input "HATCHFACTORYSEALEDBLIN"
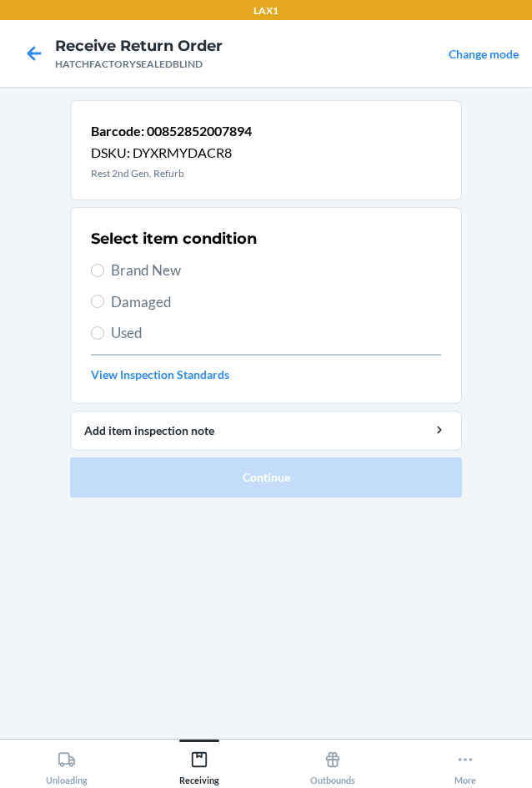
click at [110, 295] on label "Damaged" at bounding box center [266, 302] width 350 height 22
click at [104, 295] on input "Damaged" at bounding box center [97, 301] width 13 height 13
radio input "true"
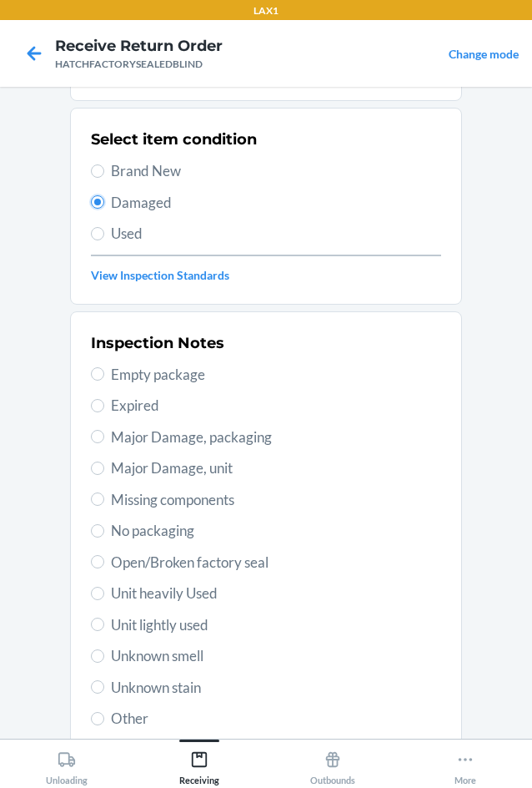
scroll to position [218, 0]
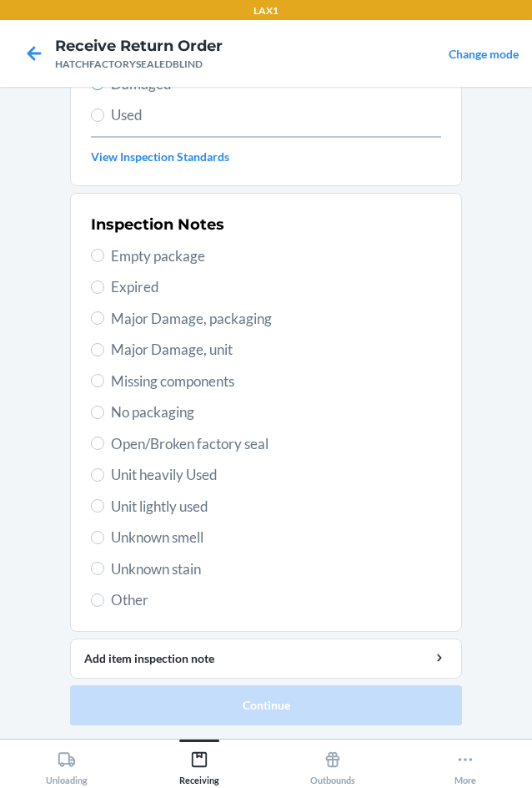
drag, startPoint x: 109, startPoint y: 377, endPoint x: 176, endPoint y: 370, distance: 67.2
click at [119, 381] on span "Missing components" at bounding box center [276, 381] width 330 height 22
click at [115, 345] on span "Major Damage, unit" at bounding box center [276, 350] width 330 height 22
click at [104, 345] on input "Major Damage, unit" at bounding box center [97, 349] width 13 height 13
radio input "true"
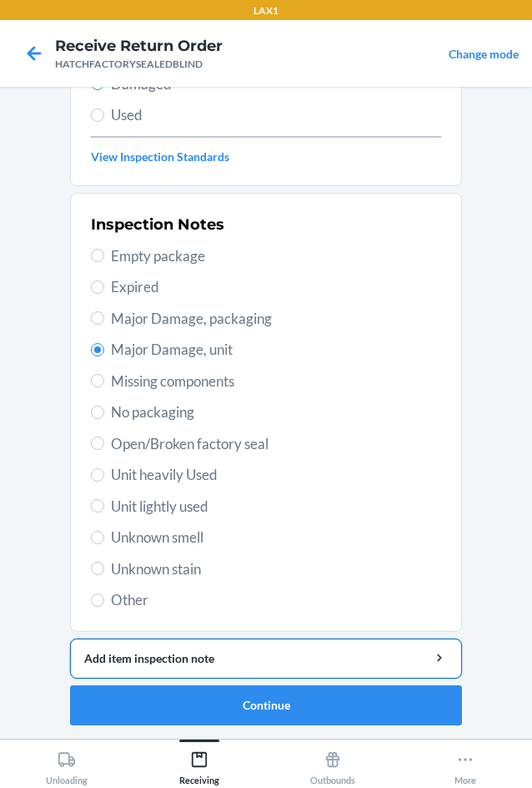
click at [256, 654] on div "Add item inspection note" at bounding box center [266, 658] width 364 height 18
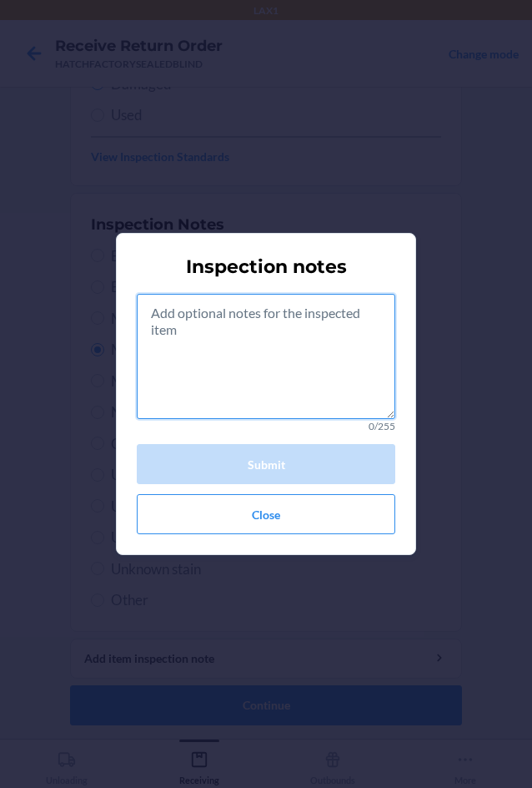
click at [280, 355] on textarea at bounding box center [266, 356] width 259 height 125
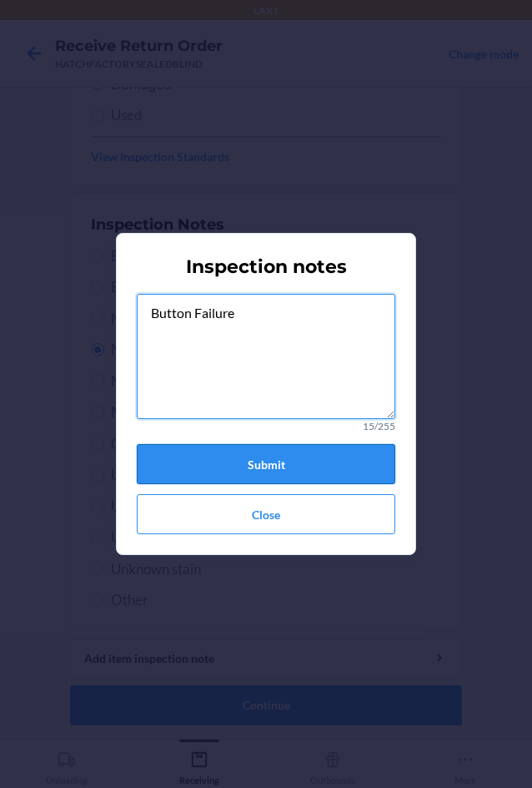
type textarea "Button Failure"
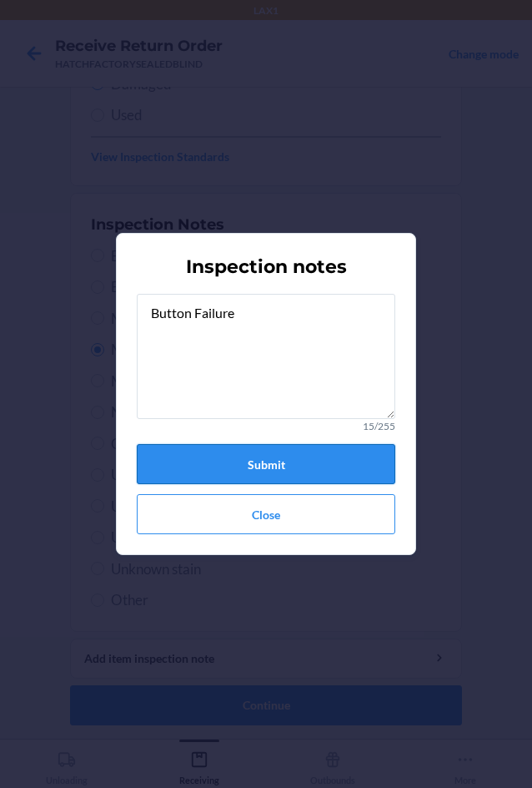
click at [291, 466] on button "Submit" at bounding box center [266, 464] width 259 height 40
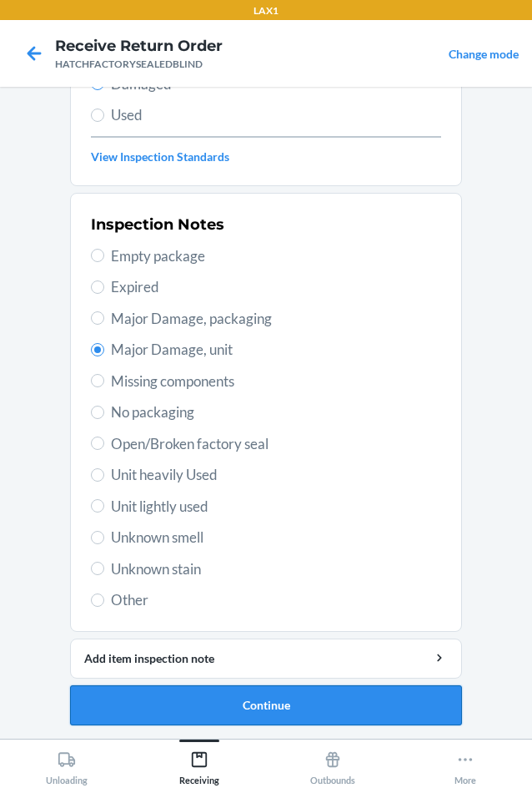
click at [273, 706] on button "Continue" at bounding box center [266, 705] width 392 height 40
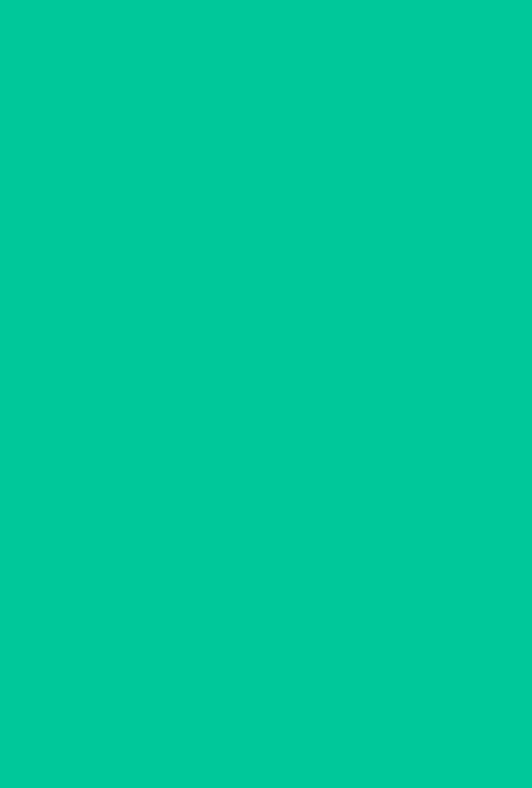
click at [273, 705] on button "Confirm" at bounding box center [266, 705] width 392 height 40
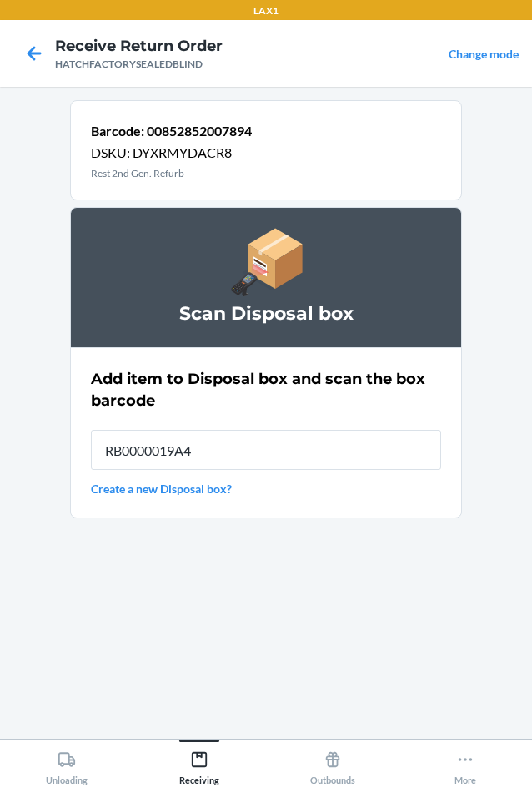
type input "RB0000019A4"
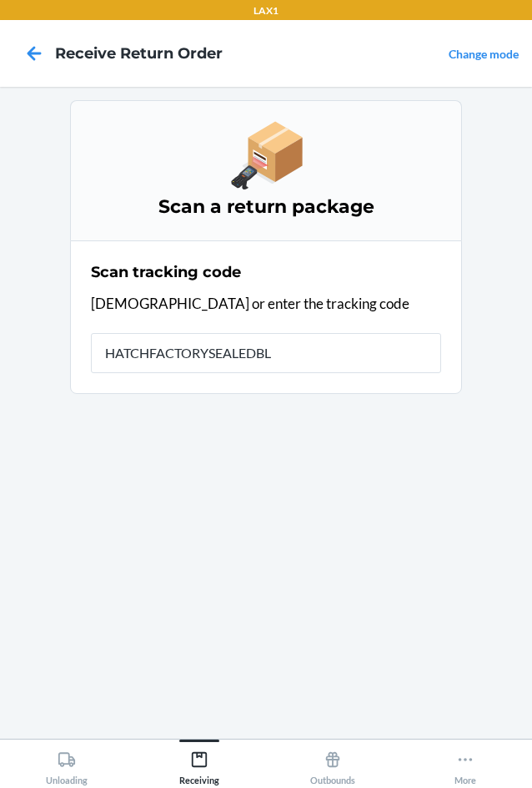
type input "HATCHFACTORYSEALEDBLI"
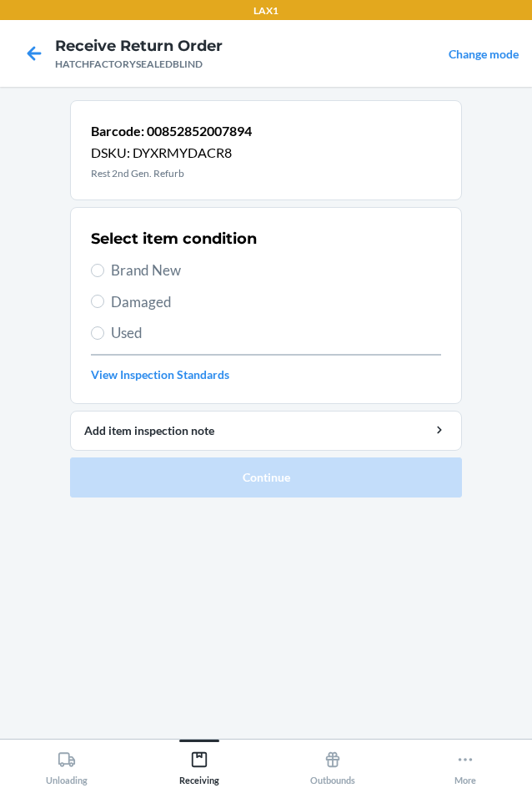
click at [128, 298] on span "Damaged" at bounding box center [276, 302] width 330 height 22
click at [104, 298] on input "Damaged" at bounding box center [97, 301] width 13 height 13
radio input "true"
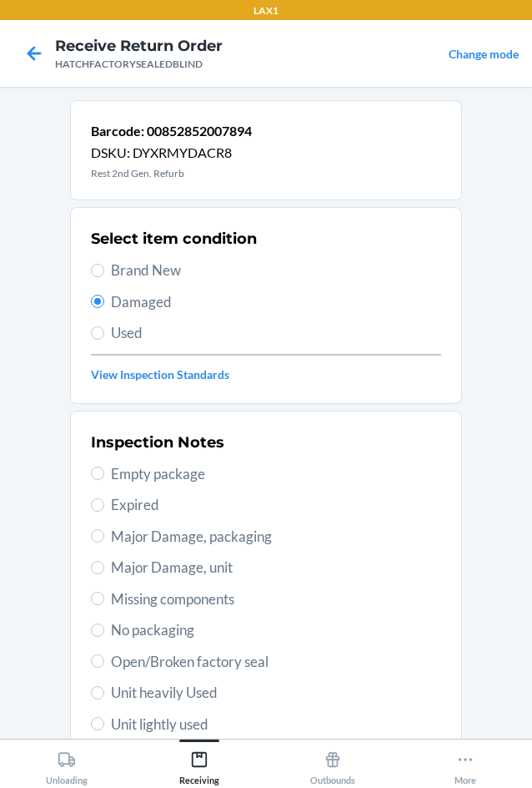
click at [131, 569] on span "Major Damage, unit" at bounding box center [276, 568] width 330 height 22
click at [104, 569] on input "Major Damage, unit" at bounding box center [97, 567] width 13 height 13
radio input "true"
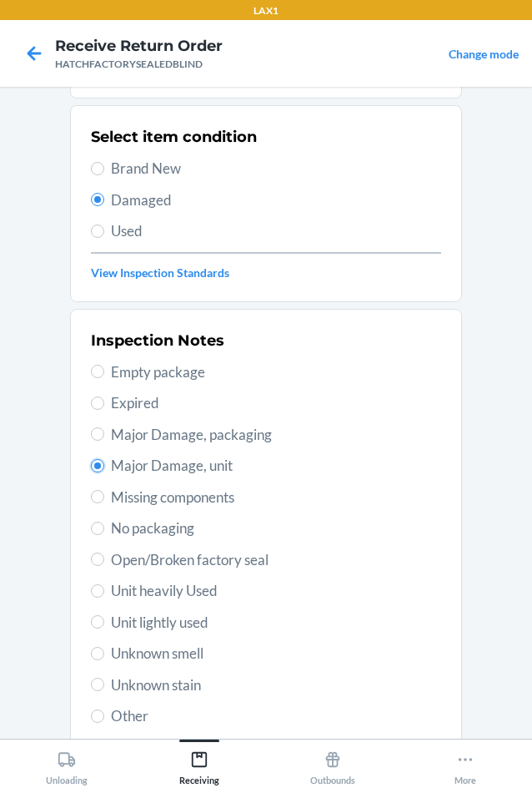
scroll to position [218, 0]
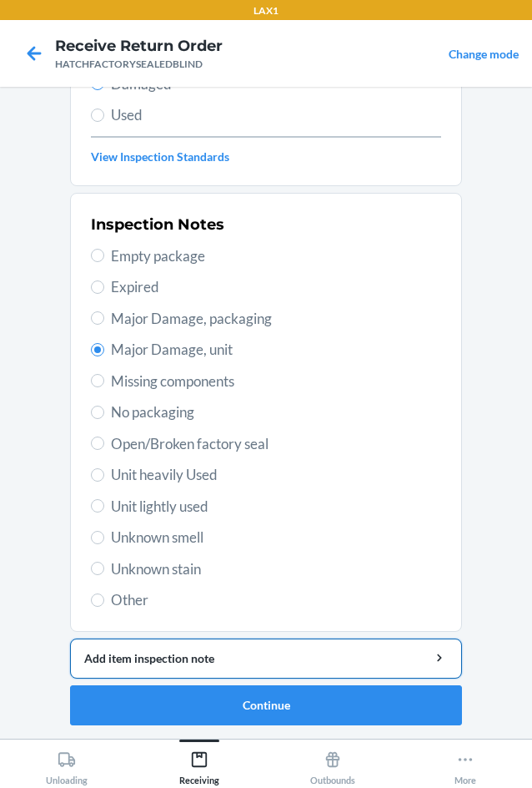
click at [182, 650] on div "Add item inspection note" at bounding box center [266, 658] width 364 height 18
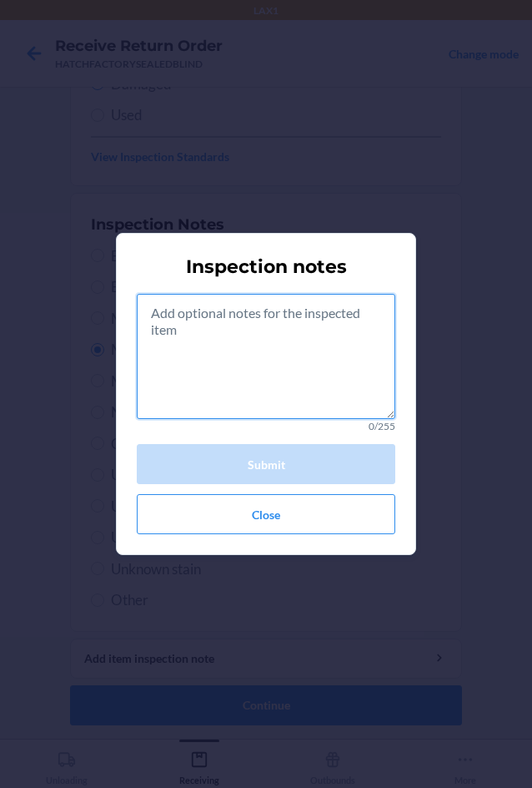
click at [237, 334] on textarea at bounding box center [266, 356] width 259 height 125
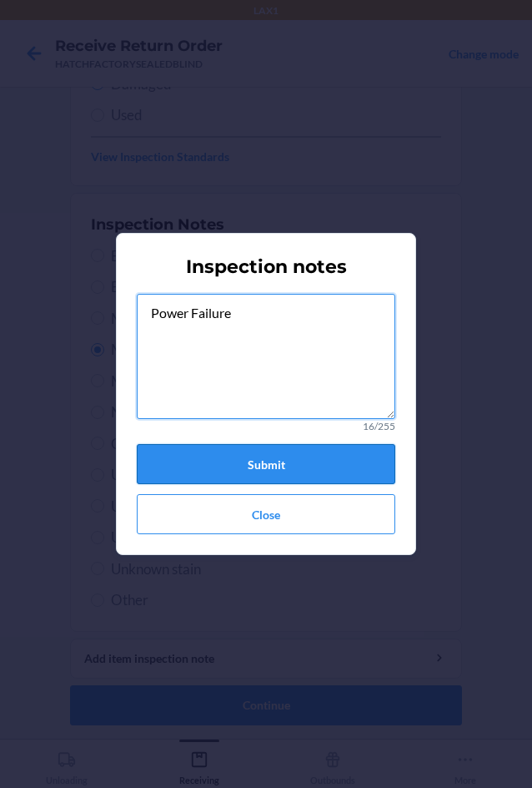
type textarea "Power Failure"
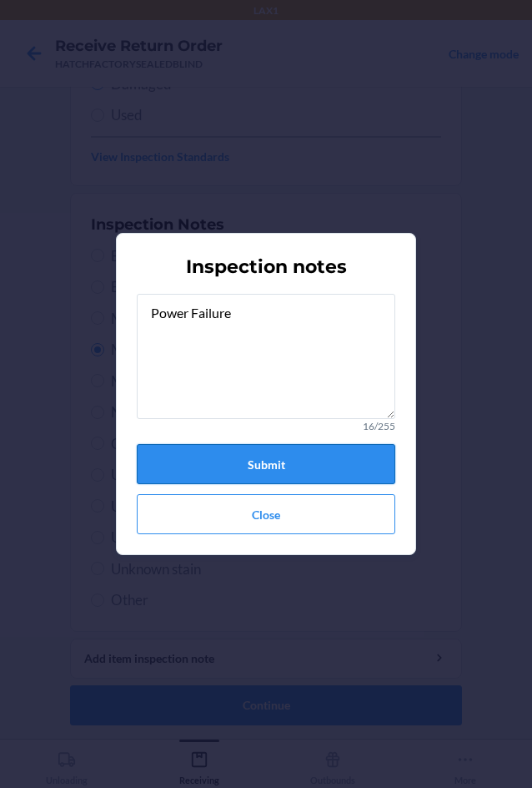
click at [195, 456] on button "Submit" at bounding box center [266, 464] width 259 height 40
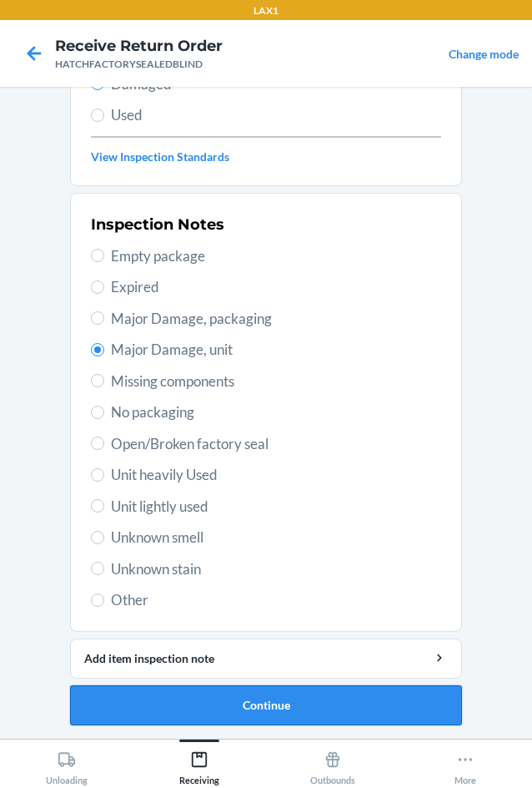
click at [290, 709] on button "Continue" at bounding box center [266, 705] width 392 height 40
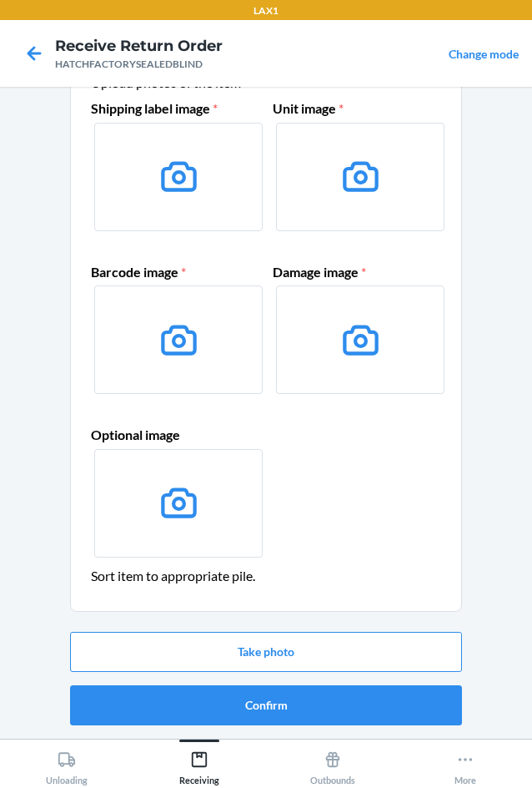
click at [290, 709] on button "Confirm" at bounding box center [266, 705] width 392 height 40
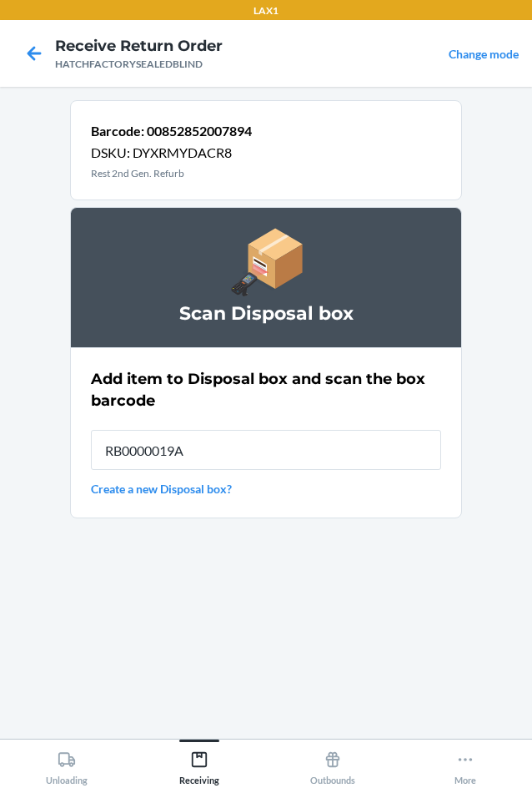
type input "RB0000019A4"
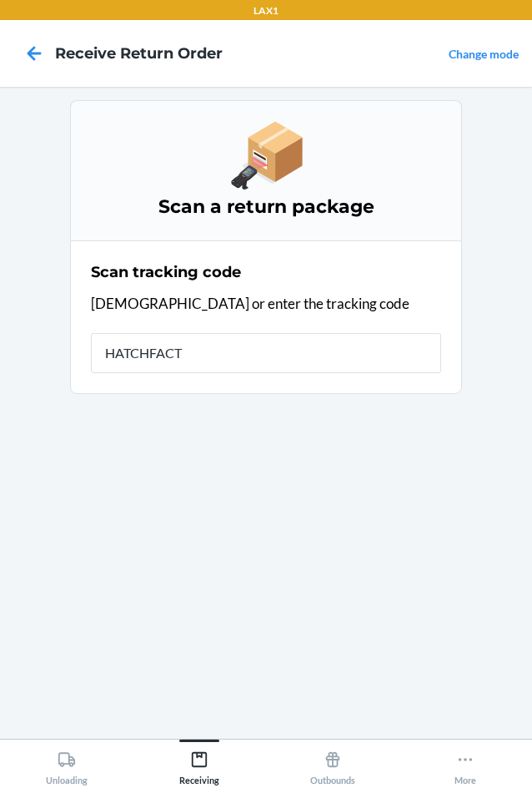
type input "HATCHFACTO"
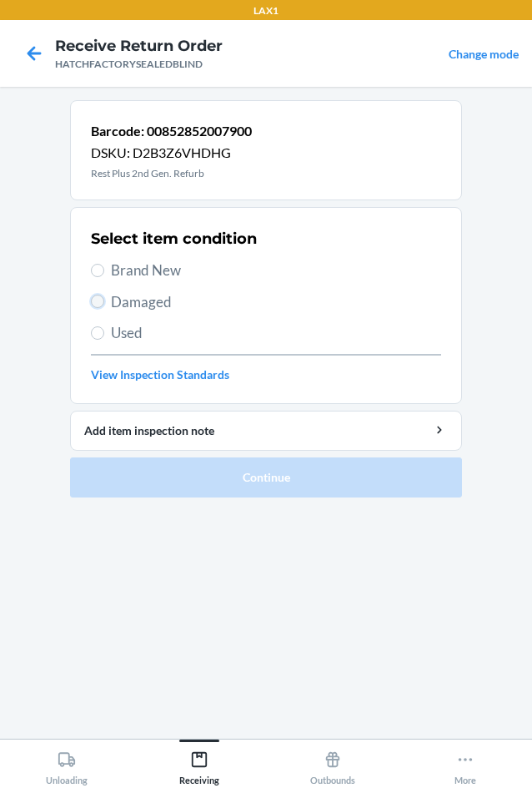
click at [102, 298] on input "Damaged" at bounding box center [97, 301] width 13 height 13
radio input "true"
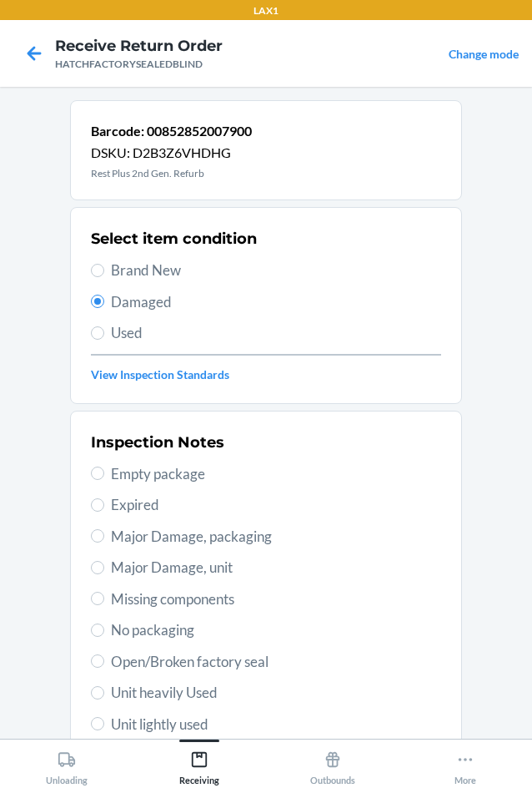
click at [128, 571] on span "Major Damage, unit" at bounding box center [276, 568] width 330 height 22
click at [104, 571] on input "Major Damage, unit" at bounding box center [97, 567] width 13 height 13
radio input "true"
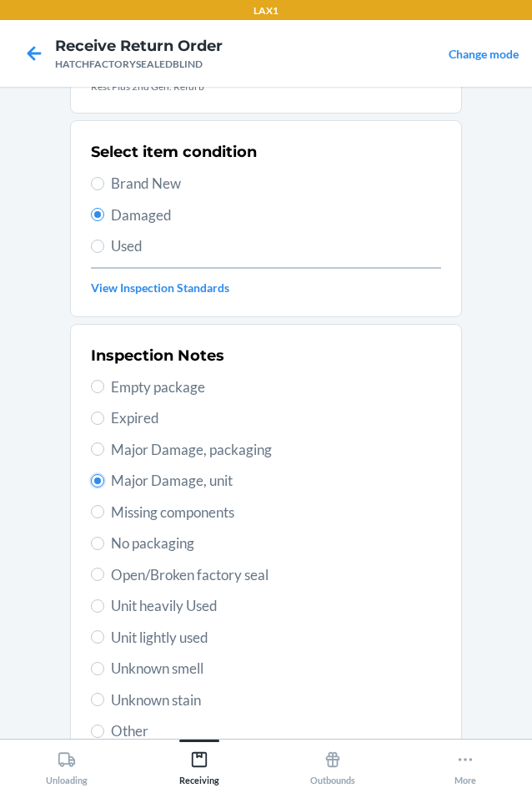
scroll to position [218, 0]
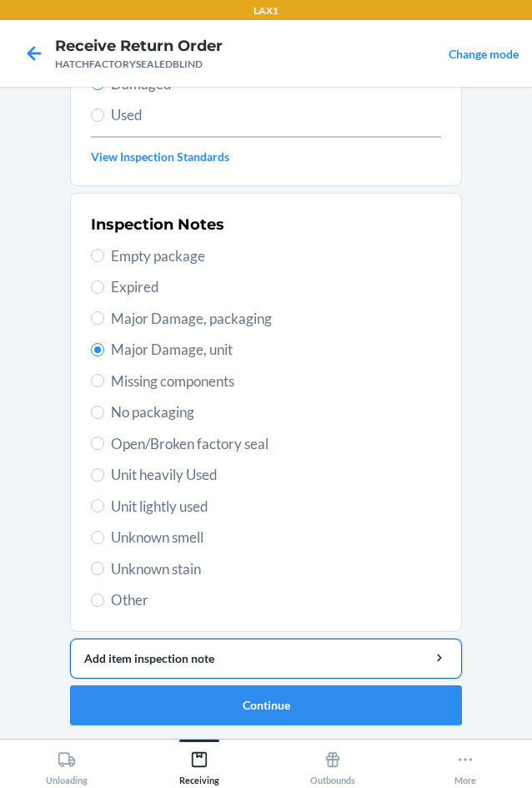
click at [171, 646] on button "Add item inspection note" at bounding box center [266, 658] width 392 height 40
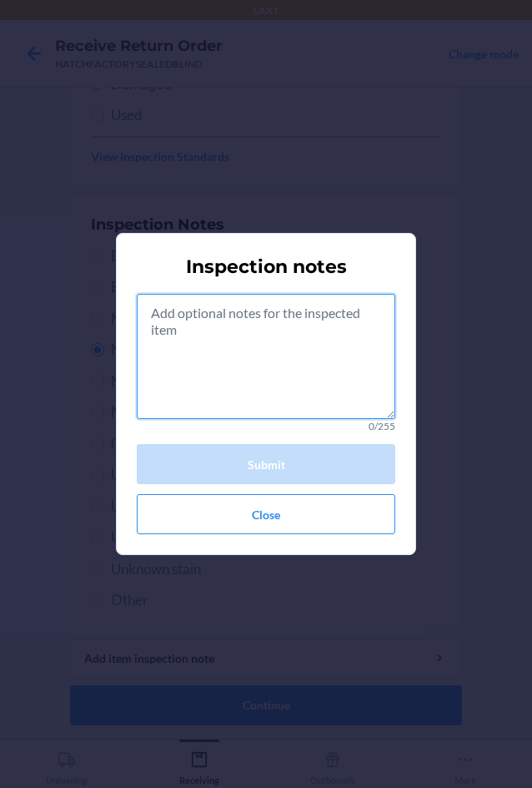
click at [225, 358] on textarea at bounding box center [266, 356] width 259 height 125
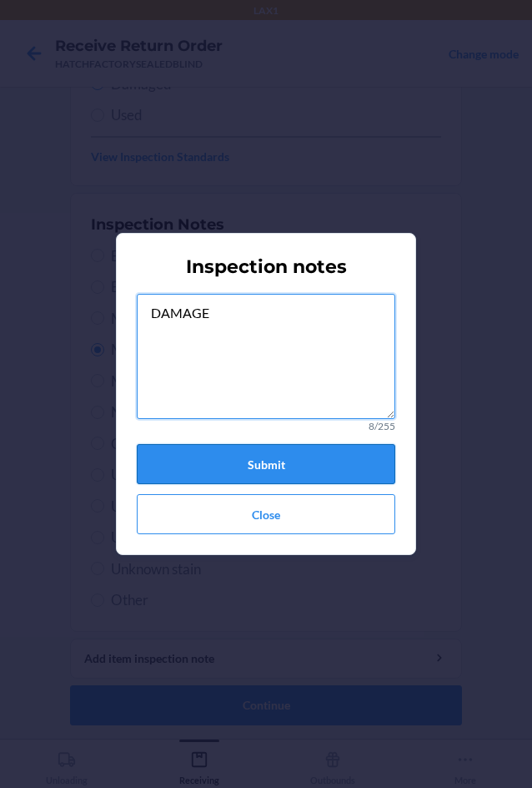
type textarea "DAMAGE"
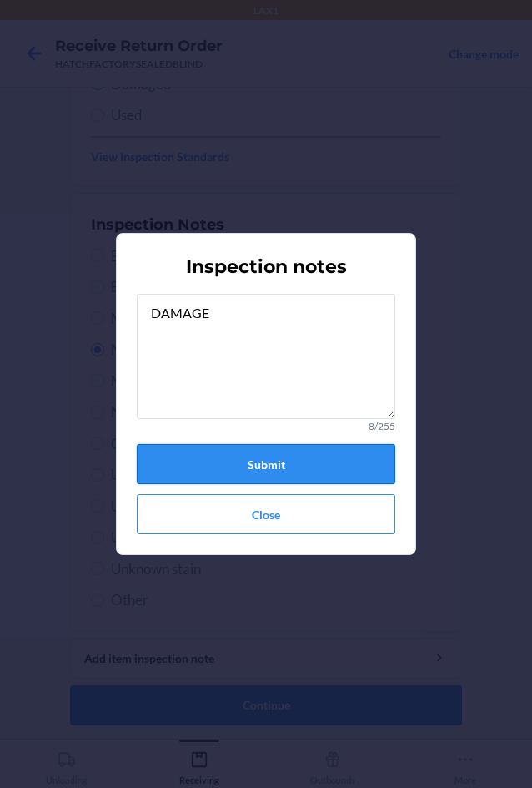
click at [284, 466] on button "Submit" at bounding box center [266, 464] width 259 height 40
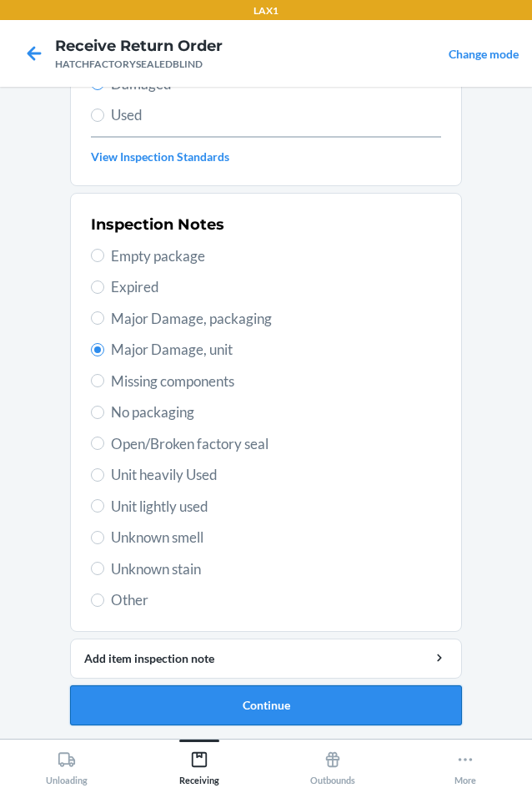
click at [251, 708] on button "Continue" at bounding box center [266, 705] width 392 height 40
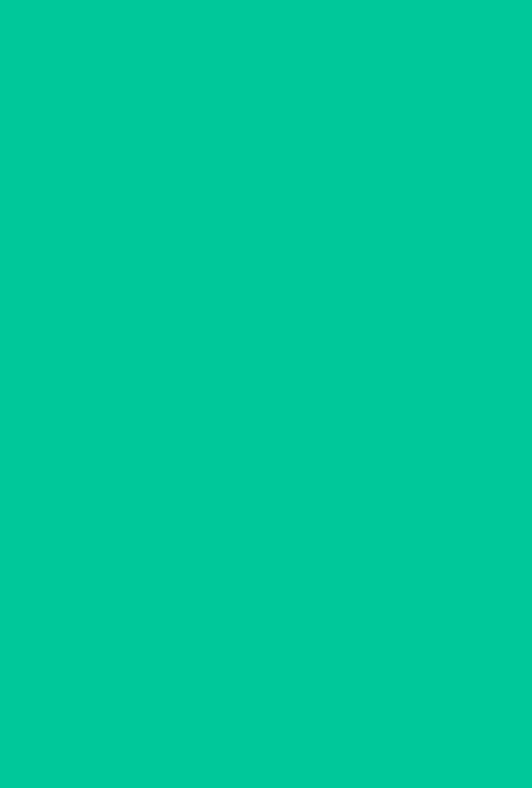
scroll to position [80, 0]
click at [251, 708] on button "Confirm" at bounding box center [266, 705] width 392 height 40
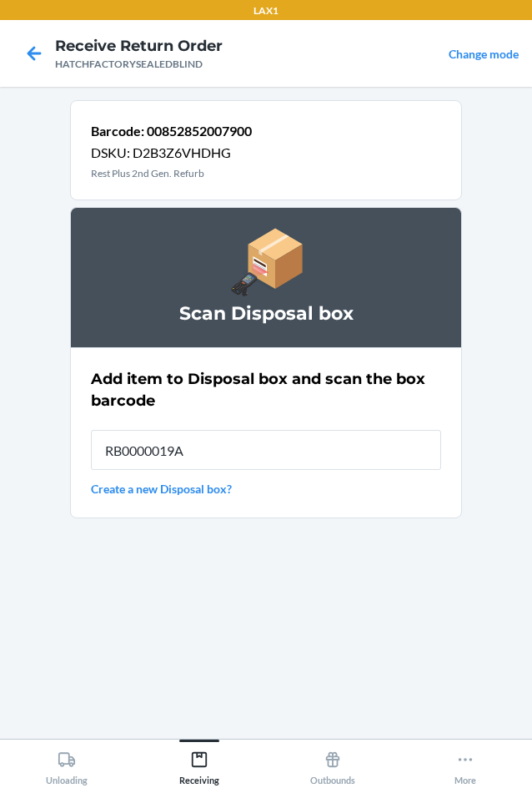
type input "RB0000019A4"
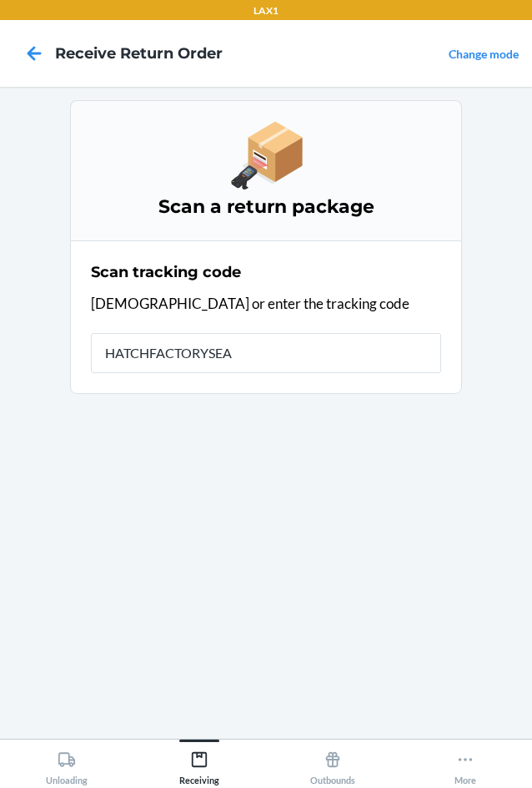
type input "HATCHFACTORYSEAL"
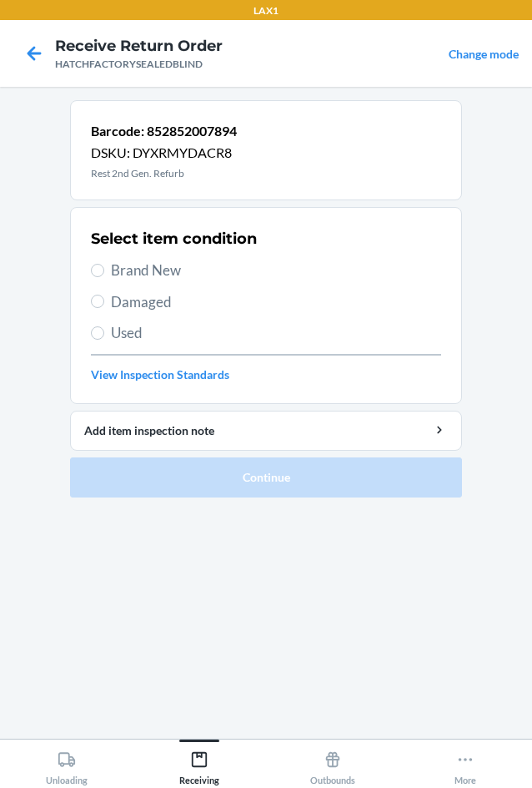
click at [112, 270] on span "Brand New" at bounding box center [276, 271] width 330 height 22
click at [104, 270] on input "Brand New" at bounding box center [97, 270] width 13 height 13
radio input "true"
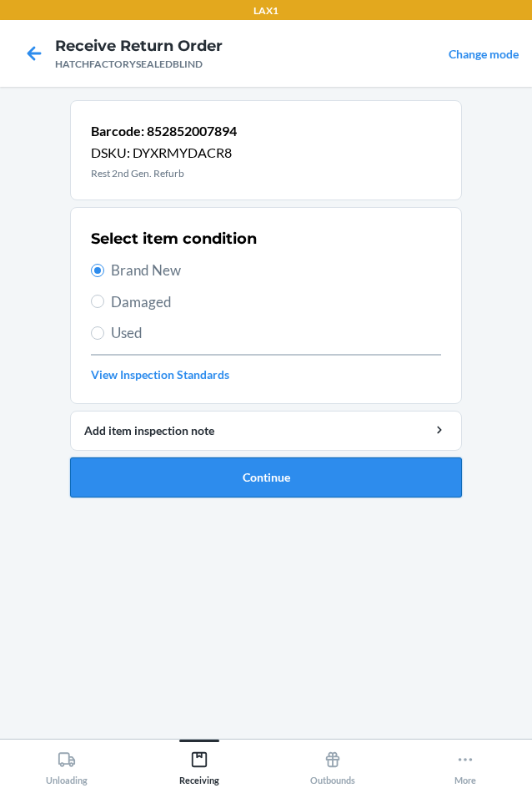
click at [179, 473] on button "Continue" at bounding box center [266, 477] width 392 height 40
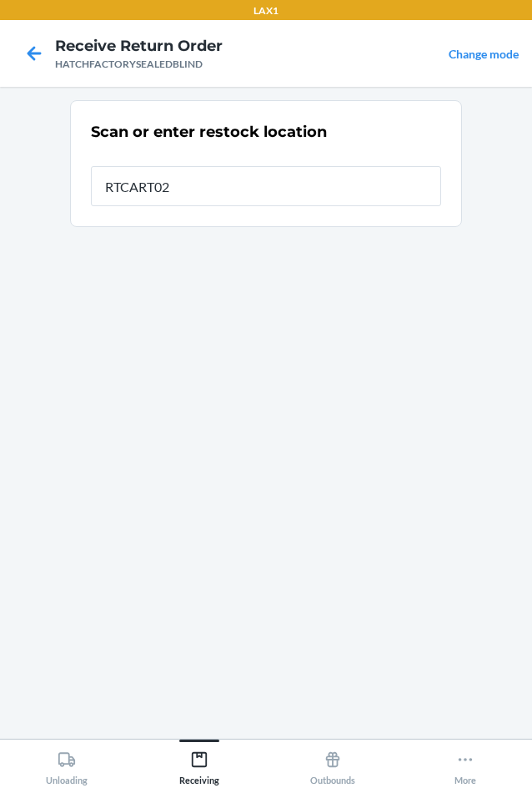
type input "RTCART027"
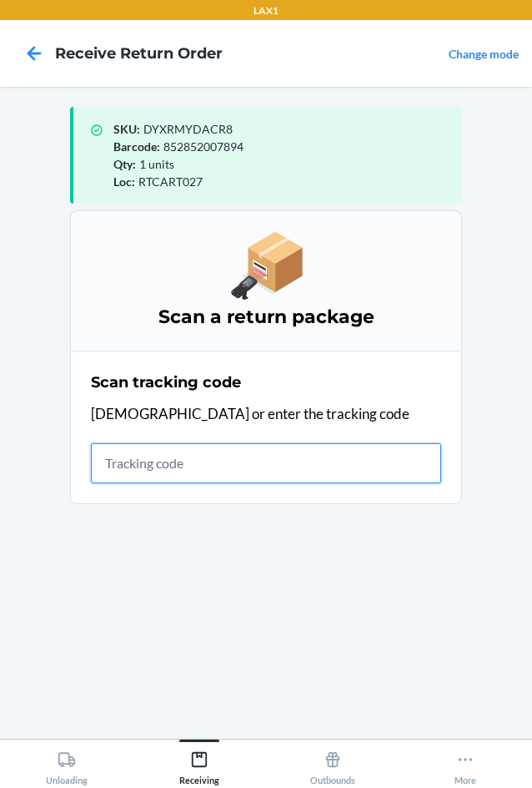
click at [198, 453] on input "text" at bounding box center [266, 463] width 350 height 40
type input "HATCHFACTORYS"
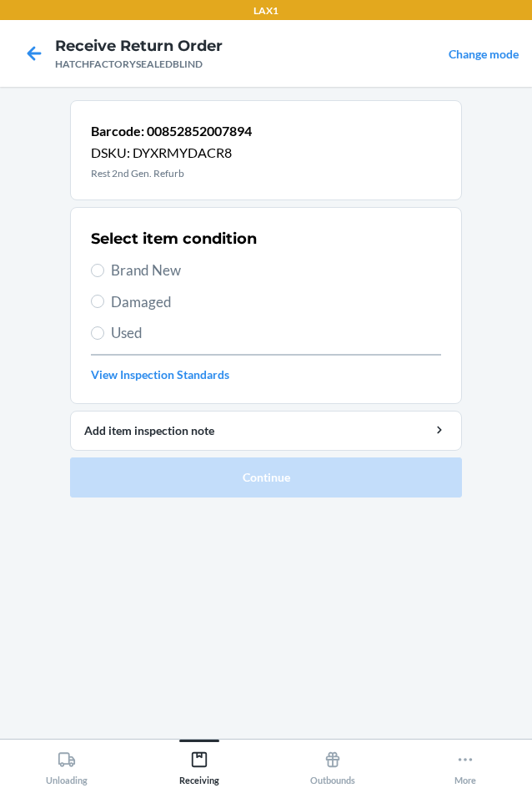
click at [116, 295] on span "Damaged" at bounding box center [276, 302] width 330 height 22
click at [104, 295] on input "Damaged" at bounding box center [97, 301] width 13 height 13
radio input "true"
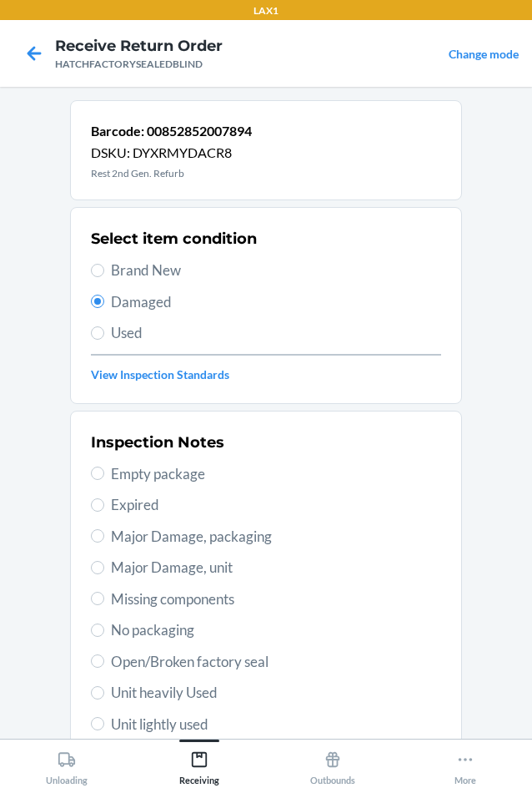
click at [111, 561] on span "Major Damage, unit" at bounding box center [276, 568] width 330 height 22
click at [104, 561] on input "Major Damage, unit" at bounding box center [97, 567] width 13 height 13
radio input "true"
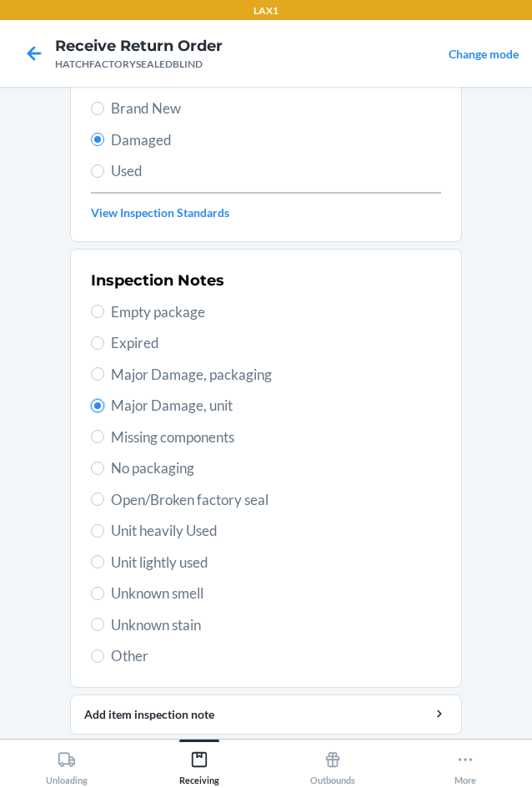
scroll to position [218, 0]
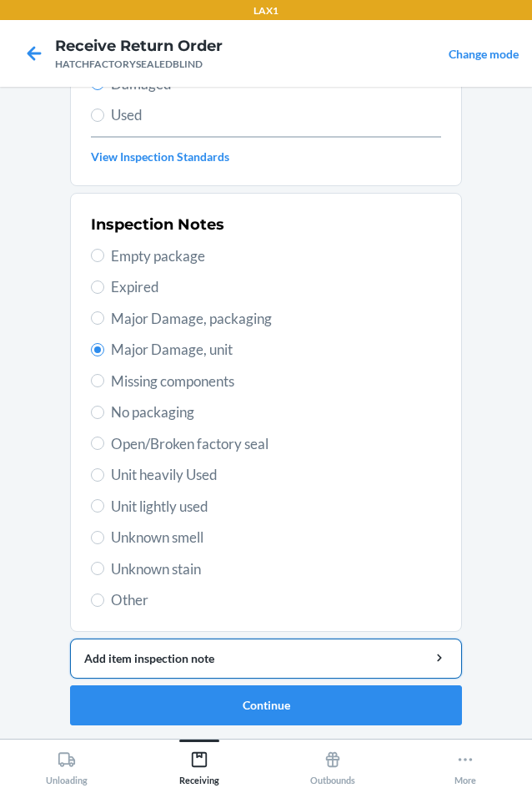
click at [263, 663] on div "Add item inspection note" at bounding box center [266, 658] width 364 height 18
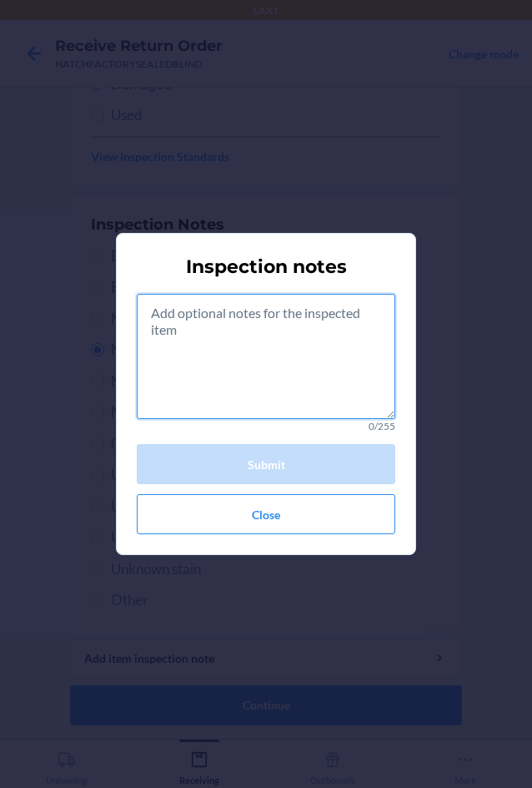
click at [281, 368] on textarea at bounding box center [266, 356] width 259 height 125
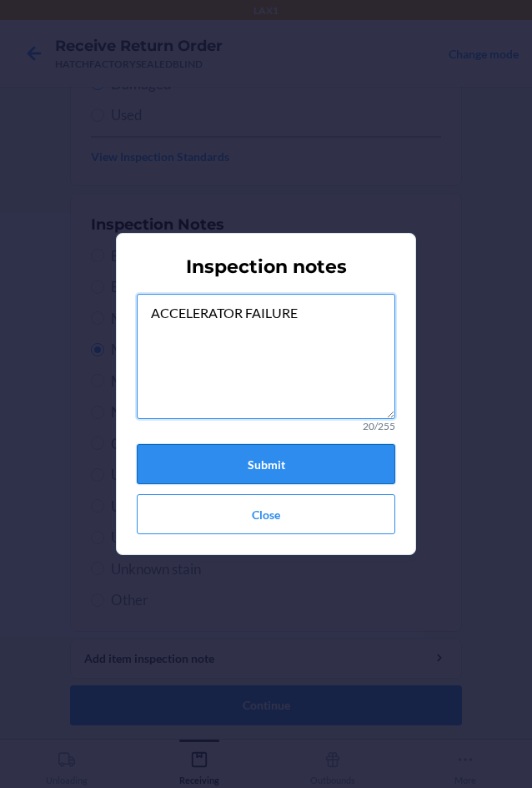
type textarea "ACCELERATOR FAILURE"
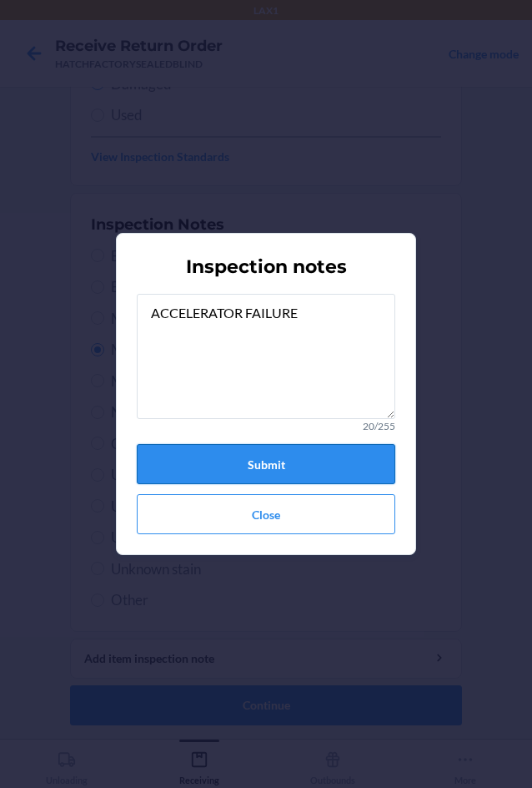
click at [274, 471] on button "Submit" at bounding box center [266, 464] width 259 height 40
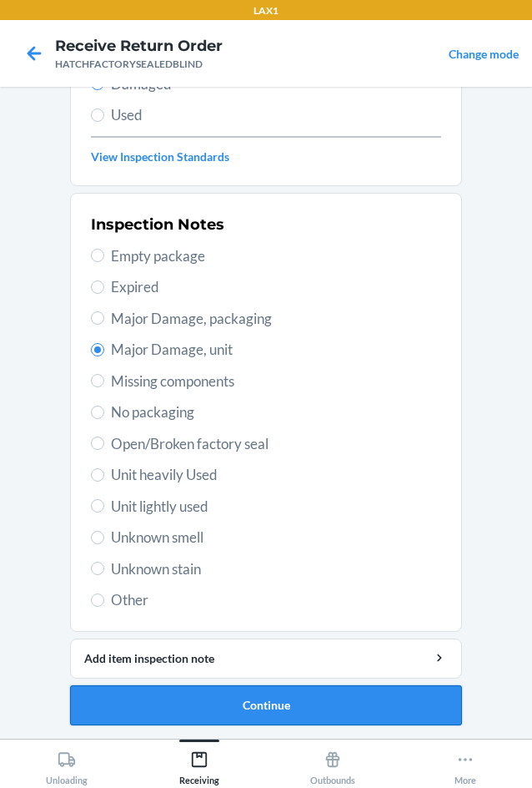
click at [299, 713] on button "Continue" at bounding box center [266, 705] width 392 height 40
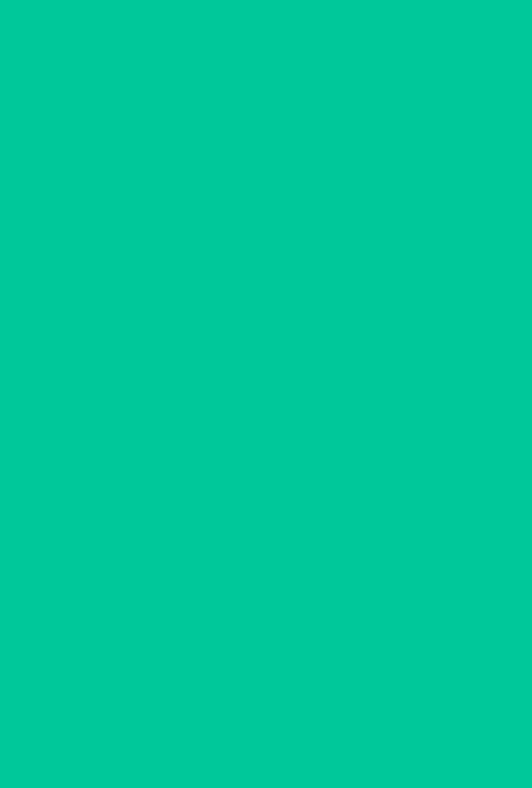
scroll to position [80, 0]
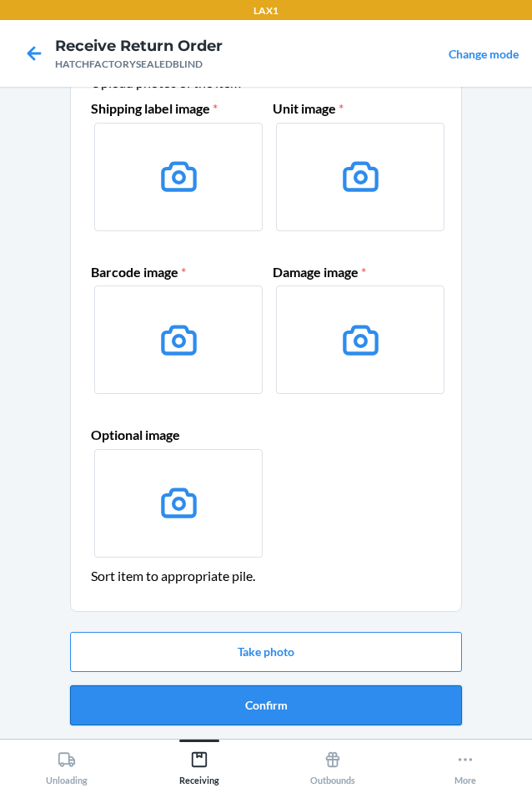
click at [305, 703] on button "Confirm" at bounding box center [266, 705] width 392 height 40
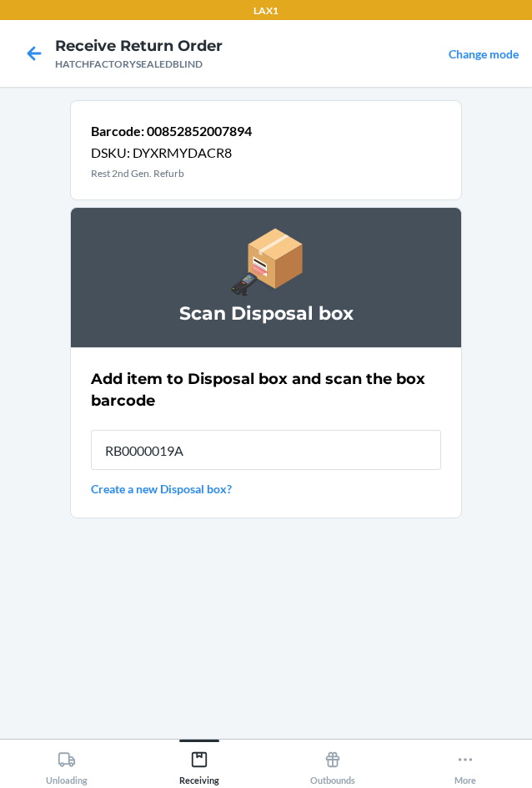
type input "RB0000019A4"
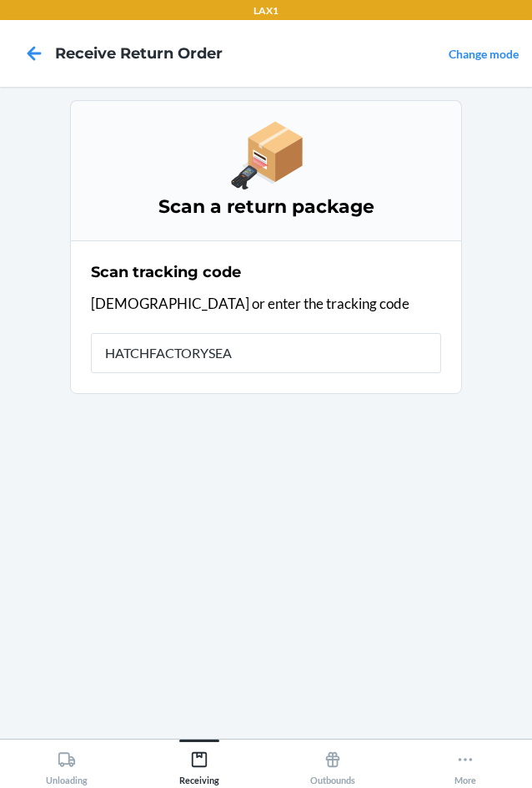
type input "HATCHFACTORYSEAL"
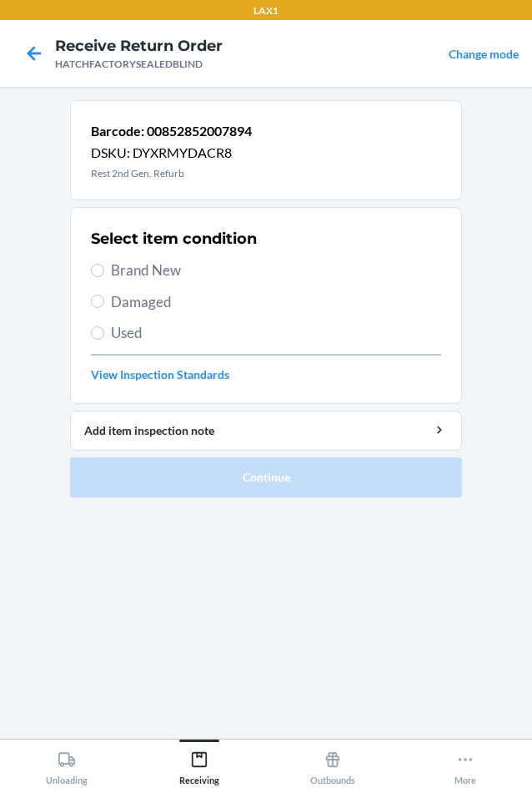
click at [160, 310] on span "Damaged" at bounding box center [276, 302] width 330 height 22
click at [104, 308] on input "Damaged" at bounding box center [97, 301] width 13 height 13
radio input "true"
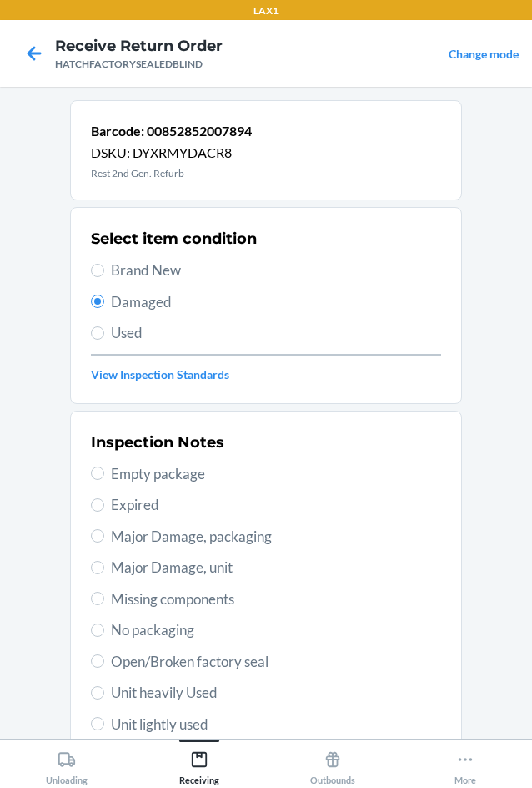
click at [102, 572] on label "Major Damage, unit" at bounding box center [266, 568] width 350 height 22
click at [102, 572] on input "Major Damage, unit" at bounding box center [97, 567] width 13 height 13
radio input "true"
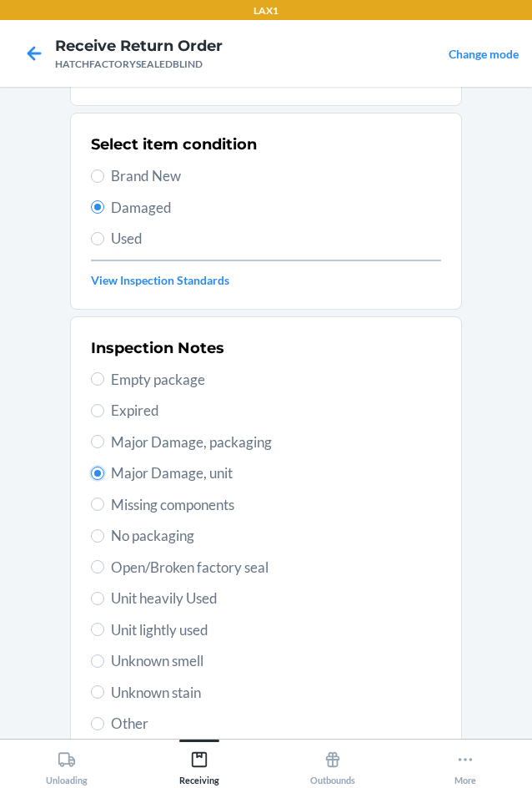
scroll to position [218, 0]
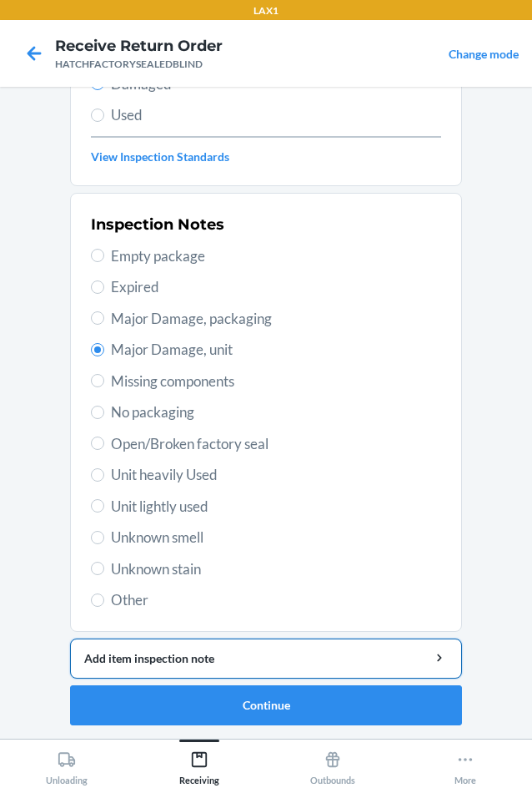
click at [234, 655] on div "Add item inspection note" at bounding box center [266, 658] width 364 height 18
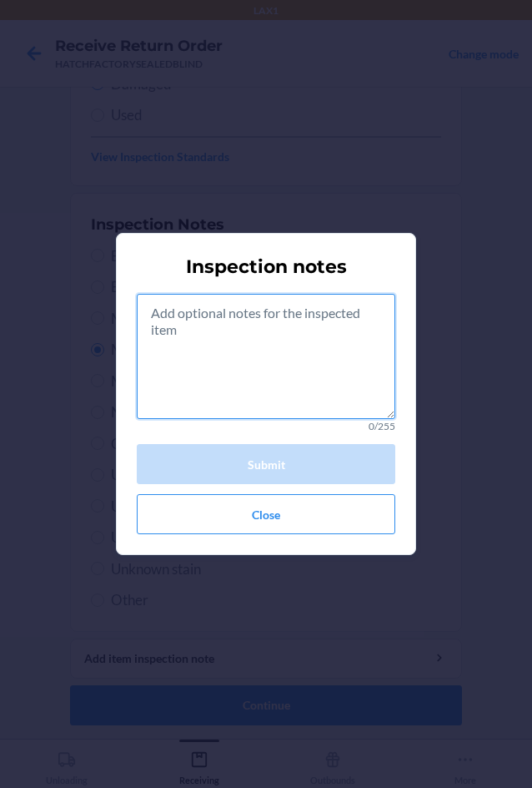
click at [200, 367] on textarea at bounding box center [266, 356] width 259 height 125
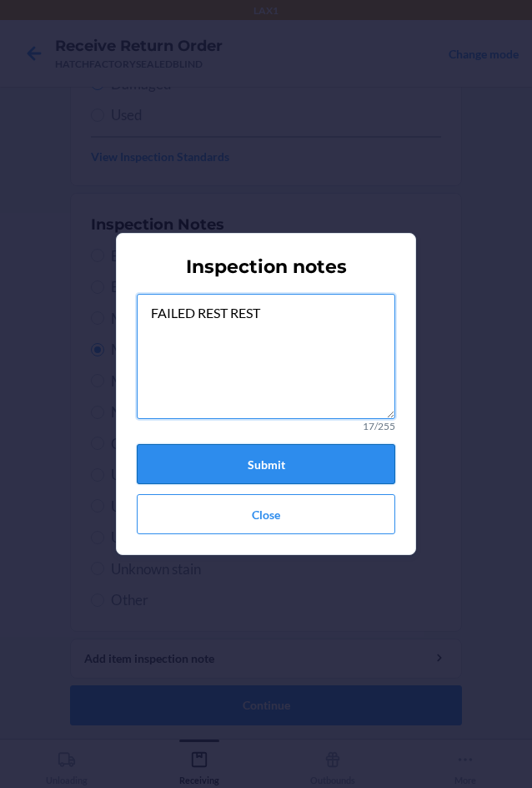
type textarea "FAILED REST REST"
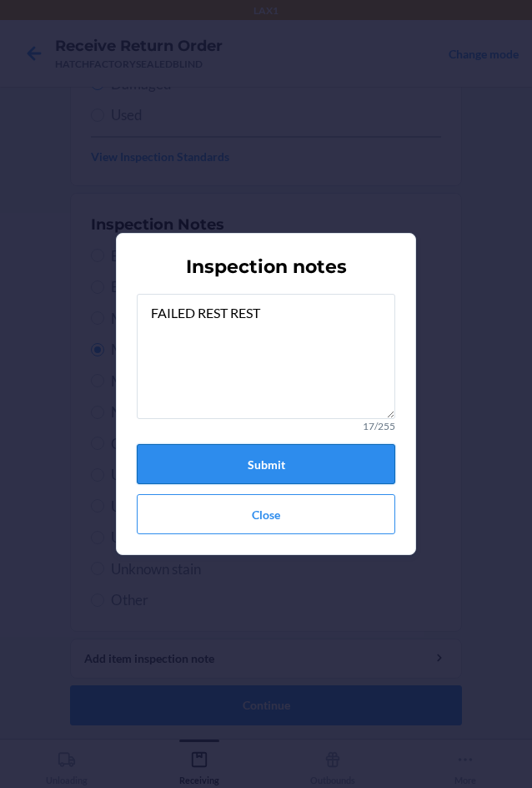
click at [220, 456] on button "Submit" at bounding box center [266, 464] width 259 height 40
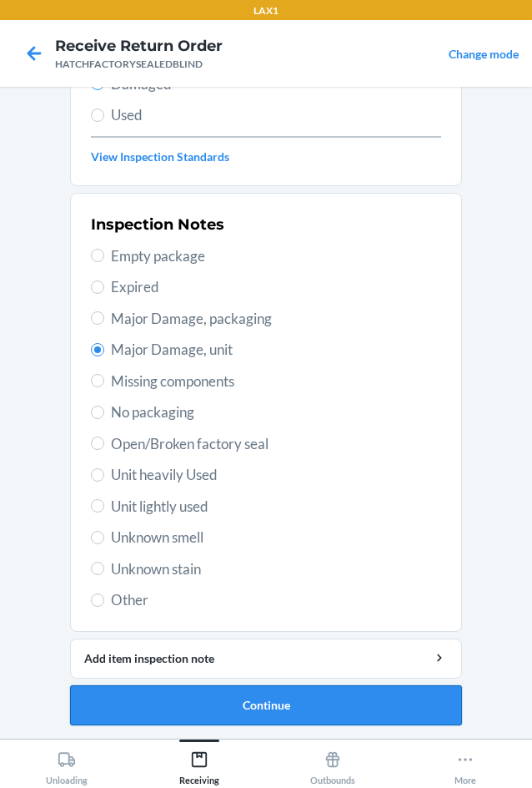
click at [228, 703] on button "Continue" at bounding box center [266, 705] width 392 height 40
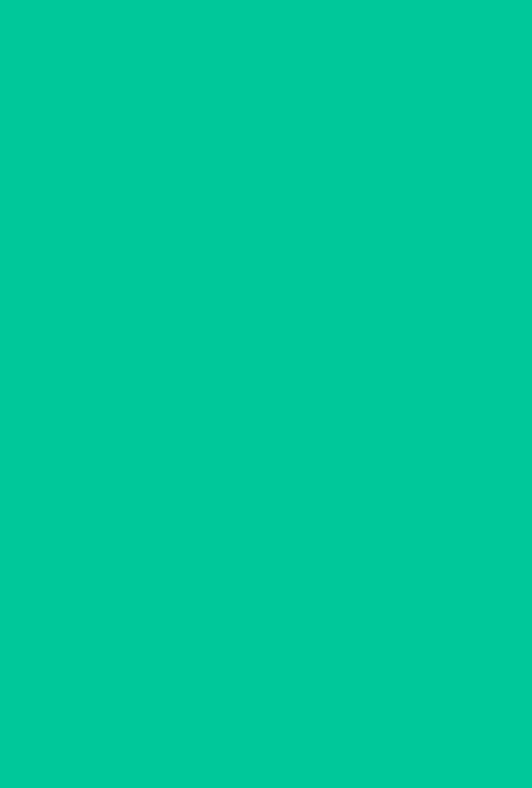
scroll to position [80, 0]
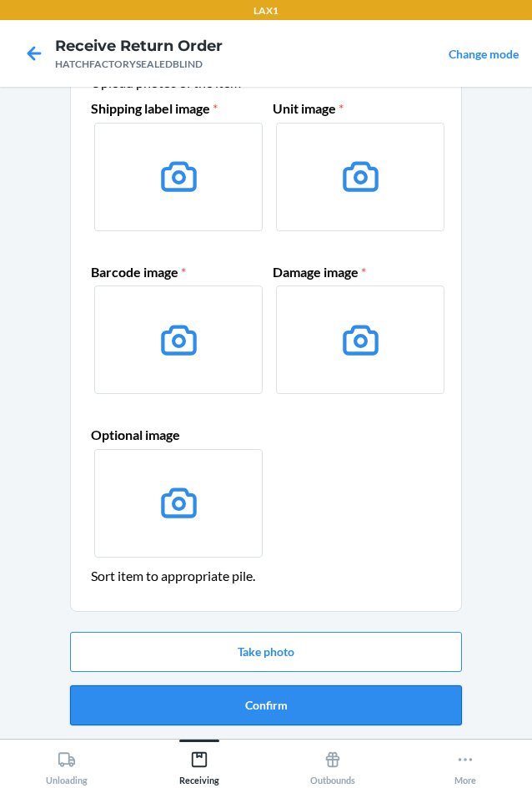
drag, startPoint x: 228, startPoint y: 703, endPoint x: 232, endPoint y: 696, distance: 8.6
click at [232, 696] on button "Confirm" at bounding box center [266, 705] width 392 height 40
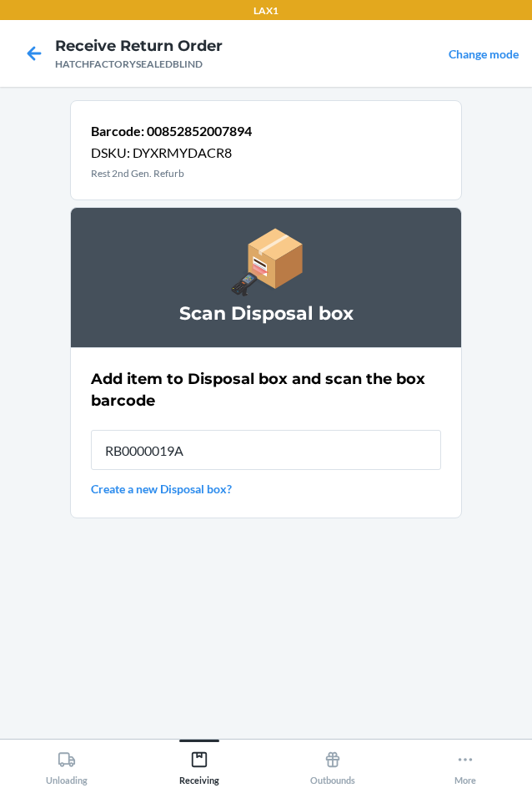
type input "RB0000019A4"
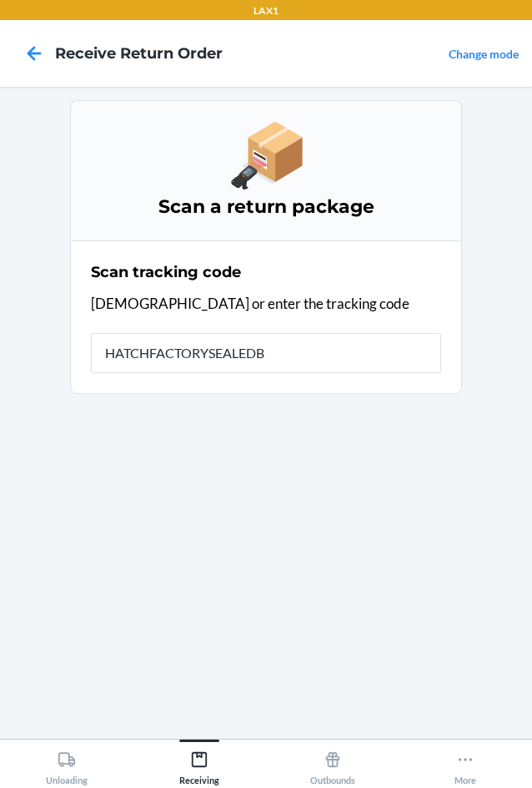
type input "HATCHFACTORYSEALEDBL"
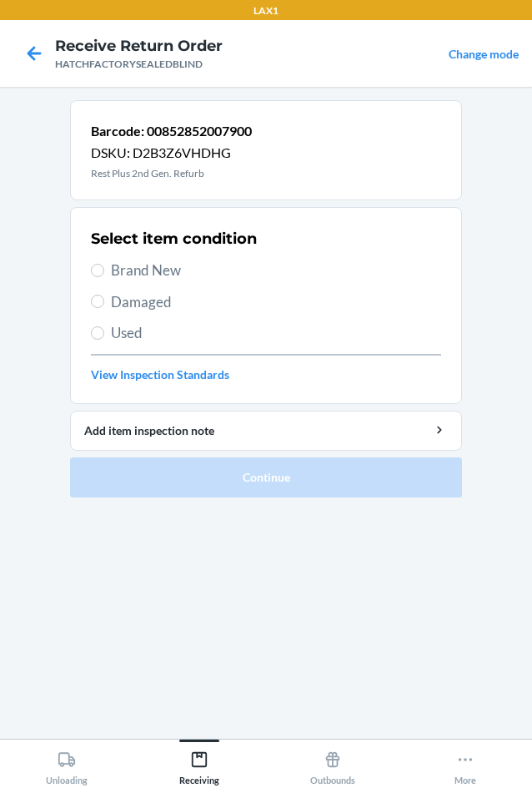
click at [134, 270] on span "Brand New" at bounding box center [276, 271] width 330 height 22
click at [104, 270] on input "Brand New" at bounding box center [97, 270] width 13 height 13
radio input "true"
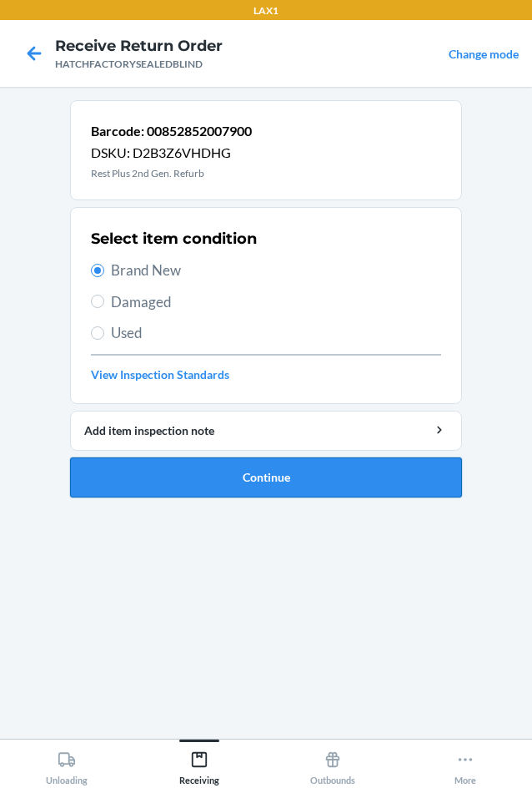
click at [209, 472] on button "Continue" at bounding box center [266, 477] width 392 height 40
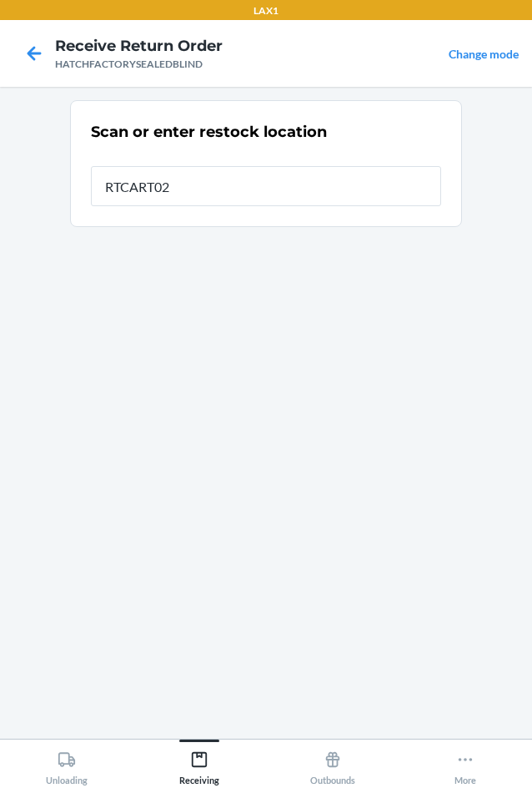
type input "RTCART027"
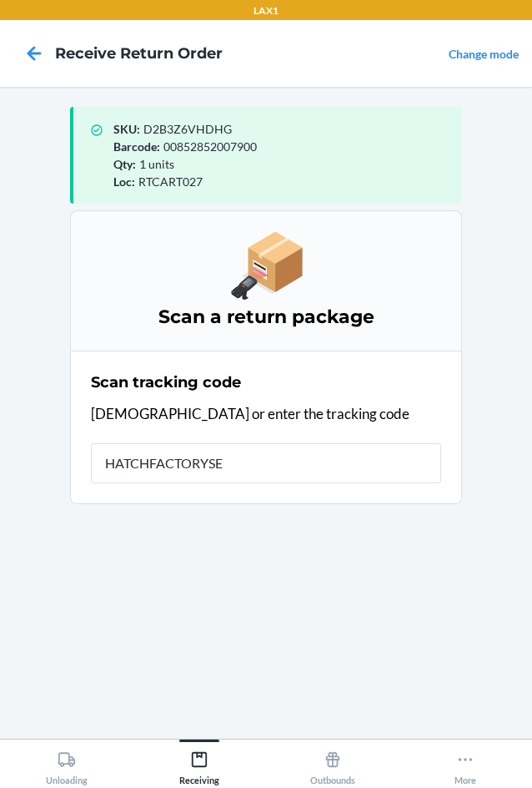
type input "HATCHFACTORYSEA"
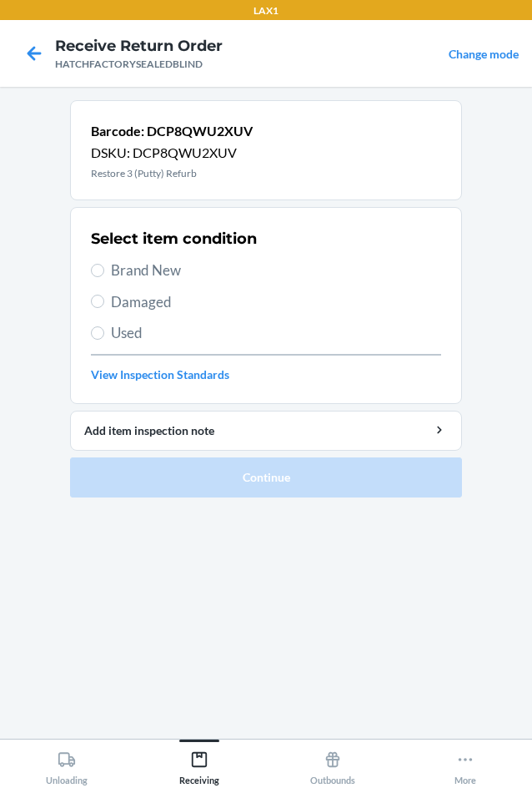
click at [113, 260] on span "Brand New" at bounding box center [276, 271] width 330 height 22
click at [104, 264] on input "Brand New" at bounding box center [97, 270] width 13 height 13
radio input "true"
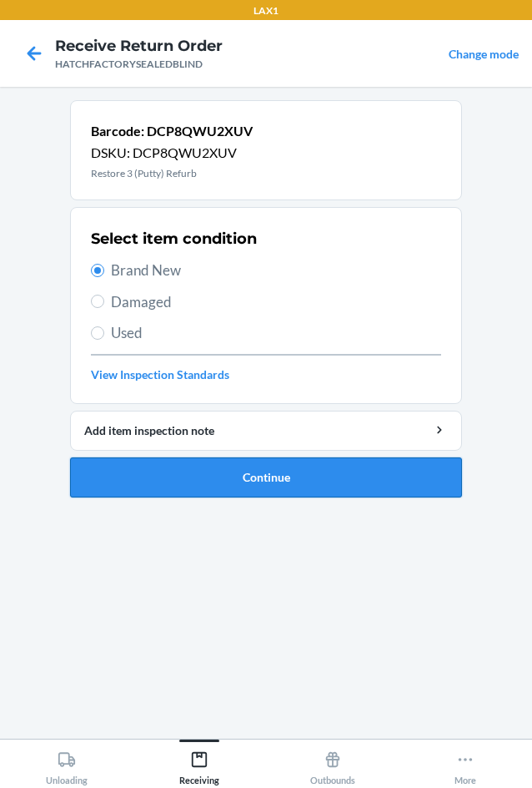
click at [193, 471] on button "Continue" at bounding box center [266, 477] width 392 height 40
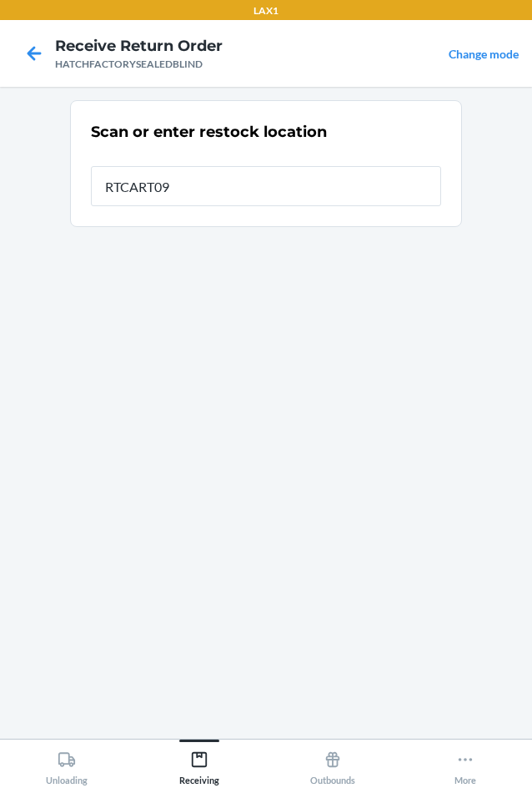
type input "RTCART094"
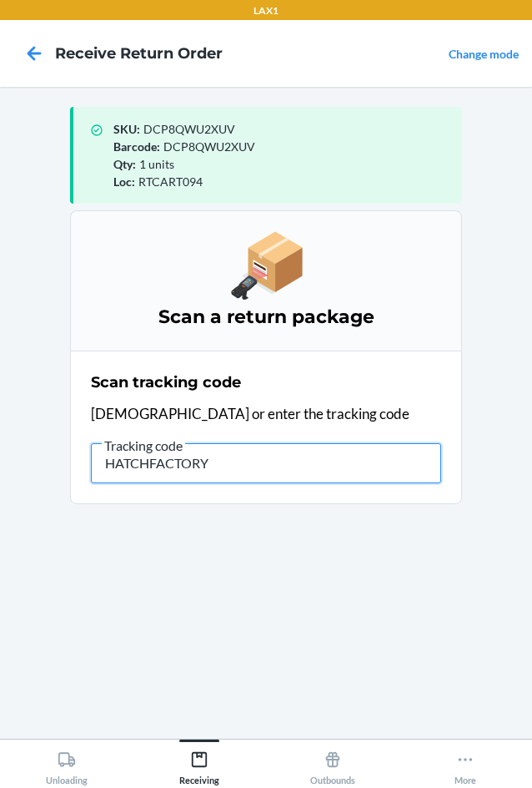
type input "HATCHFACTORYS"
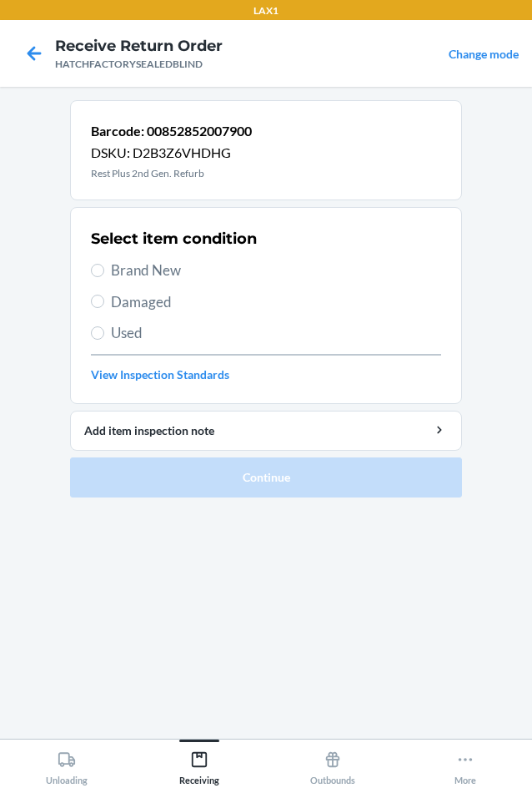
click at [118, 299] on span "Damaged" at bounding box center [276, 302] width 330 height 22
click at [104, 299] on input "Damaged" at bounding box center [97, 301] width 13 height 13
radio input "true"
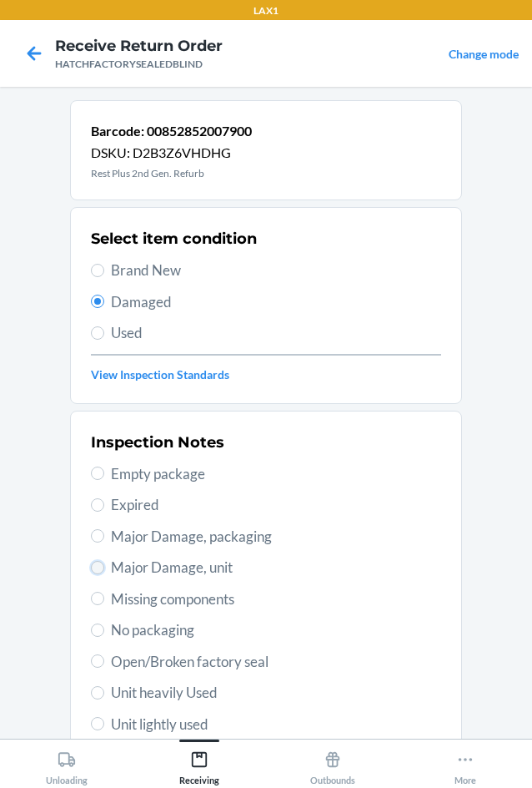
click at [94, 572] on input "Major Damage, unit" at bounding box center [97, 567] width 13 height 13
radio input "true"
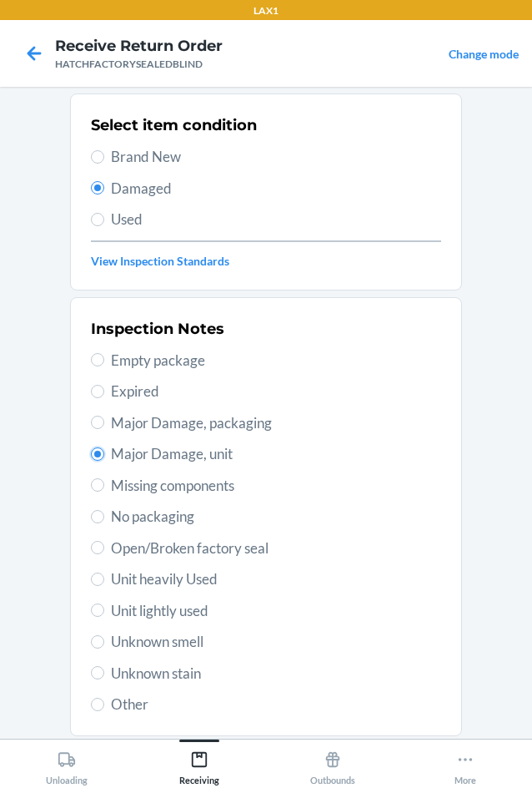
scroll to position [218, 0]
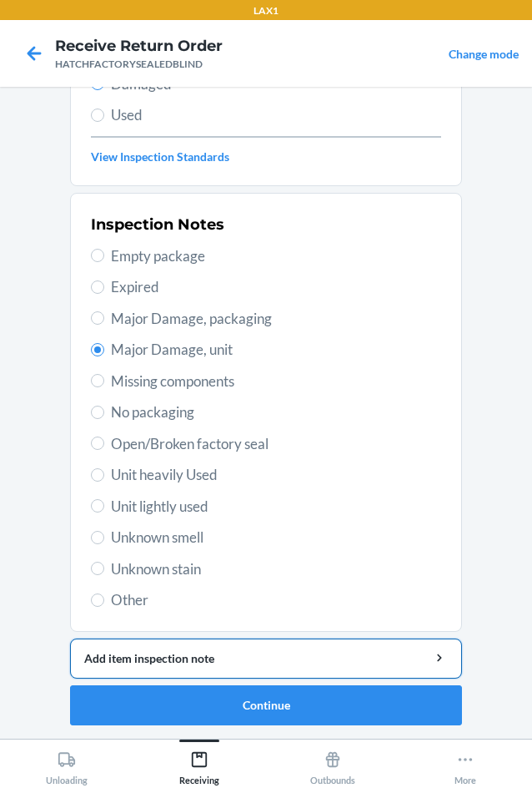
click at [221, 665] on div "Add item inspection note" at bounding box center [266, 658] width 364 height 18
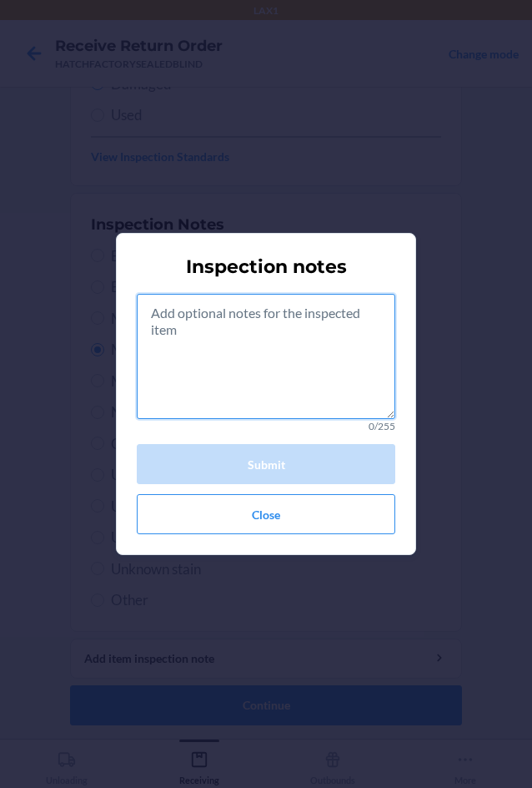
click at [283, 380] on textarea at bounding box center [266, 356] width 259 height 125
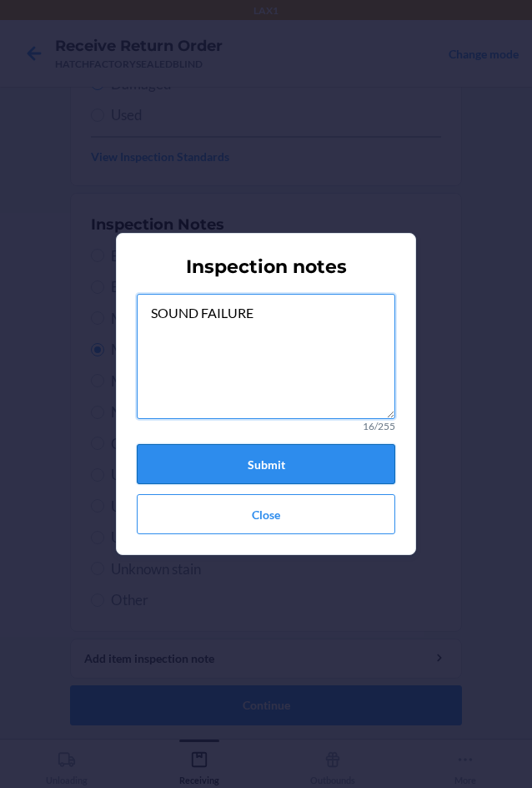
type textarea "SOUND FAILURE"
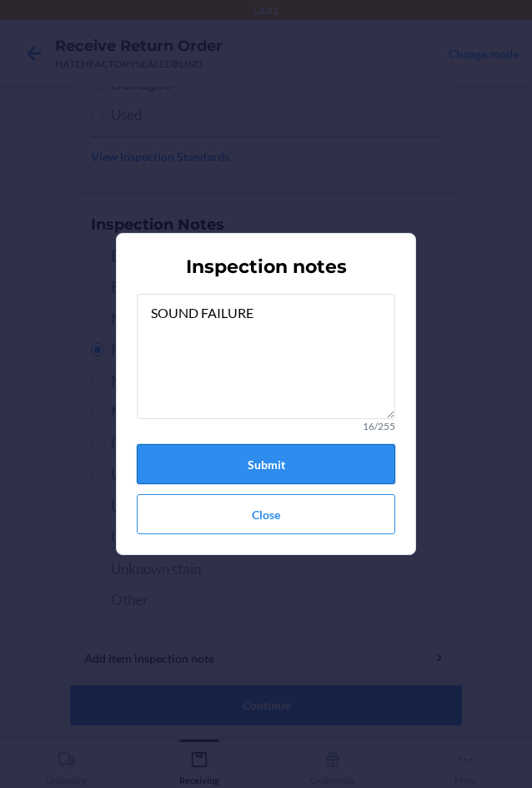
click at [268, 470] on button "Submit" at bounding box center [266, 464] width 259 height 40
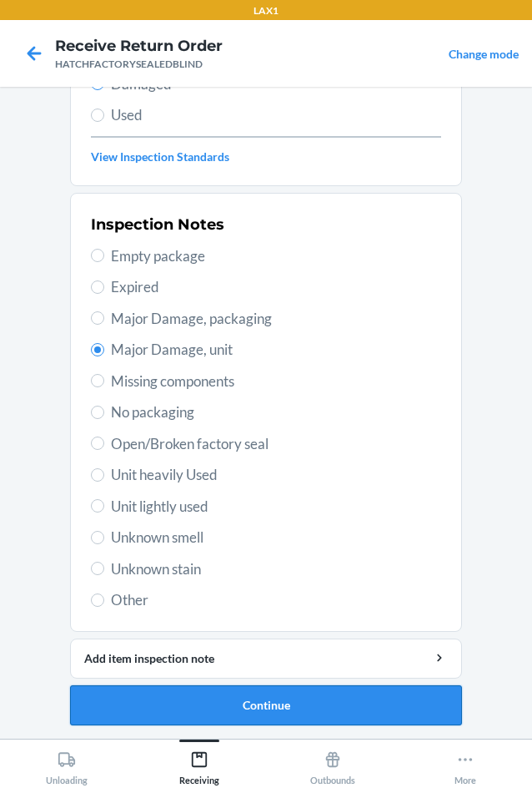
click at [247, 707] on button "Continue" at bounding box center [266, 705] width 392 height 40
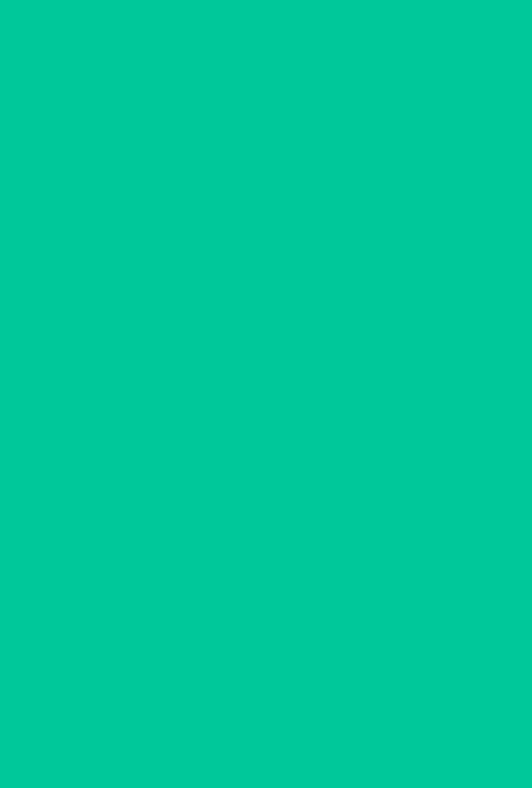
scroll to position [80, 0]
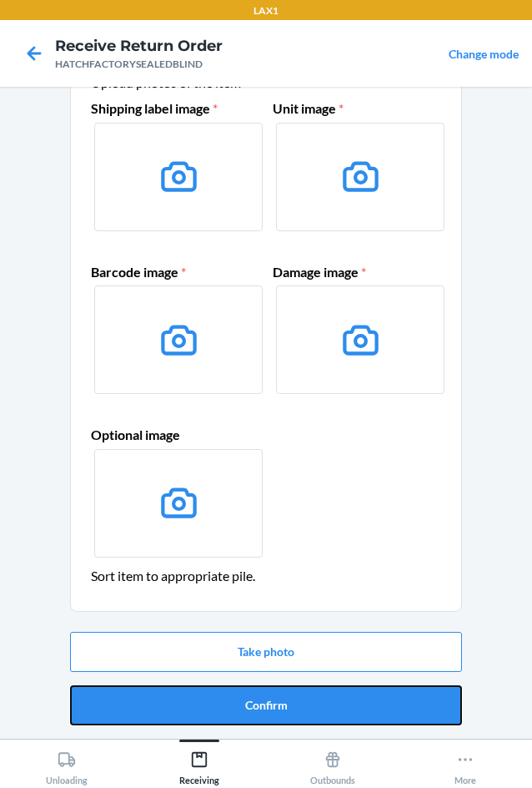
click at [247, 707] on button "Confirm" at bounding box center [266, 705] width 392 height 40
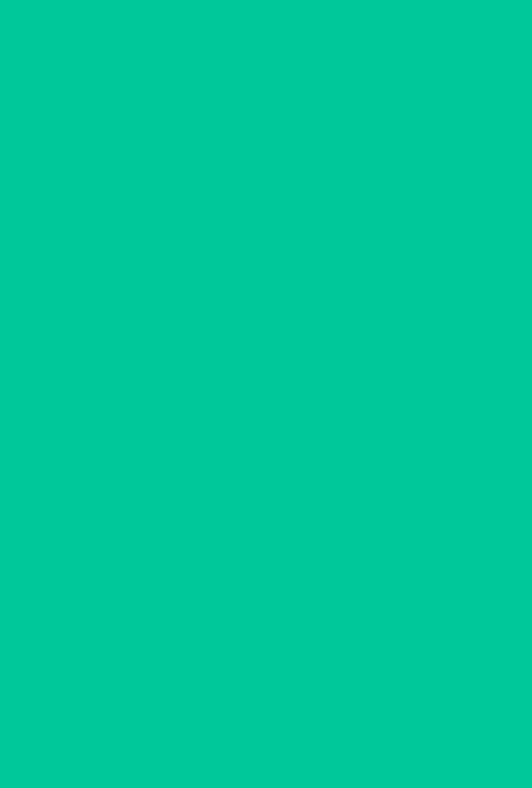
scroll to position [0, 0]
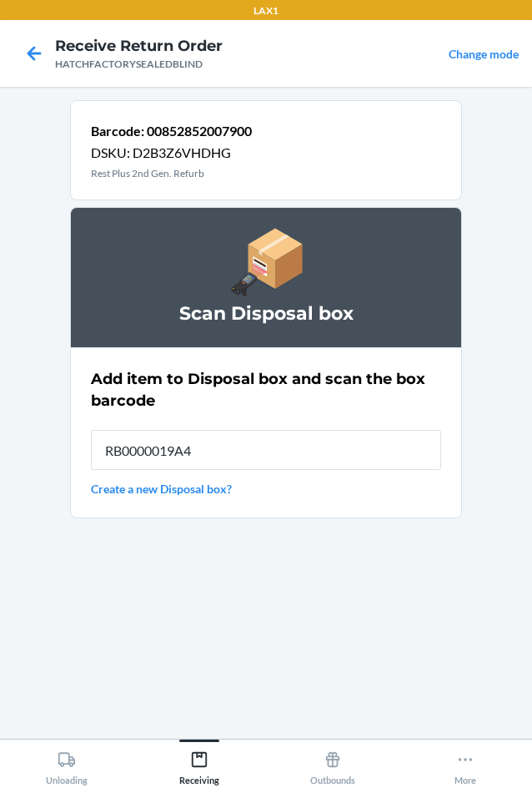
type input "RB0000019A4"
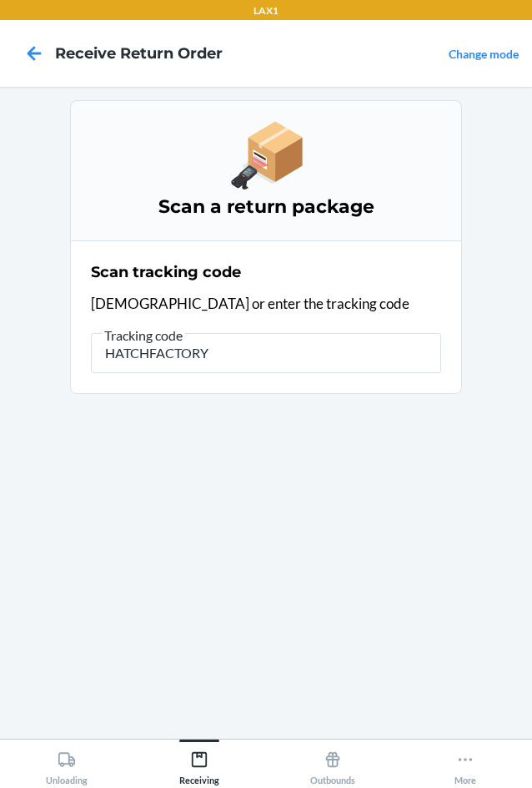
type input "HATCHFACTORYS"
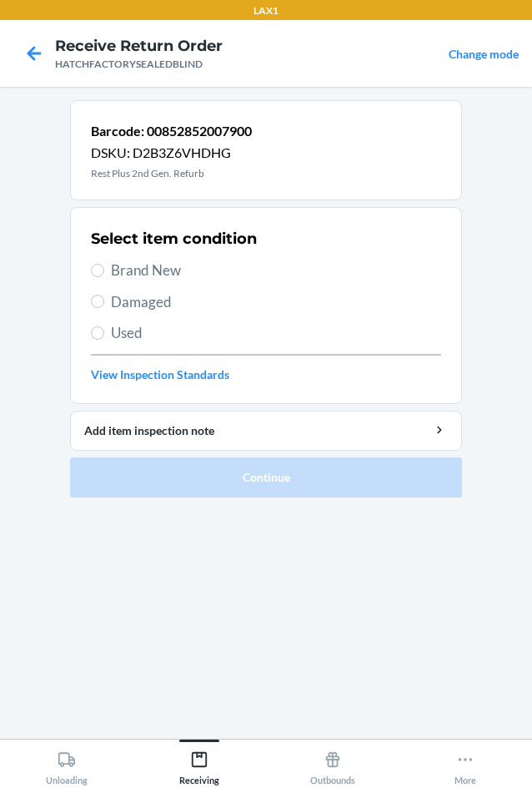
click at [130, 300] on span "Damaged" at bounding box center [276, 302] width 330 height 22
click at [104, 300] on input "Damaged" at bounding box center [97, 301] width 13 height 13
radio input "true"
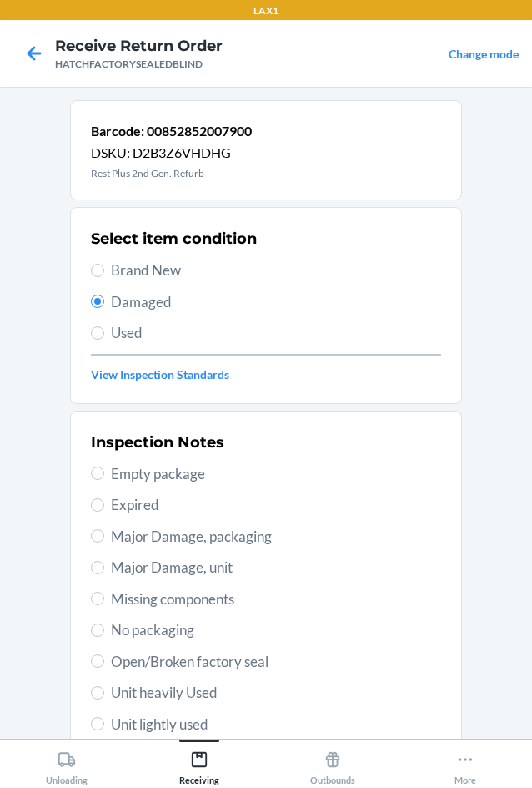
click at [125, 568] on span "Major Damage, unit" at bounding box center [276, 568] width 330 height 22
click at [104, 568] on input "Major Damage, unit" at bounding box center [97, 567] width 13 height 13
radio input "true"
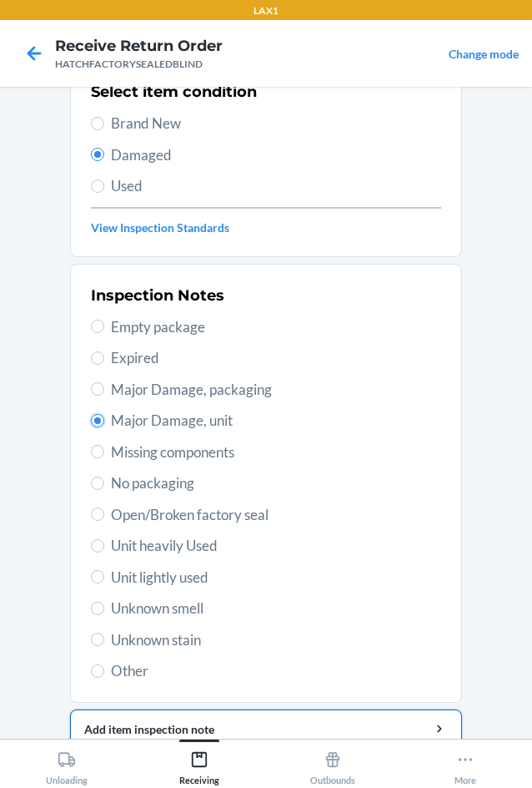
scroll to position [218, 0]
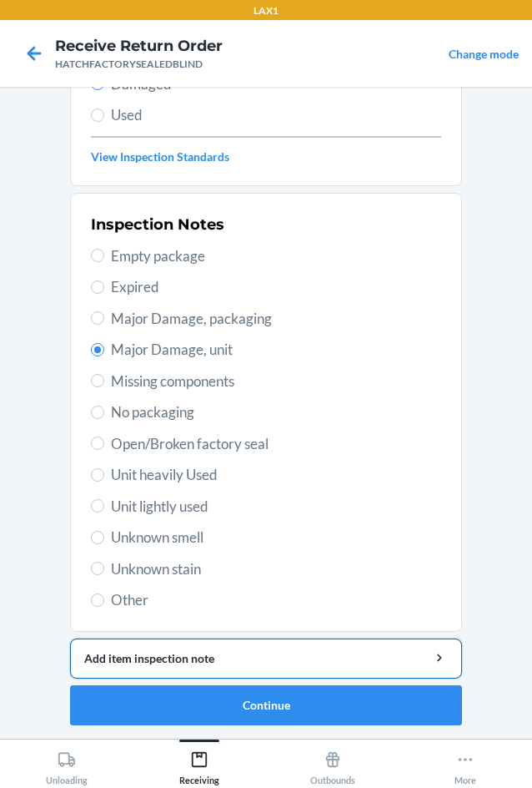
click at [131, 661] on div "Add item inspection note" at bounding box center [266, 658] width 364 height 18
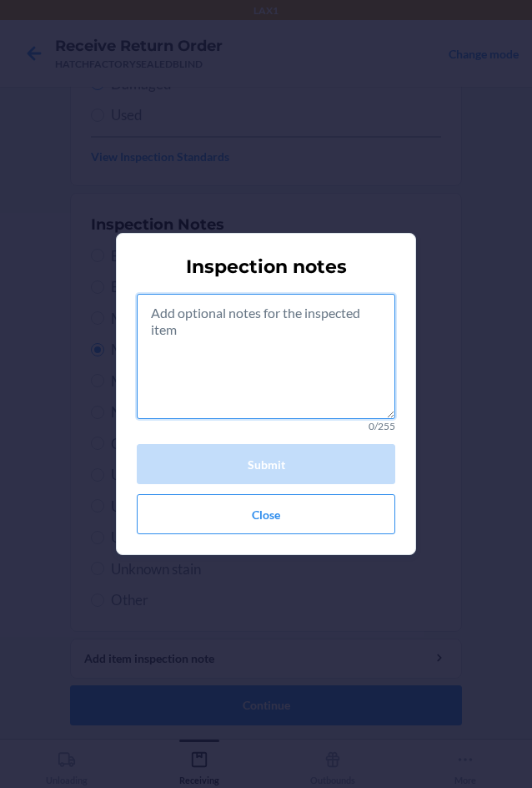
click at [234, 359] on textarea at bounding box center [266, 356] width 259 height 125
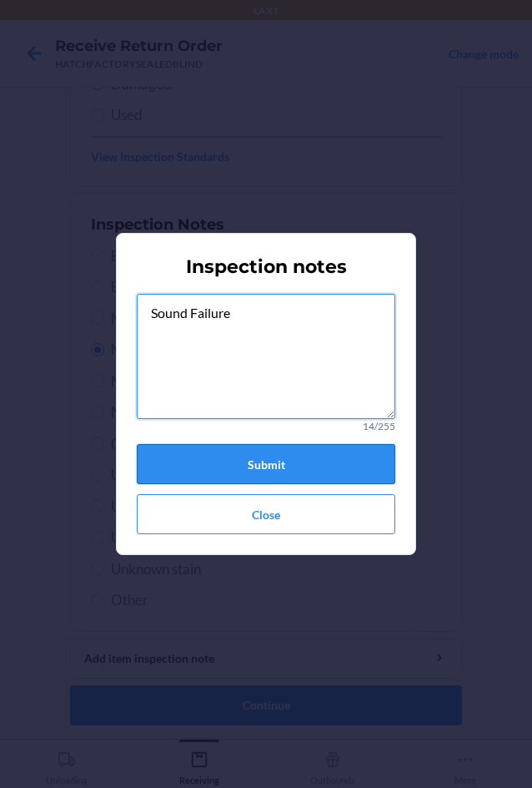
type textarea "Sound Failure"
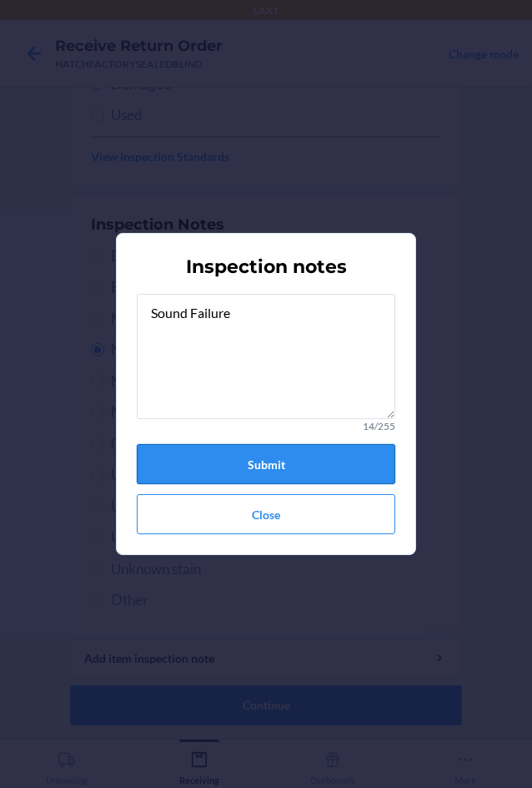
click at [329, 454] on button "Submit" at bounding box center [266, 464] width 259 height 40
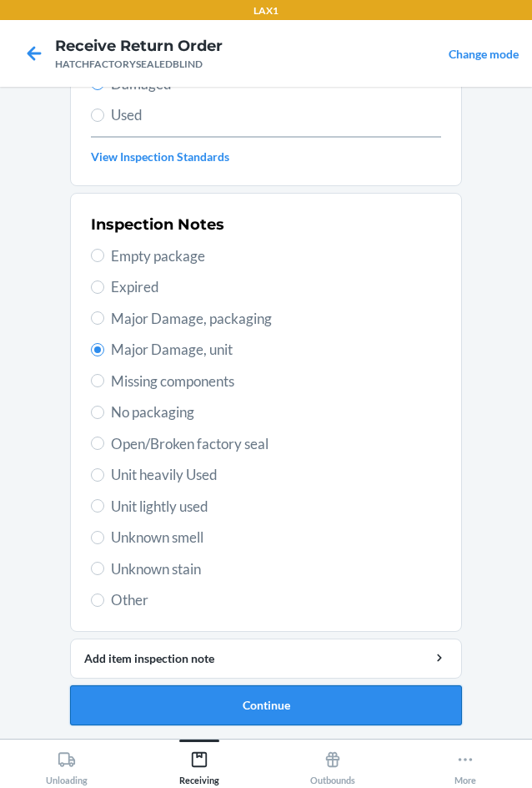
click at [295, 702] on button "Continue" at bounding box center [266, 705] width 392 height 40
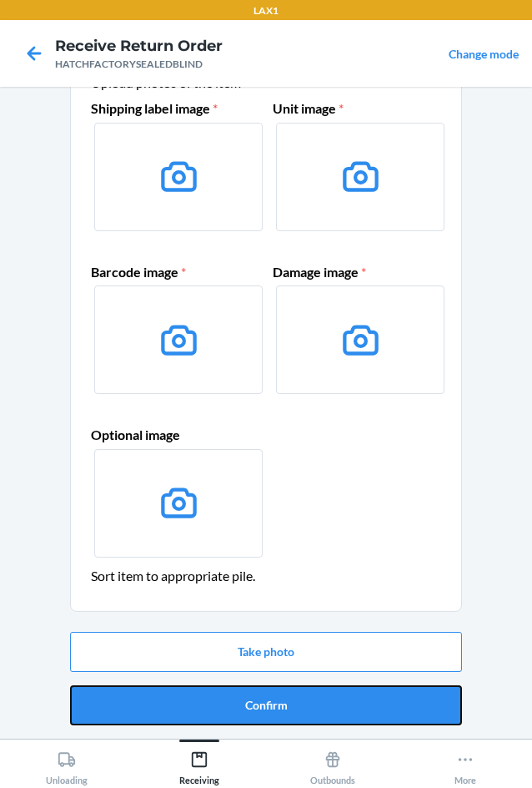
click at [295, 702] on button "Confirm" at bounding box center [266, 705] width 392 height 40
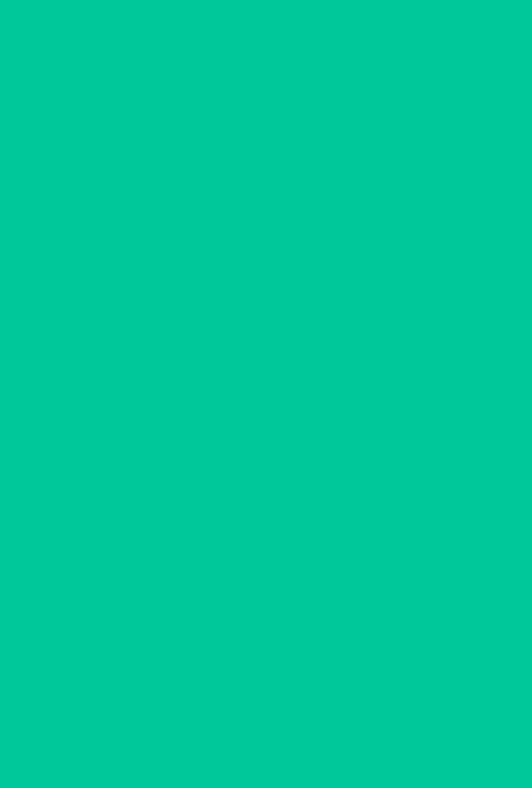
scroll to position [0, 0]
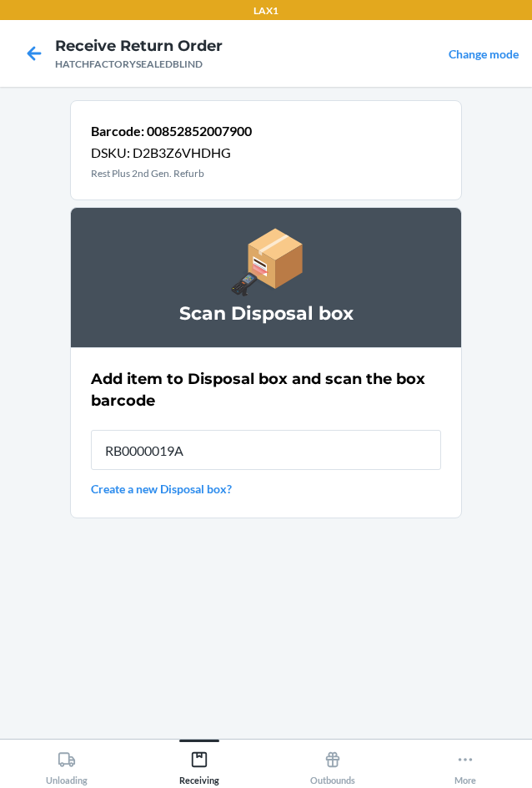
type input "RB0000019A4"
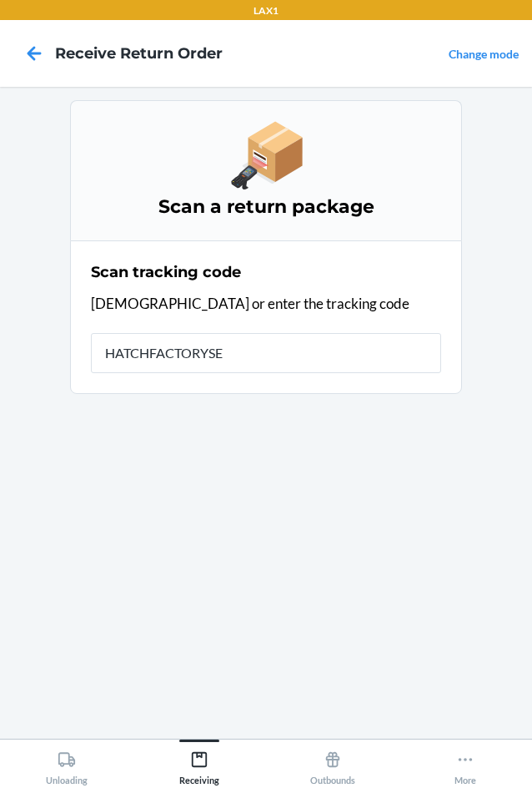
type input "HATCHFACTORYSEA"
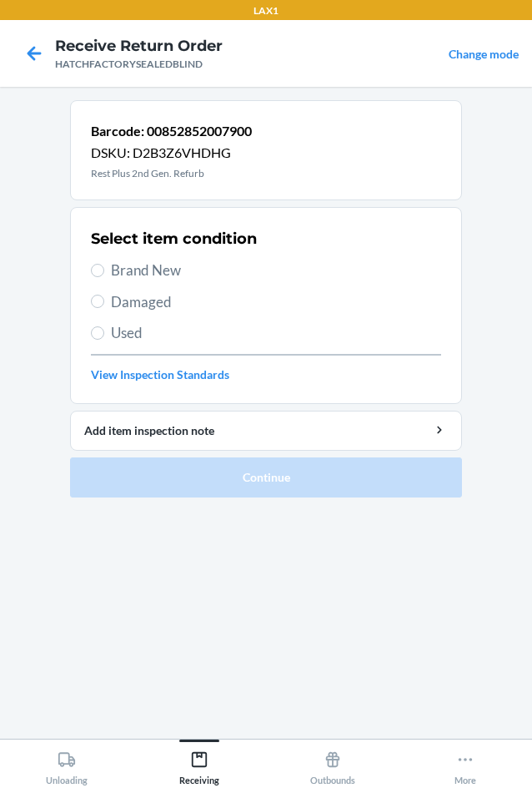
click at [125, 302] on span "Damaged" at bounding box center [276, 302] width 330 height 22
click at [104, 302] on input "Damaged" at bounding box center [97, 301] width 13 height 13
radio input "true"
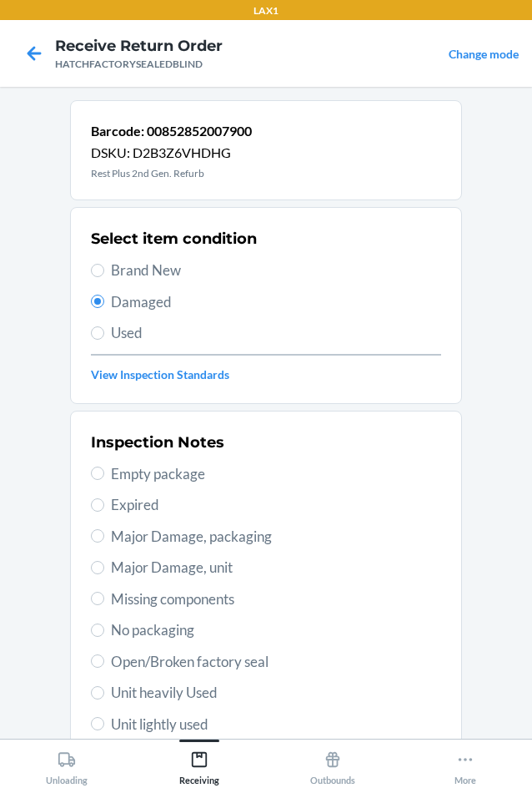
click at [118, 570] on span "Major Damage, unit" at bounding box center [276, 568] width 330 height 22
click at [104, 570] on input "Major Damage, unit" at bounding box center [97, 567] width 13 height 13
radio input "true"
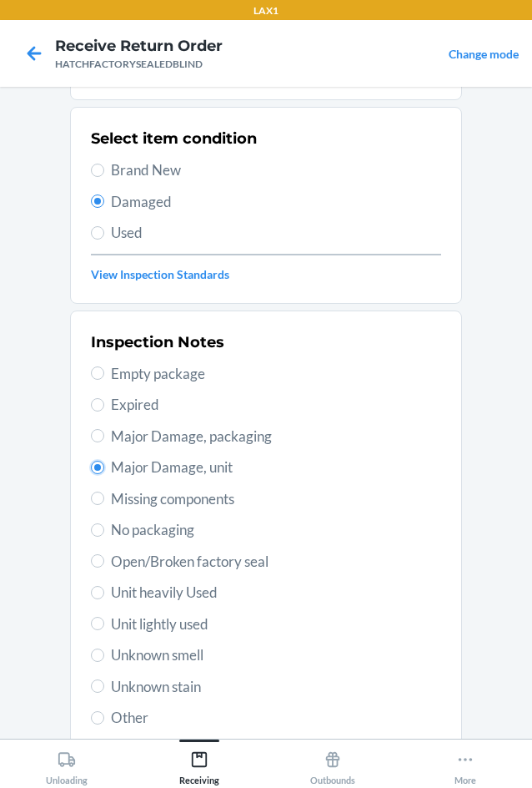
scroll to position [218, 0]
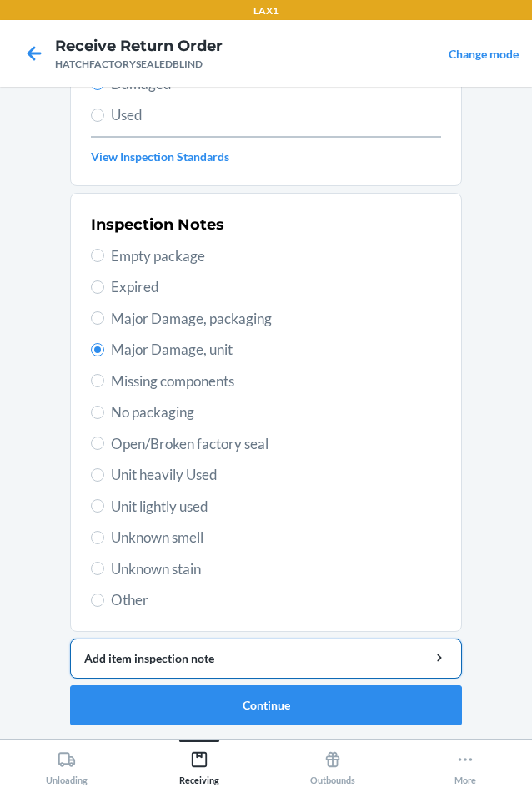
click at [183, 651] on div "Add item inspection note" at bounding box center [266, 658] width 364 height 18
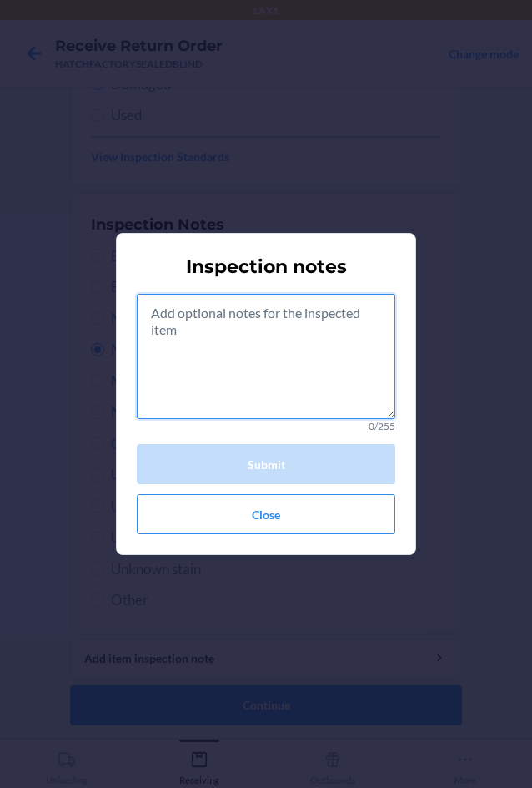
click at [314, 375] on textarea at bounding box center [266, 356] width 259 height 125
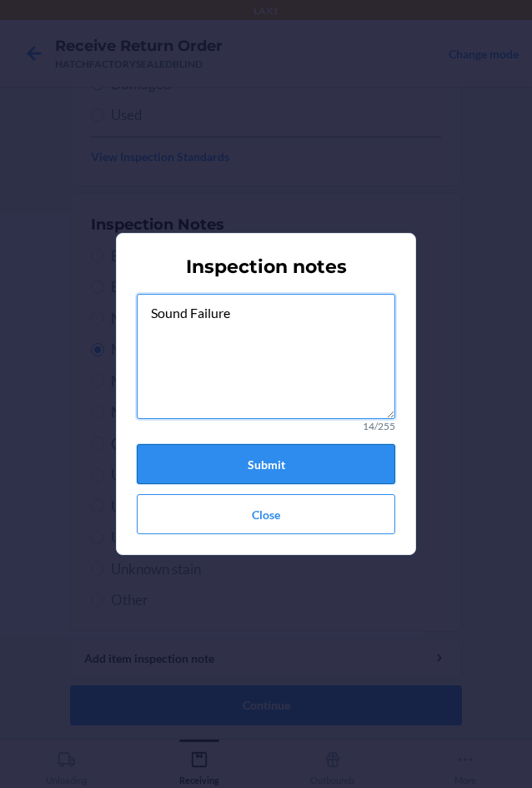
type textarea "Sound Failure"
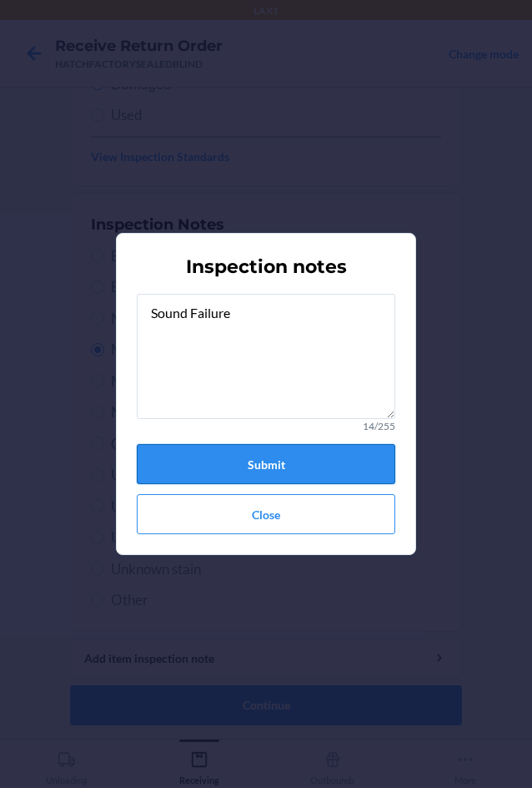
click at [285, 472] on button "Submit" at bounding box center [266, 464] width 259 height 40
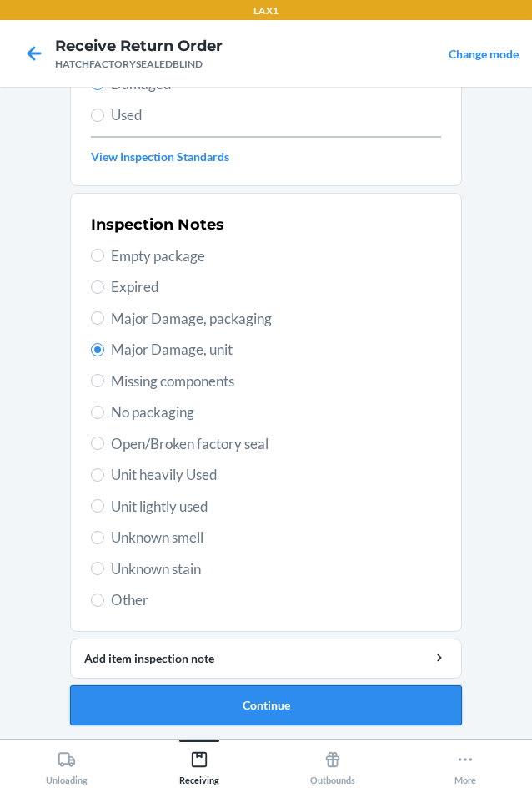
click at [297, 706] on button "Continue" at bounding box center [266, 705] width 392 height 40
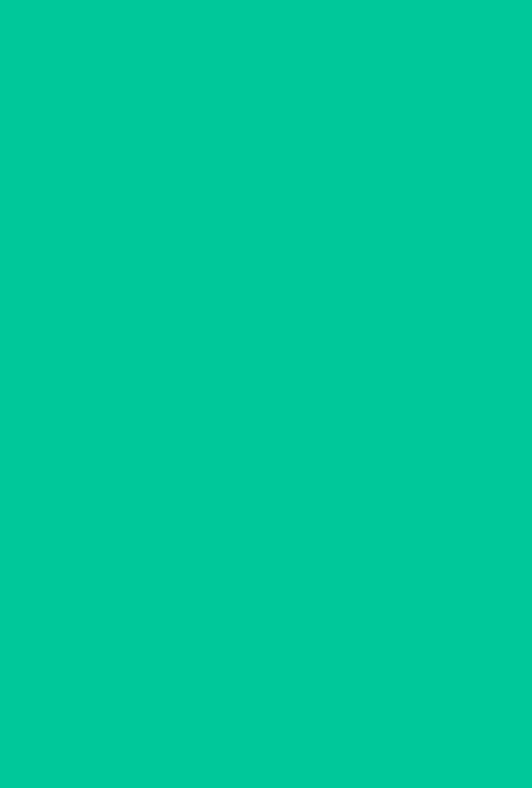
click at [297, 706] on button "Confirm" at bounding box center [266, 705] width 392 height 40
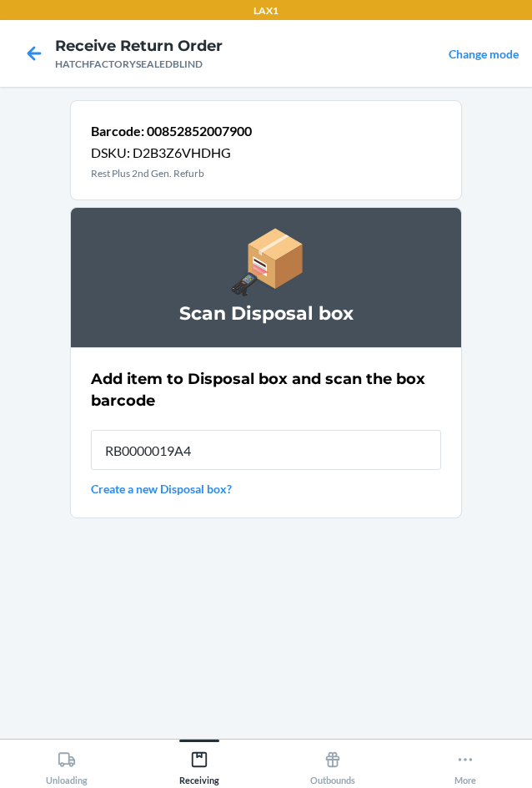
type input "RB0000019A4"
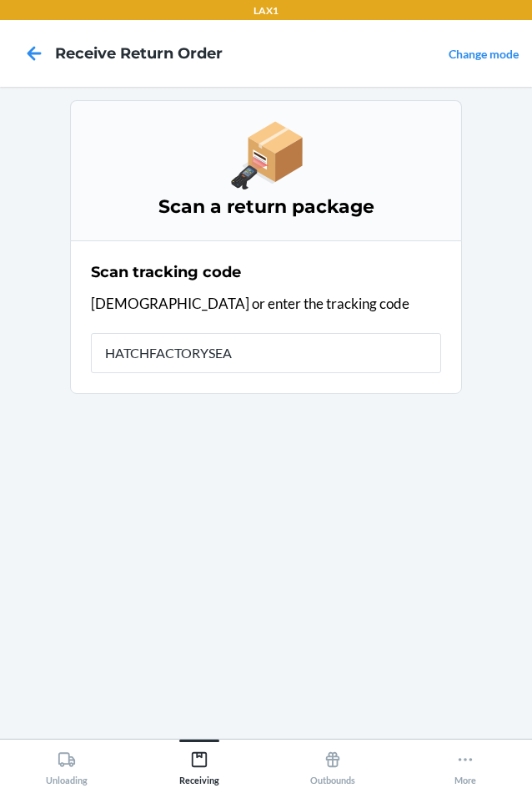
type input "HATCHFACTORYSEAL"
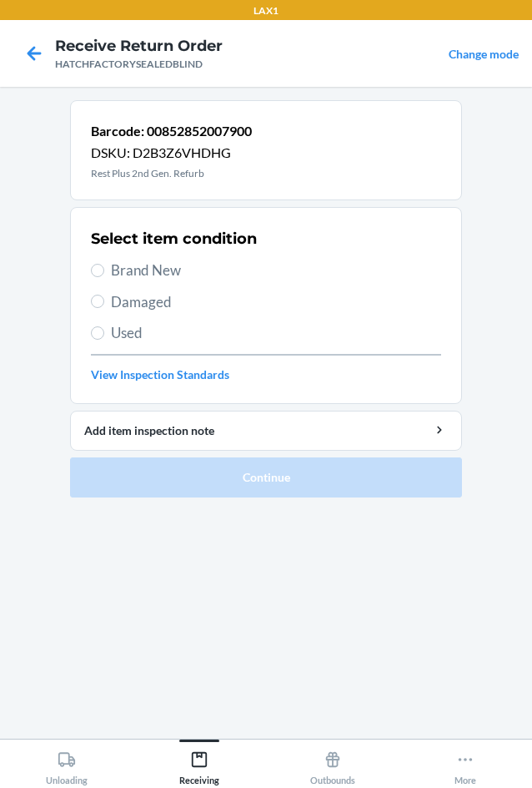
click at [138, 300] on span "Damaged" at bounding box center [276, 302] width 330 height 22
click at [104, 300] on input "Damaged" at bounding box center [97, 301] width 13 height 13
radio input "true"
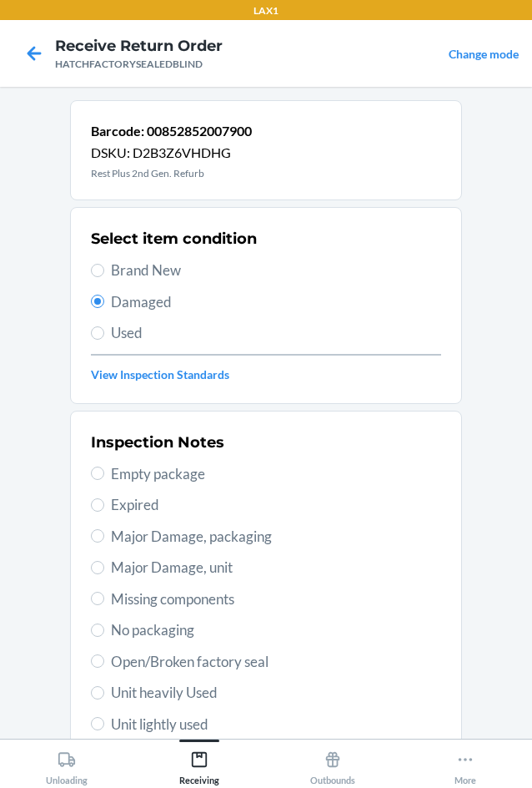
click at [137, 563] on span "Major Damage, unit" at bounding box center [276, 568] width 330 height 22
click at [104, 563] on input "Major Damage, unit" at bounding box center [97, 567] width 13 height 13
radio input "true"
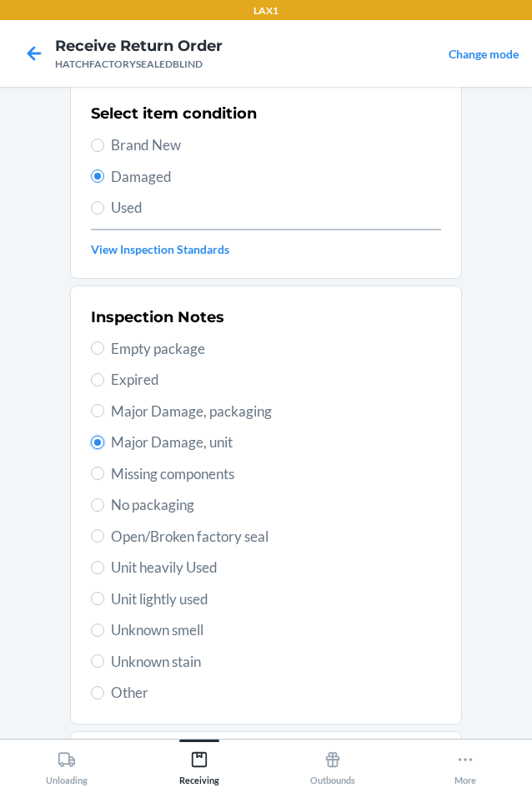
scroll to position [218, 0]
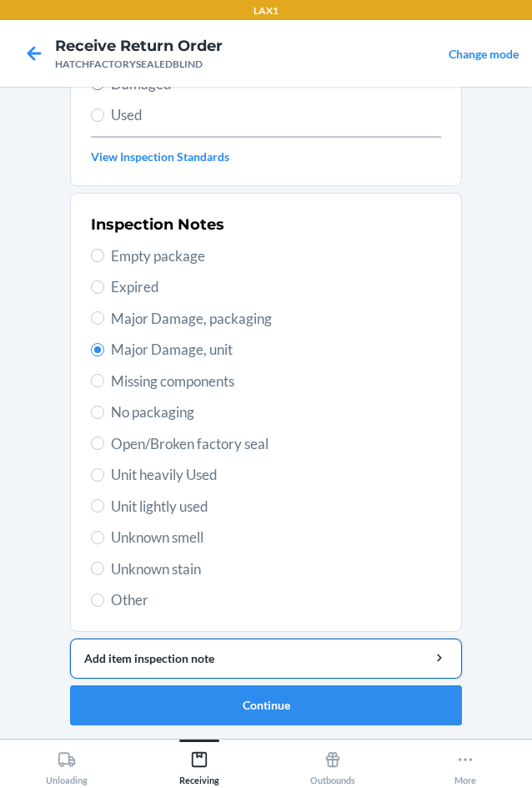
click at [162, 653] on div "Add item inspection note" at bounding box center [266, 658] width 364 height 18
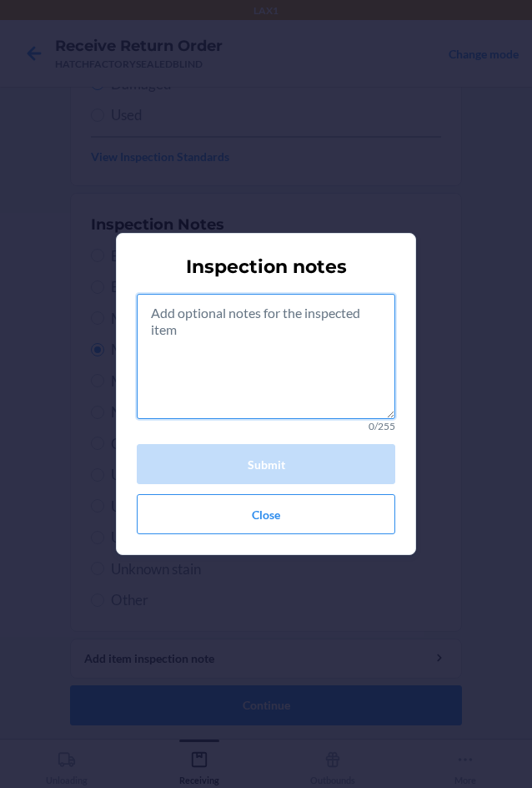
click at [272, 389] on textarea at bounding box center [266, 356] width 259 height 125
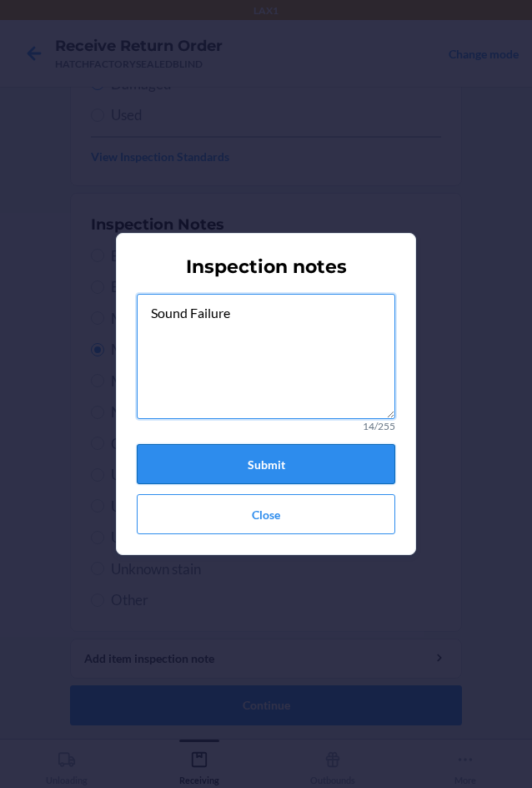
type textarea "Sound Failure"
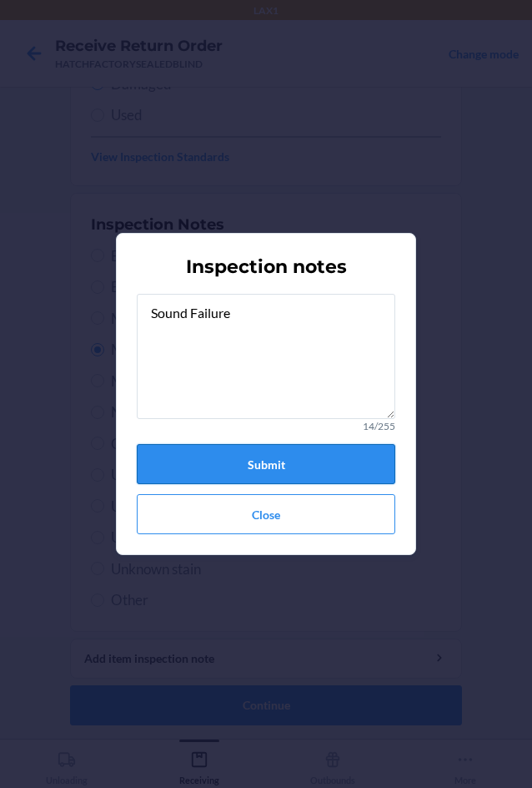
click at [319, 460] on button "Submit" at bounding box center [266, 464] width 259 height 40
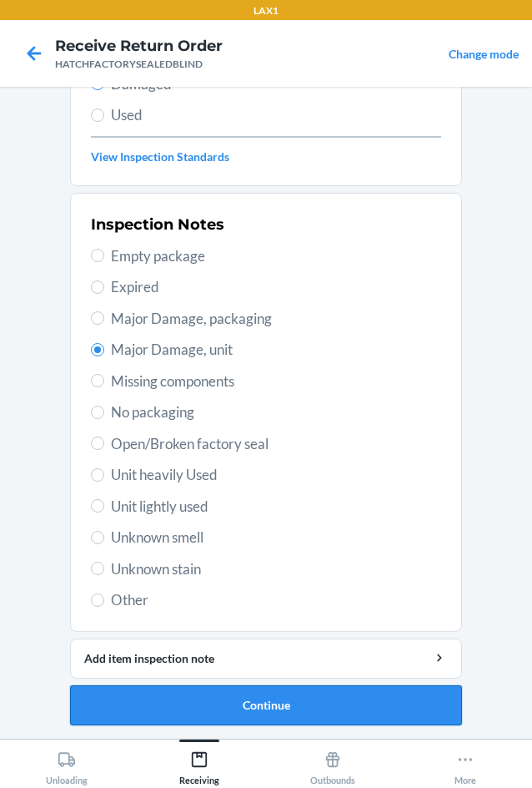
click at [272, 705] on button "Continue" at bounding box center [266, 705] width 392 height 40
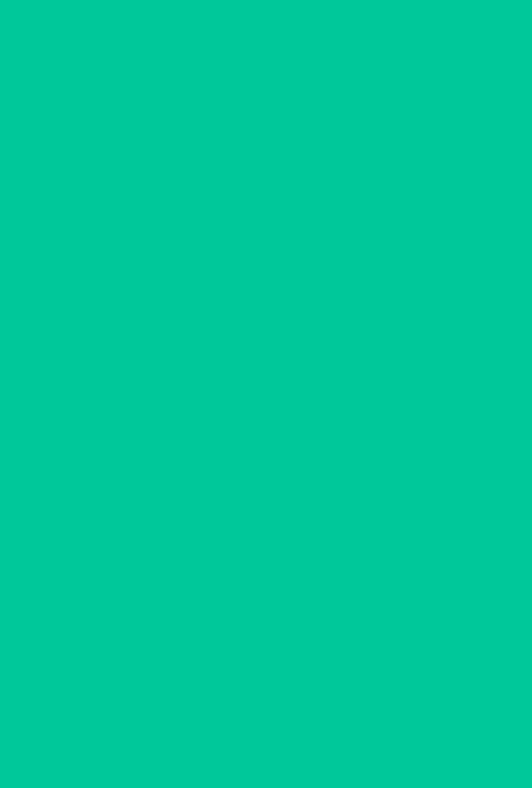
scroll to position [80, 0]
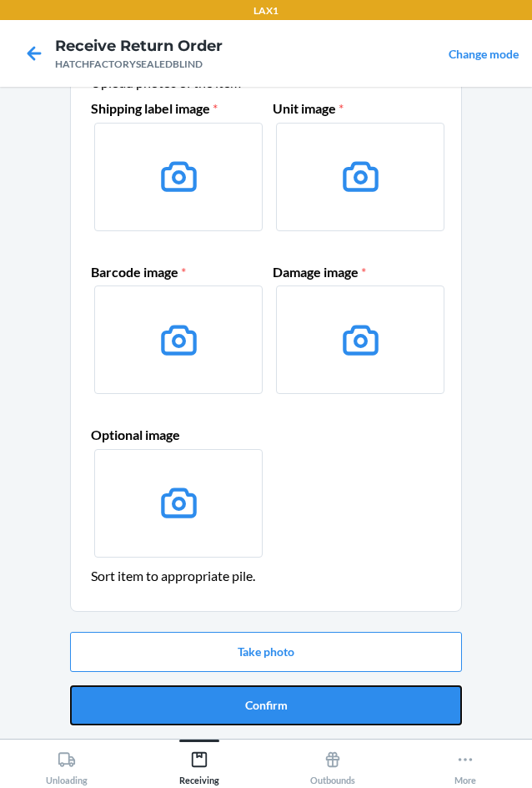
click at [272, 705] on button "Confirm" at bounding box center [266, 705] width 392 height 40
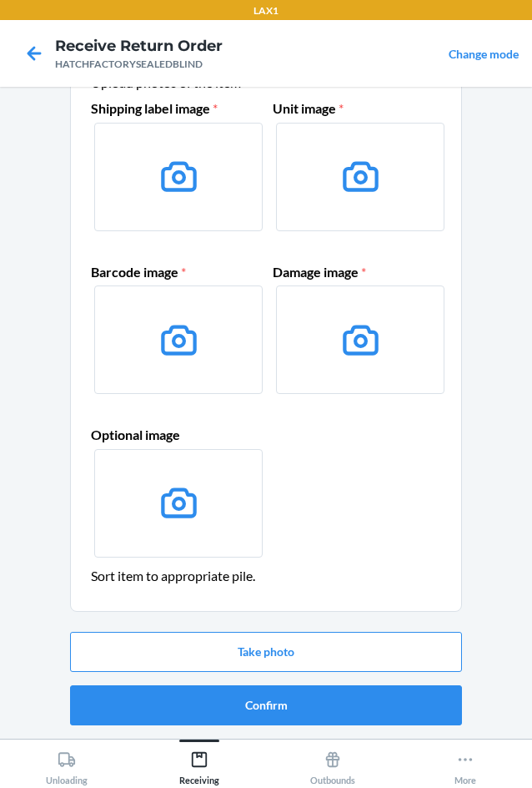
scroll to position [0, 0]
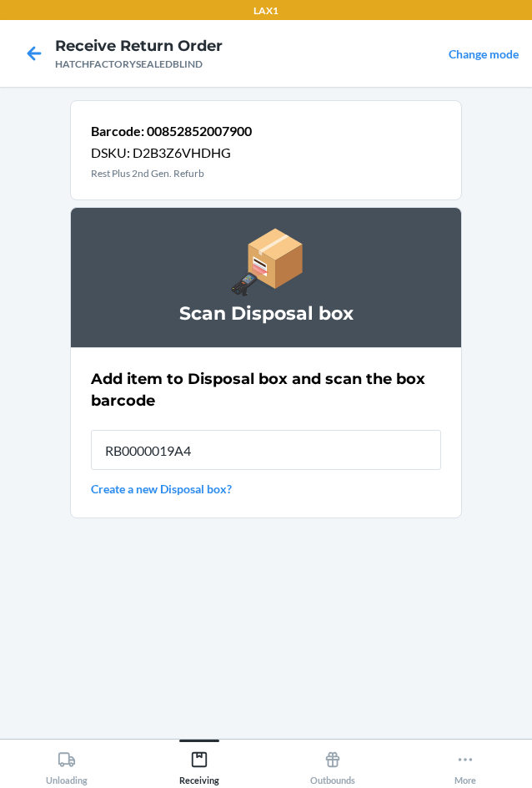
type input "RB0000019A4"
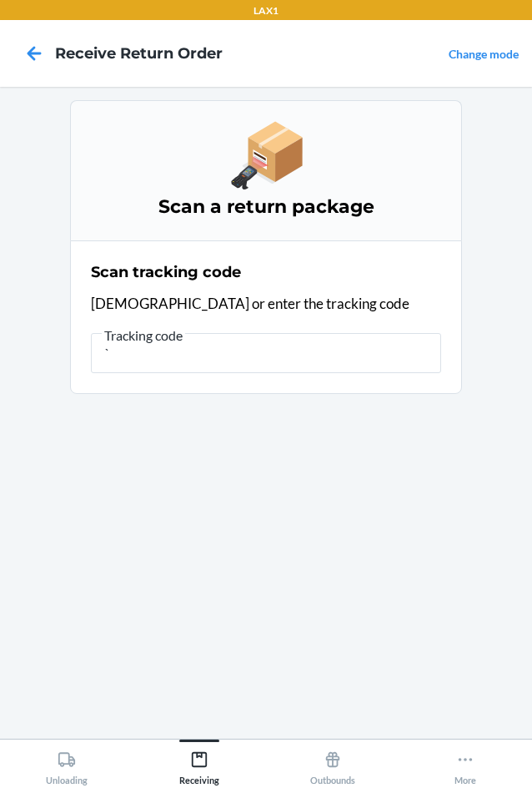
type input "`"
click at [466, 757] on icon at bounding box center [465, 759] width 18 height 18
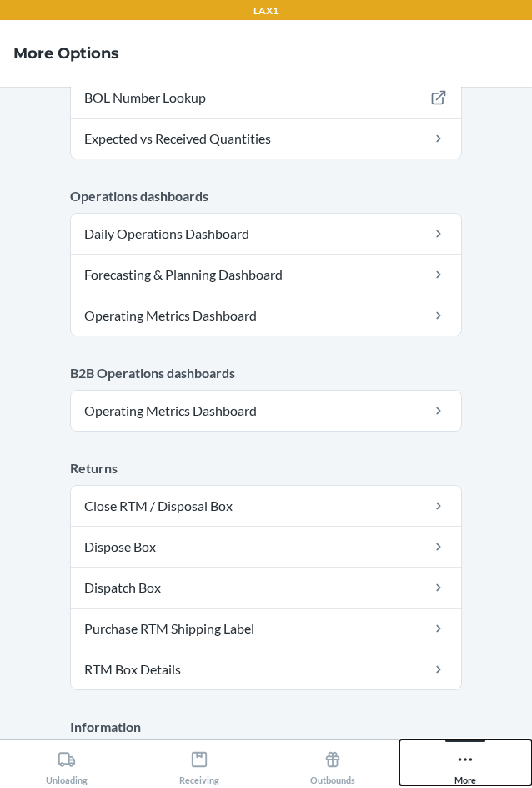
scroll to position [816, 0]
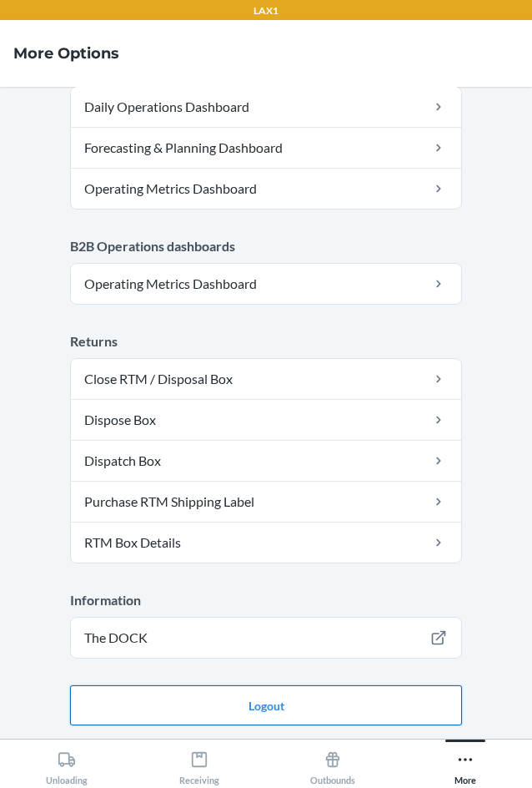
click at [275, 702] on button "Logout" at bounding box center [266, 705] width 392 height 40
